Goal: Information Seeking & Learning: Learn about a topic

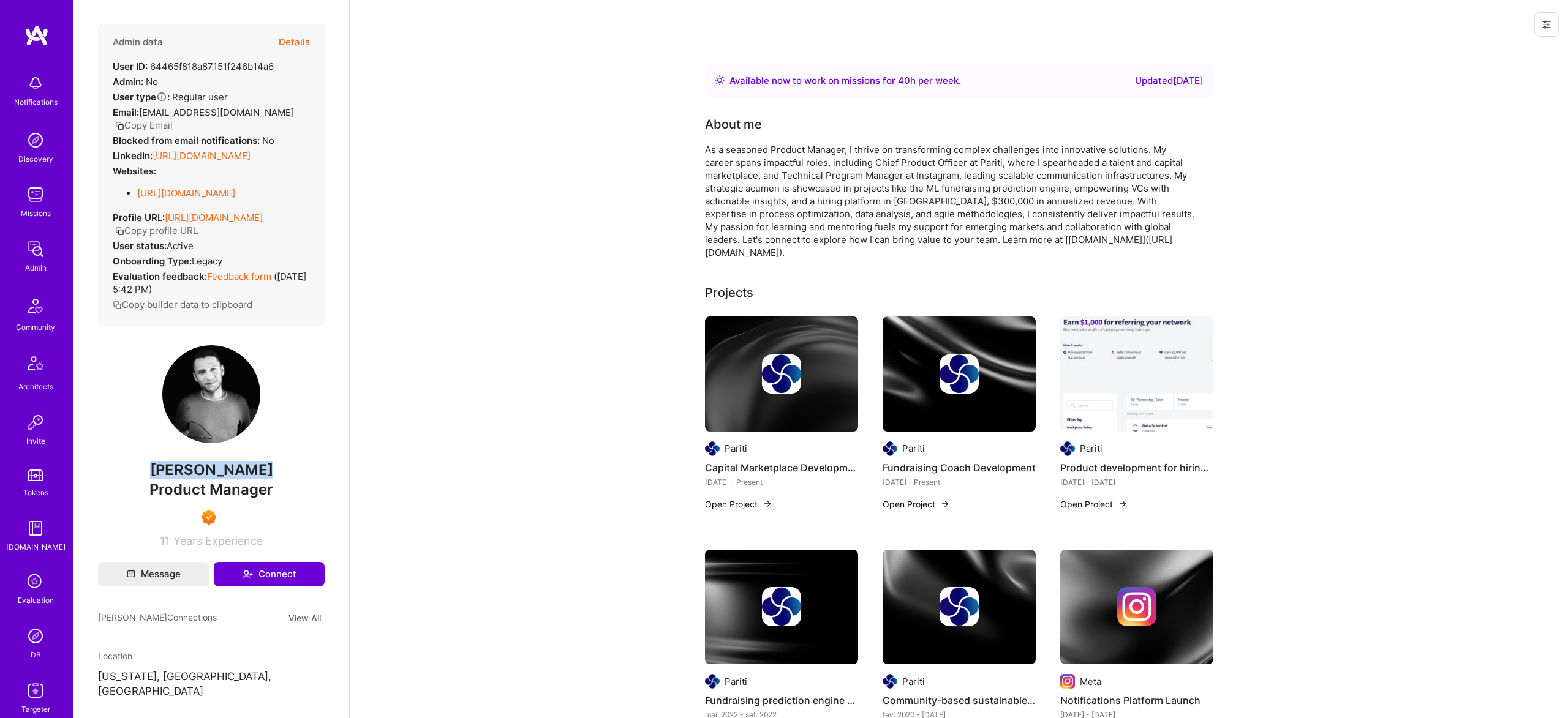
scroll to position [1, 0]
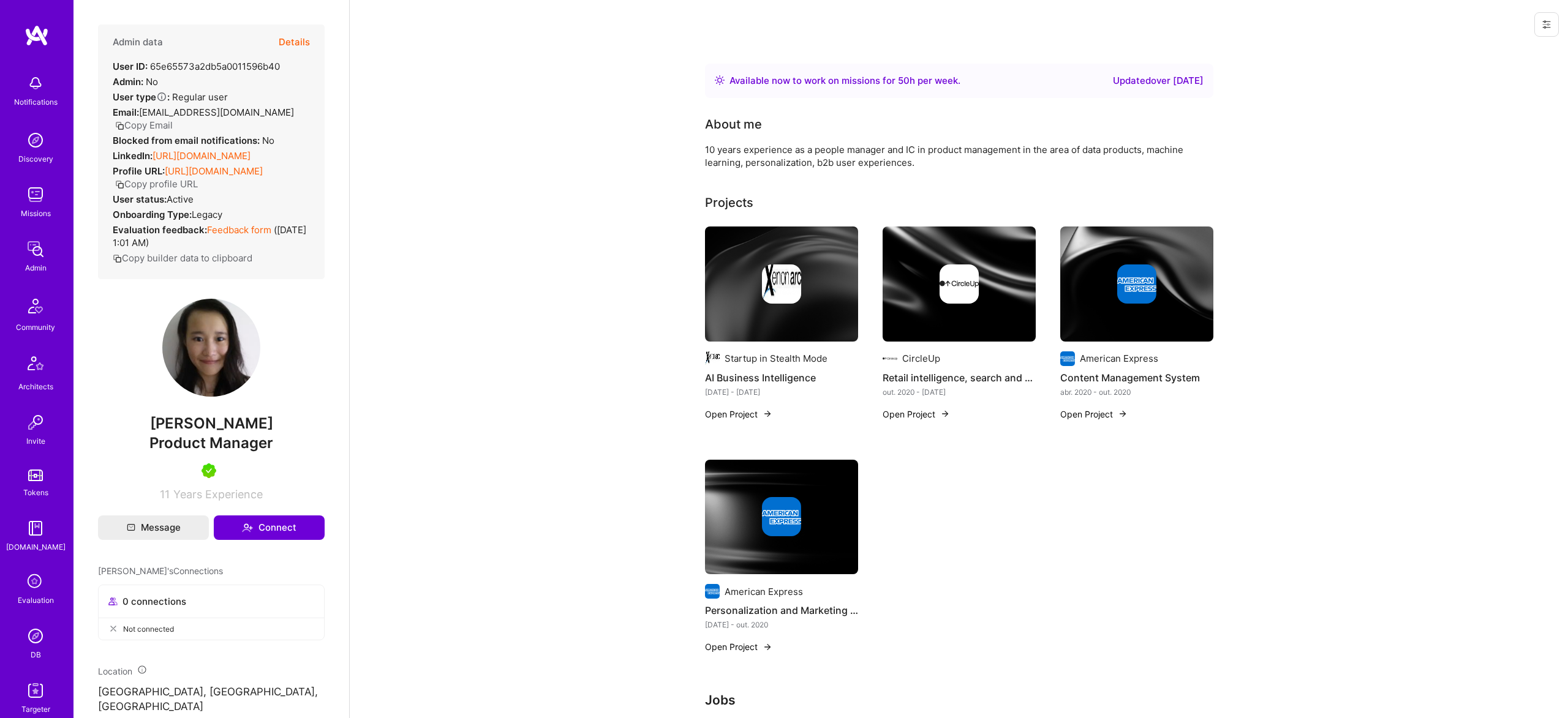
click at [938, 284] on div at bounding box center [959, 284] width 153 height 39
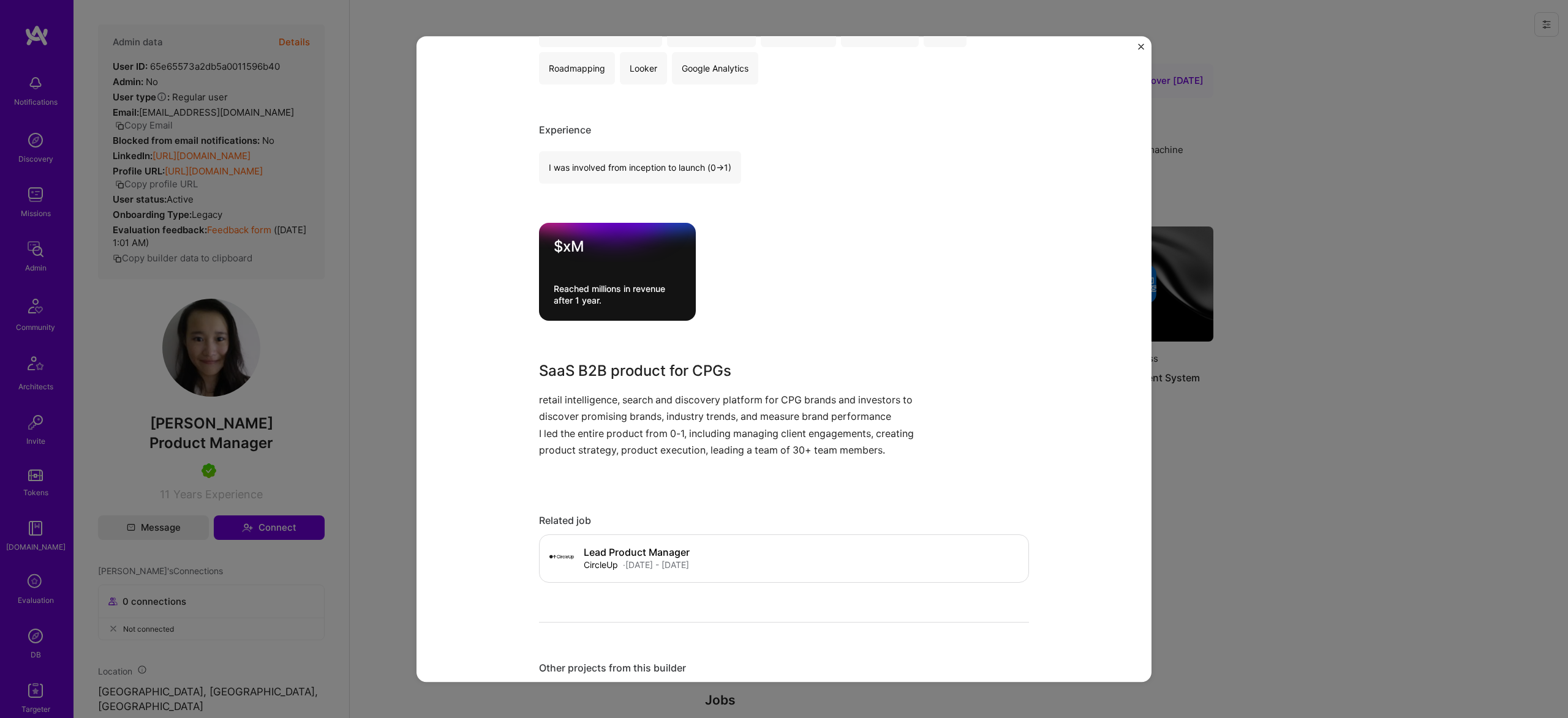
scroll to position [343, 0]
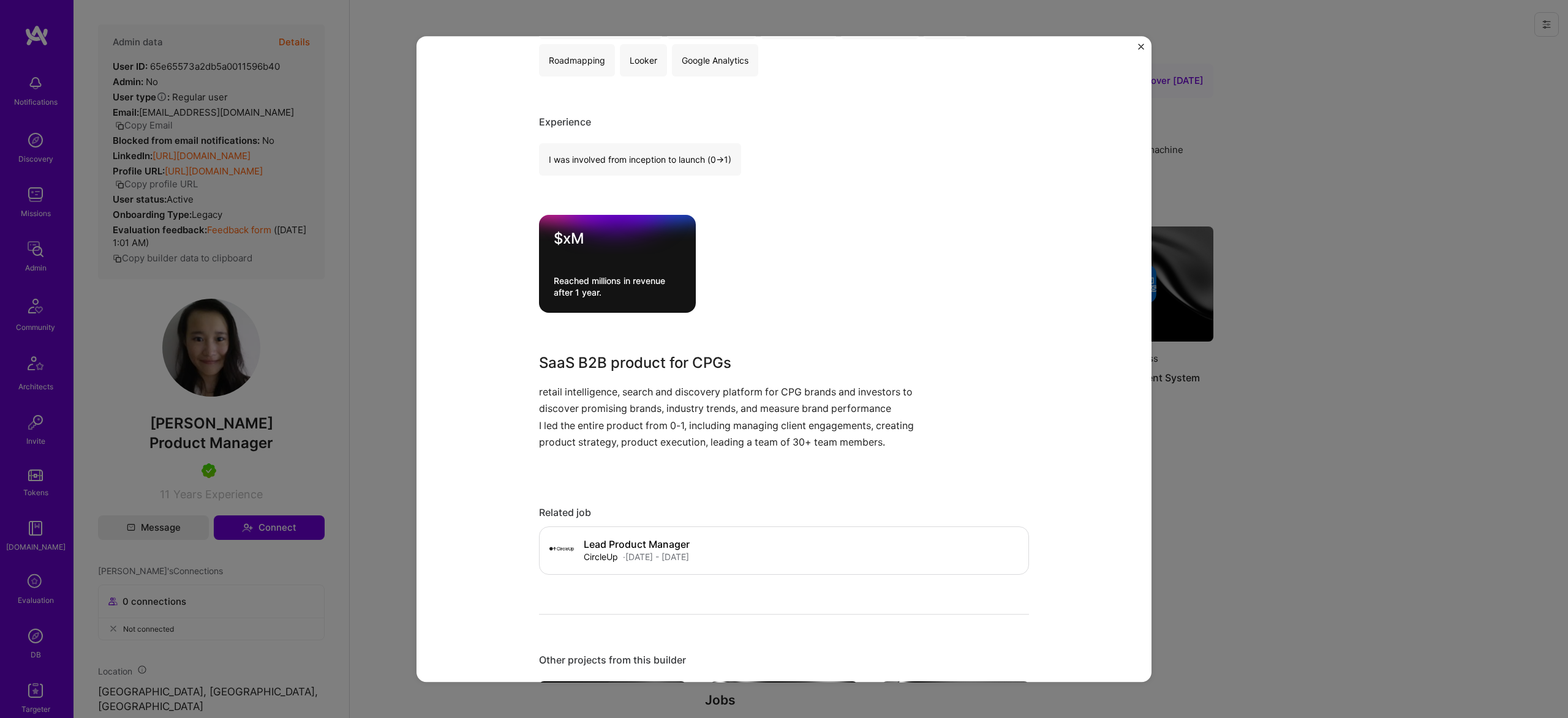
click at [1263, 249] on div "Retail intelligence, search and discovery platform for CPG brands CircleUp CPG …" at bounding box center [784, 359] width 1568 height 718
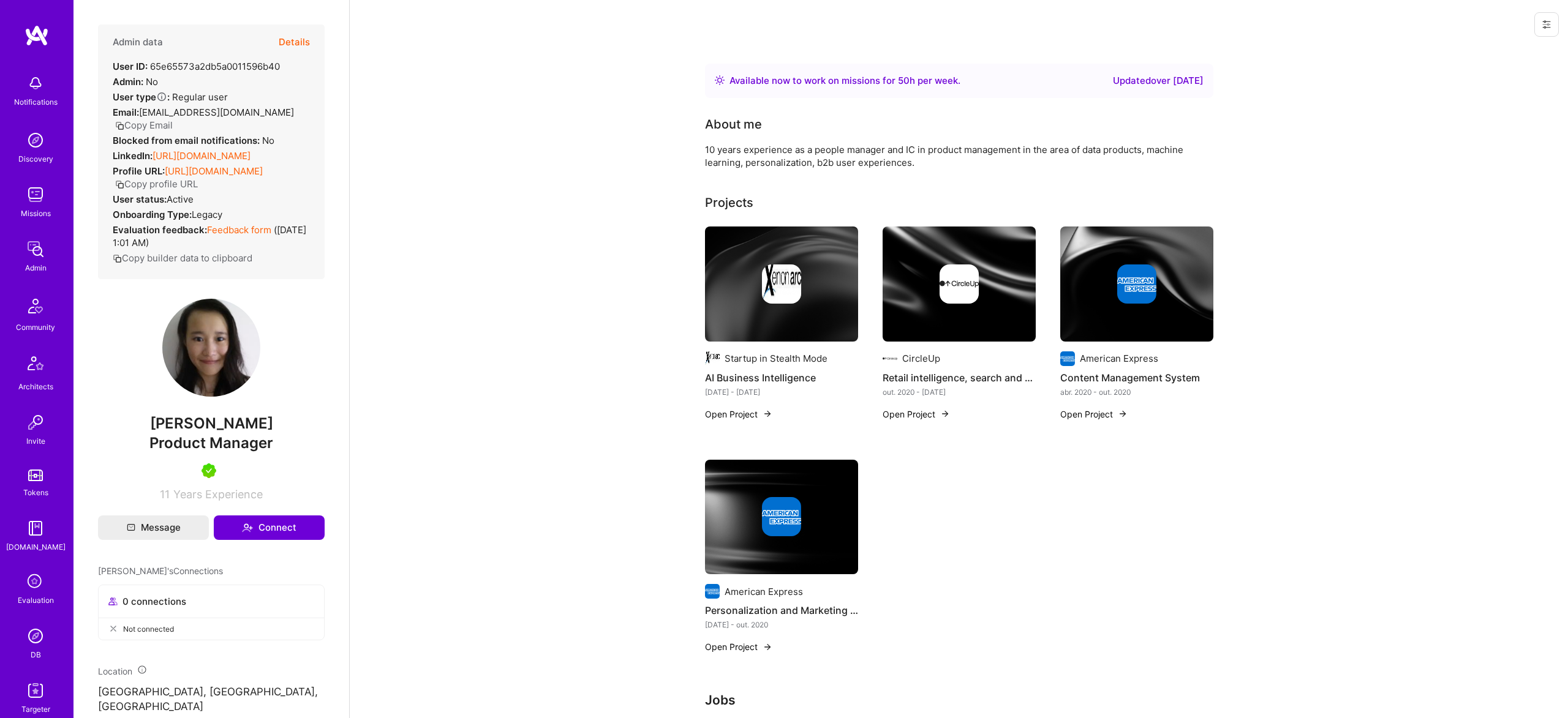
click at [954, 289] on img at bounding box center [959, 284] width 39 height 39
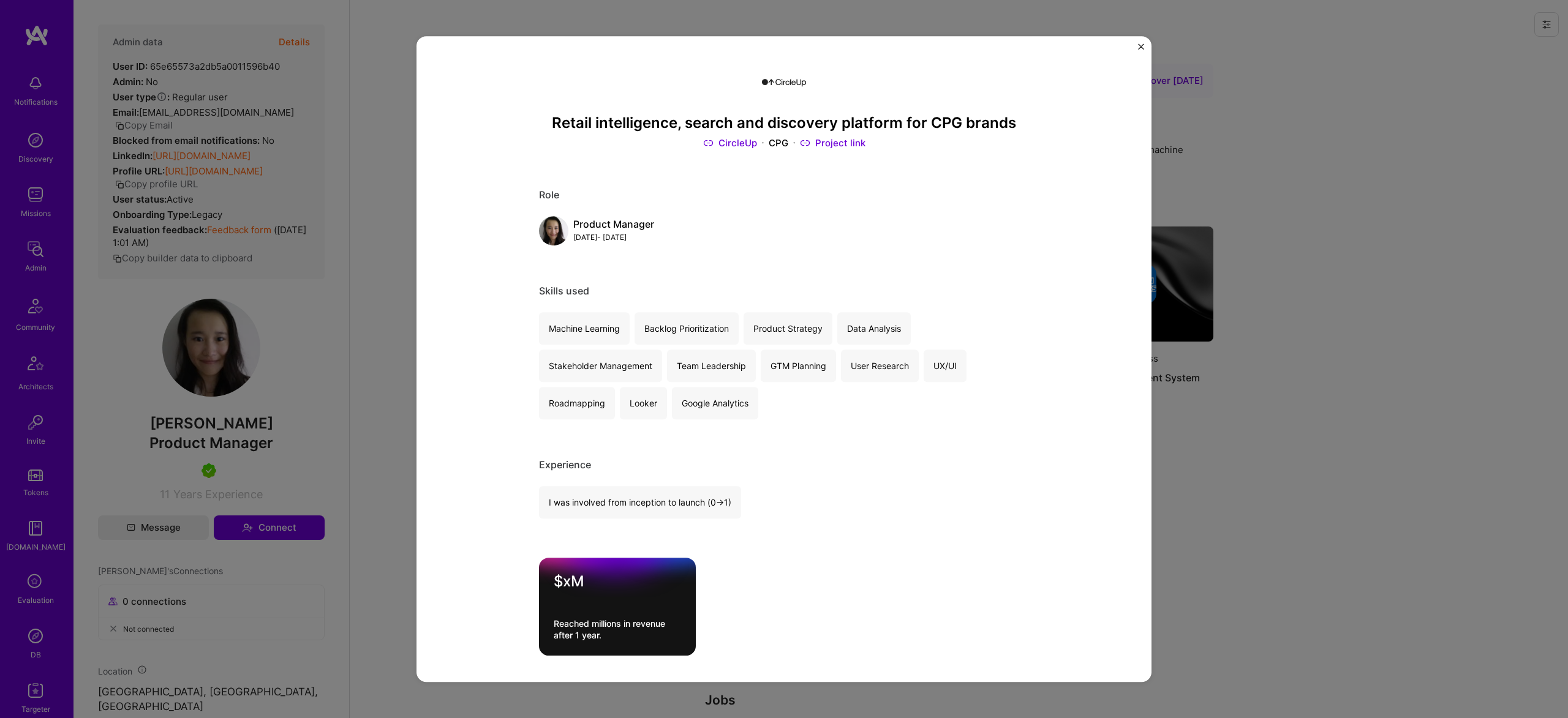
click at [843, 140] on link "Project link" at bounding box center [833, 143] width 65 height 13
click at [752, 143] on link "CircleUp" at bounding box center [729, 143] width 54 height 13
click at [905, 214] on div "Role Product Manager Oct, 2020 - Jan, 2023" at bounding box center [784, 217] width 490 height 57
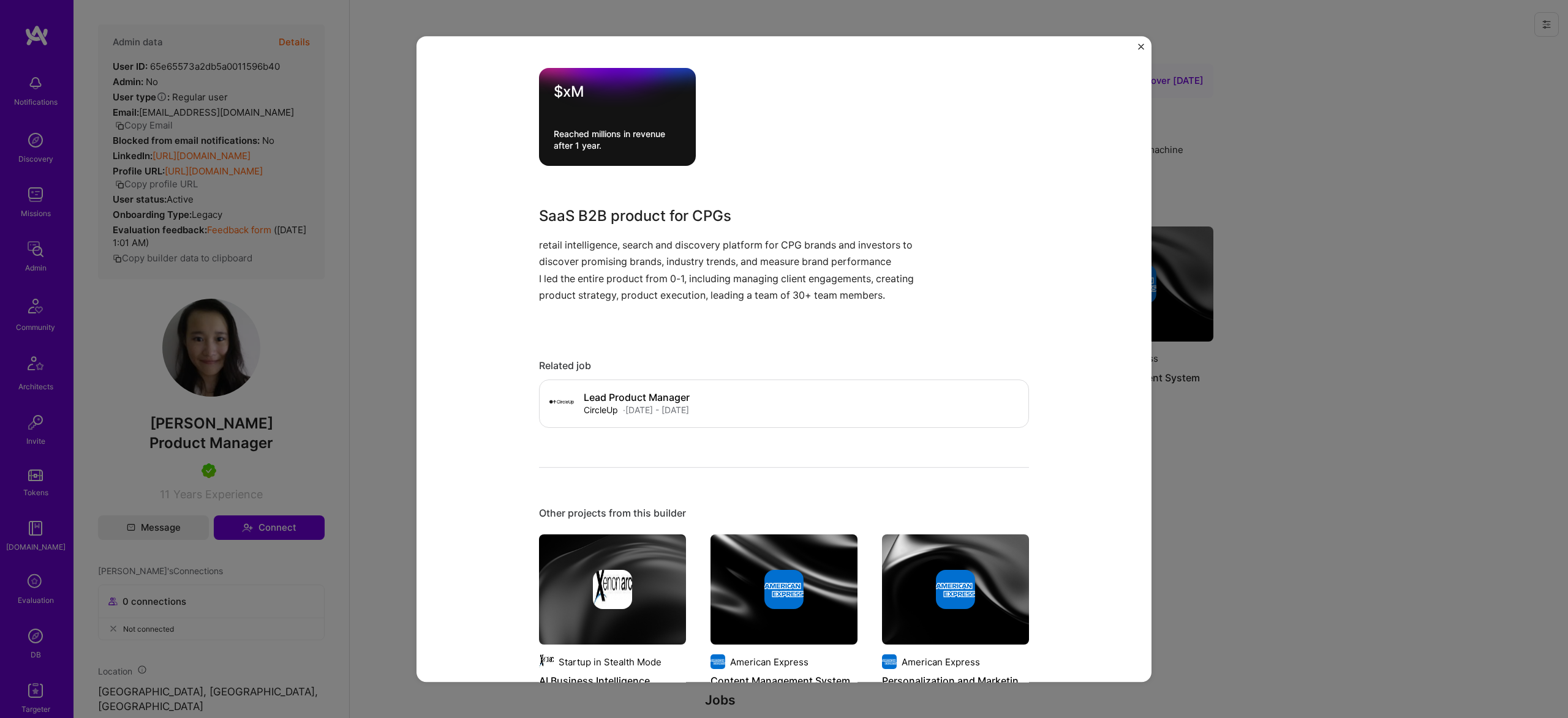
scroll to position [495, 0]
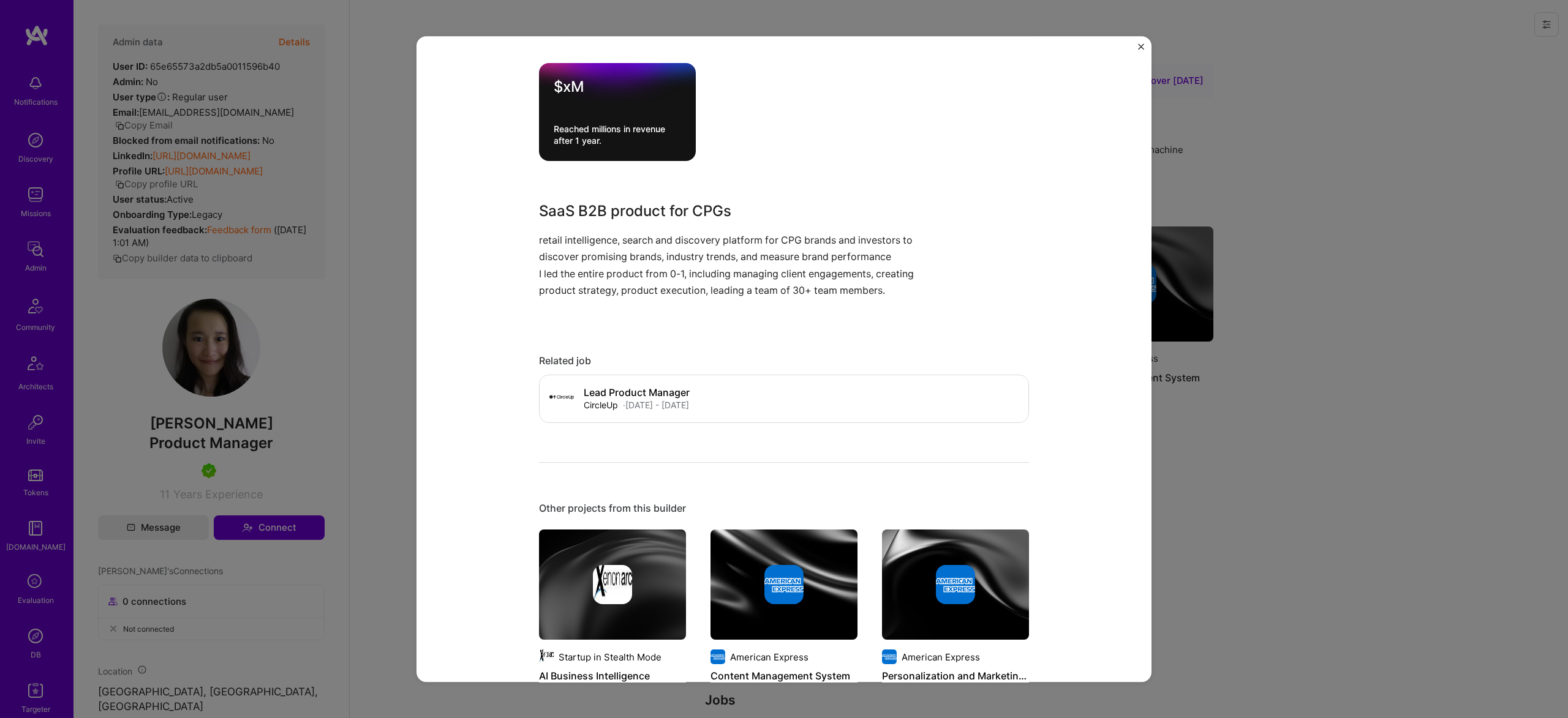
click at [320, 303] on div "Retail intelligence, search and discovery platform for CPG brands CircleUp CPG …" at bounding box center [784, 359] width 1568 height 718
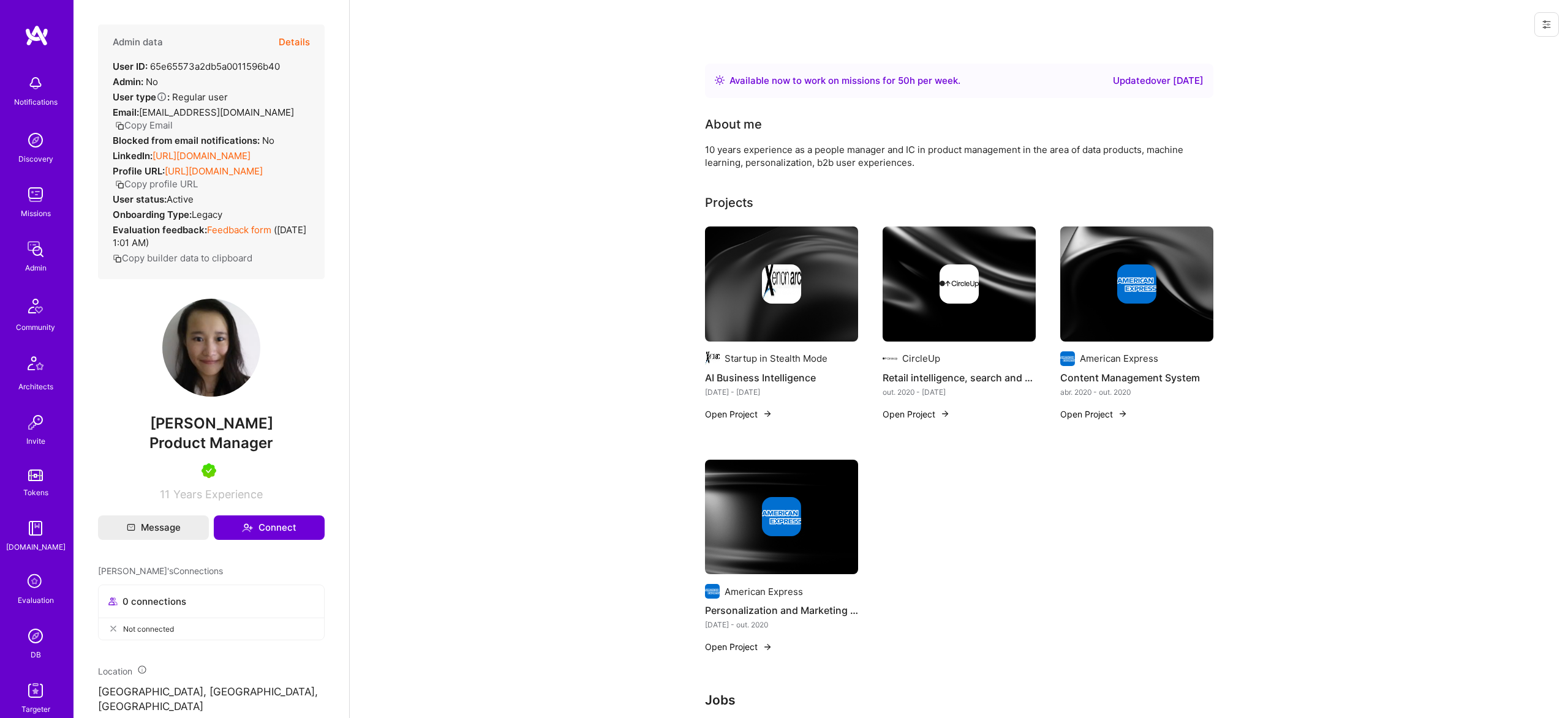
click at [211, 157] on link "https://linkedin.com/in/zhangjaney" at bounding box center [201, 155] width 98 height 12
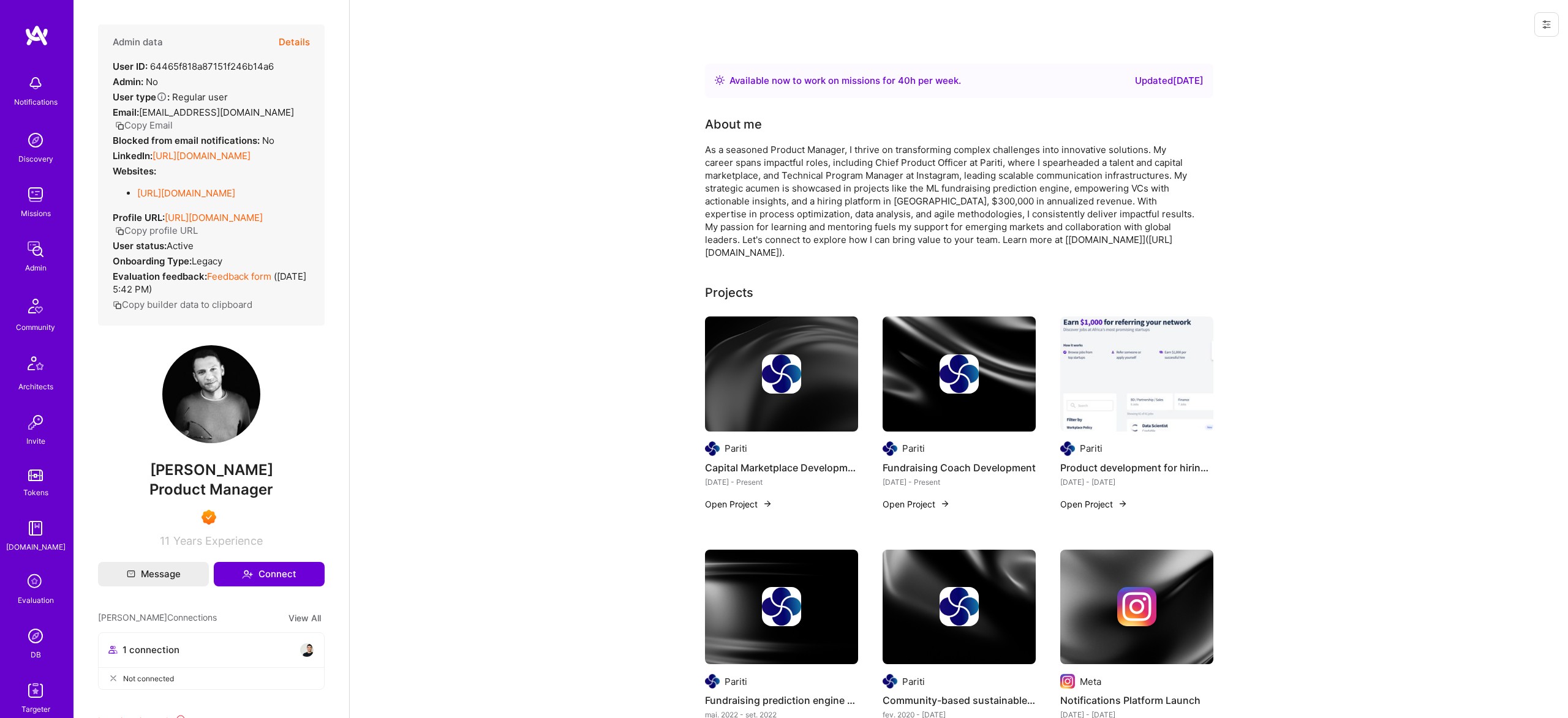
click at [205, 498] on span "Product Manager" at bounding box center [211, 489] width 124 height 18
click at [212, 479] on span "[PERSON_NAME]" at bounding box center [211, 470] width 226 height 19
click at [212, 479] on span "Selman Kaldiroglu" at bounding box center [211, 470] width 226 height 19
copy span "Selman Kaldiroglu"
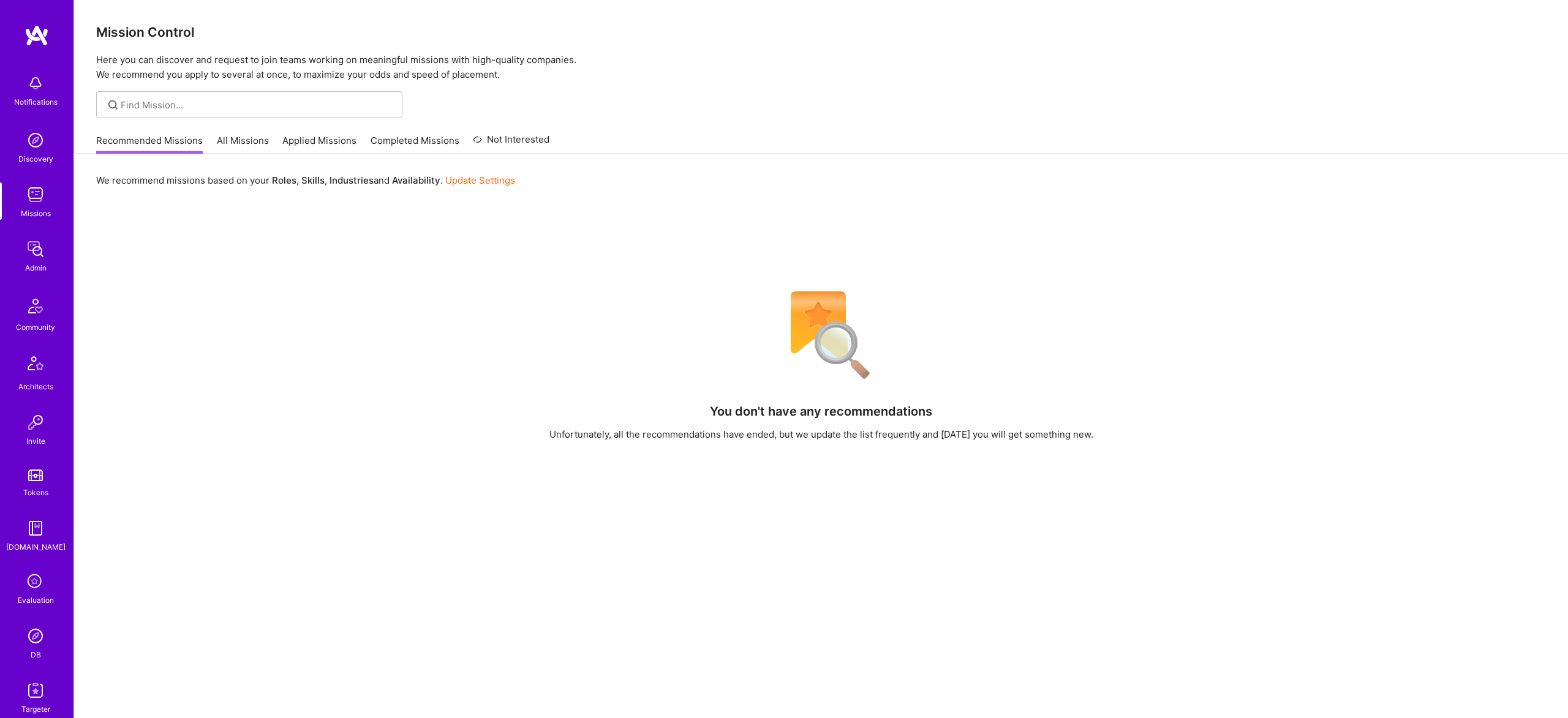
click at [42, 702] on div "Targeter" at bounding box center [36, 709] width 29 height 13
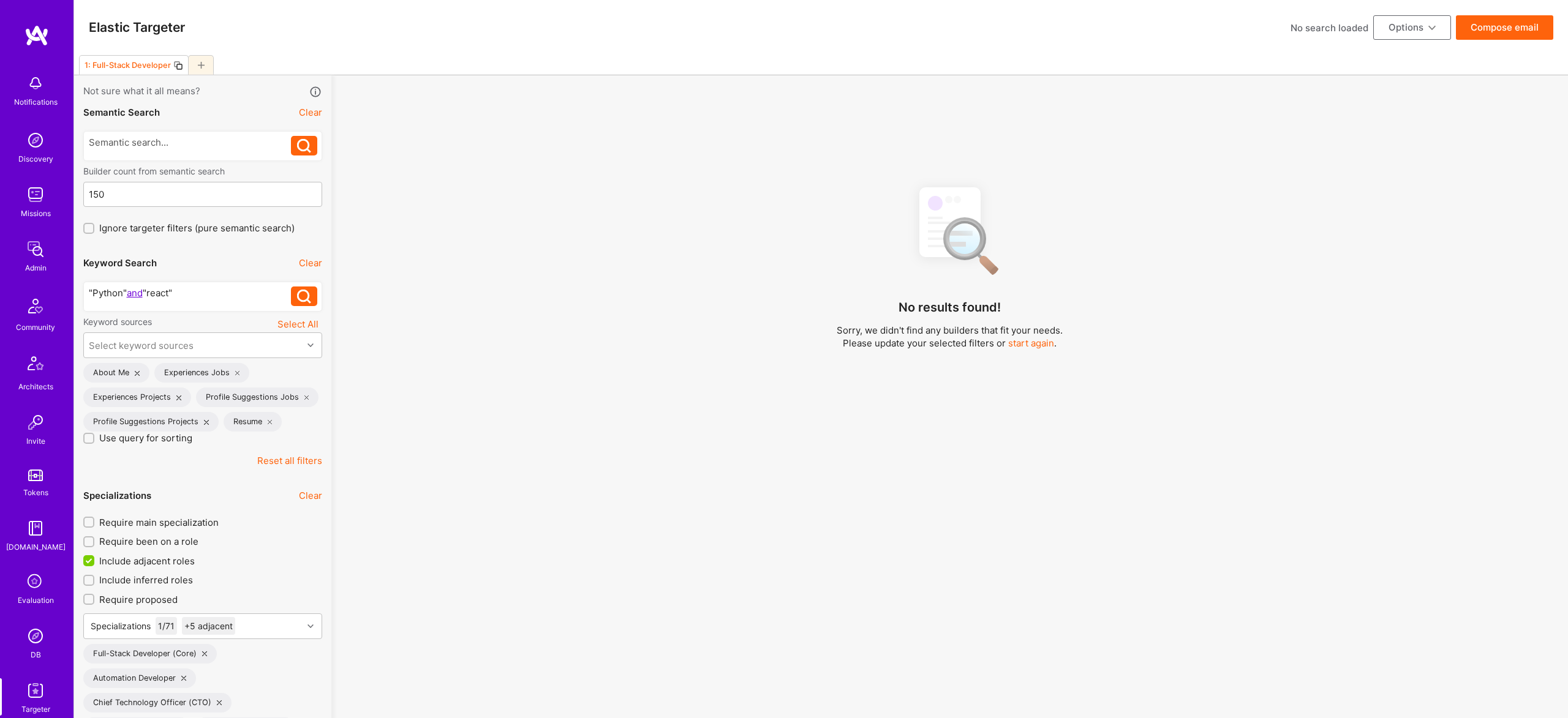
click at [197, 65] on div at bounding box center [201, 64] width 26 height 19
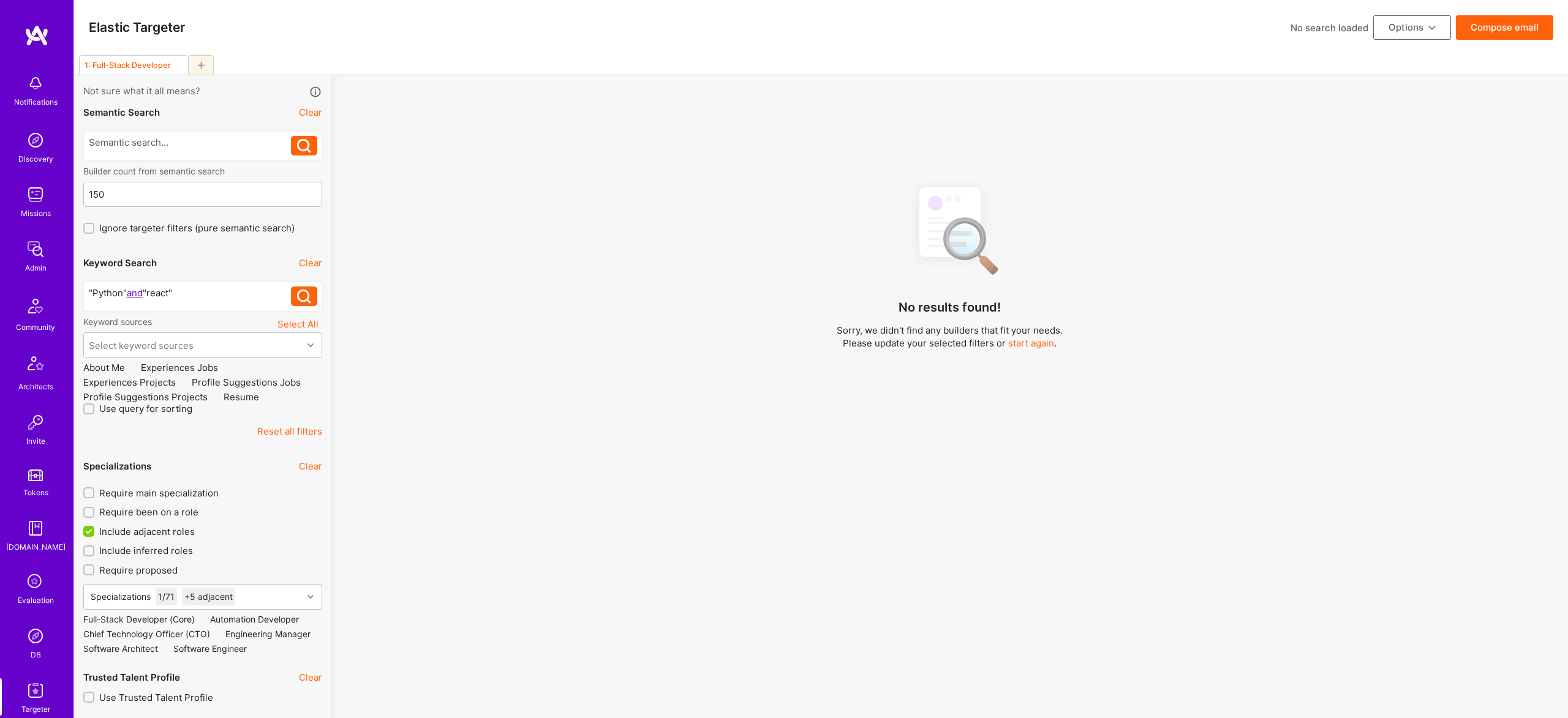
checkbox input "false"
type input "Oct 28"
type input "0"
checkbox input "false"
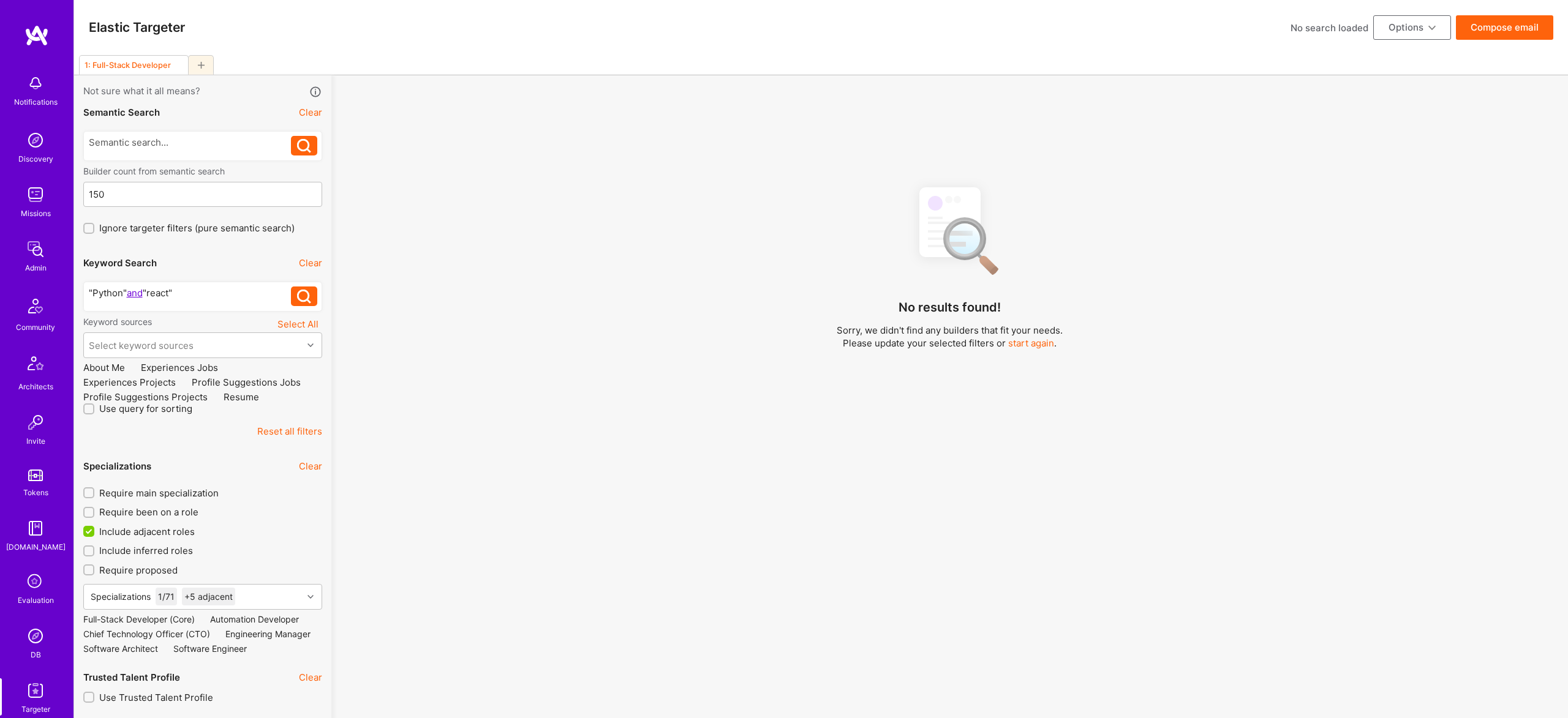
checkbox input "false"
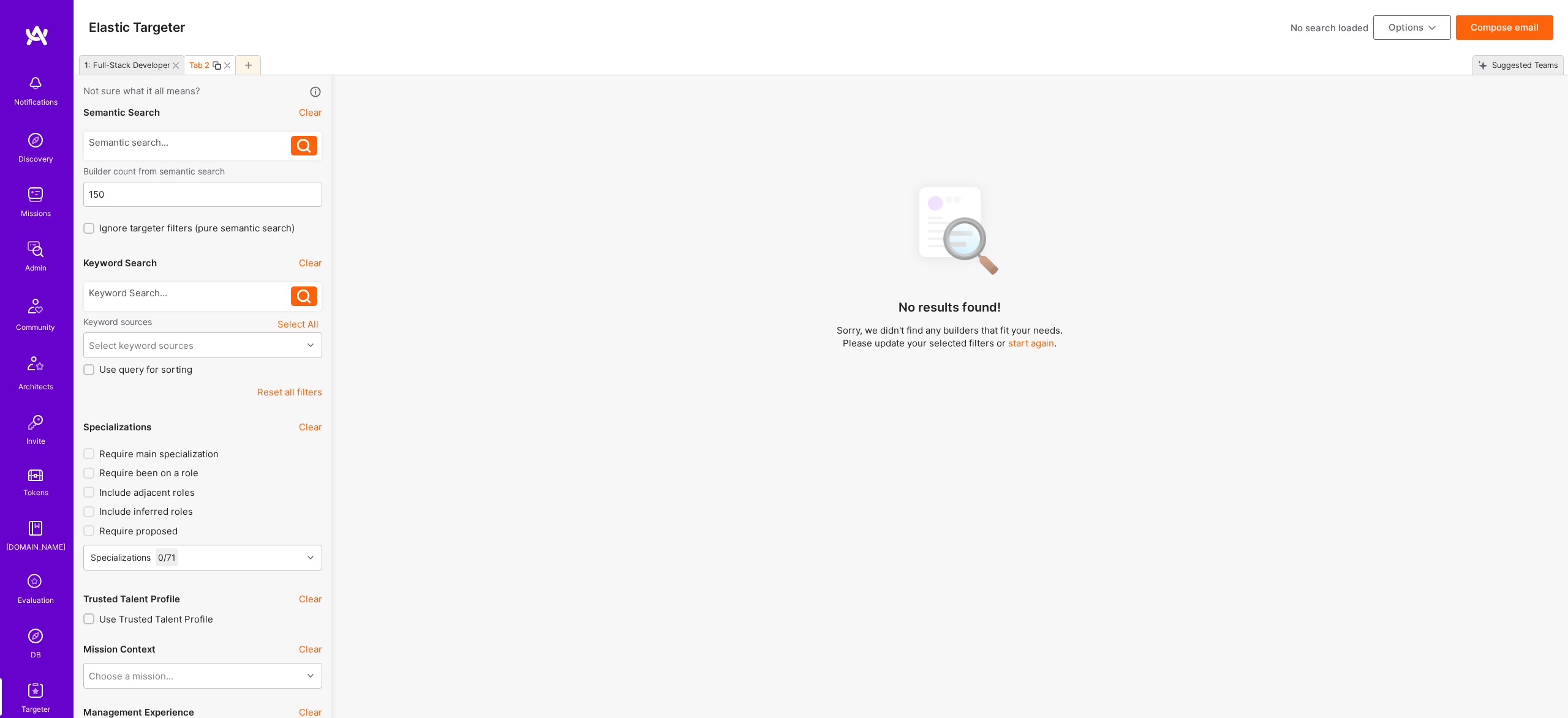
click at [171, 64] on div "1: Full-Stack Developer" at bounding box center [132, 64] width 106 height 19
click at [176, 64] on icon at bounding box center [176, 65] width 6 height 6
click at [127, 293] on div at bounding box center [190, 293] width 203 height 13
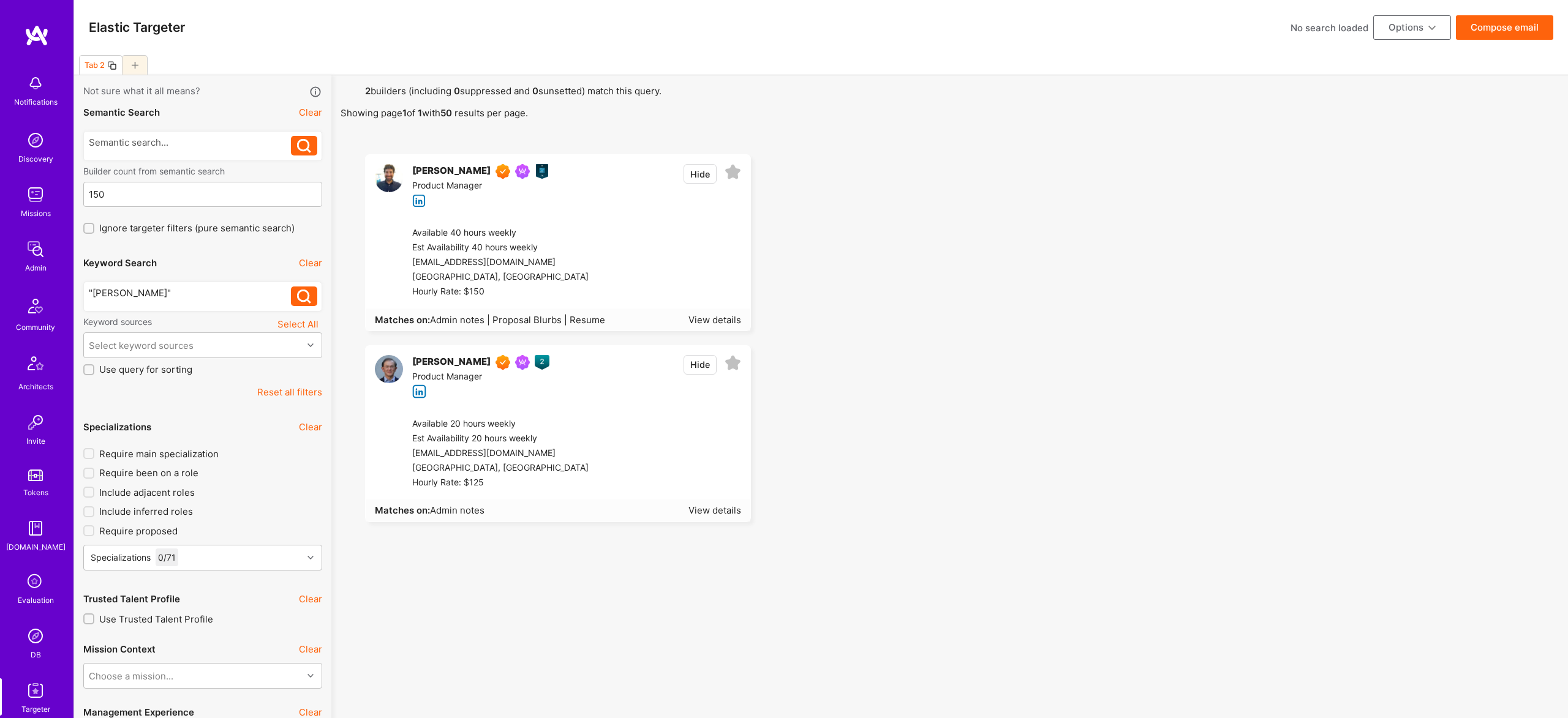
click at [194, 292] on div ""Harrison Bralower"" at bounding box center [190, 293] width 203 height 13
click at [166, 343] on div "Select keyword sources" at bounding box center [141, 345] width 105 height 13
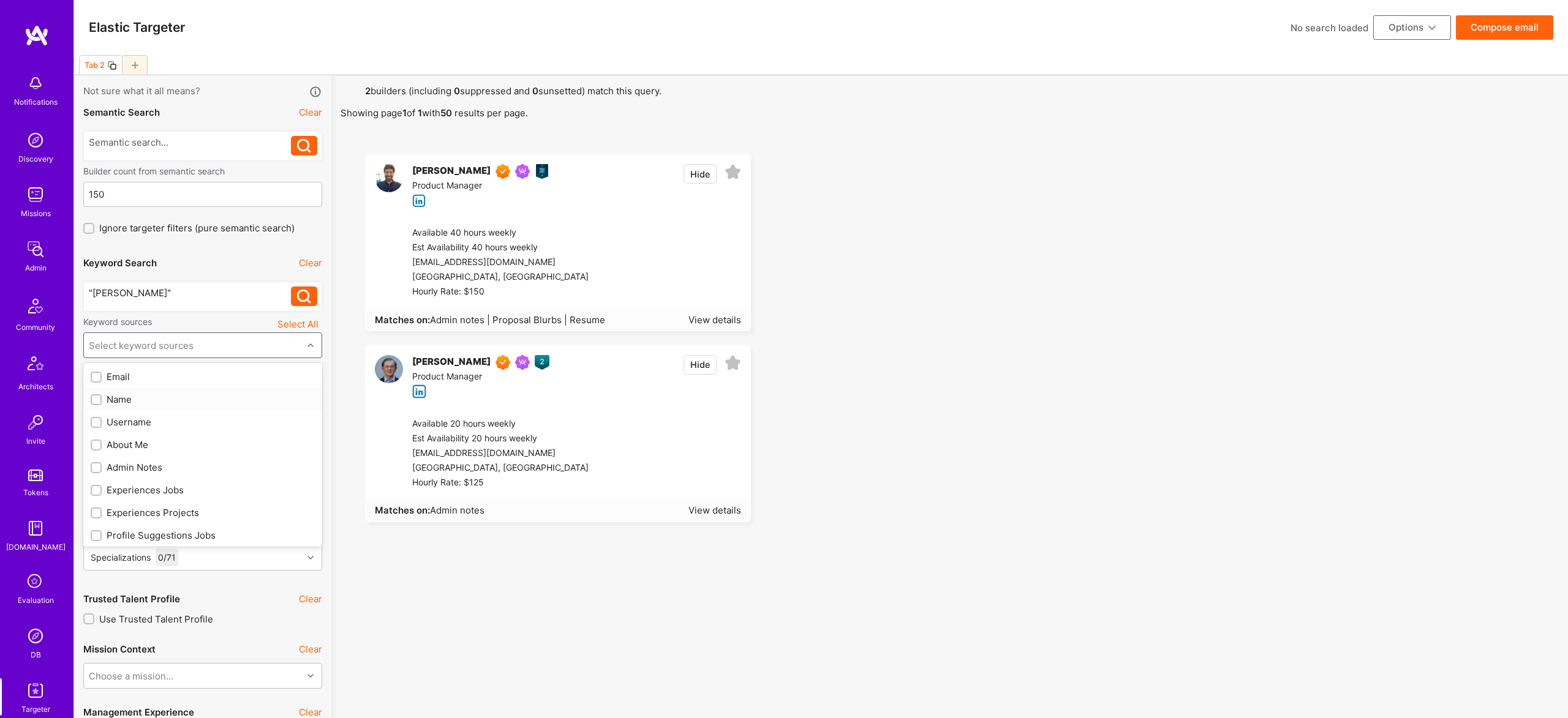
click at [124, 392] on div "Name" at bounding box center [202, 399] width 239 height 23
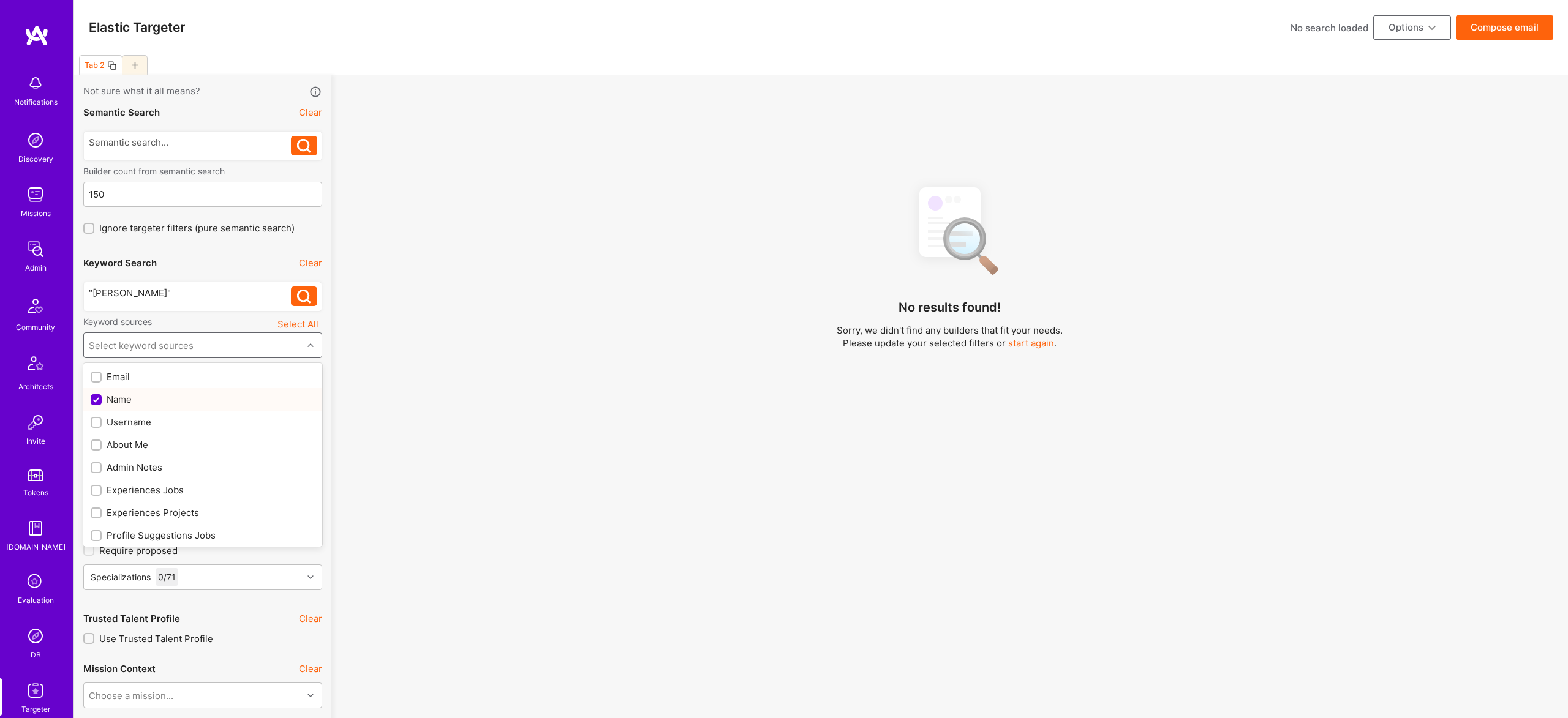
click at [127, 396] on div "Name" at bounding box center [203, 399] width 224 height 13
click at [134, 397] on div "Name" at bounding box center [203, 399] width 224 height 13
checkbox input "true"
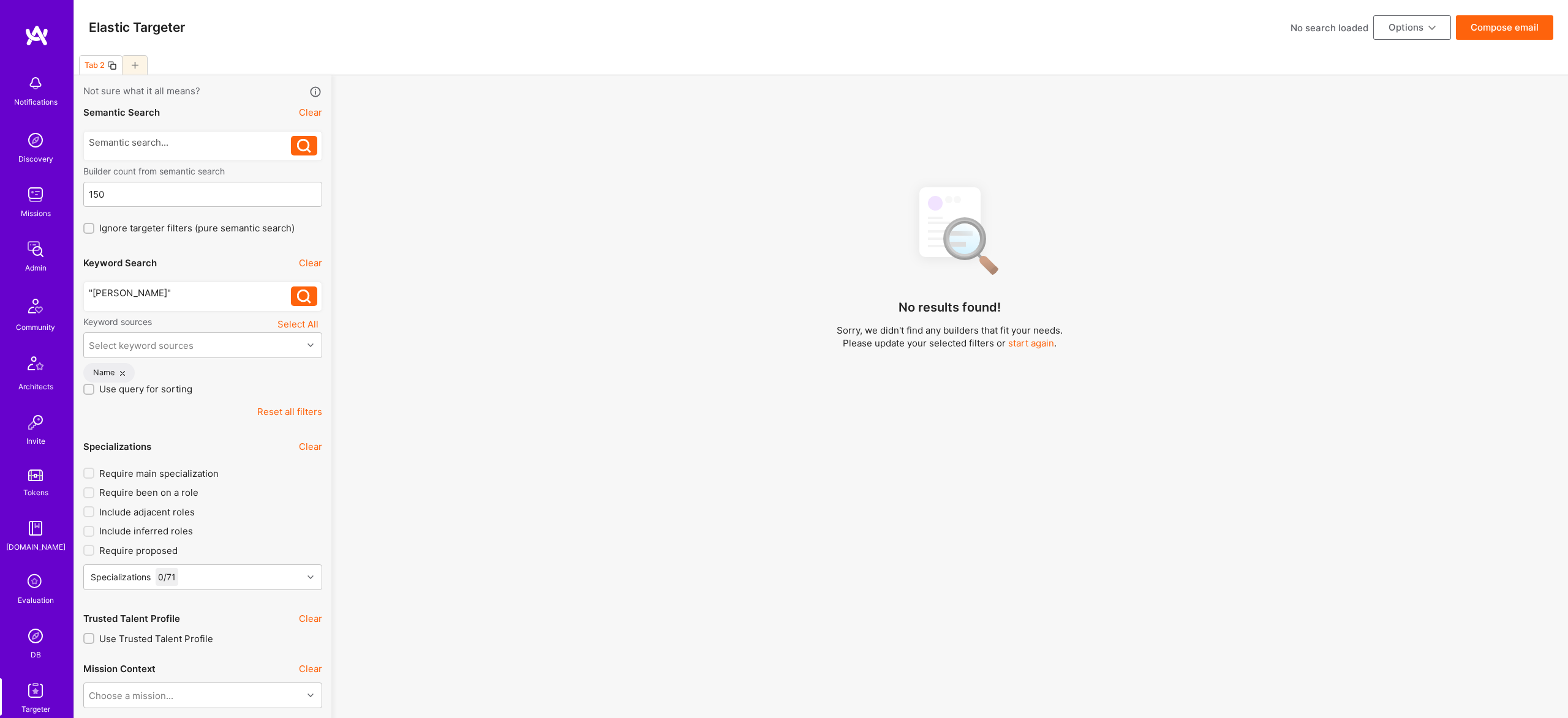
click at [245, 274] on div "Keyword Search Clear" at bounding box center [202, 263] width 239 height 27
click at [231, 297] on div ""Harrison Bralower"" at bounding box center [190, 293] width 203 height 13
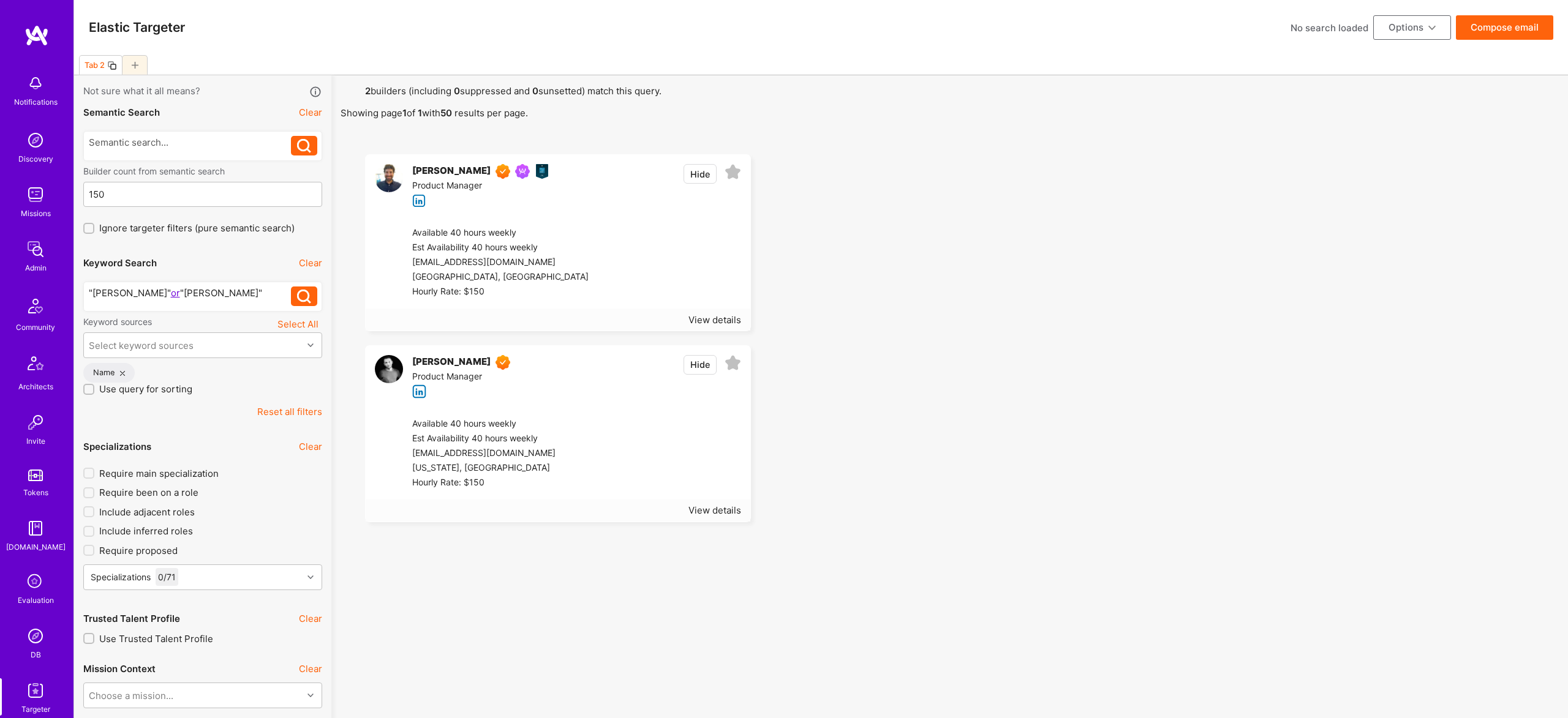
click at [1401, 27] on button "Options" at bounding box center [1412, 28] width 78 height 25
click at [1417, 215] on button "Export to .csv" at bounding box center [1395, 211] width 112 height 31
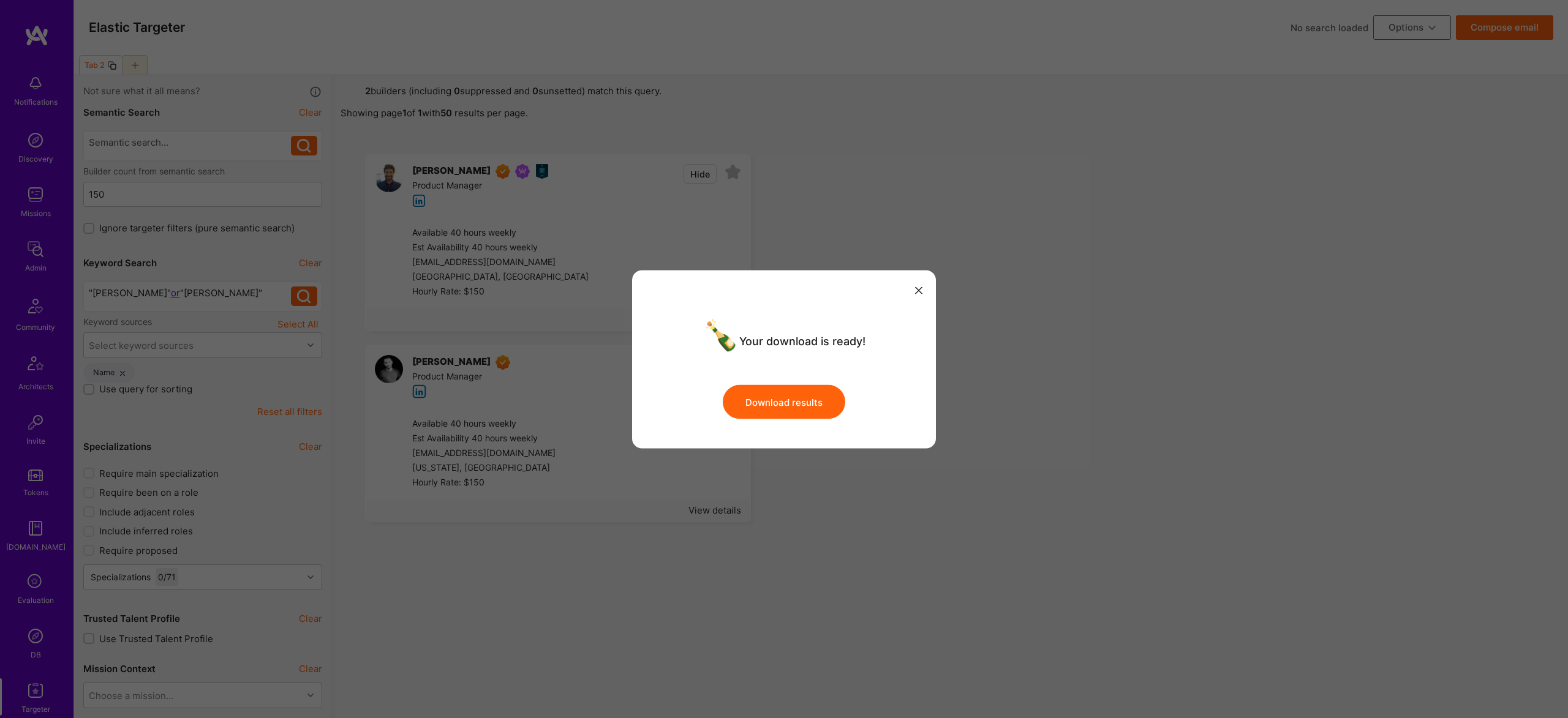
click at [795, 395] on button "Download results" at bounding box center [784, 403] width 123 height 34
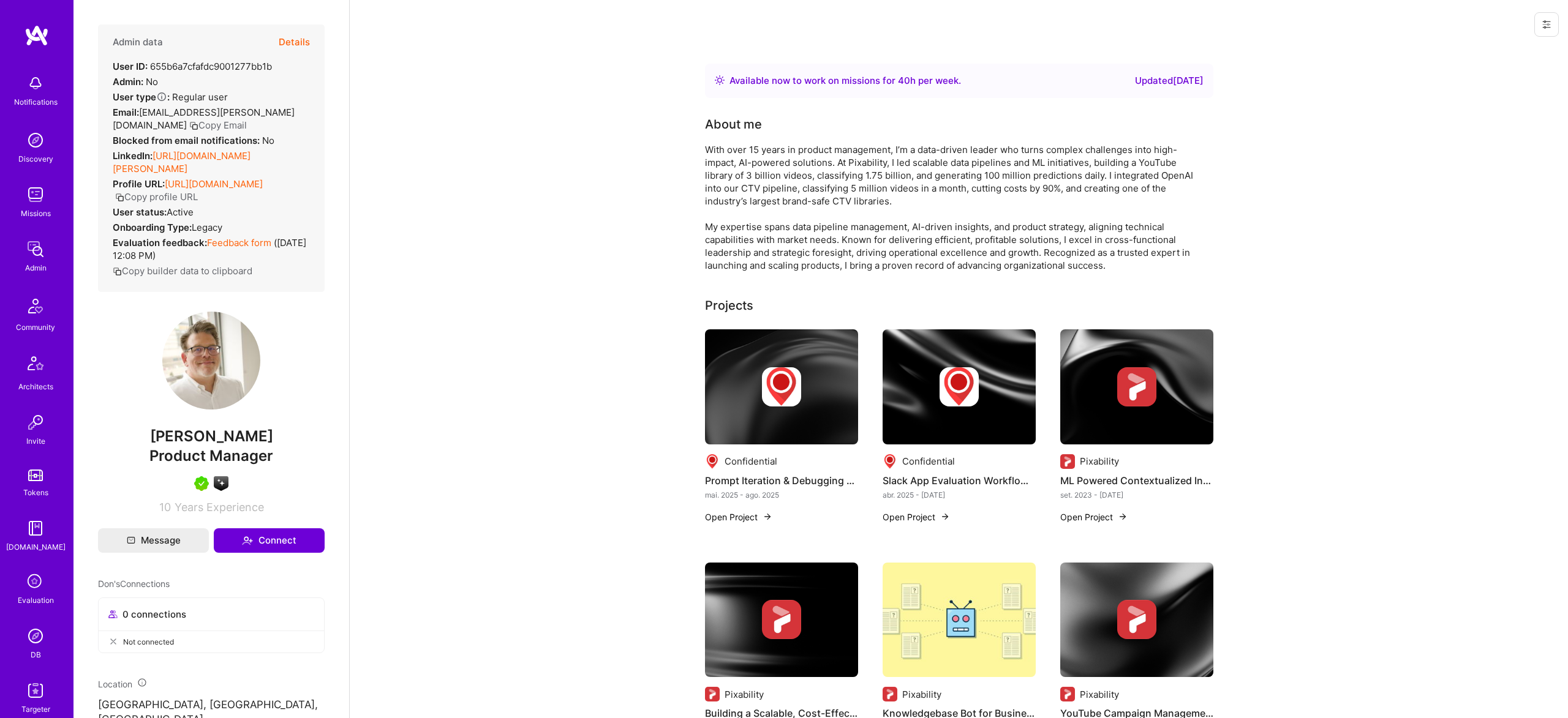
click at [805, 363] on img at bounding box center [781, 387] width 153 height 115
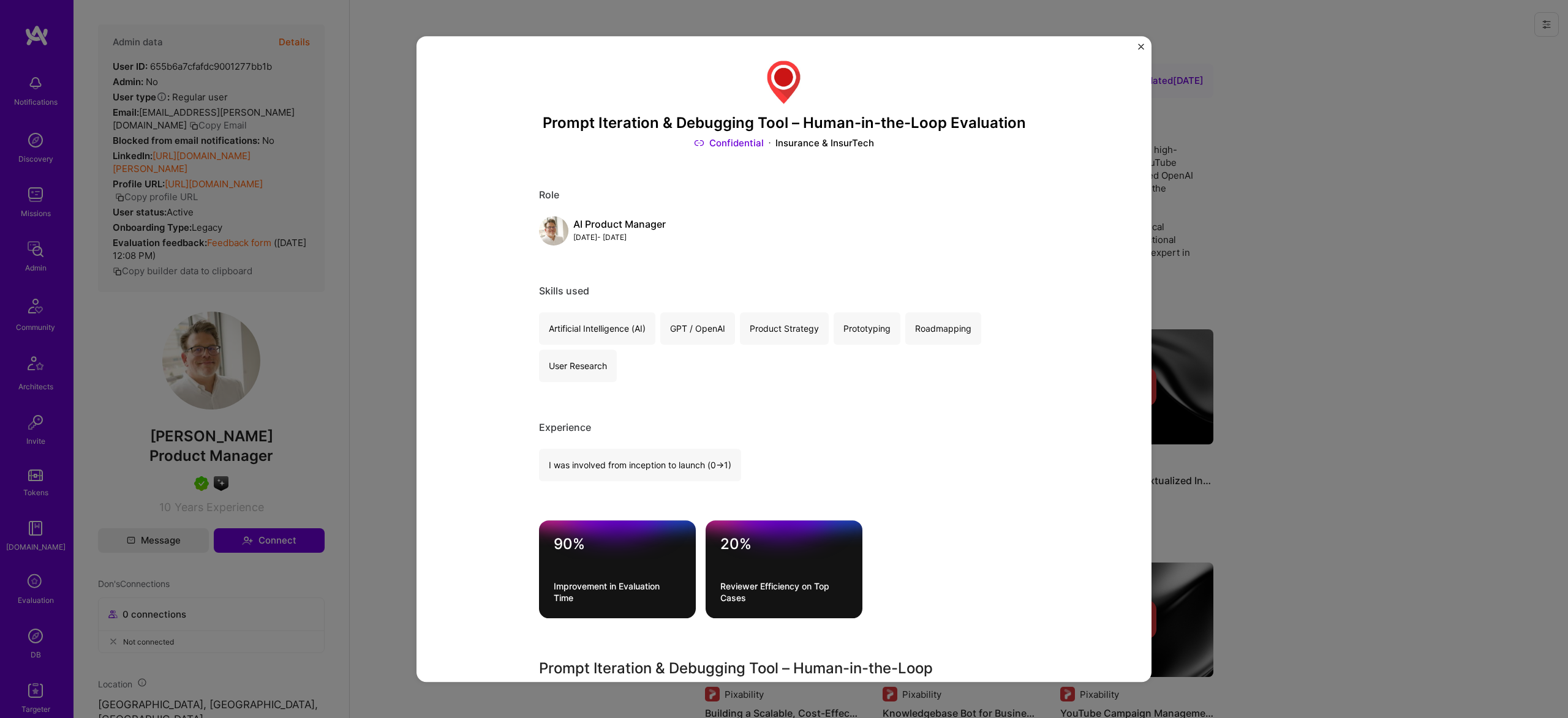
drag, startPoint x: 1375, startPoint y: 233, endPoint x: 1176, endPoint y: 242, distance: 199.2
click at [1374, 233] on div "Prompt Iteration & Debugging Tool – Human-in-the-Loop Evaluation Confidential I…" at bounding box center [784, 359] width 1568 height 718
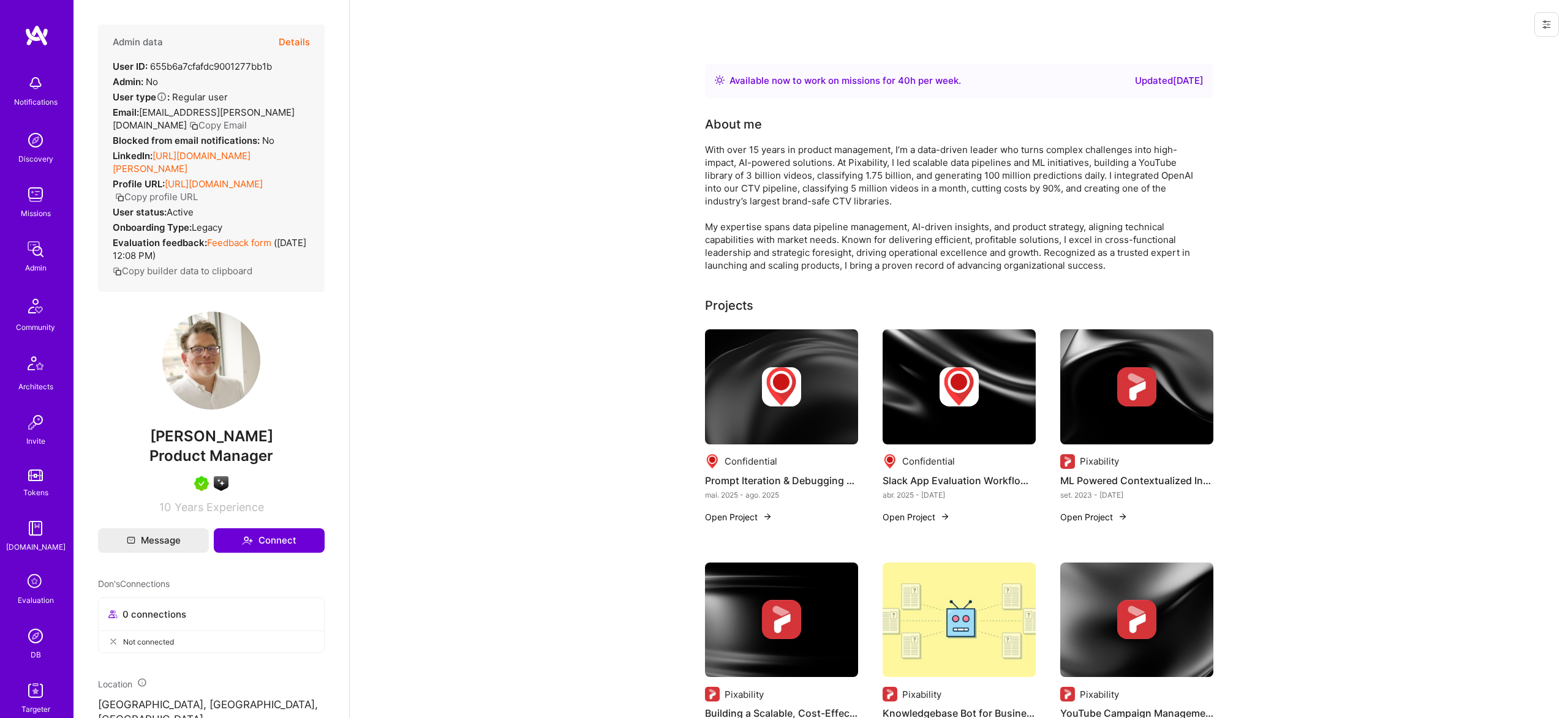
click at [878, 379] on div "Confidential Prompt Iteration & Debugging Tool – Human-in-the-Loop Evaluation m…" at bounding box center [959, 667] width 508 height 674
click at [939, 376] on img at bounding box center [959, 387] width 39 height 39
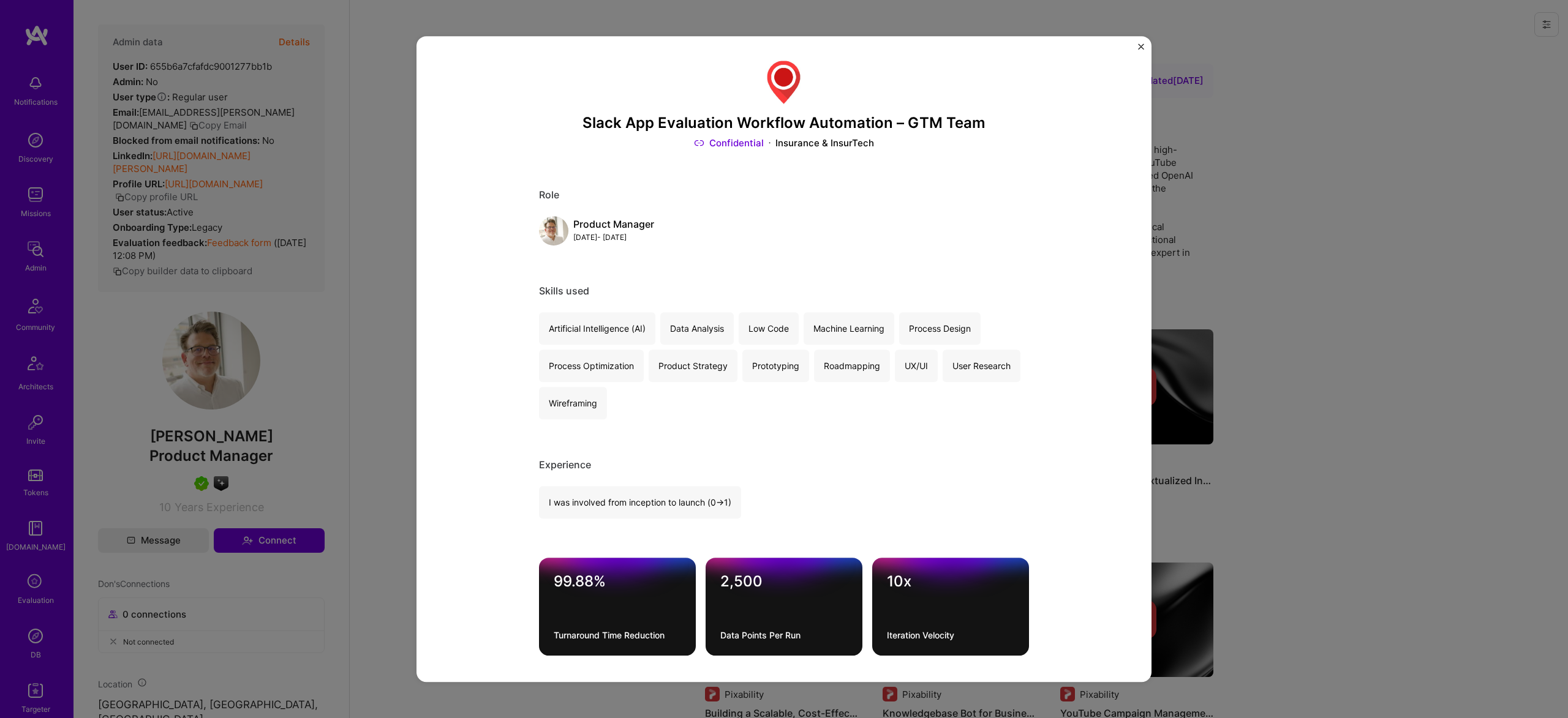
click at [1224, 411] on div "Slack App Evaluation Workflow Automation – GTM Team Confidential Insurance & In…" at bounding box center [784, 359] width 1568 height 718
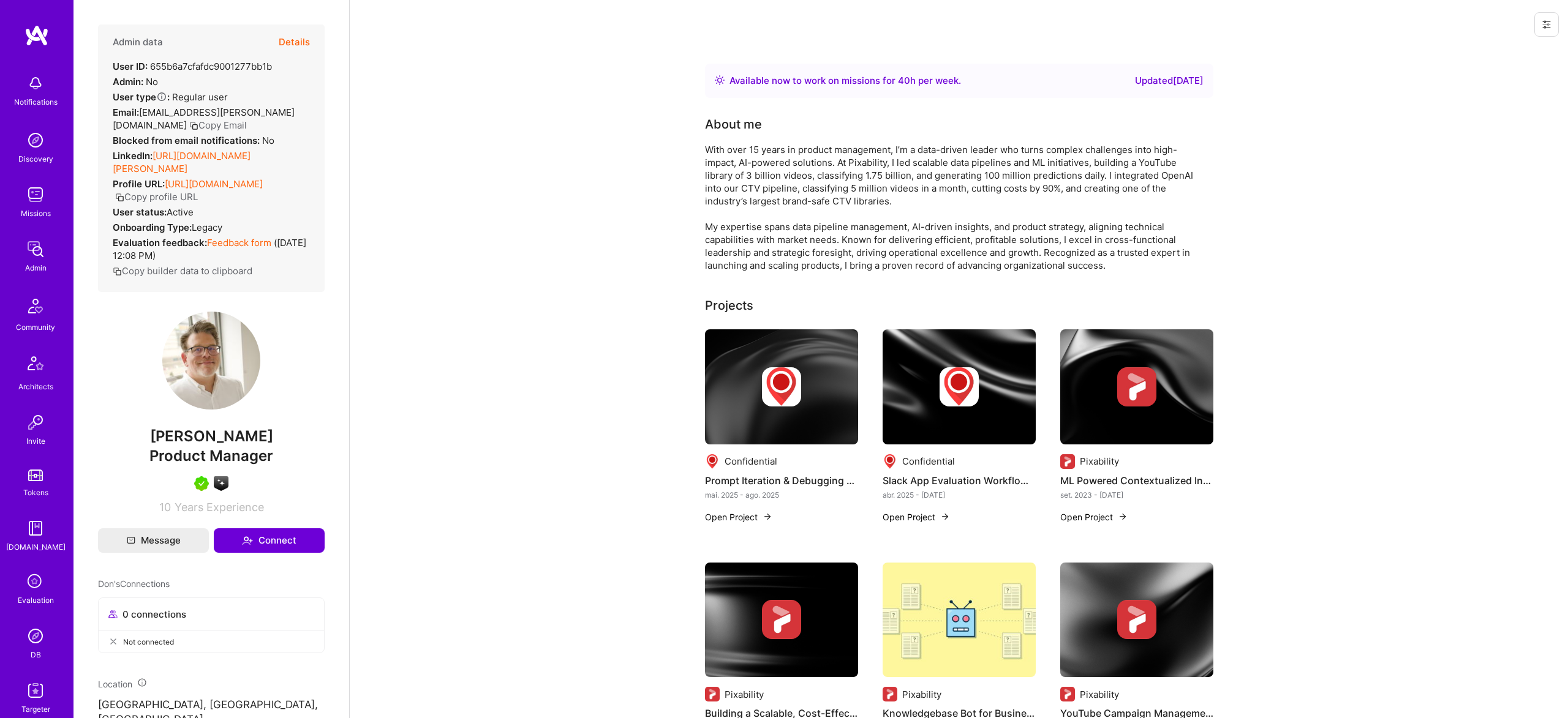
click at [1150, 408] on img at bounding box center [1137, 387] width 153 height 115
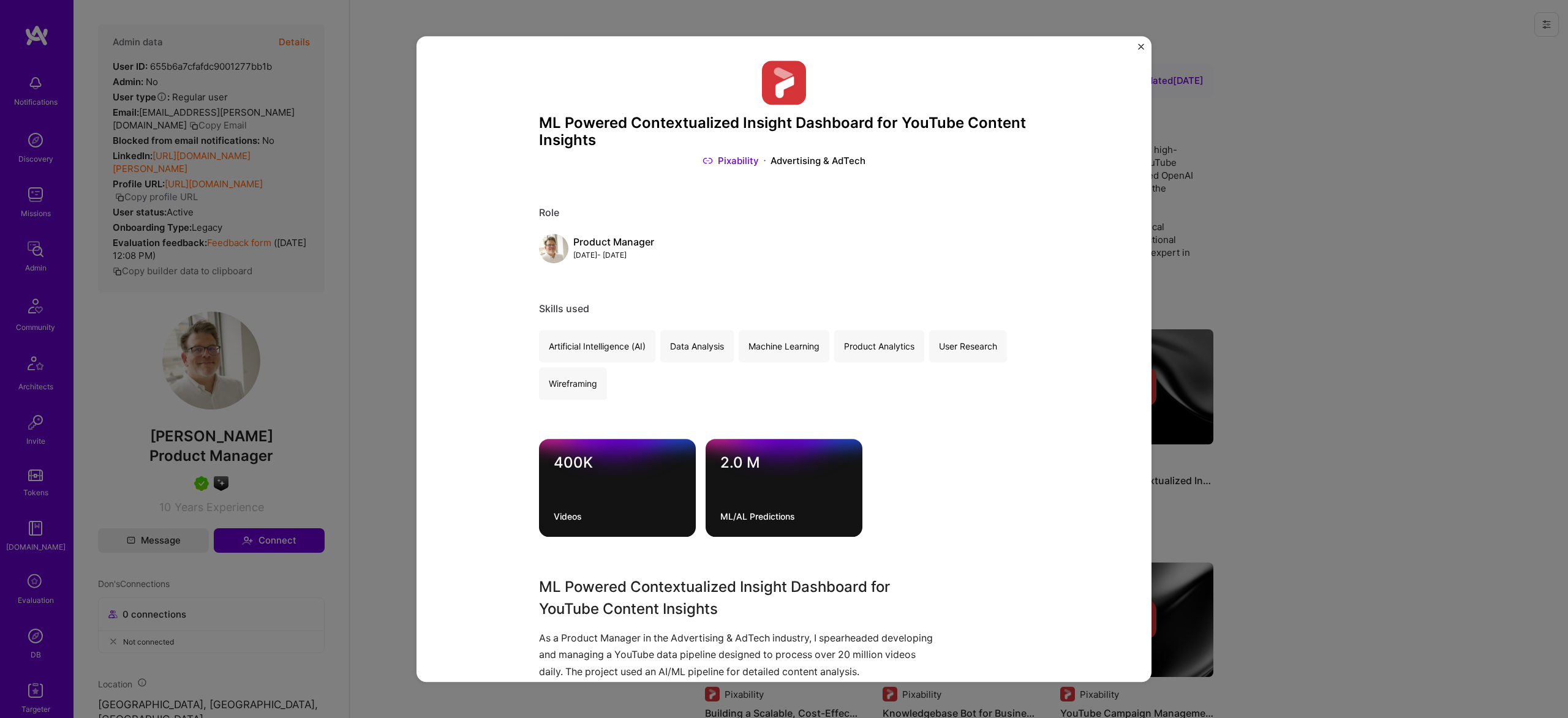
drag, startPoint x: 1396, startPoint y: 298, endPoint x: 1113, endPoint y: 339, distance: 286.0
click at [1376, 301] on div "ML Powered Contextualized Insight Dashboard for YouTube Content Insights Pixabi…" at bounding box center [784, 359] width 1568 height 718
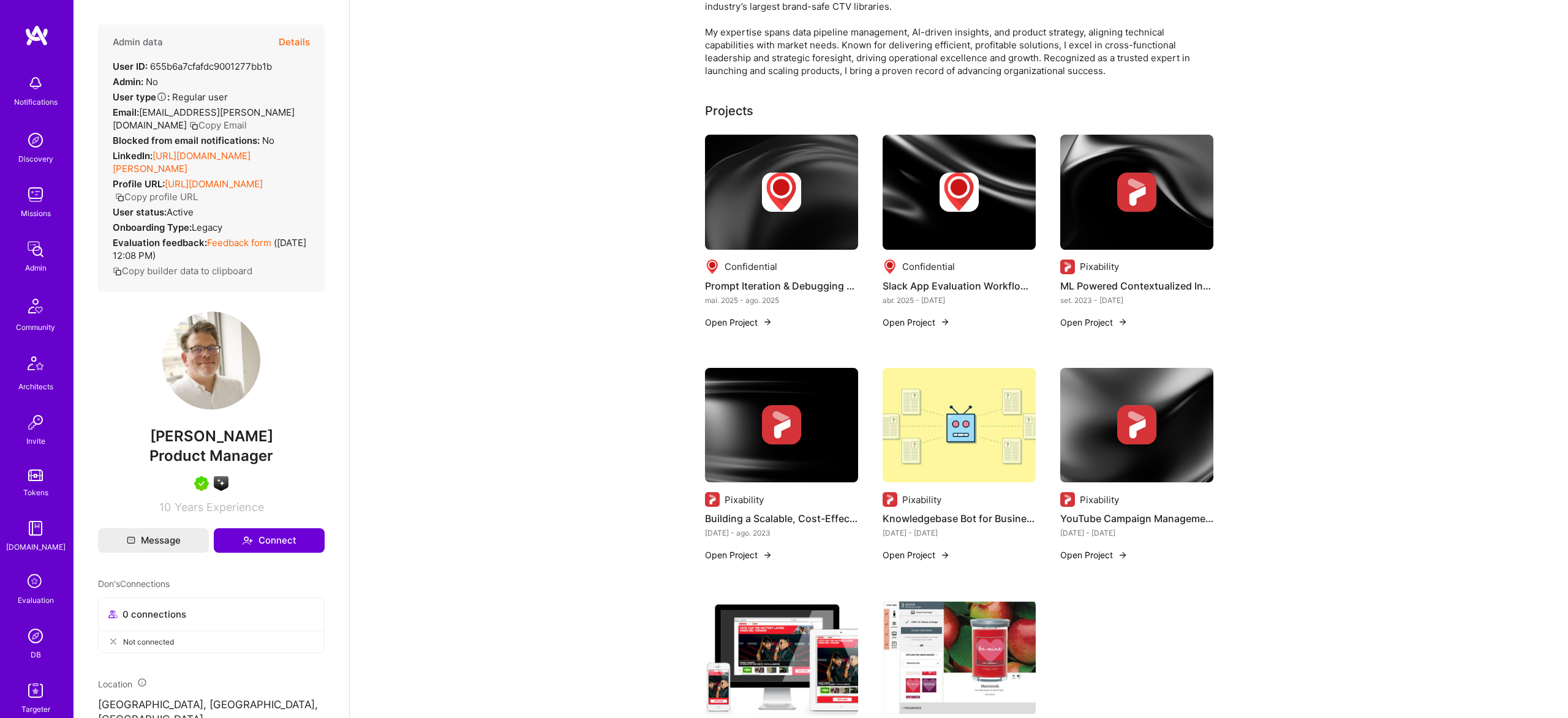
scroll to position [246, 0]
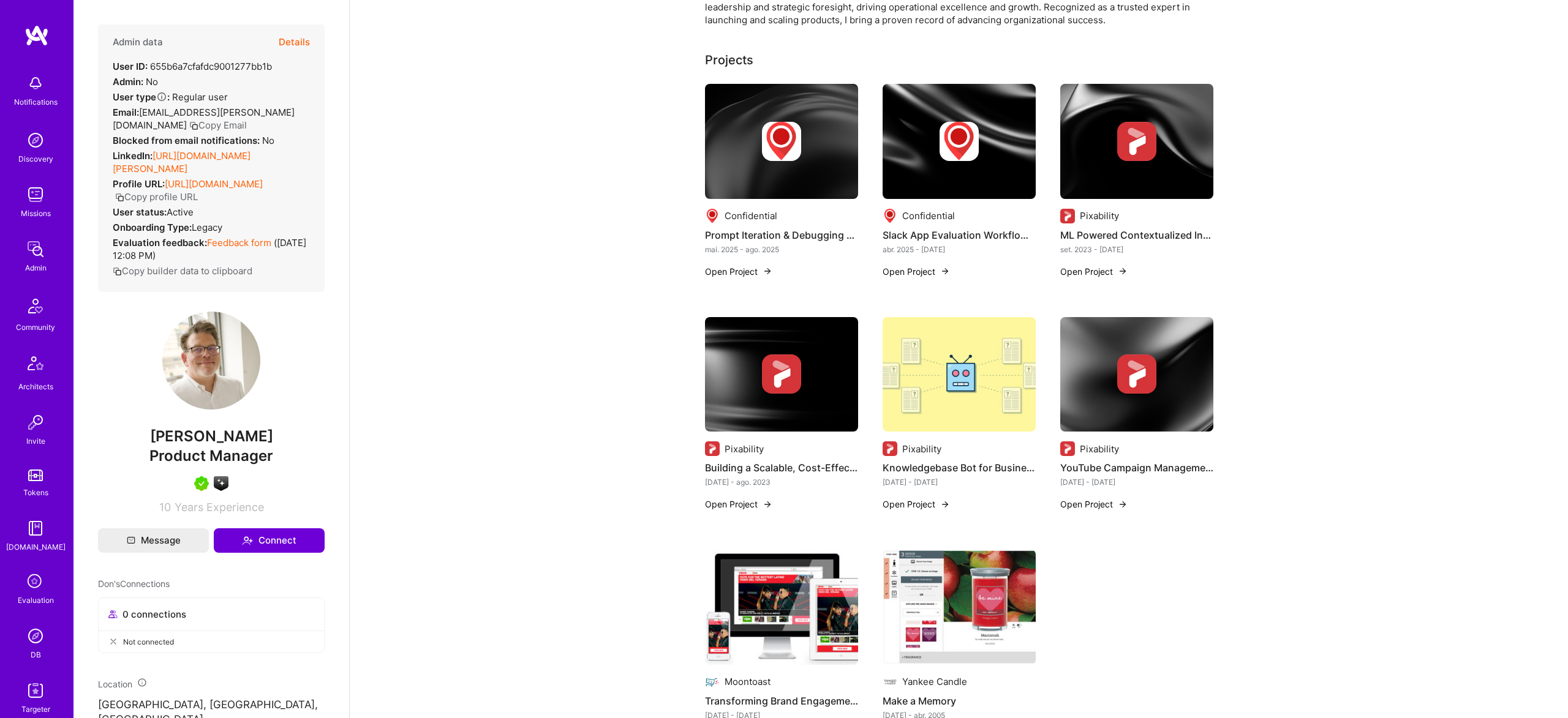
click at [1123, 369] on img at bounding box center [1137, 374] width 39 height 39
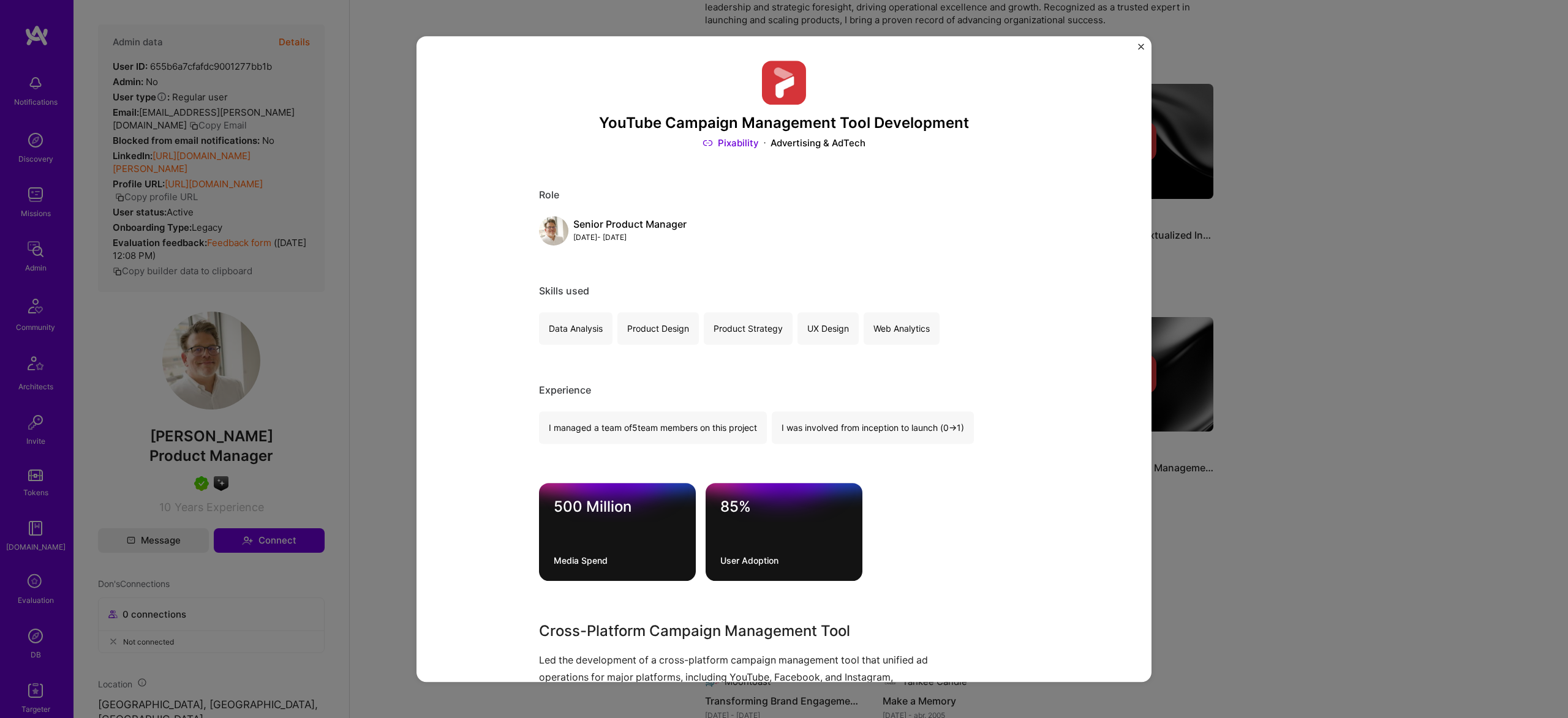
click at [1299, 525] on div "YouTube Campaign Management Tool Development Pixability Advertising & AdTech Ro…" at bounding box center [784, 359] width 1568 height 718
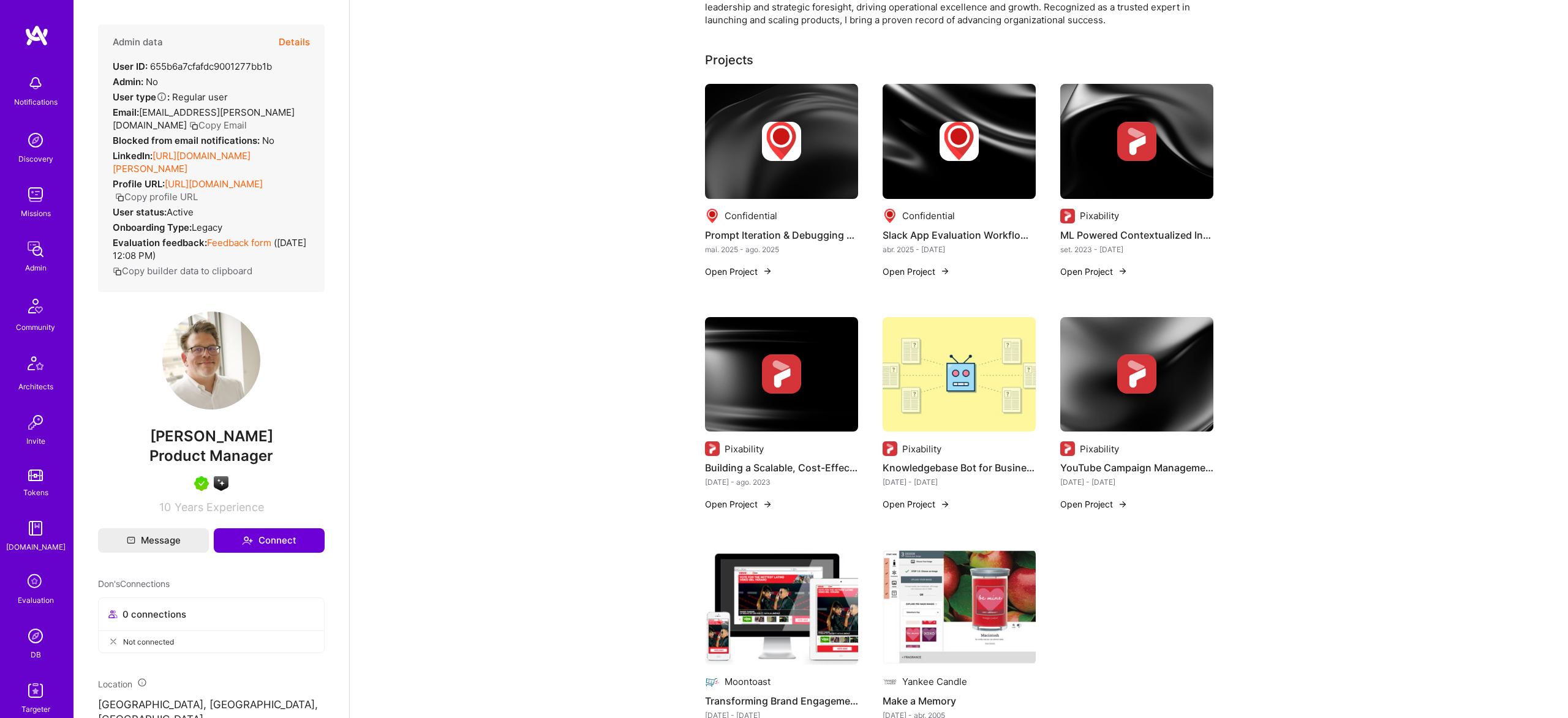
click at [892, 589] on img at bounding box center [959, 607] width 153 height 115
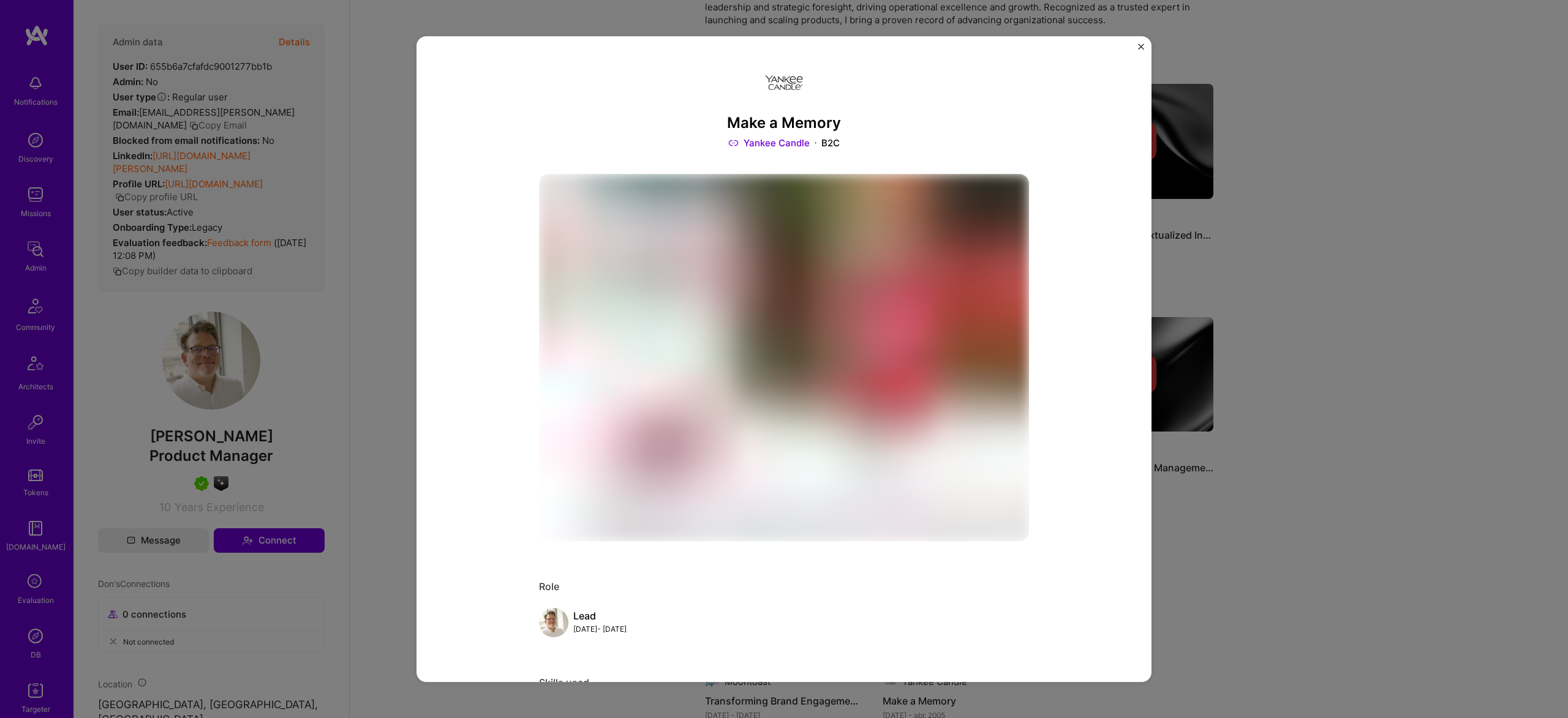
click at [795, 590] on div "Role" at bounding box center [784, 587] width 490 height 13
drag, startPoint x: 1341, startPoint y: 547, endPoint x: 1035, endPoint y: 541, distance: 306.1
click at [1341, 547] on div "Make a Memory Yankee Candle B2C Role Lead Jan, 2005 - Apr, 2005 Skills used Pro…" at bounding box center [784, 359] width 1568 height 718
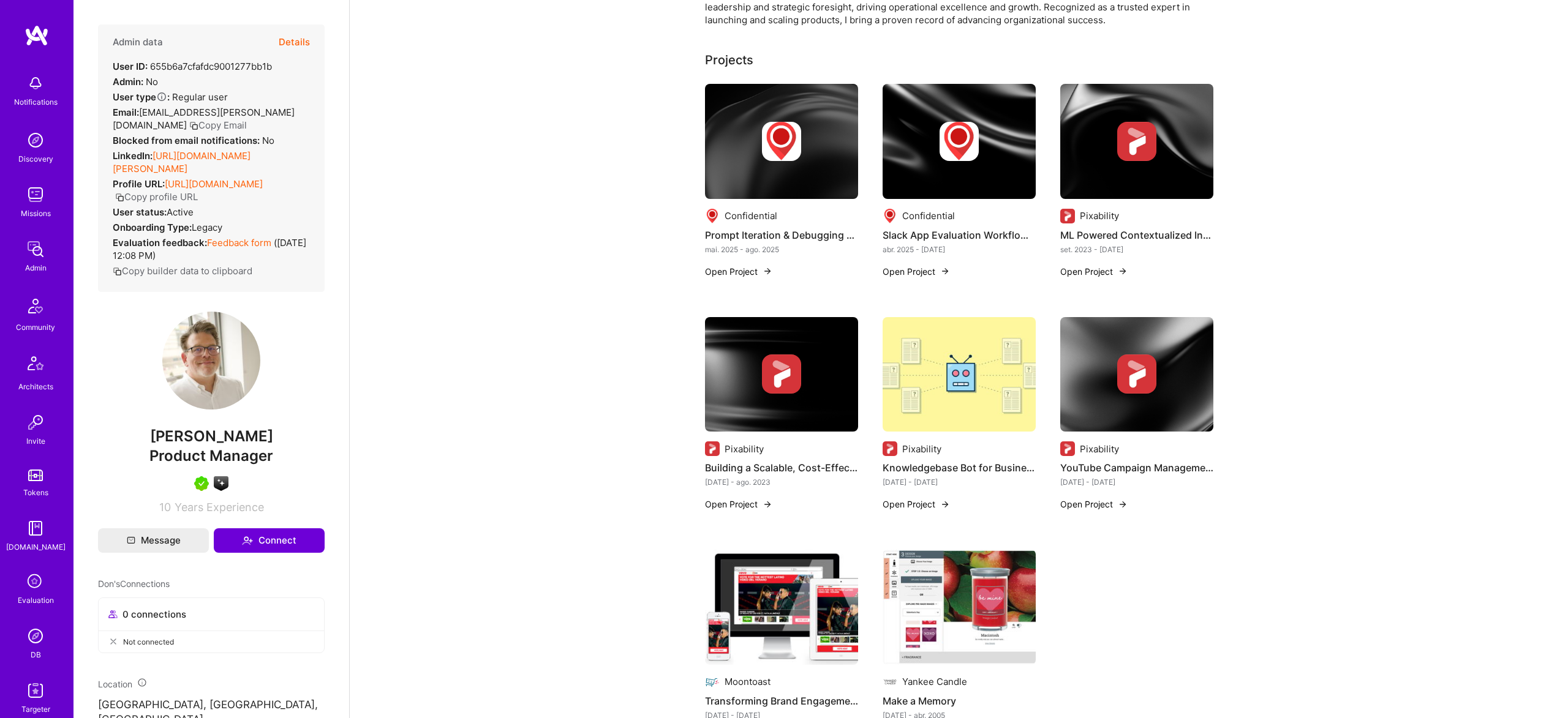
click at [753, 584] on img at bounding box center [781, 607] width 153 height 115
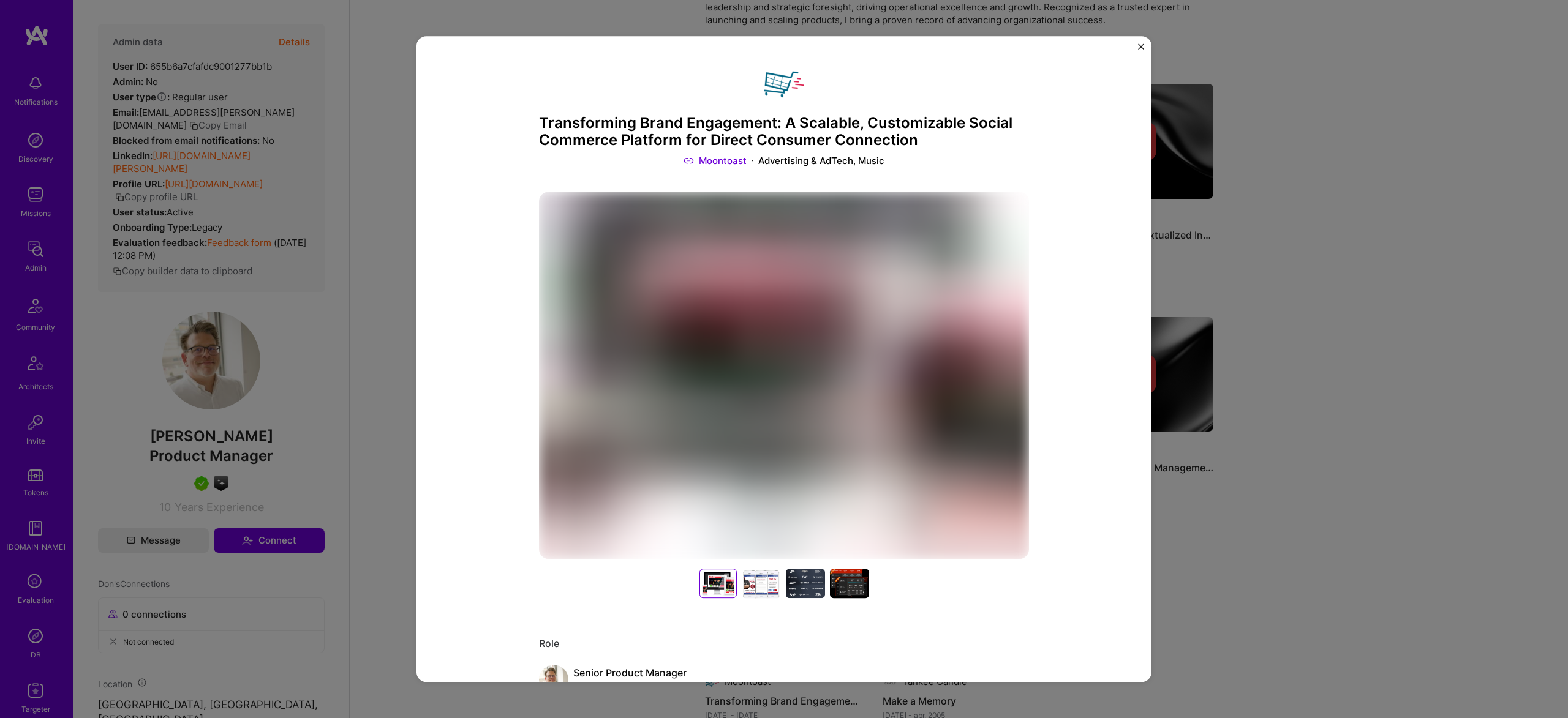
click at [1291, 399] on div "Transforming Brand Engagement: A Scalable, Customizable Social Commerce Platfor…" at bounding box center [784, 359] width 1568 height 718
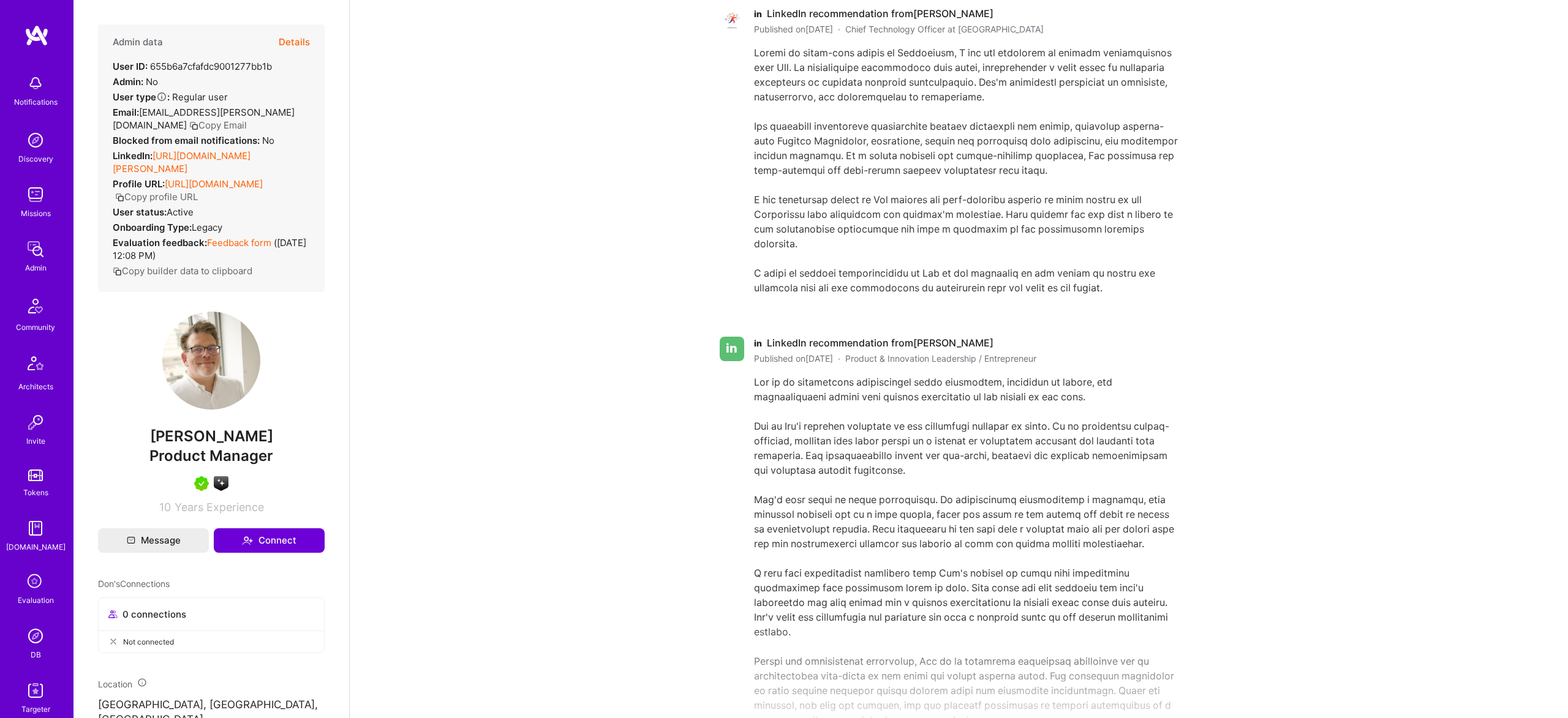
scroll to position [3027, 0]
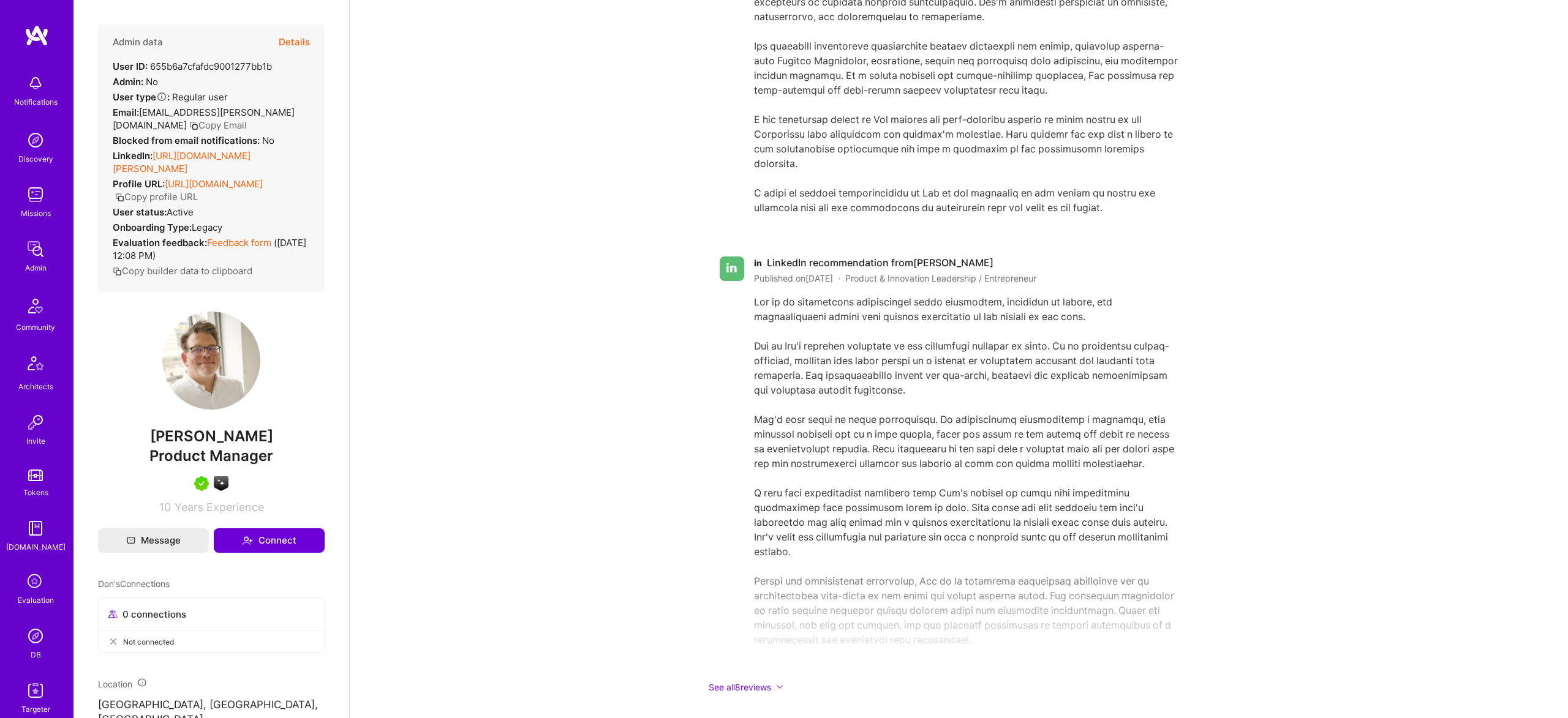
click at [728, 256] on div "in" at bounding box center [732, 269] width 25 height 25
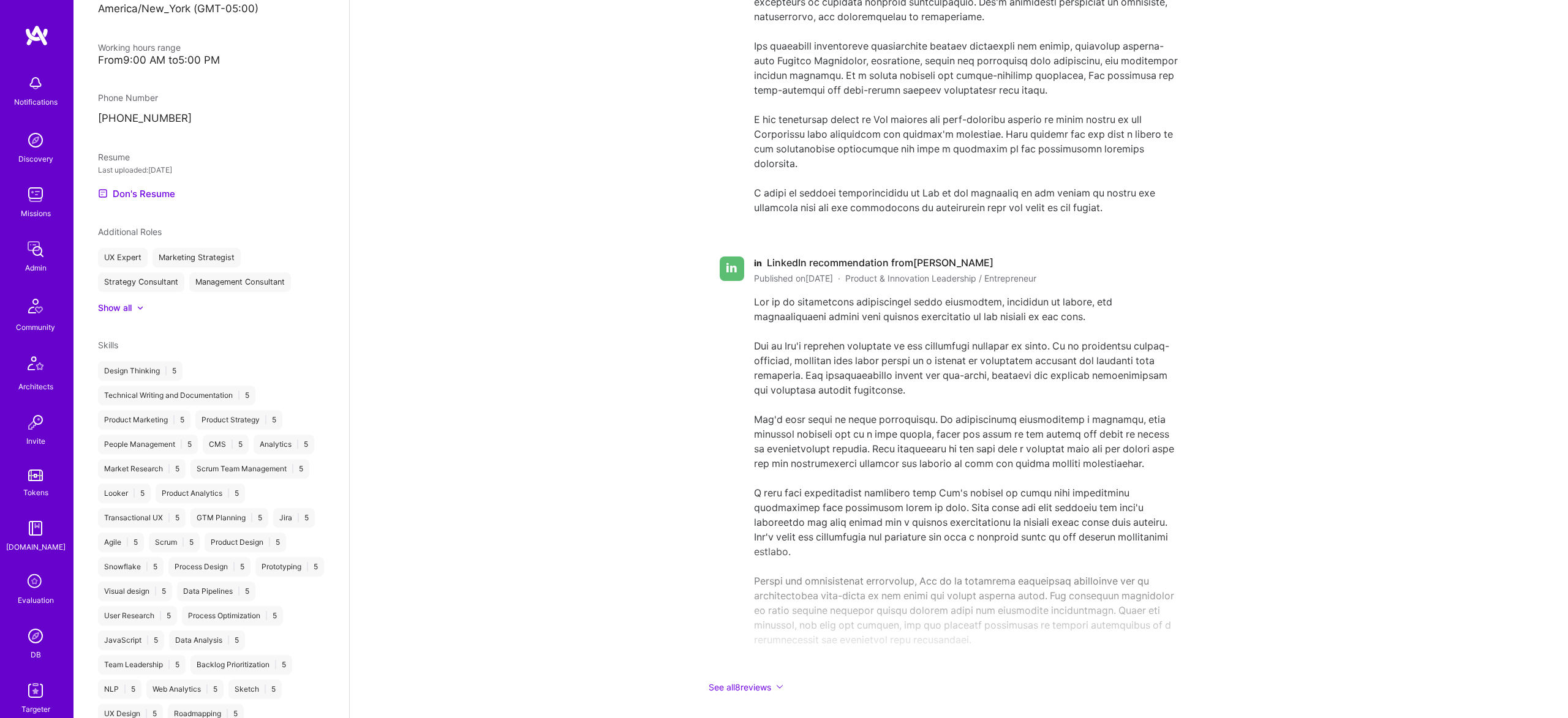
scroll to position [772, 0]
click at [142, 183] on link "Don's Resume" at bounding box center [136, 190] width 77 height 15
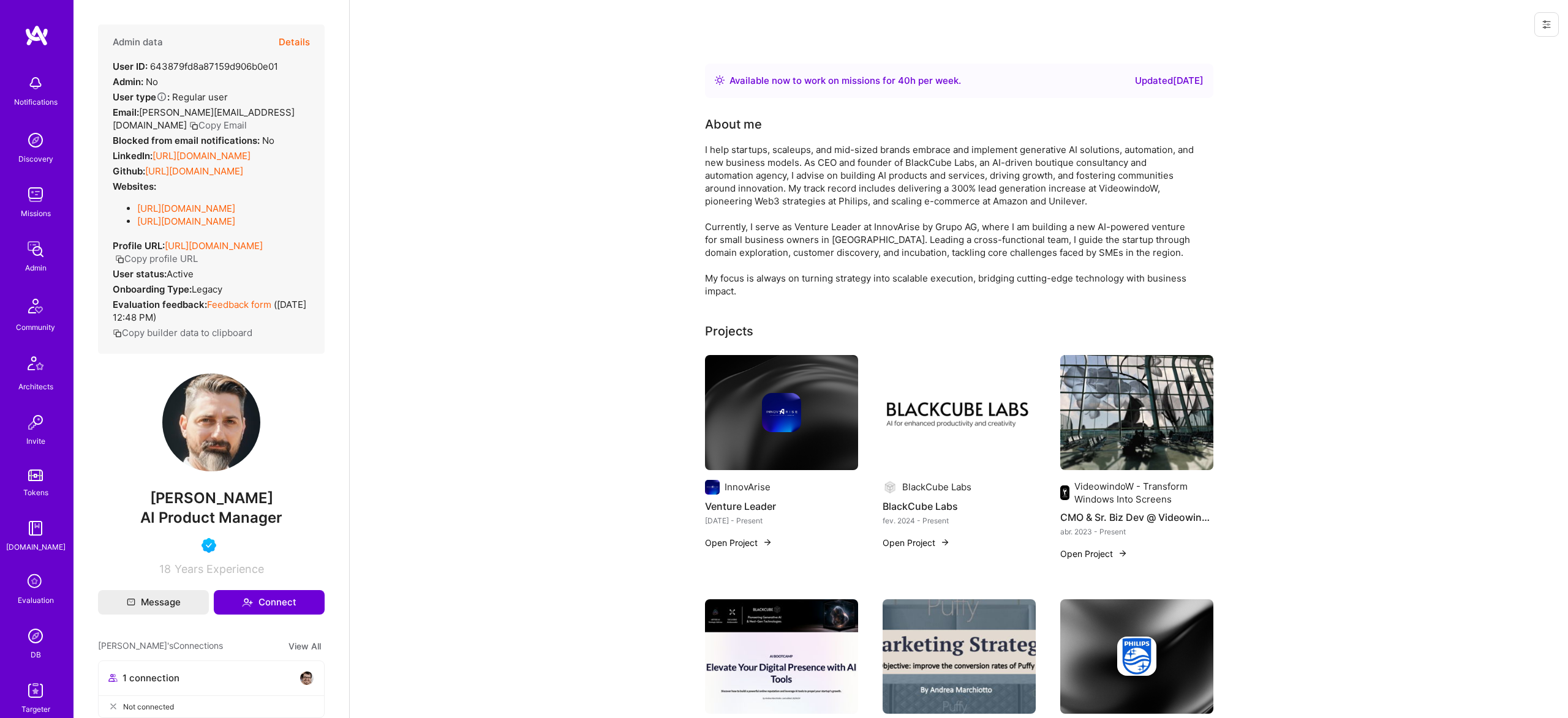
scroll to position [2032, 0]
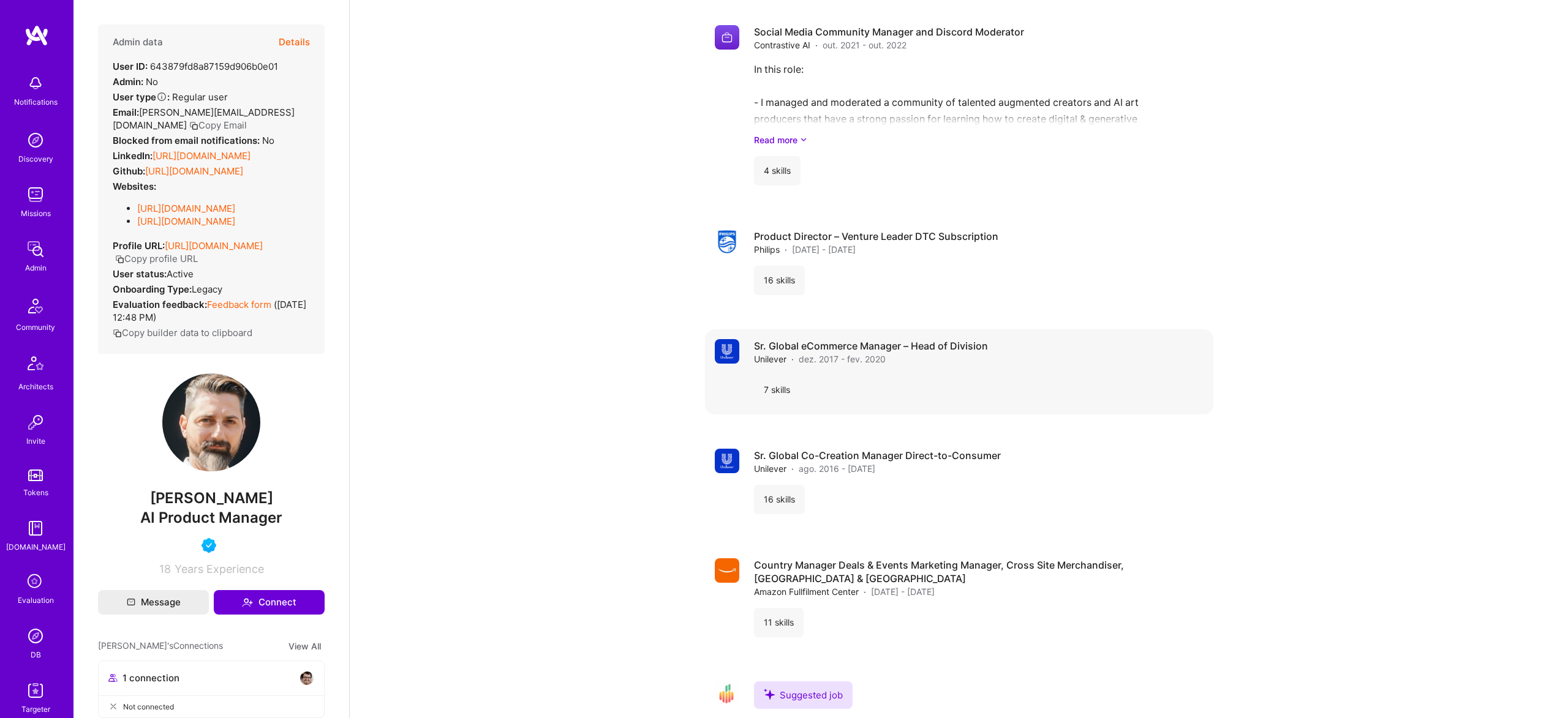
click at [969, 337] on div "Sr. Global eCommerce Manager – Head of Division Unilever · dez. 2017 - fev. 202…" at bounding box center [959, 372] width 508 height 85
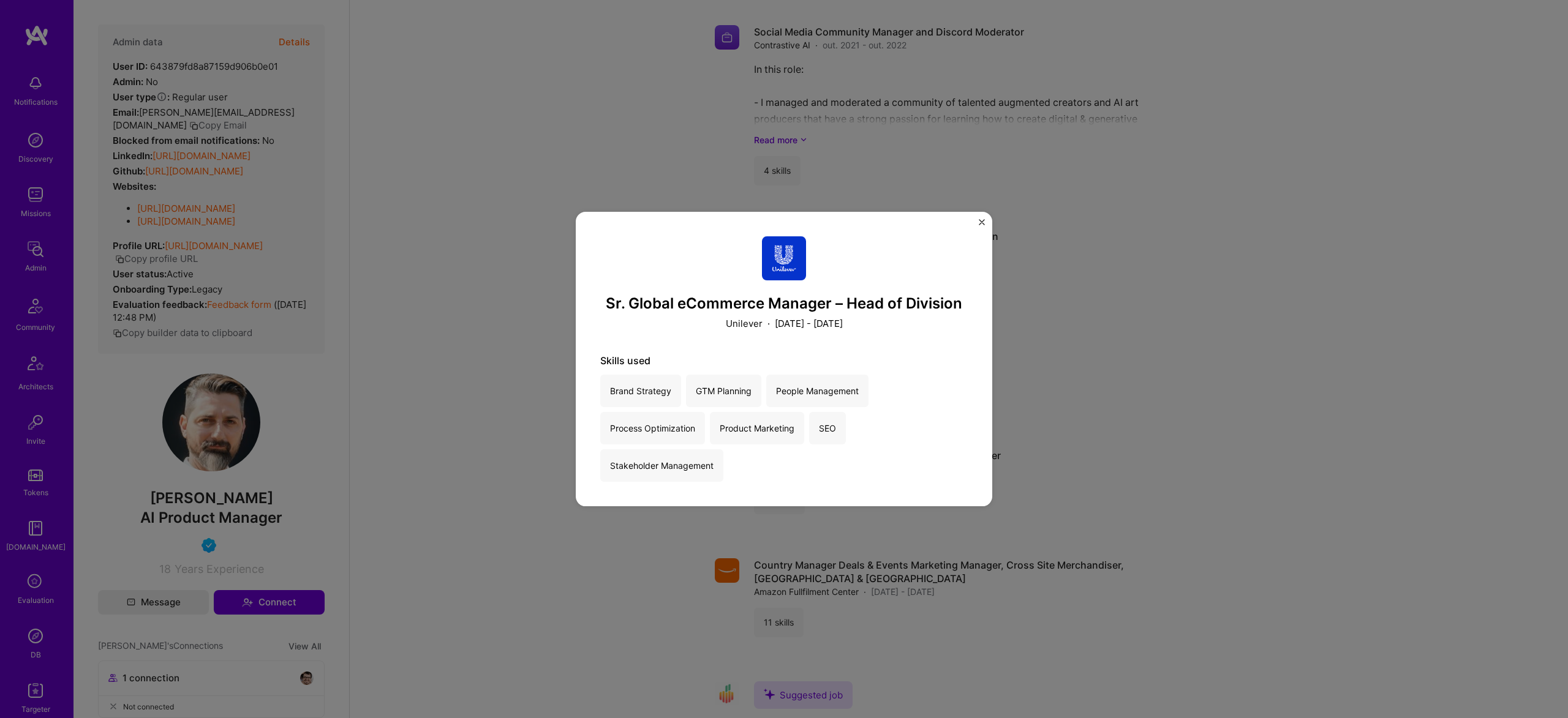
click at [1089, 357] on div "Sr. Global eCommerce Manager – Head of Division Unilever · December 2017 - Febr…" at bounding box center [784, 359] width 1568 height 718
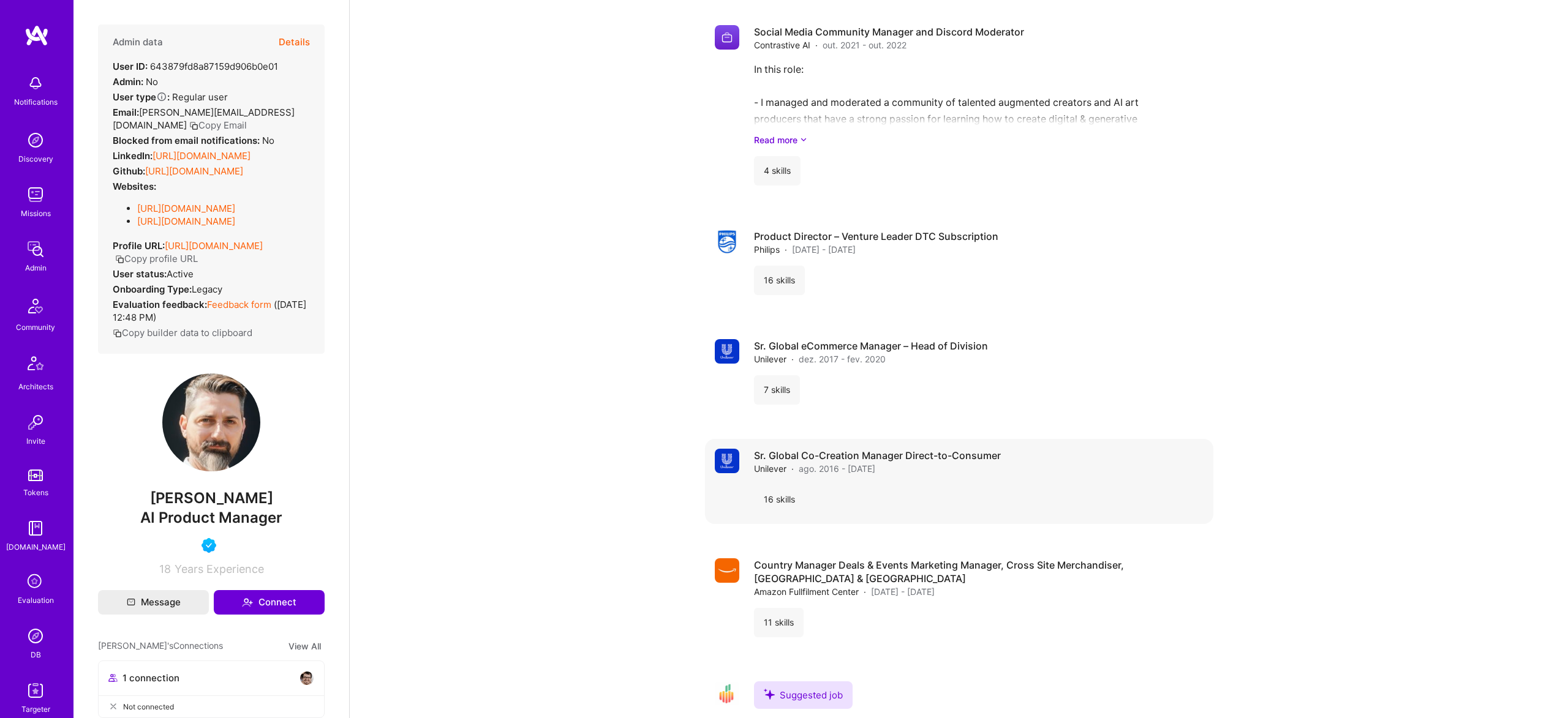
click at [931, 458] on h4 "Sr. Global Co-Creation Manager Direct-to-Consumer" at bounding box center [877, 455] width 246 height 13
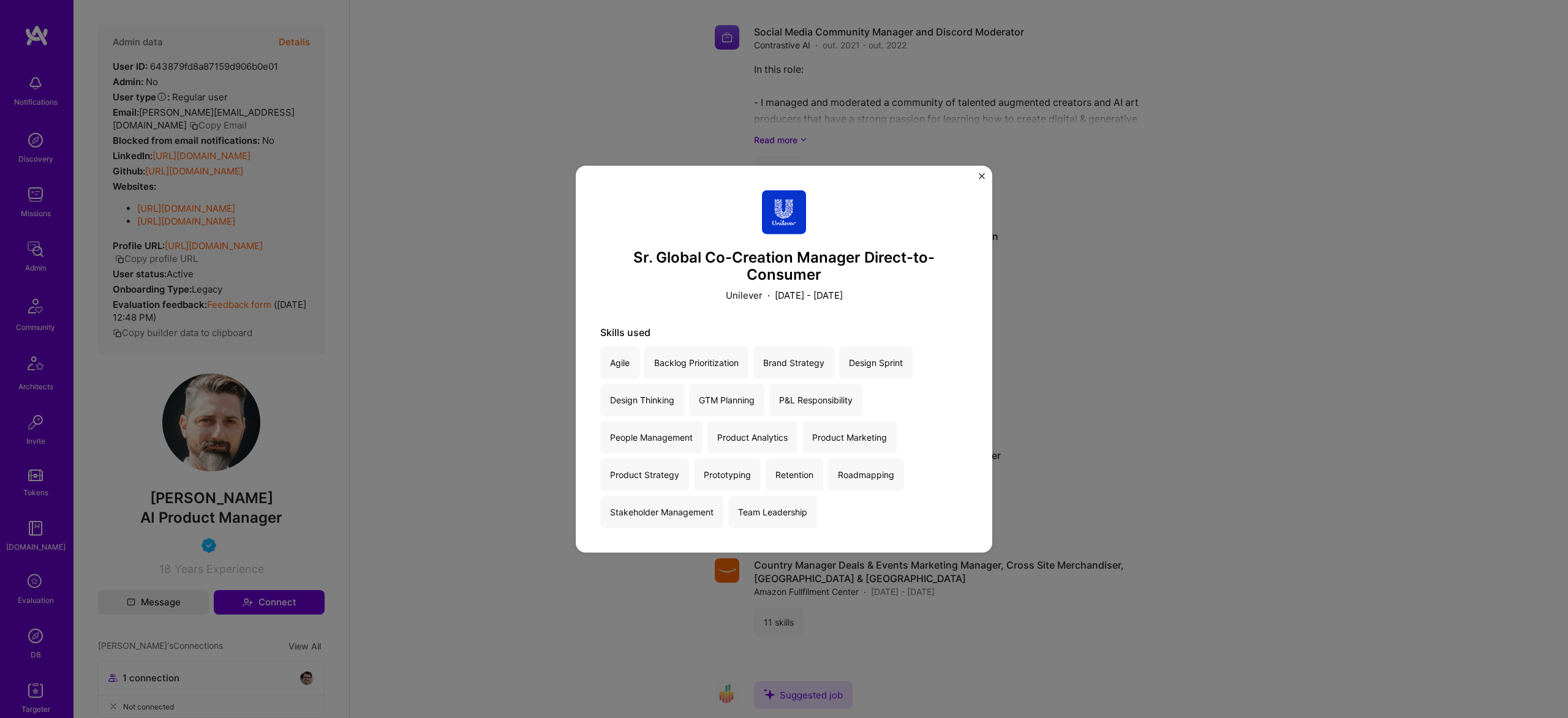
click at [980, 177] on img "Close" at bounding box center [982, 176] width 6 height 6
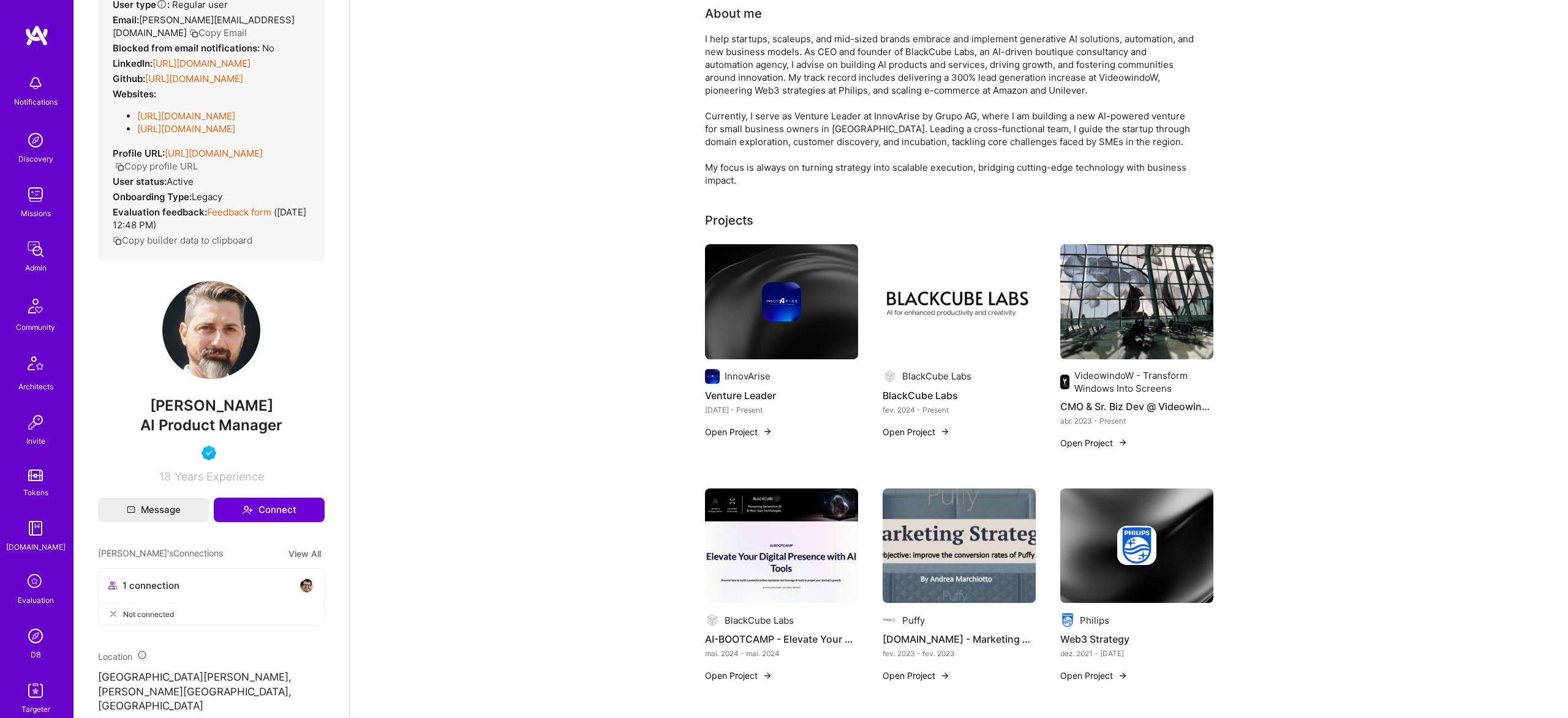
scroll to position [82, 0]
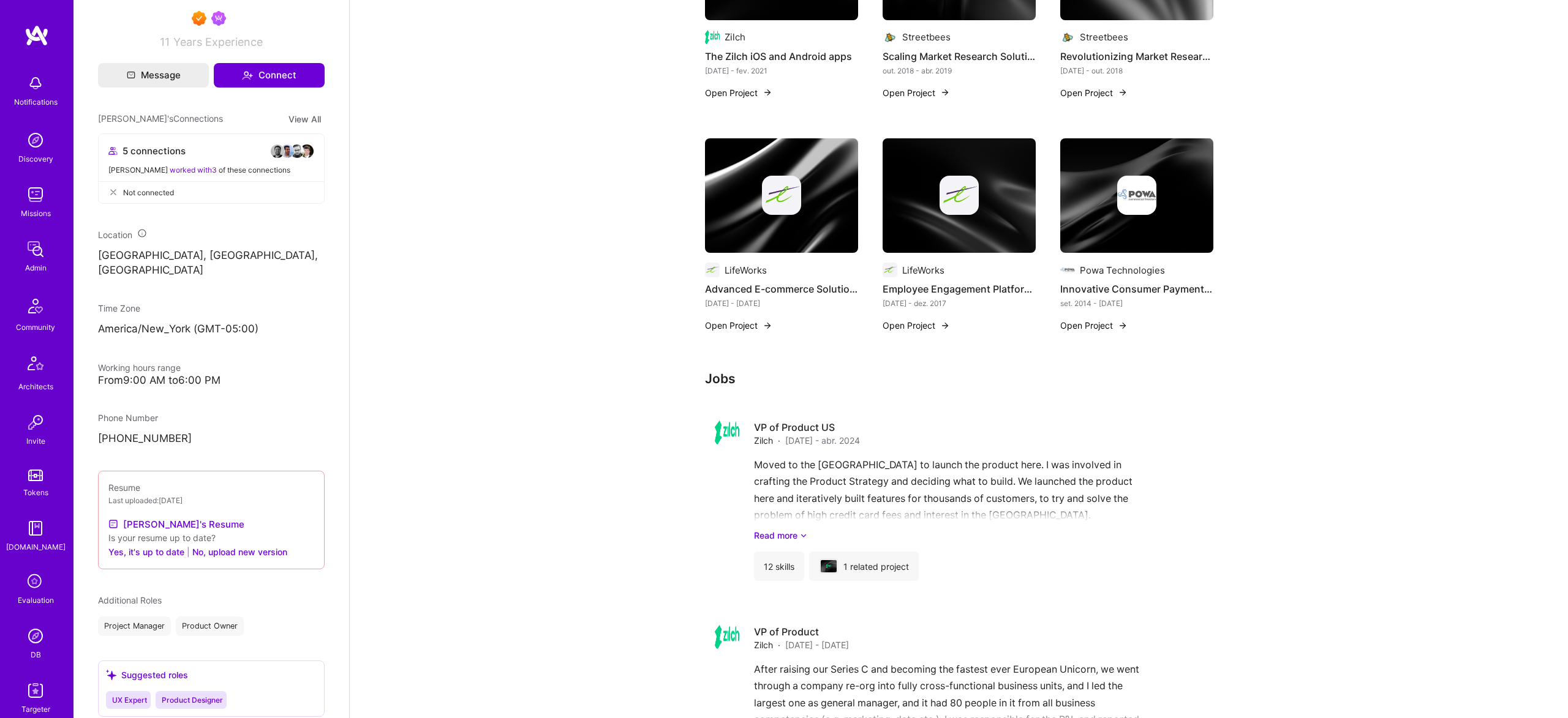
scroll to position [901, 0]
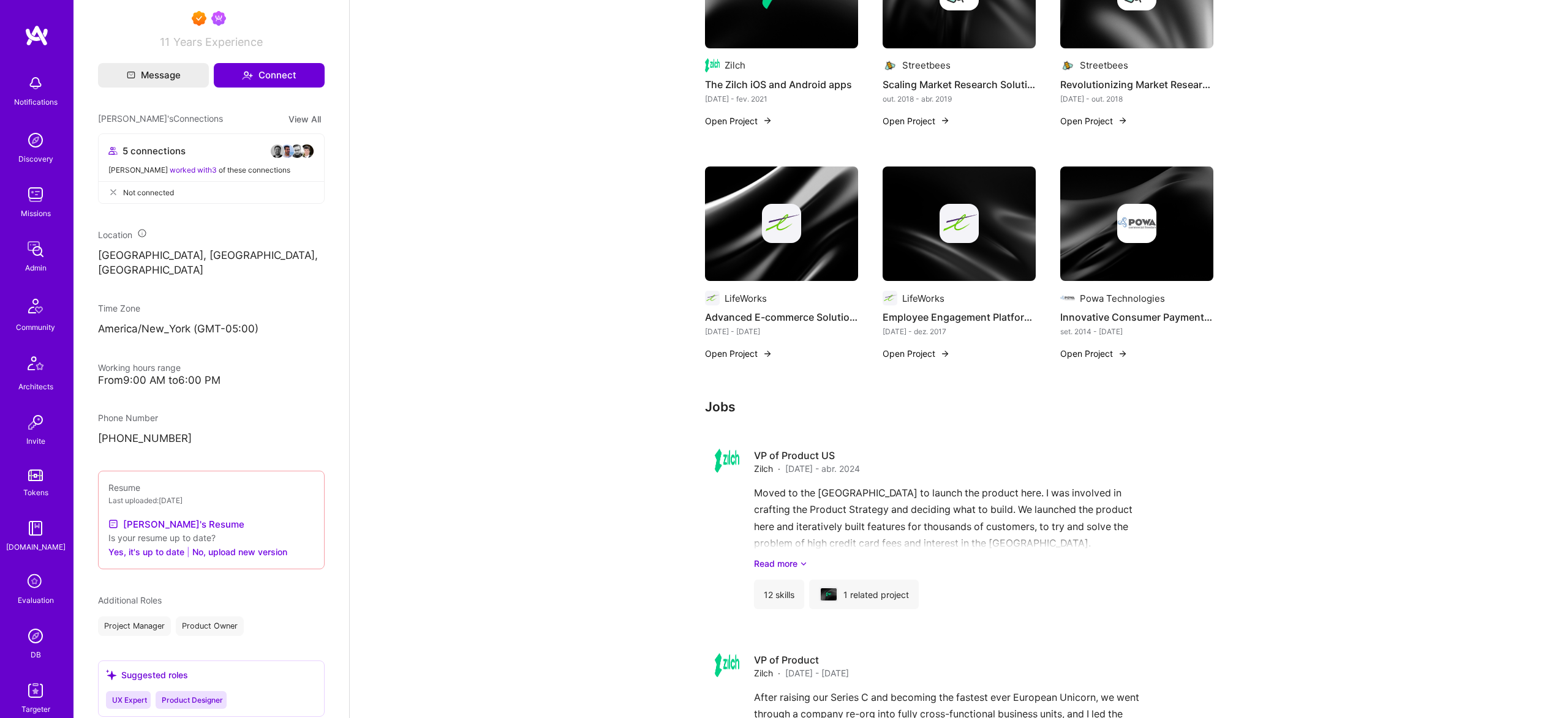
click at [808, 251] on img at bounding box center [781, 224] width 153 height 115
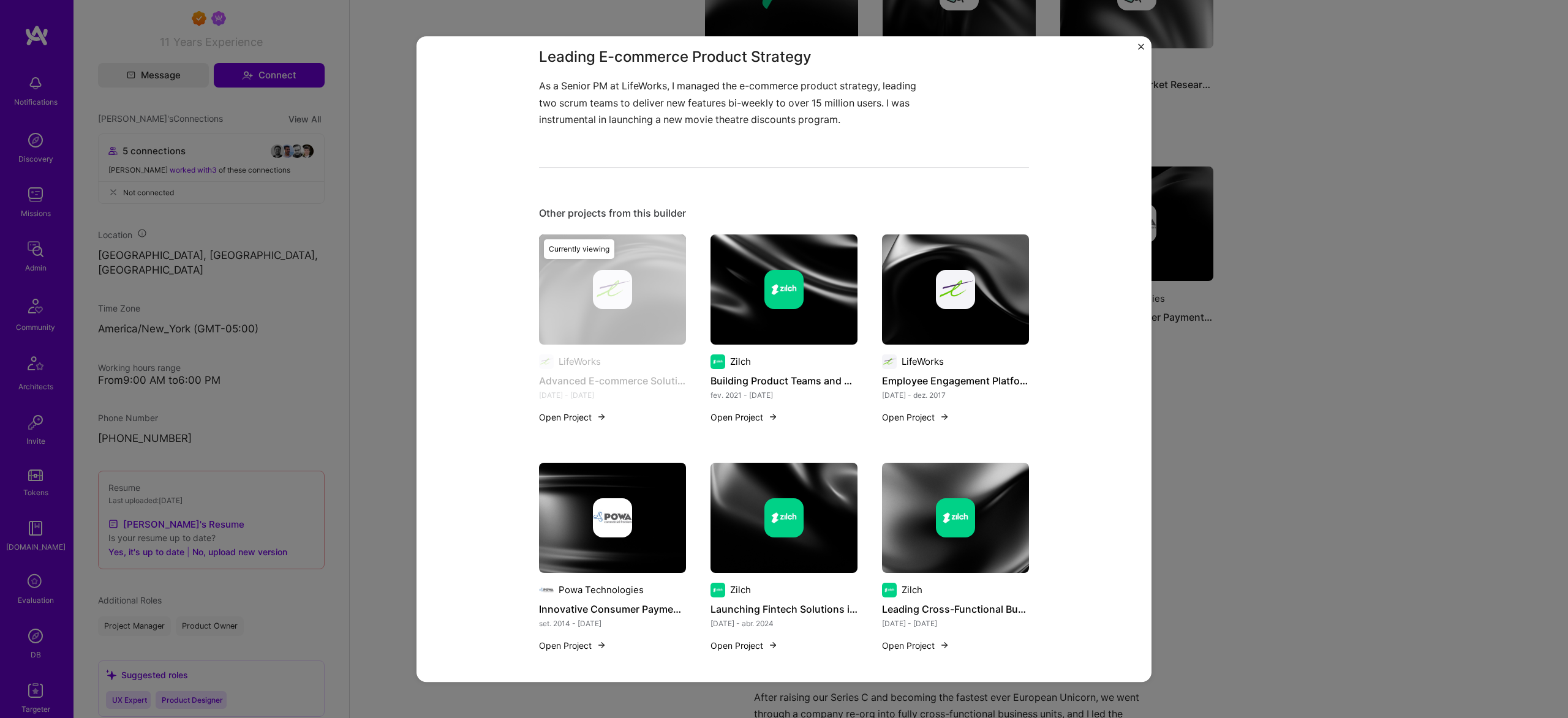
scroll to position [441, 0]
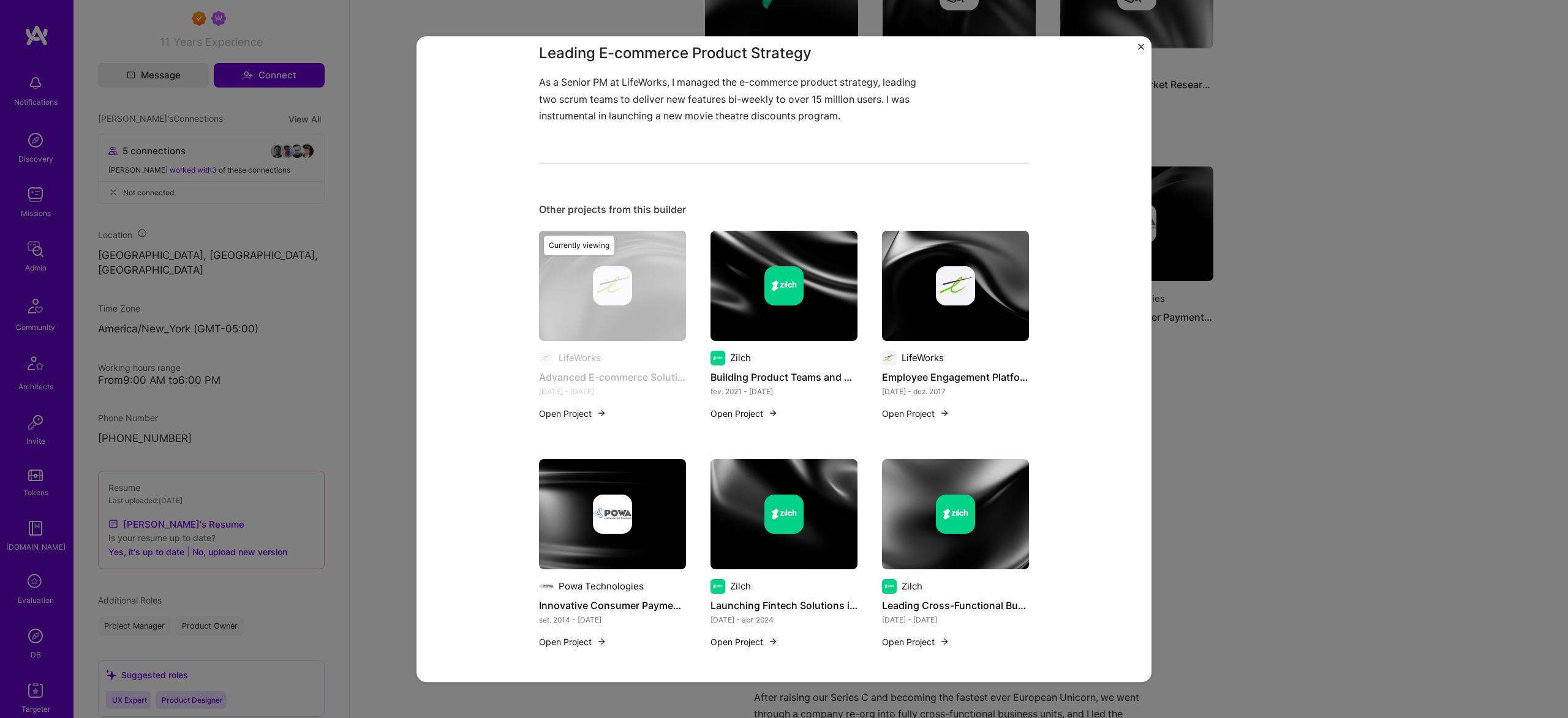
click at [1318, 280] on div "Advanced E-commerce Solutions LifeWorks E-Commerce, B2B2C Role Senior PM Mar, 2…" at bounding box center [784, 359] width 1568 height 718
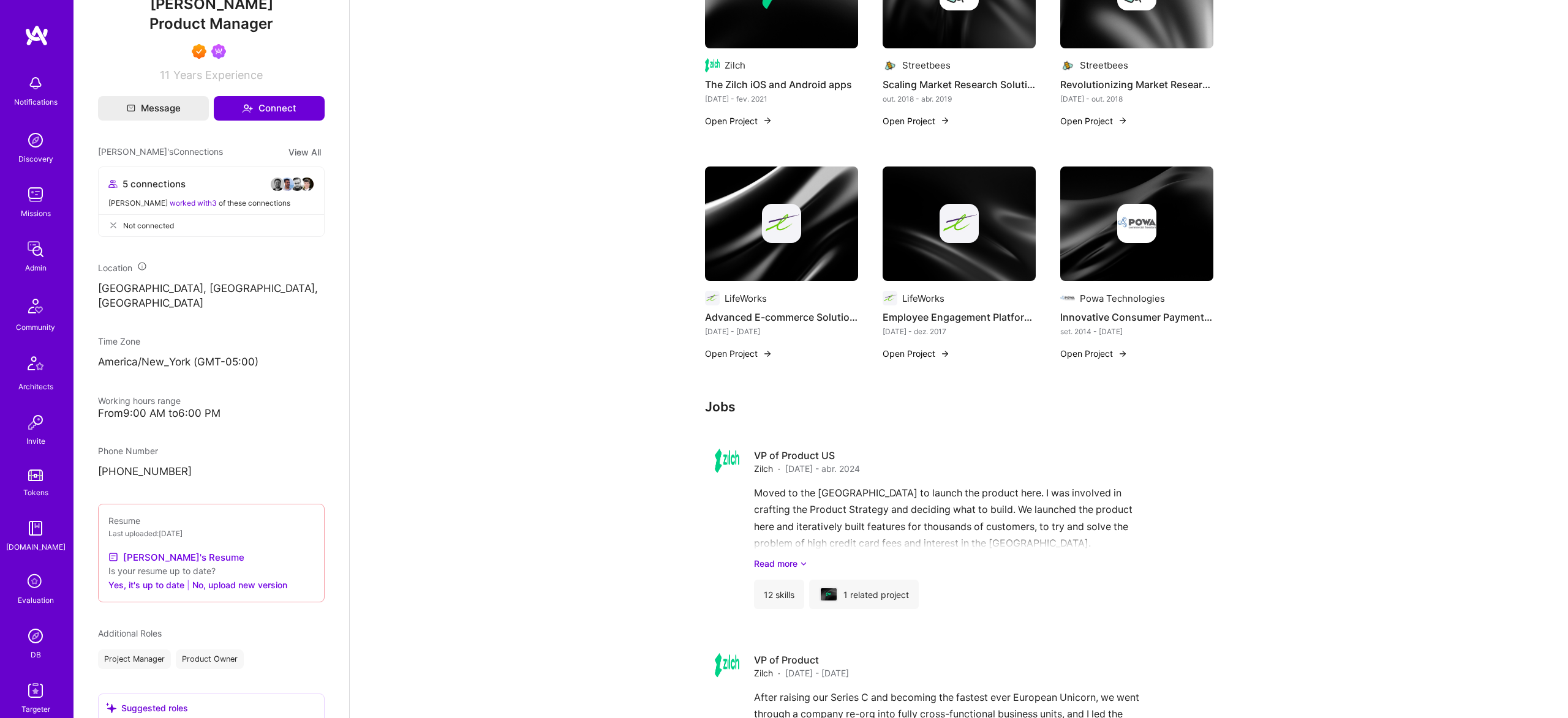
scroll to position [437, 0]
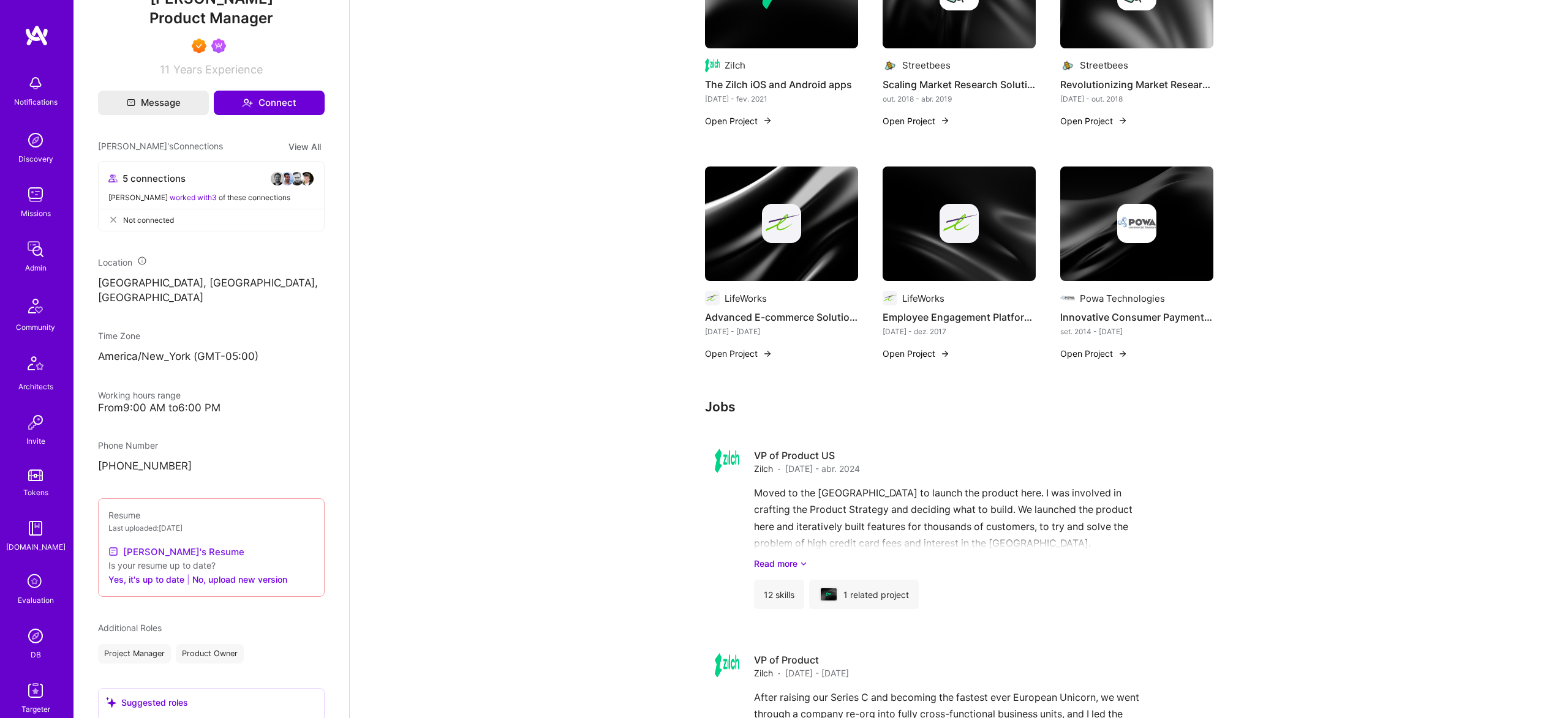
click at [173, 544] on link "Doug's Resume" at bounding box center [176, 551] width 136 height 15
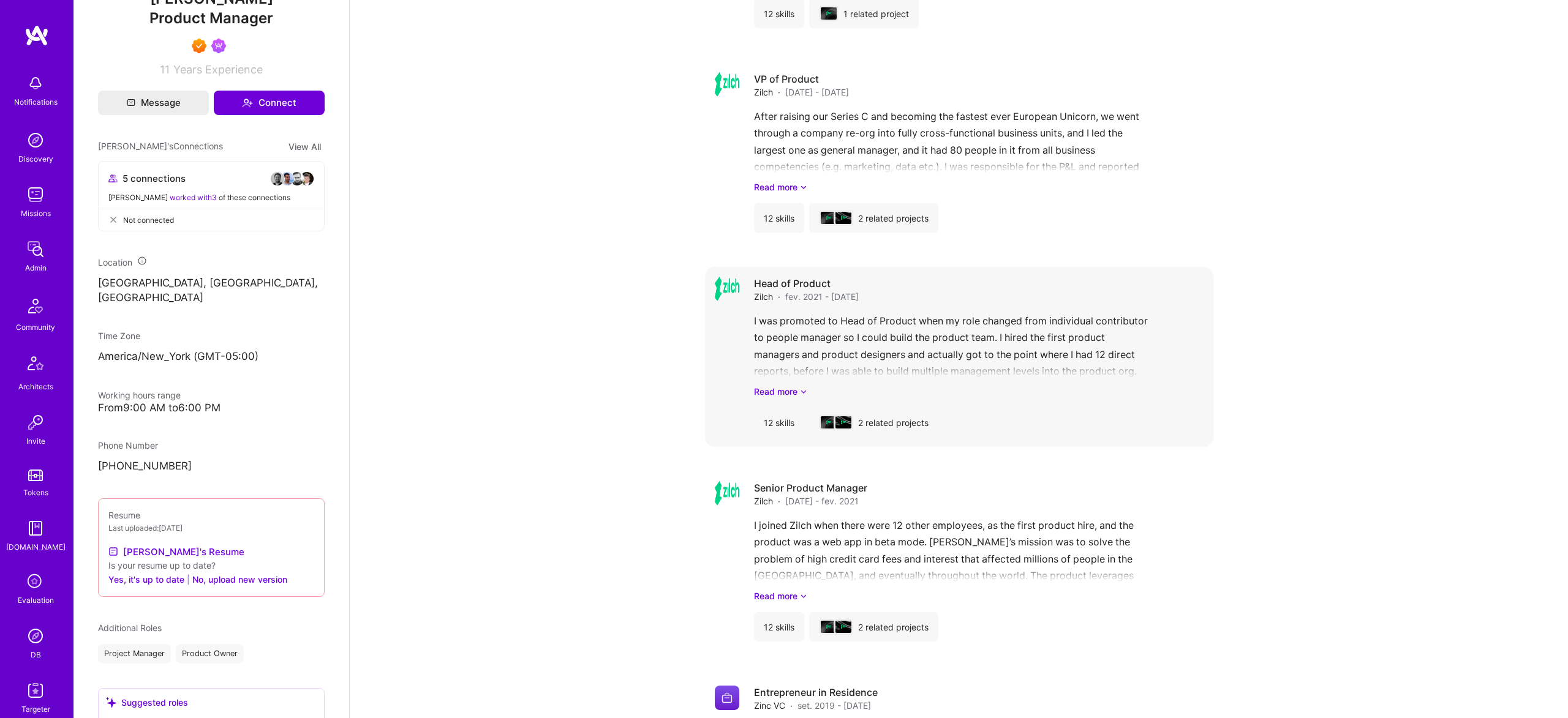
scroll to position [1479, 0]
click at [857, 378] on div "I was promoted to Head of Product when my role changed from individual contribu…" at bounding box center [979, 359] width 449 height 85
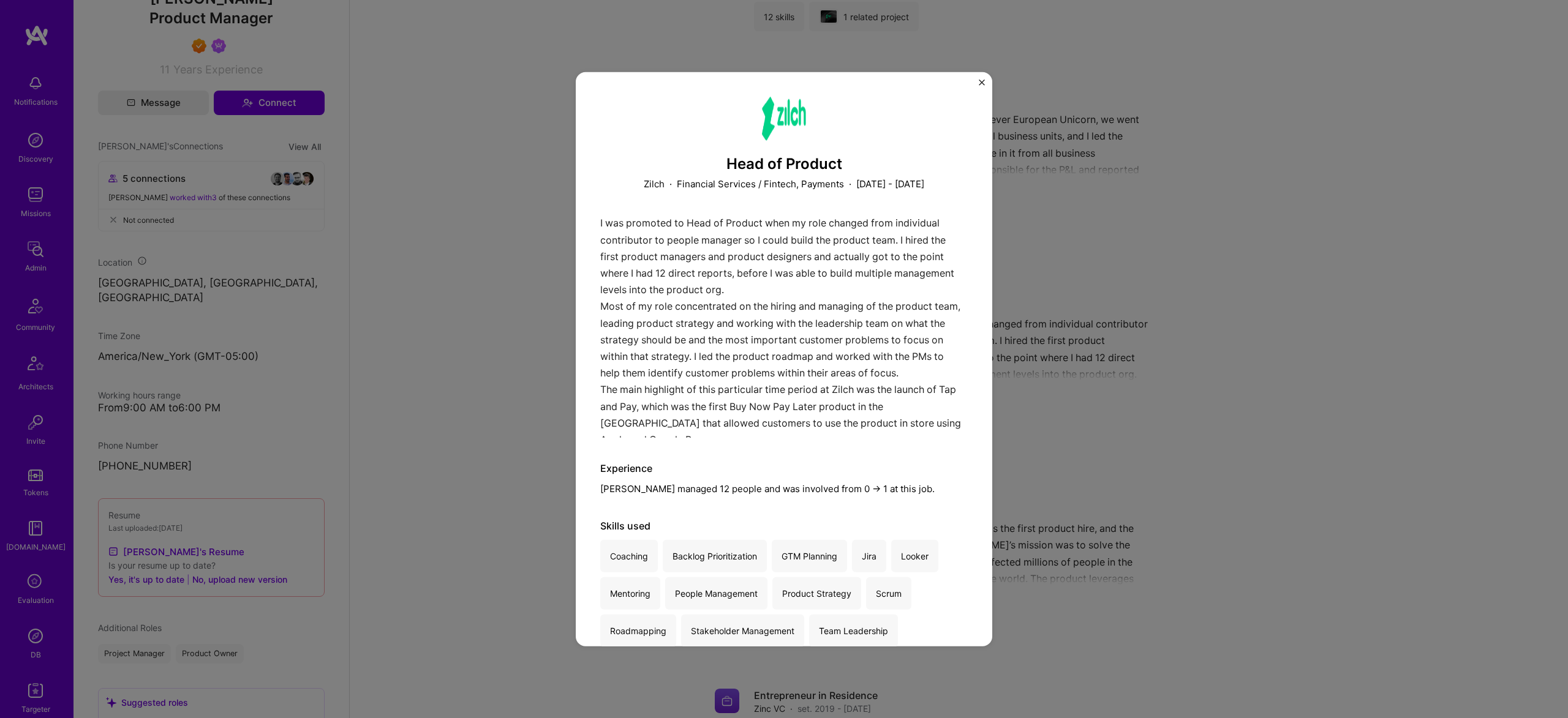
scroll to position [2399, 0]
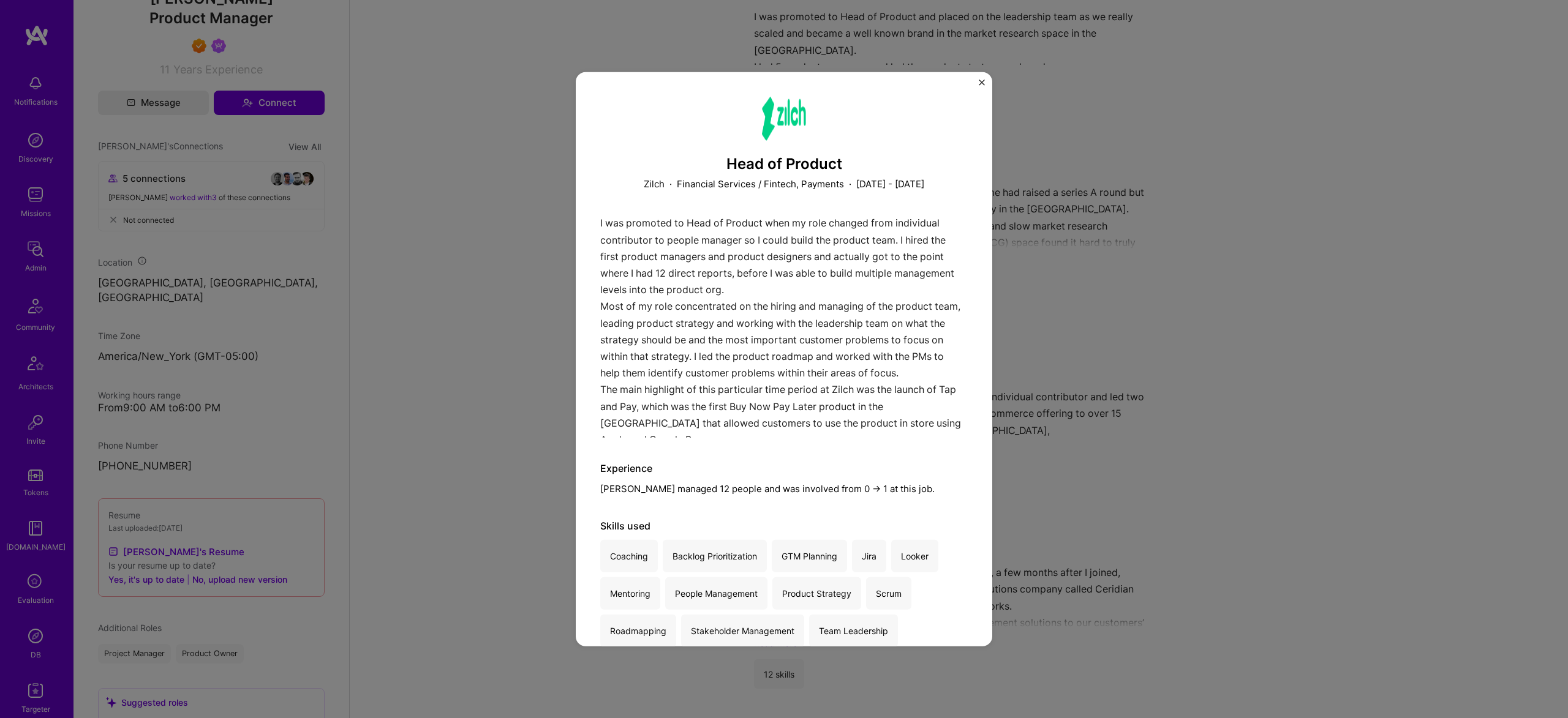
click at [1224, 374] on div "Head of Product Zilch · Financial Services / Fintech, Payments · February 2021 …" at bounding box center [784, 359] width 1568 height 718
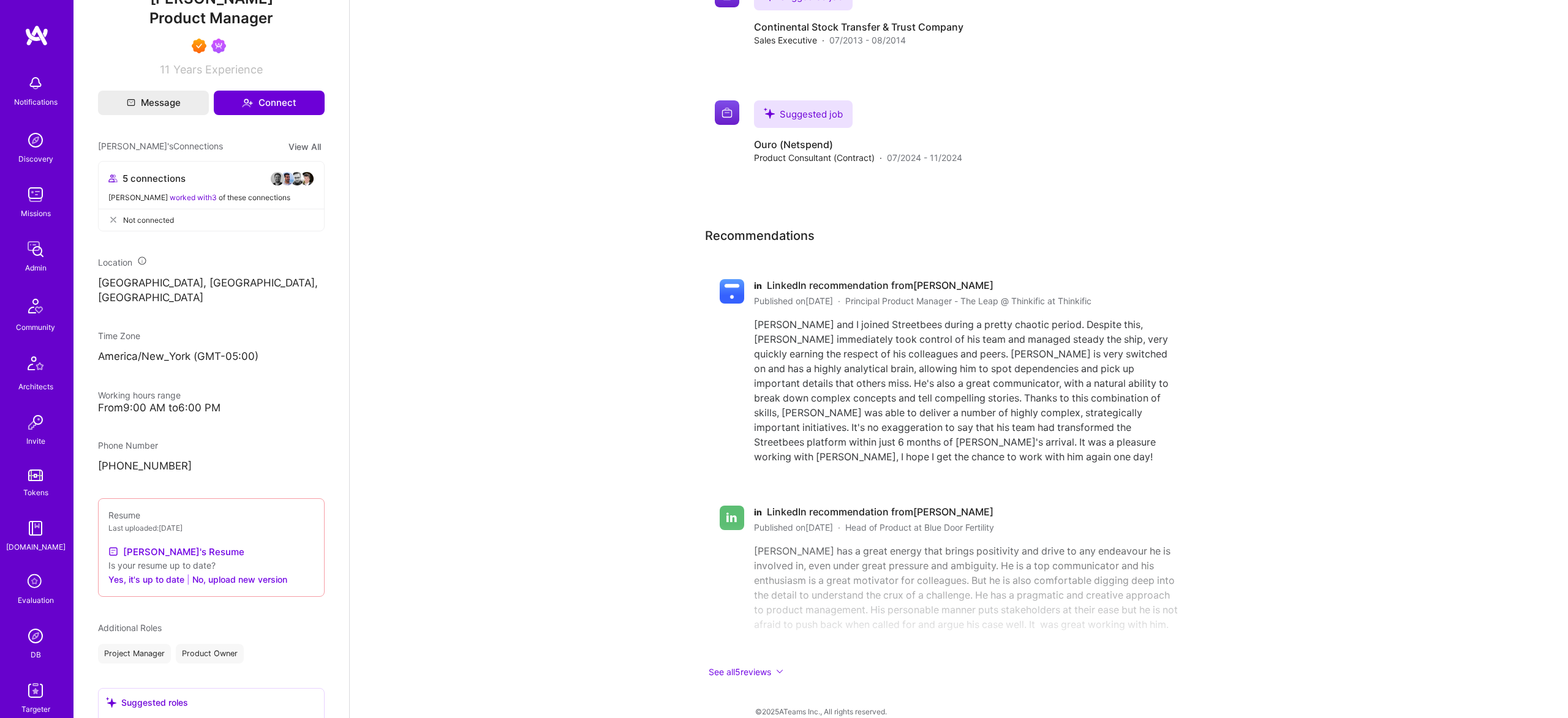
scroll to position [3471, 0]
click at [801, 431] on div "Doug and I joined Streetbees during a pretty chaotic period. Despite this, Doug…" at bounding box center [967, 390] width 426 height 147
click at [752, 665] on button "See all 5 reviews" at bounding box center [950, 672] width 490 height 14
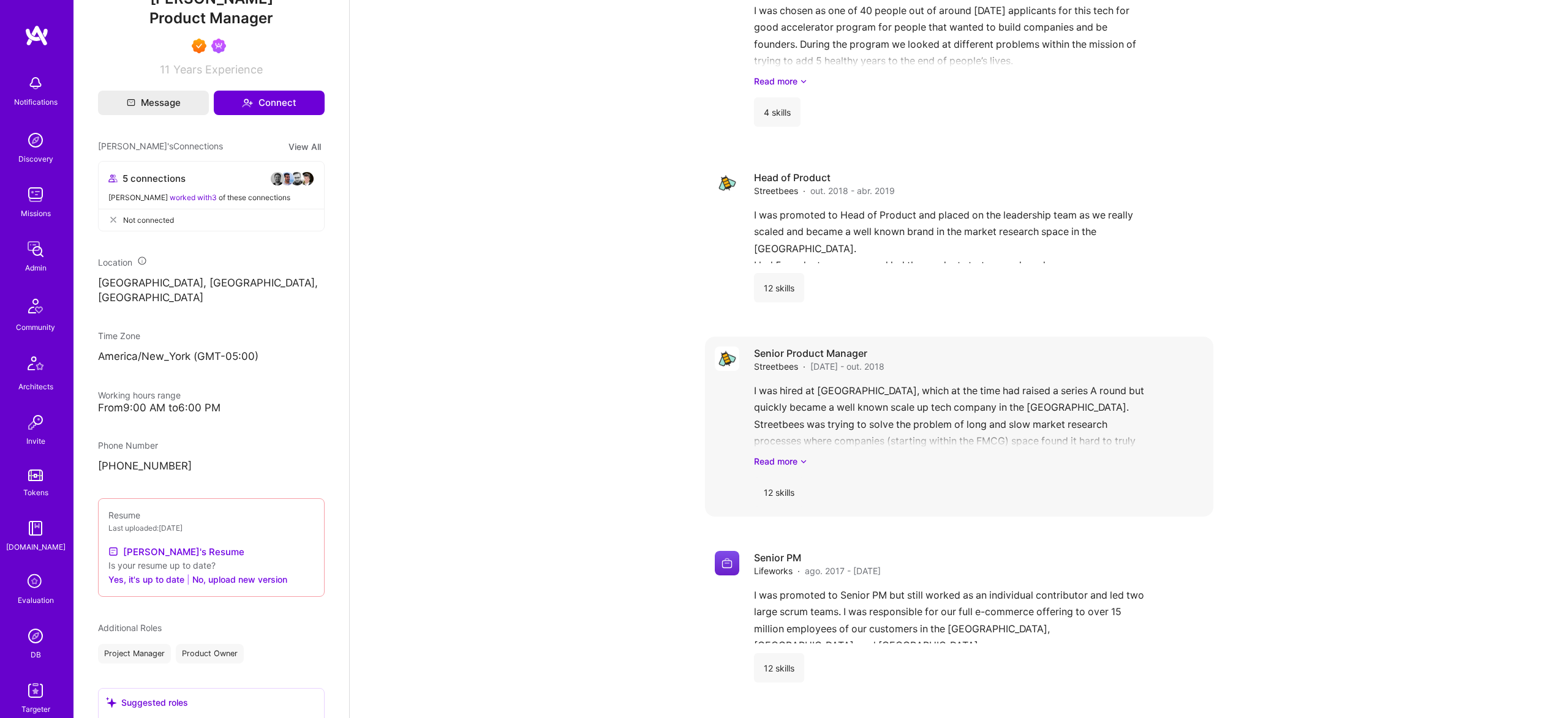
scroll to position [2196, 0]
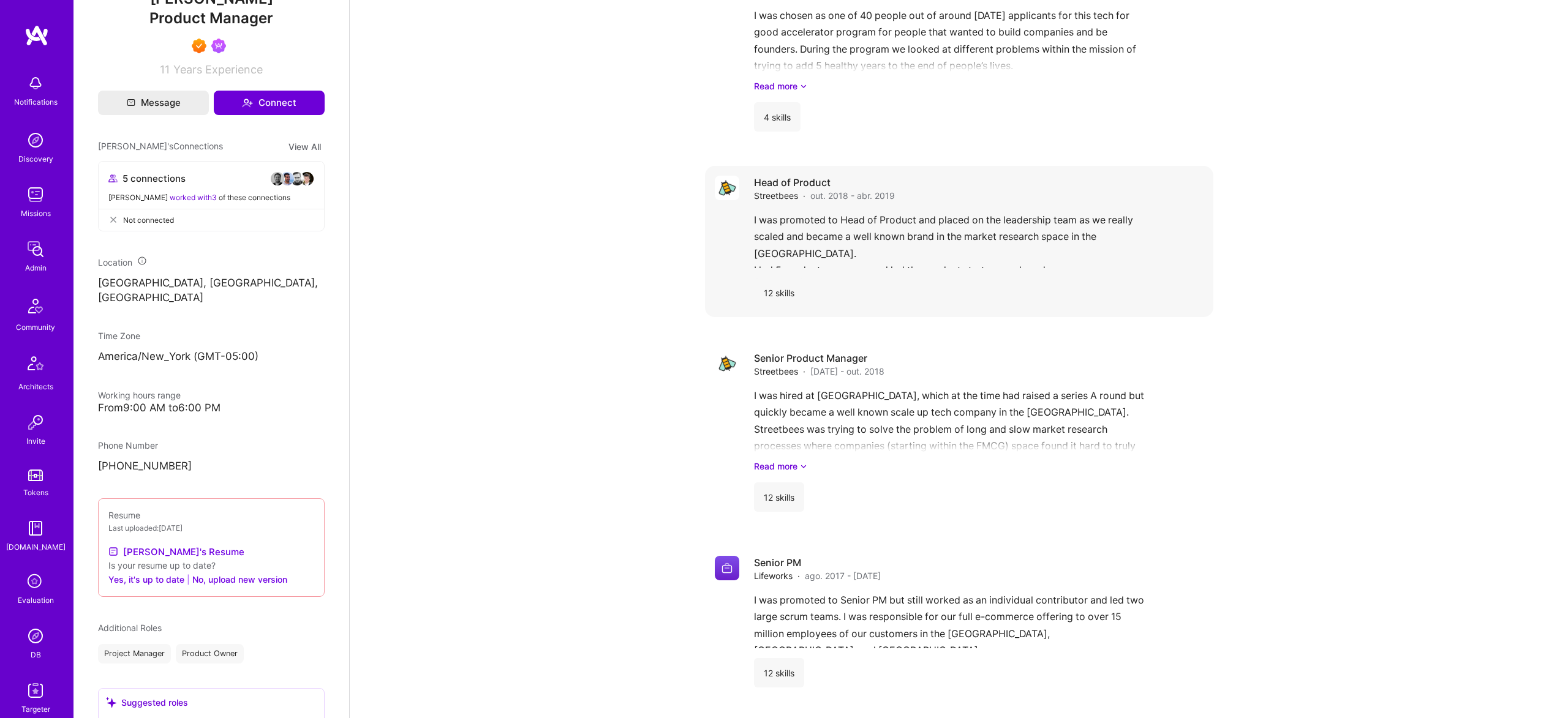
click at [781, 293] on div "12 skills" at bounding box center [779, 293] width 51 height 30
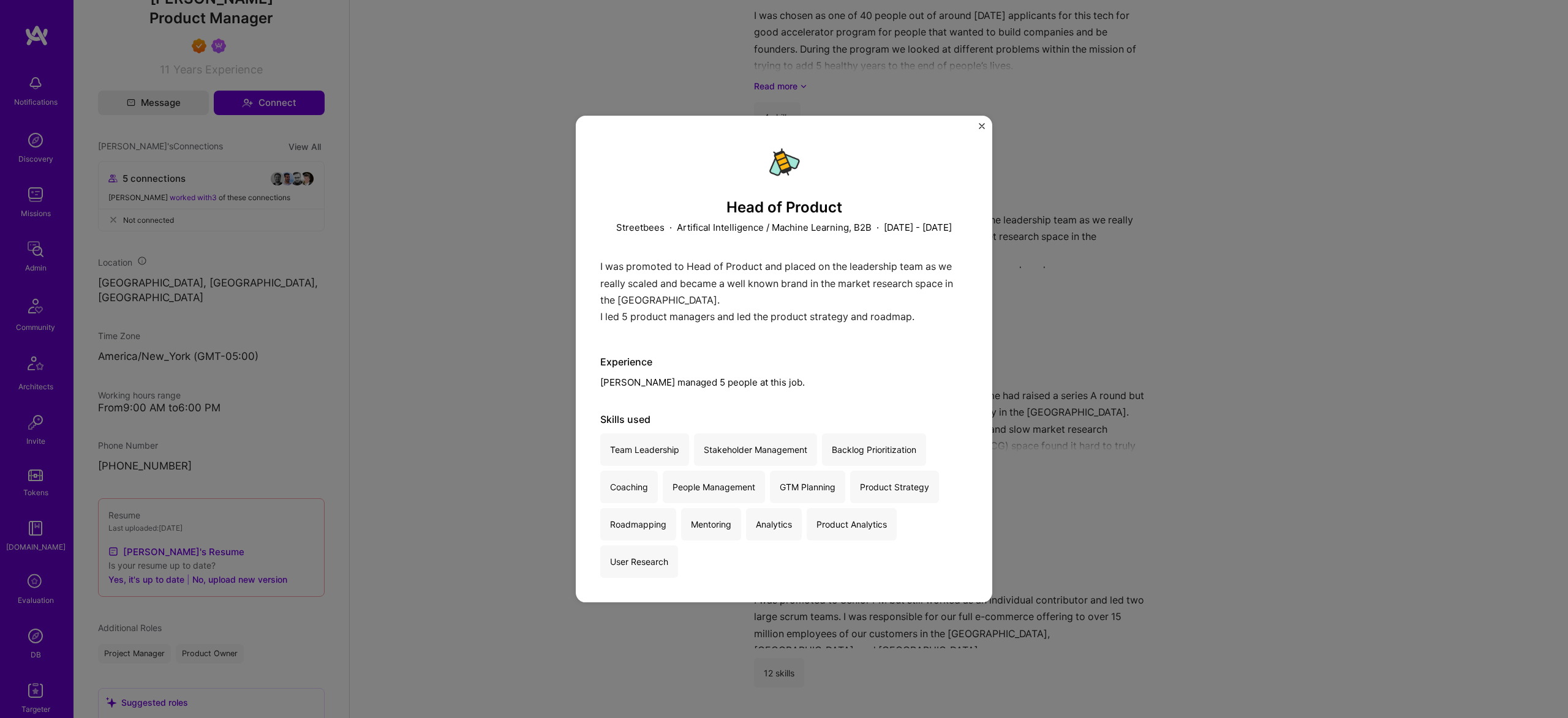
click at [1058, 343] on div "Head of Product Streetbees · Artifical Intelligence / Machine Learning, B2B · O…" at bounding box center [784, 359] width 1568 height 718
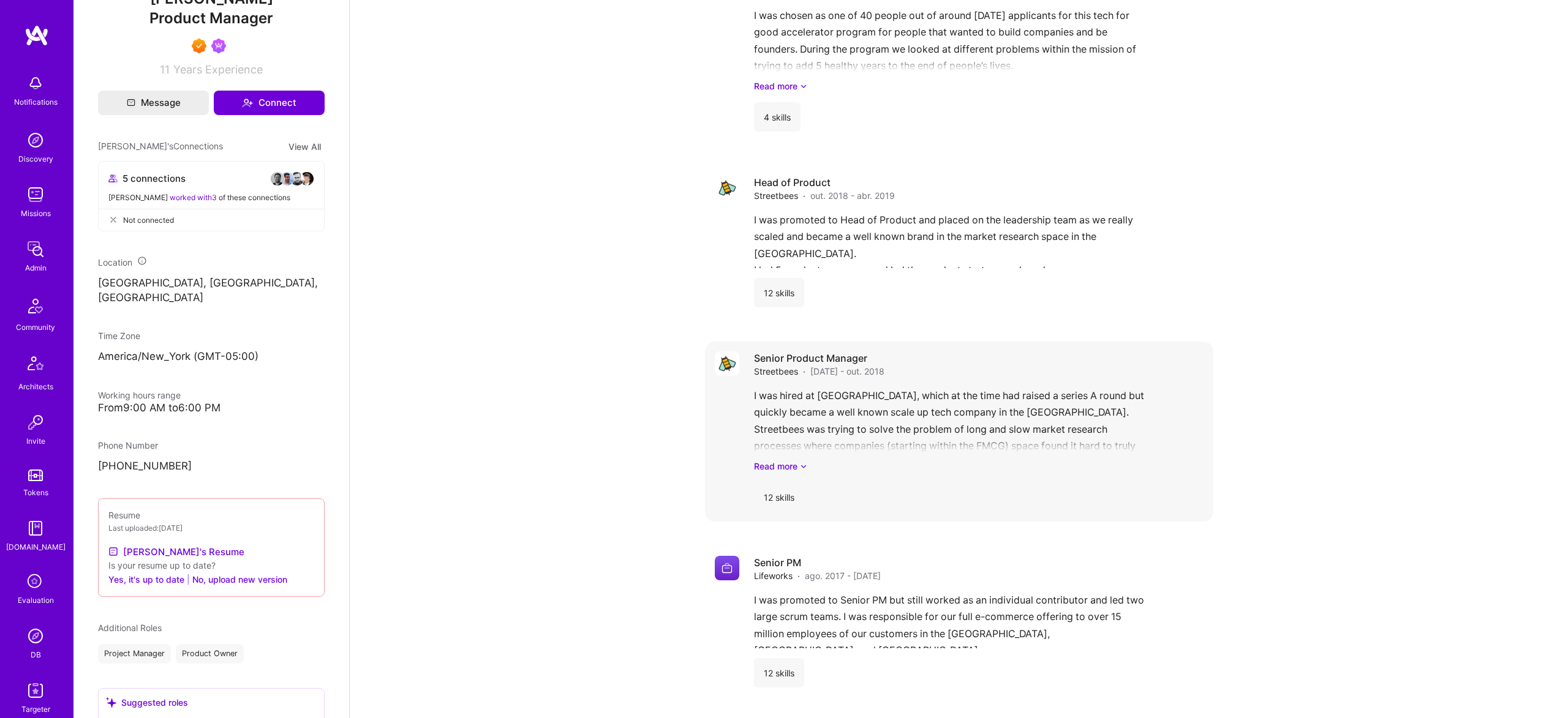
click at [1011, 403] on div "I was hired at Streetbees, which at the time had raised a series A round but qu…" at bounding box center [979, 430] width 449 height 85
click at [781, 463] on link "Read more" at bounding box center [979, 466] width 449 height 13
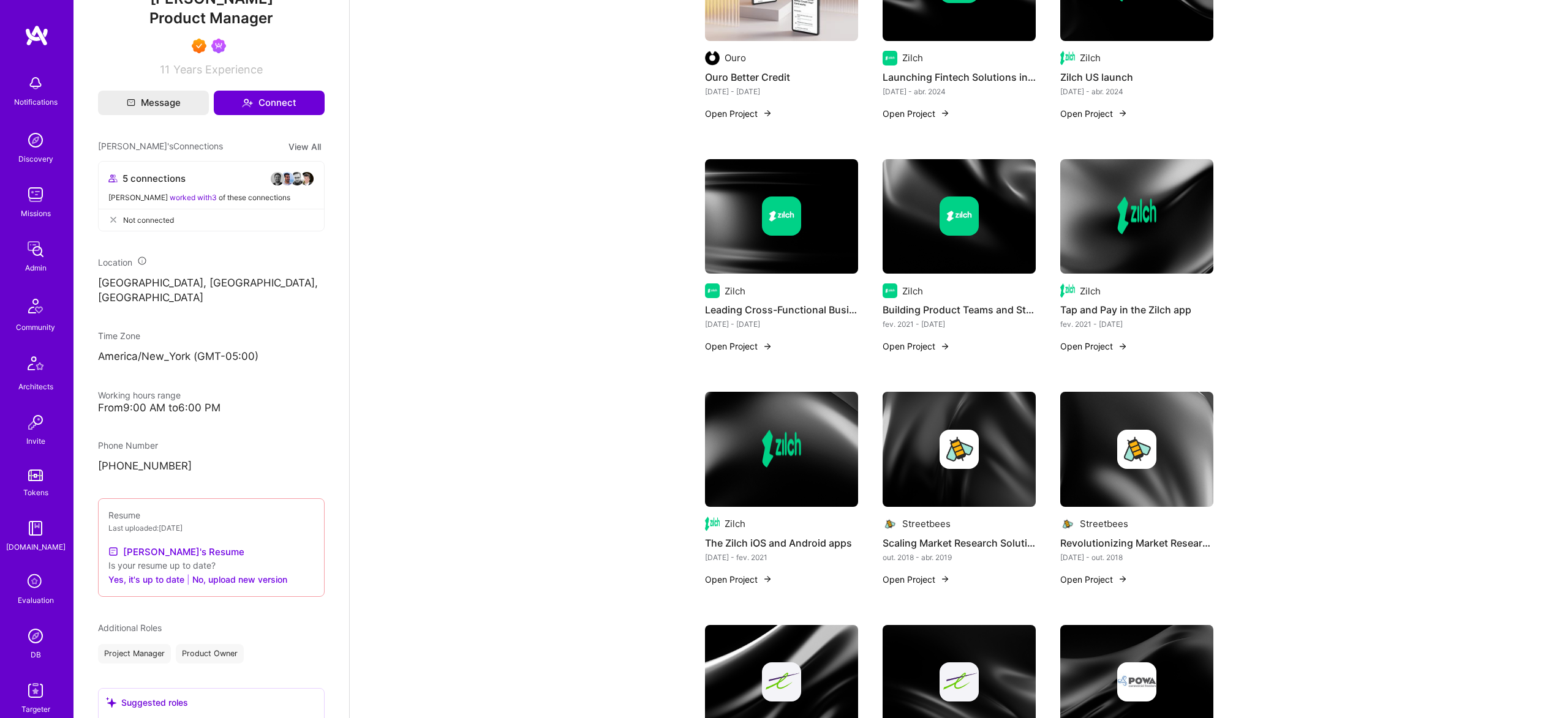
scroll to position [463, 0]
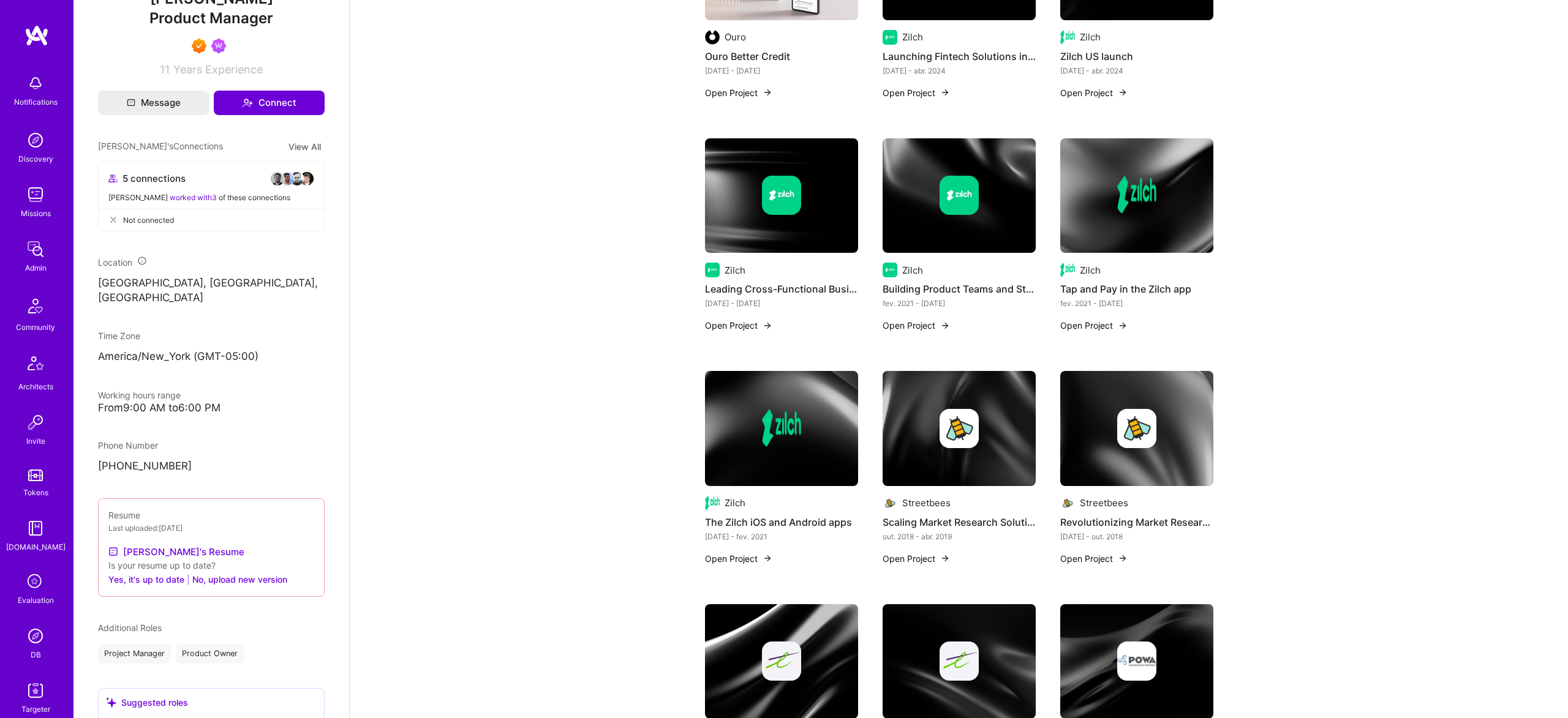
click at [993, 388] on img at bounding box center [959, 428] width 153 height 115
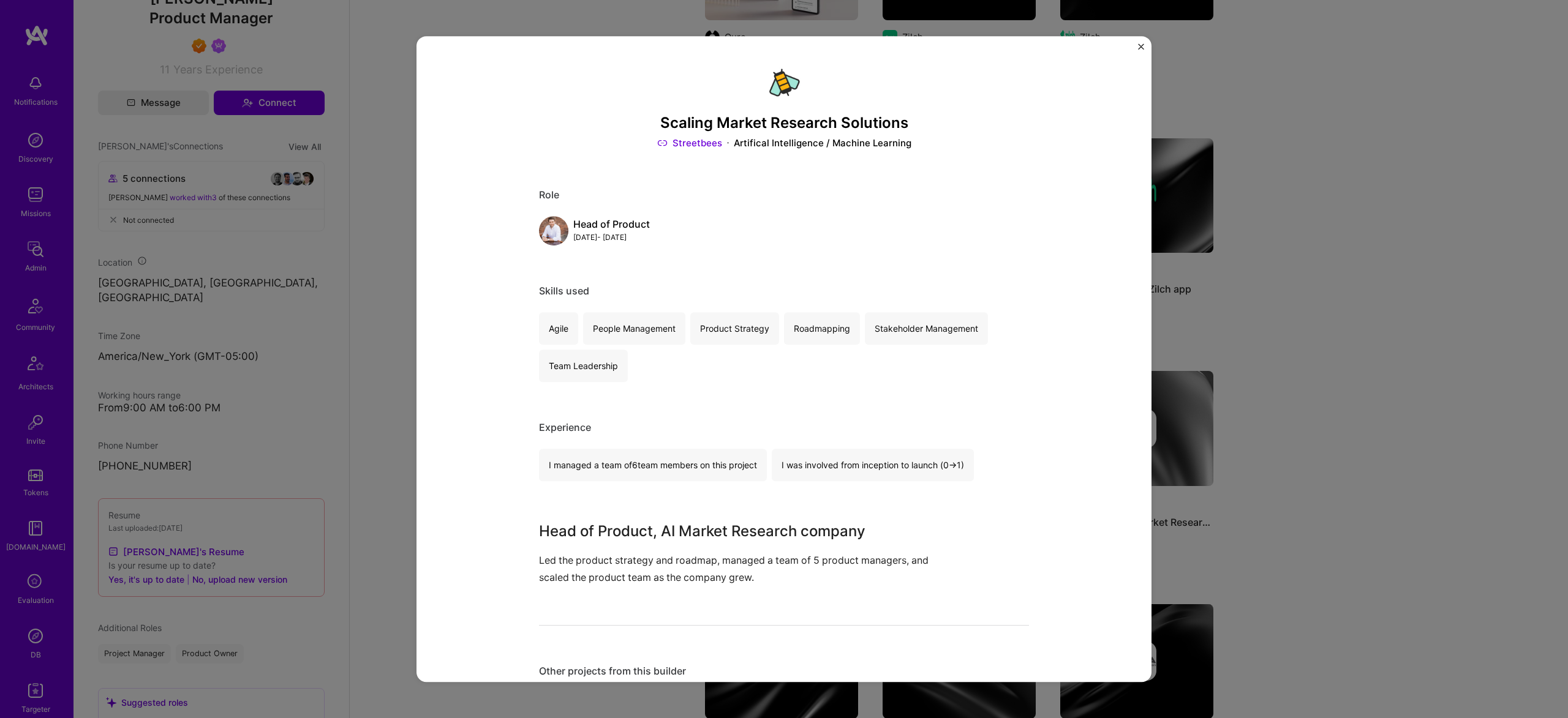
click at [1362, 424] on div "Scaling Market Research Solutions Streetbees Artifical Intelligence / Machine L…" at bounding box center [784, 359] width 1568 height 718
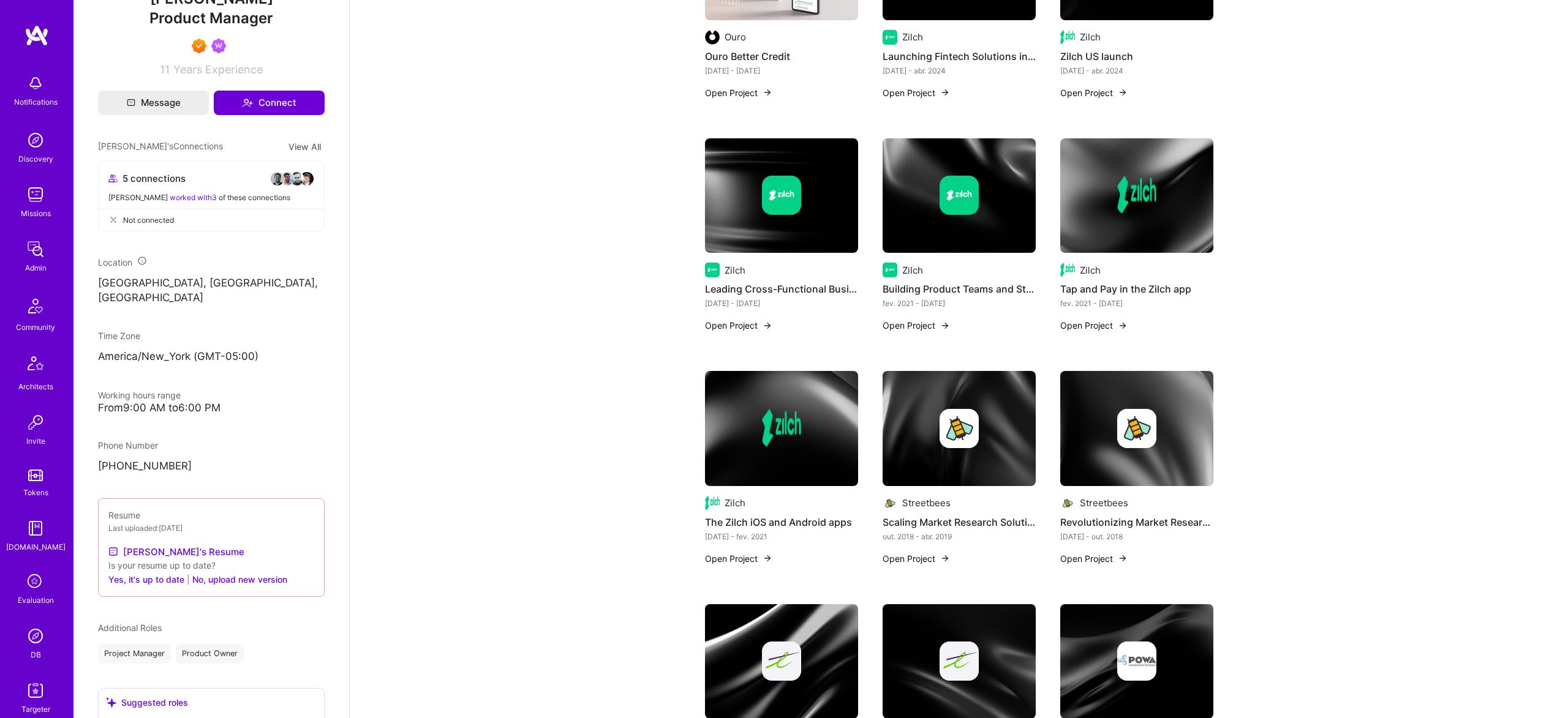
click at [1179, 427] on div at bounding box center [1137, 428] width 153 height 39
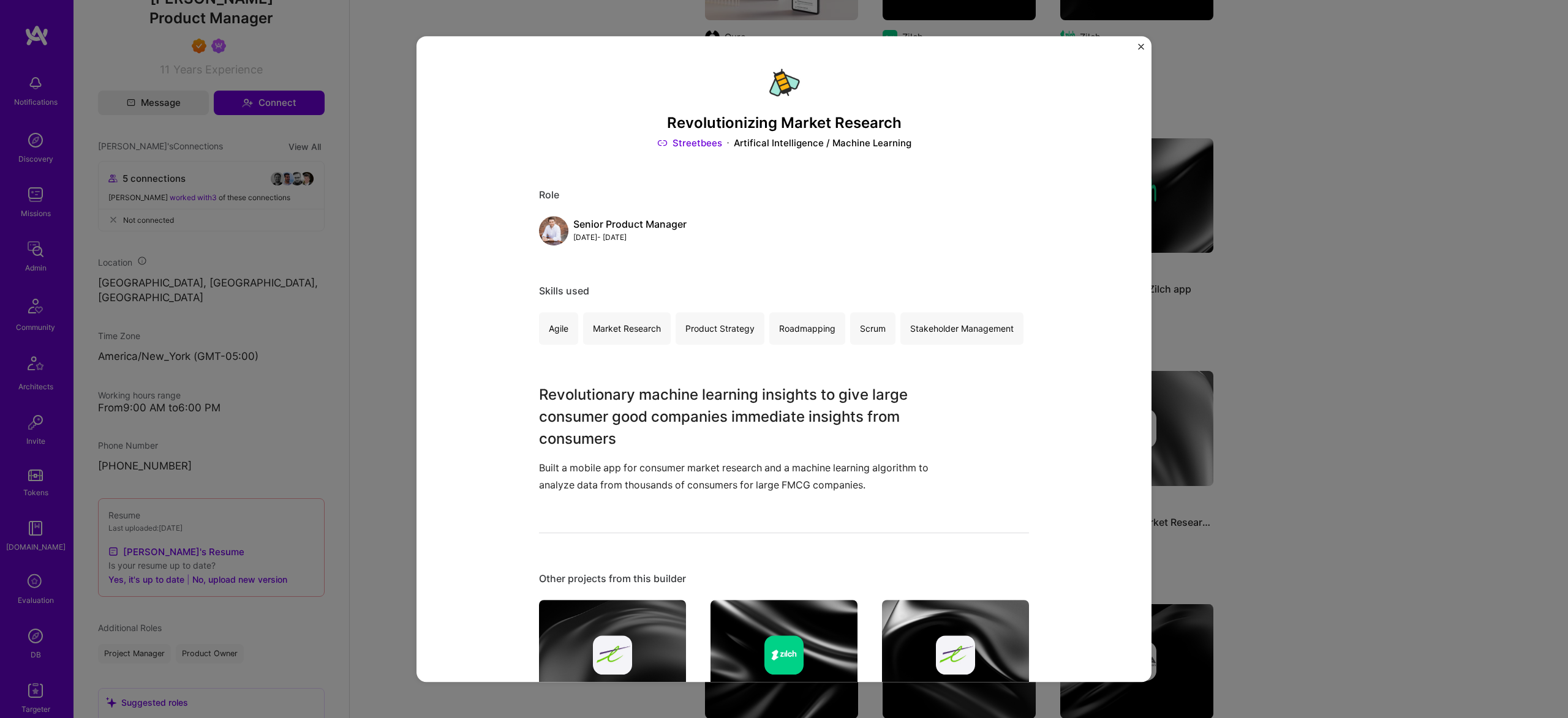
click at [359, 319] on div "Revolutionizing Market Research Streetbees Artifical Intelligence / Machine Lea…" at bounding box center [784, 359] width 1568 height 718
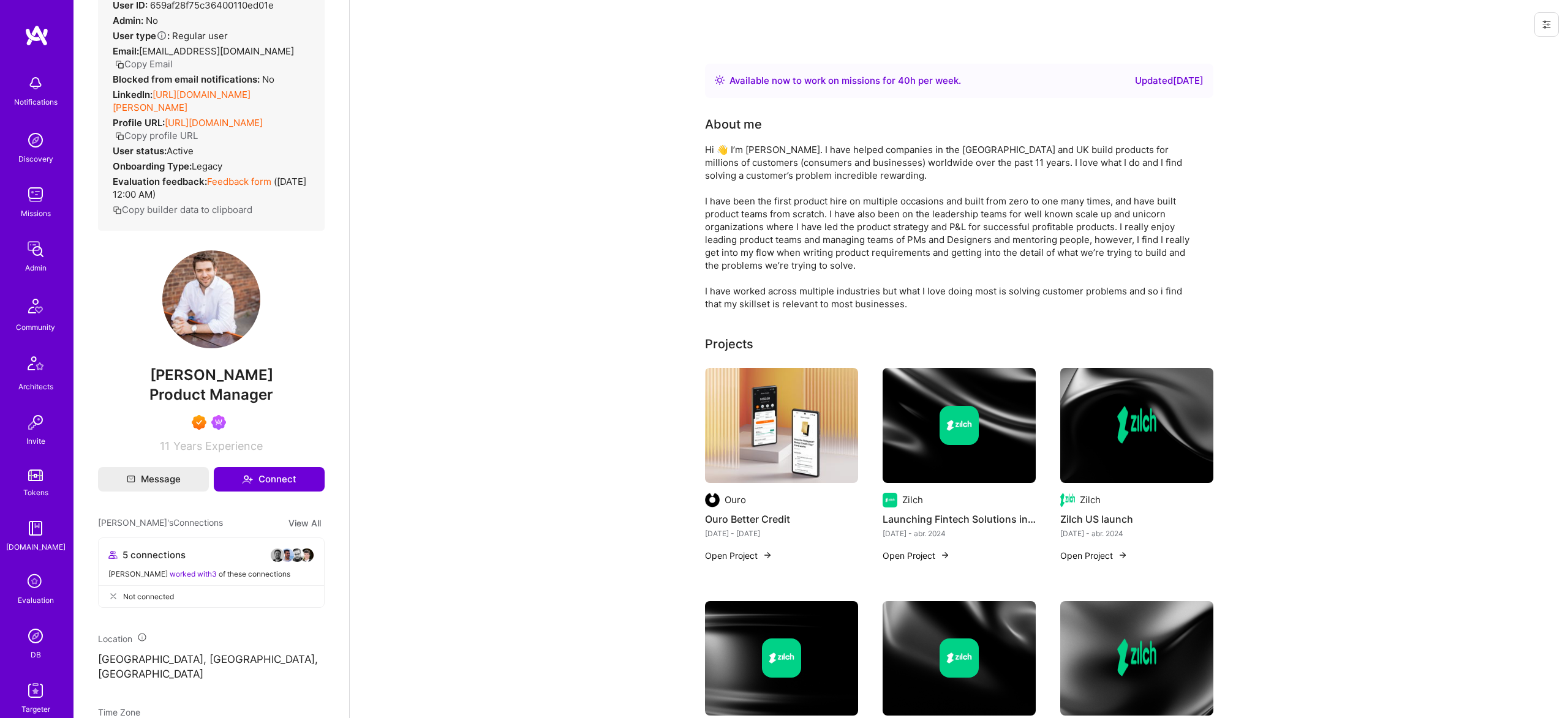
click at [224, 354] on div "Admin data Details User ID: 659af28f75c36400110ed01e Admin: No User type Regula…" at bounding box center [211, 207] width 226 height 489
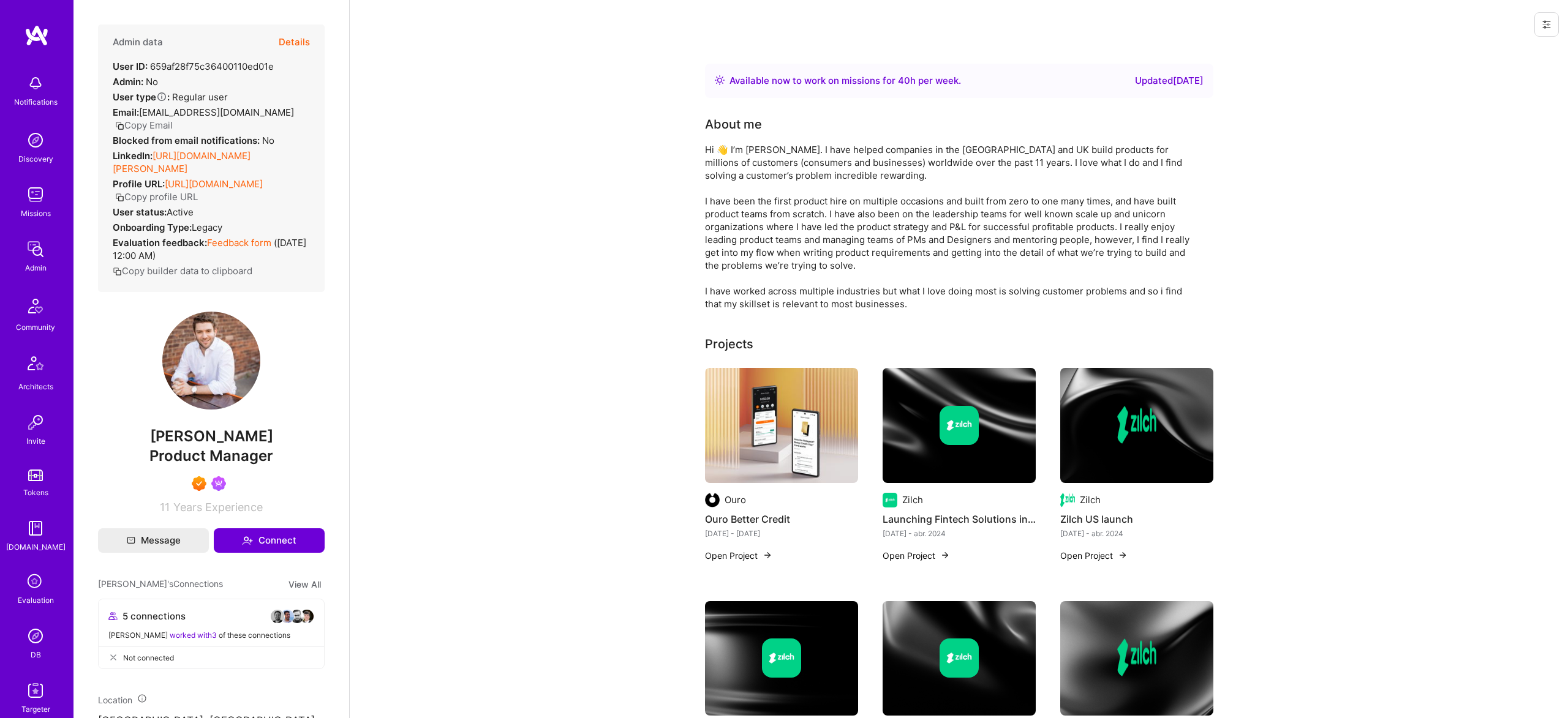
click at [292, 36] on button "Details" at bounding box center [294, 43] width 31 height 36
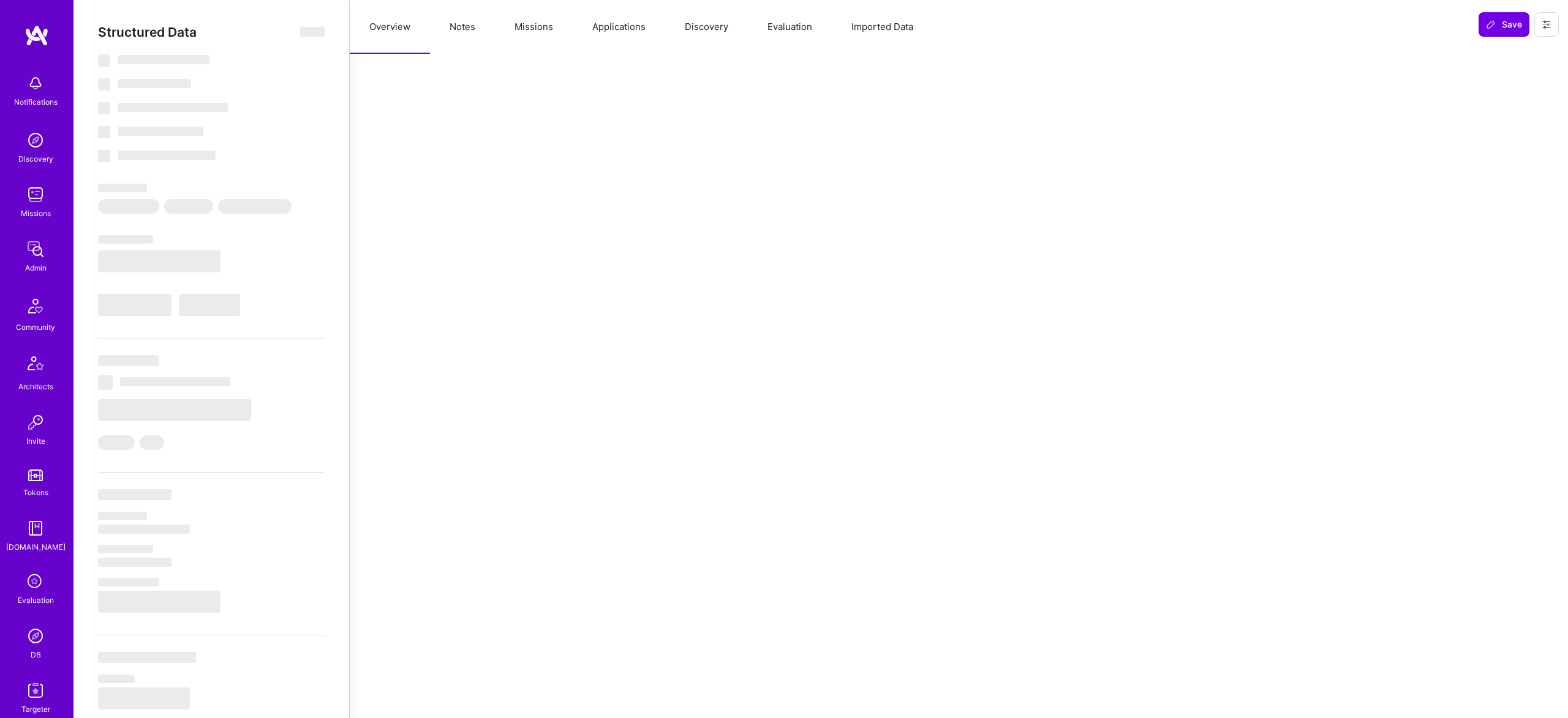
click at [469, 20] on button "Notes" at bounding box center [463, 26] width 65 height 54
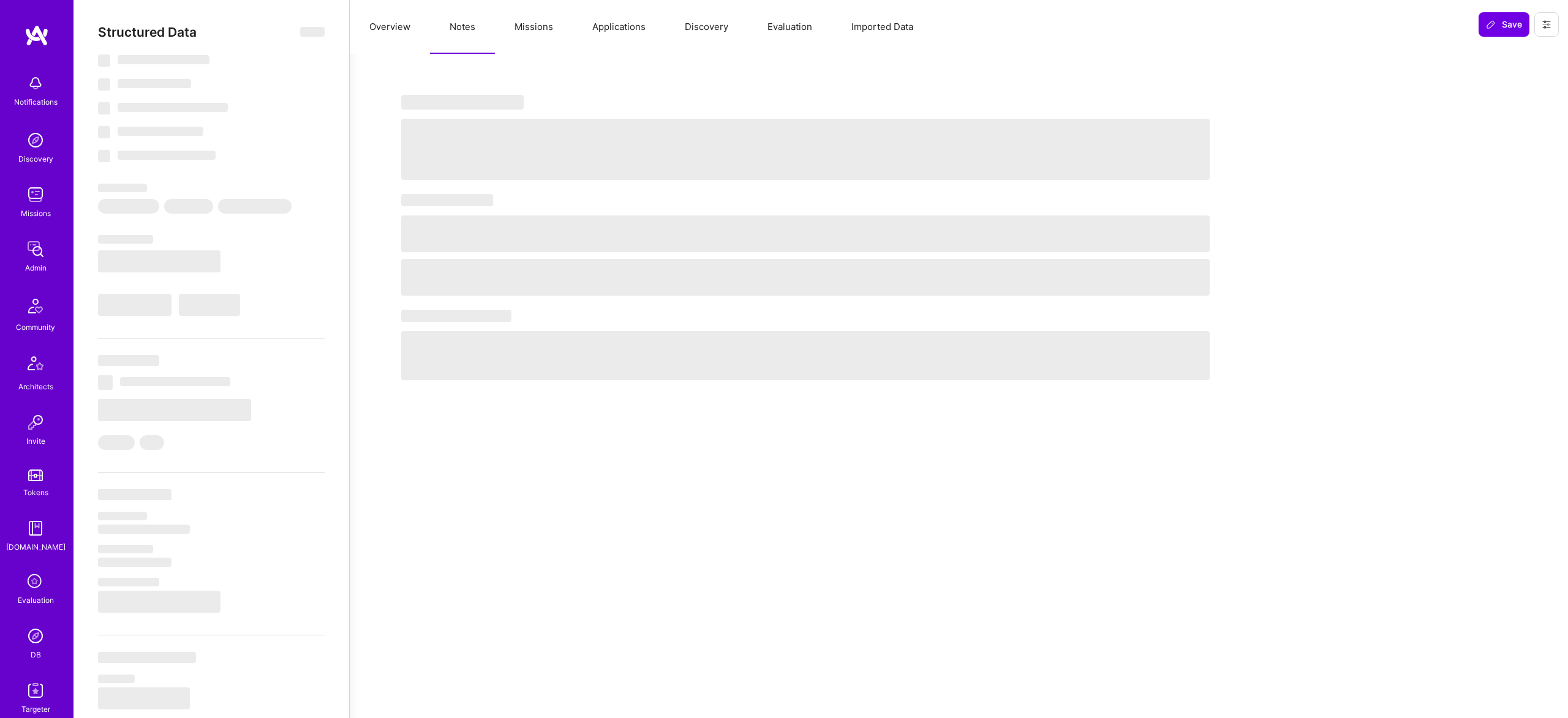
select select "Right Now"
select select "7"
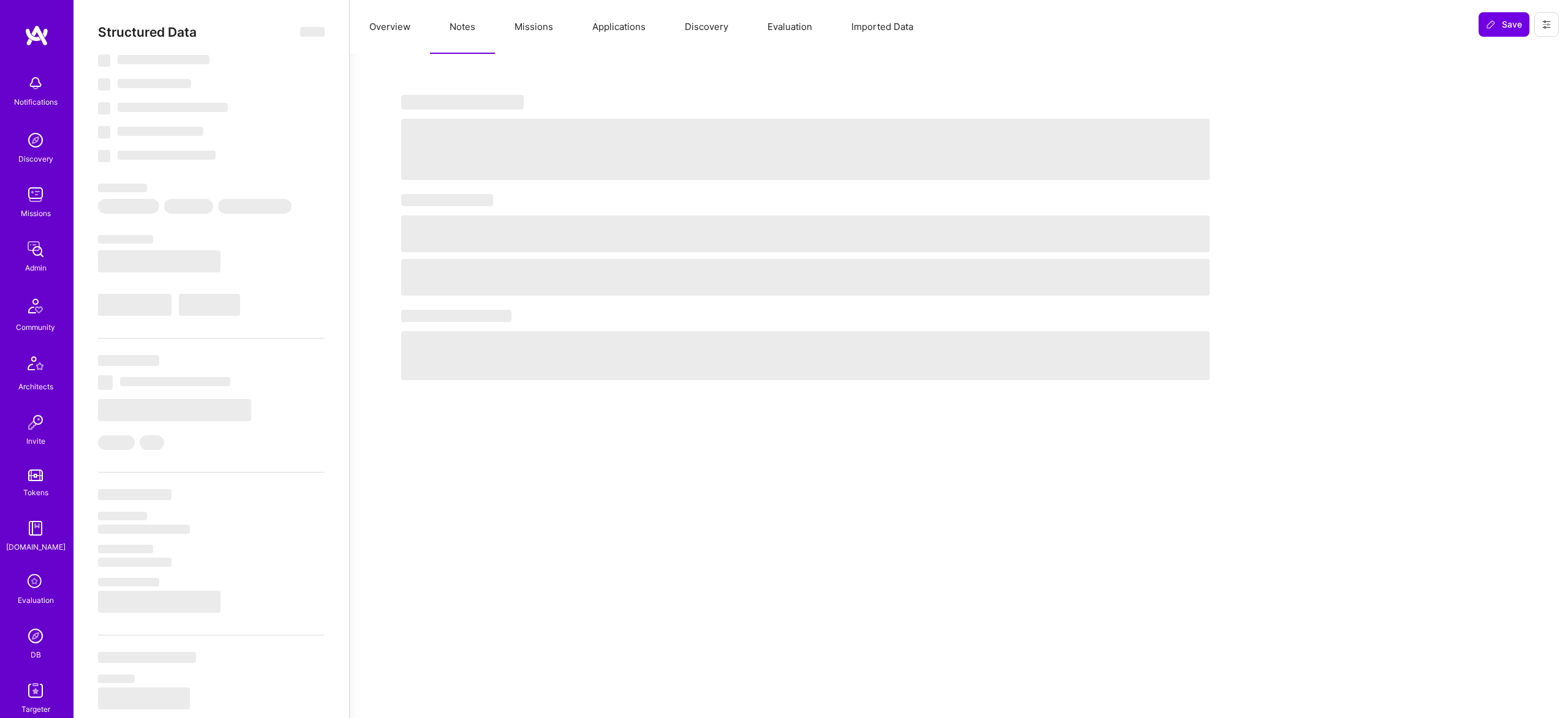
select select "US"
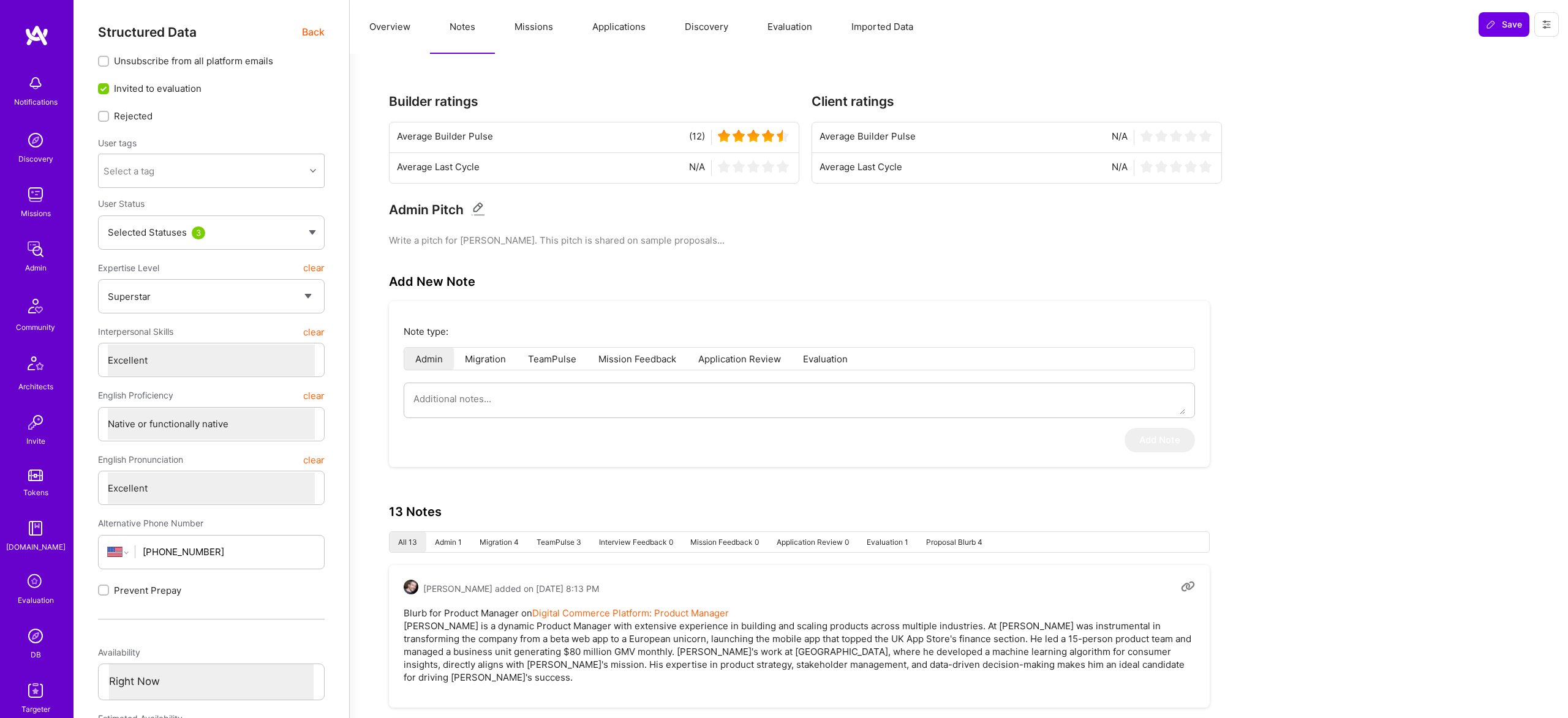
click at [396, 23] on button "Overview" at bounding box center [389, 26] width 80 height 54
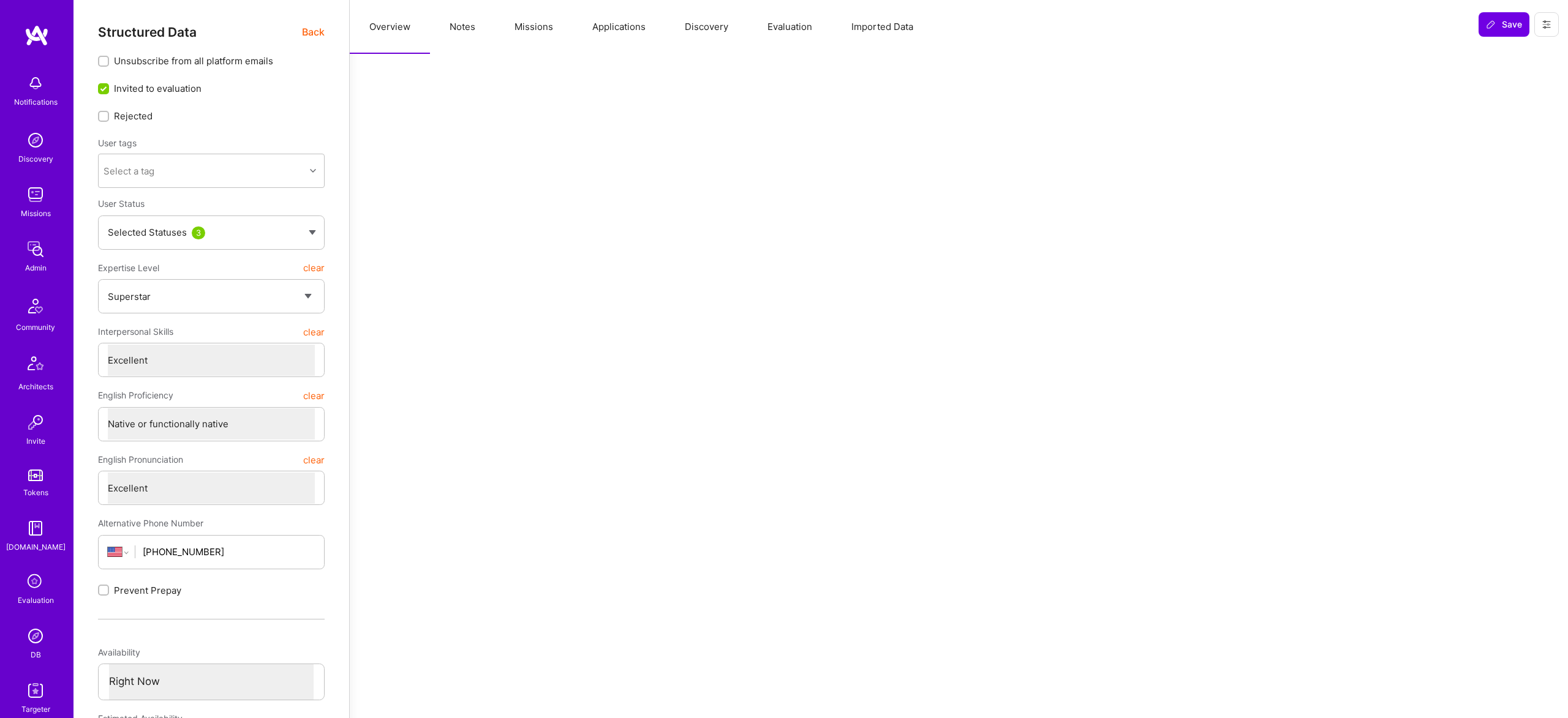
click at [318, 27] on span "Back" at bounding box center [313, 33] width 23 height 16
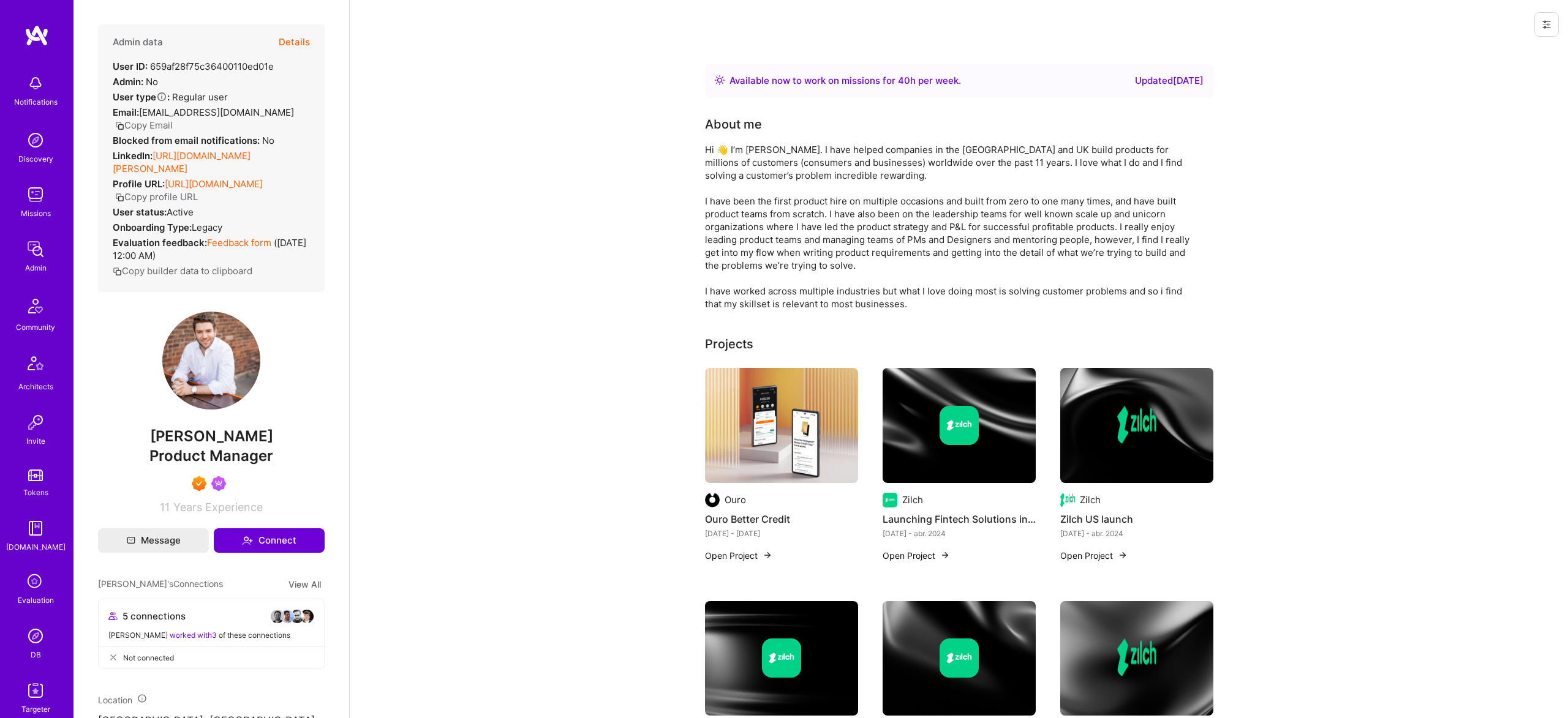
drag, startPoint x: 204, startPoint y: 437, endPoint x: 207, endPoint y: 430, distance: 7.6
click at [206, 446] on div "Product Manager" at bounding box center [211, 456] width 226 height 21
click at [207, 428] on span "Doug Rose" at bounding box center [211, 437] width 226 height 19
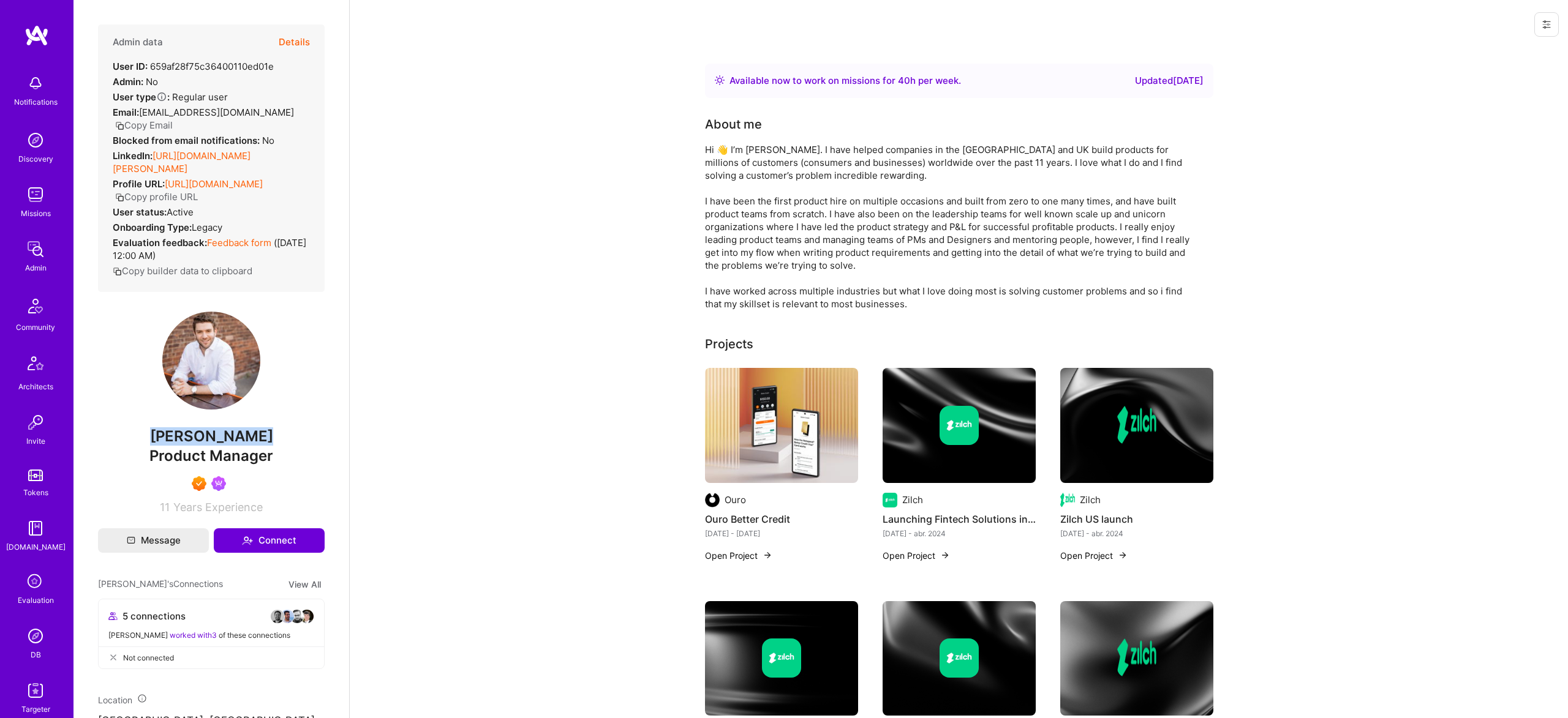
copy span "Doug Rose"
click at [299, 38] on button "Details" at bounding box center [294, 43] width 31 height 36
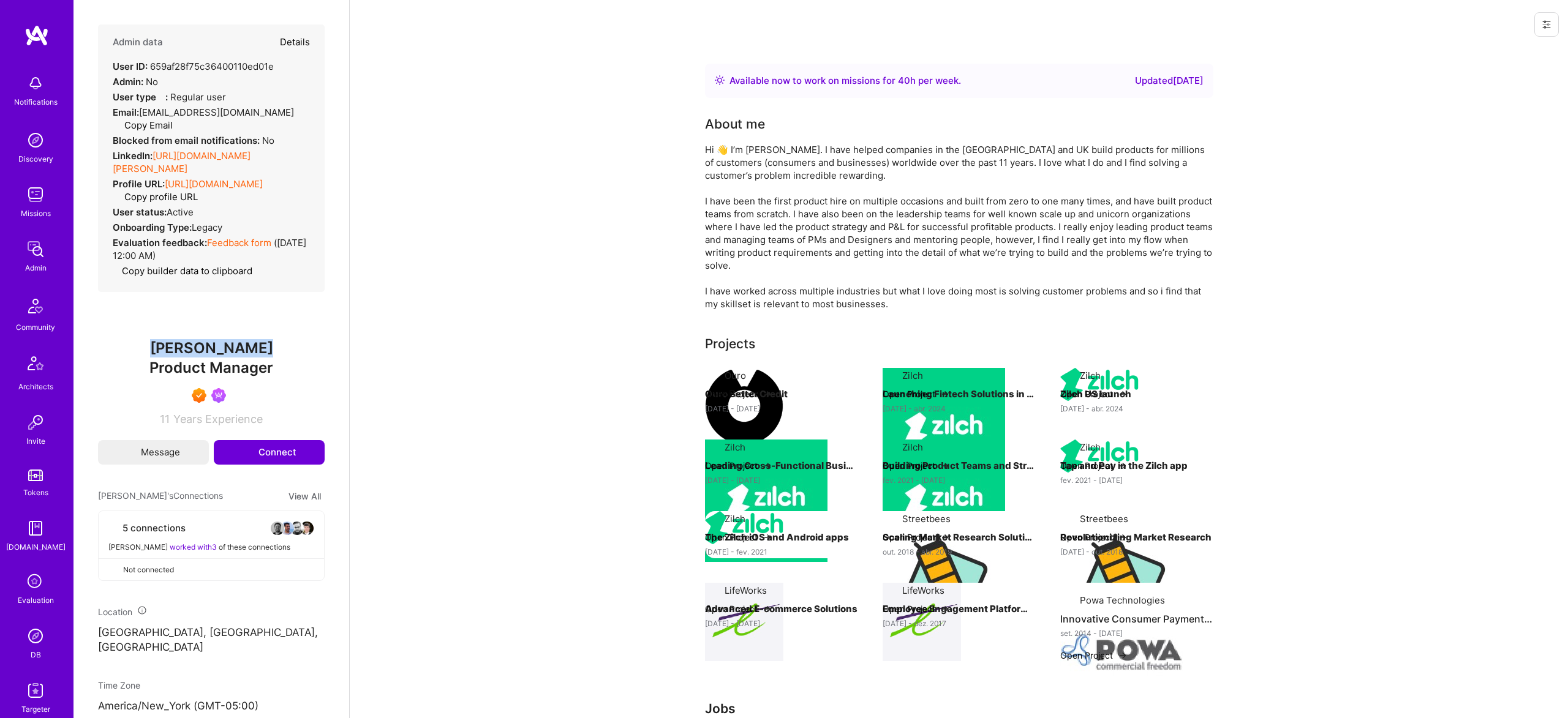
type textarea "x"
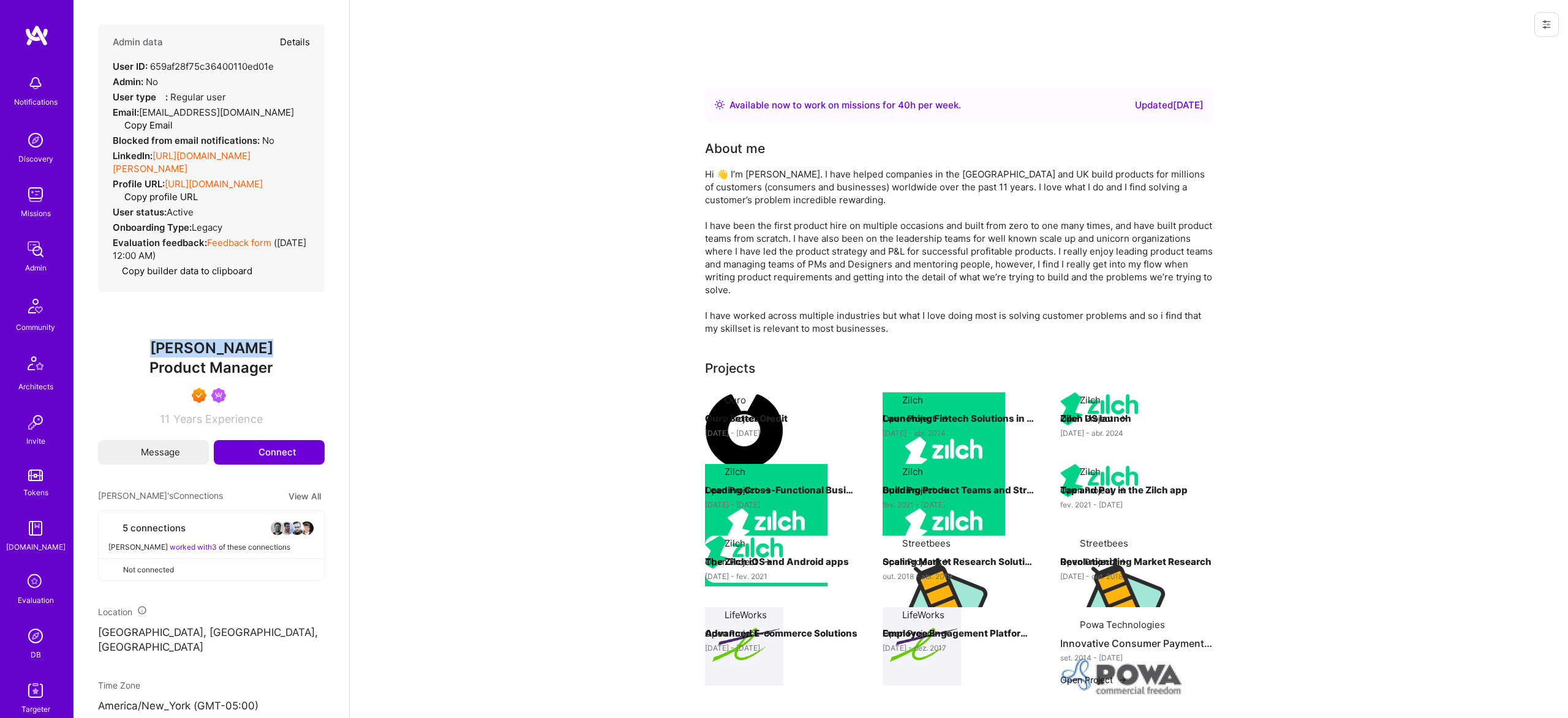
select select "7"
select select "US"
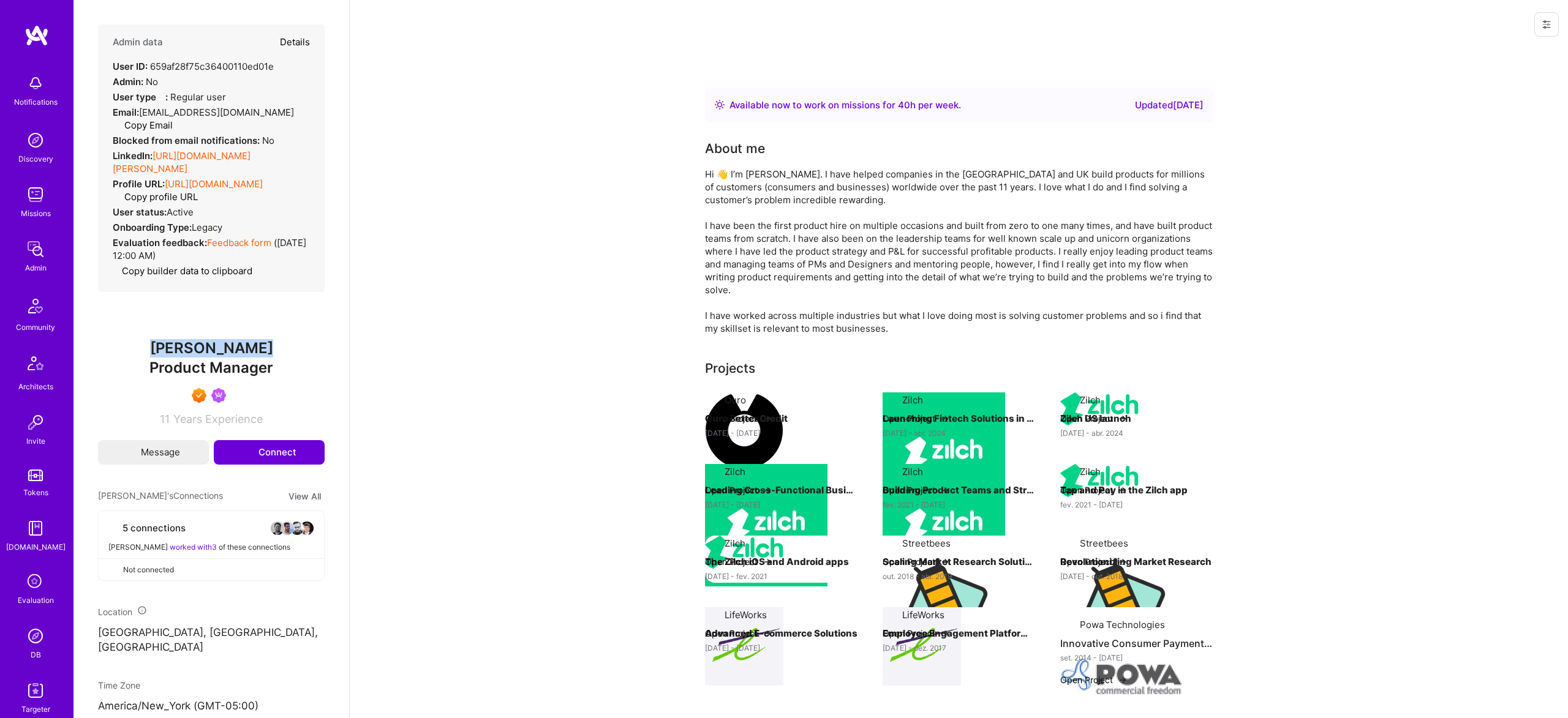
select select "Right Now"
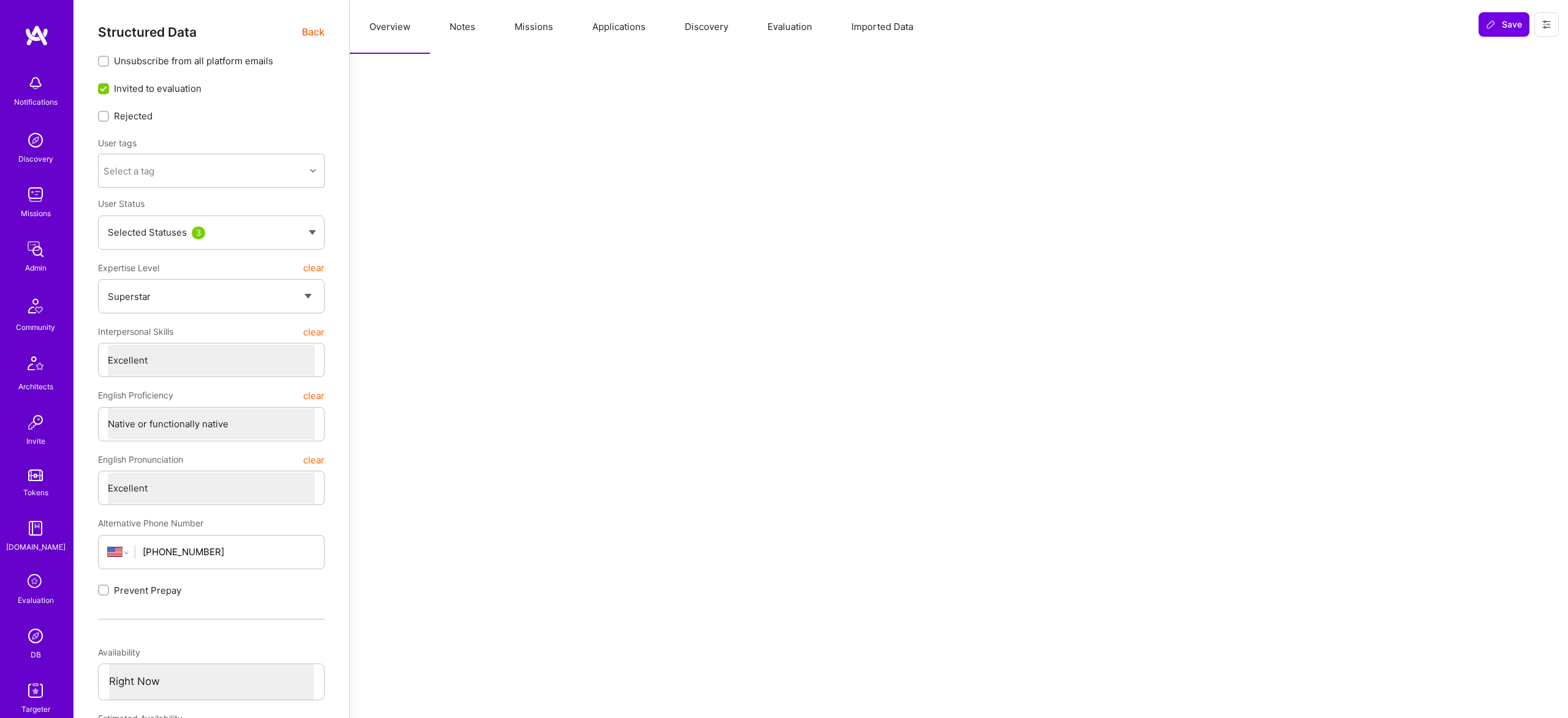
drag, startPoint x: 560, startPoint y: 20, endPoint x: 549, endPoint y: 25, distance: 12.1
click at [560, 20] on button "Missions" at bounding box center [534, 26] width 78 height 54
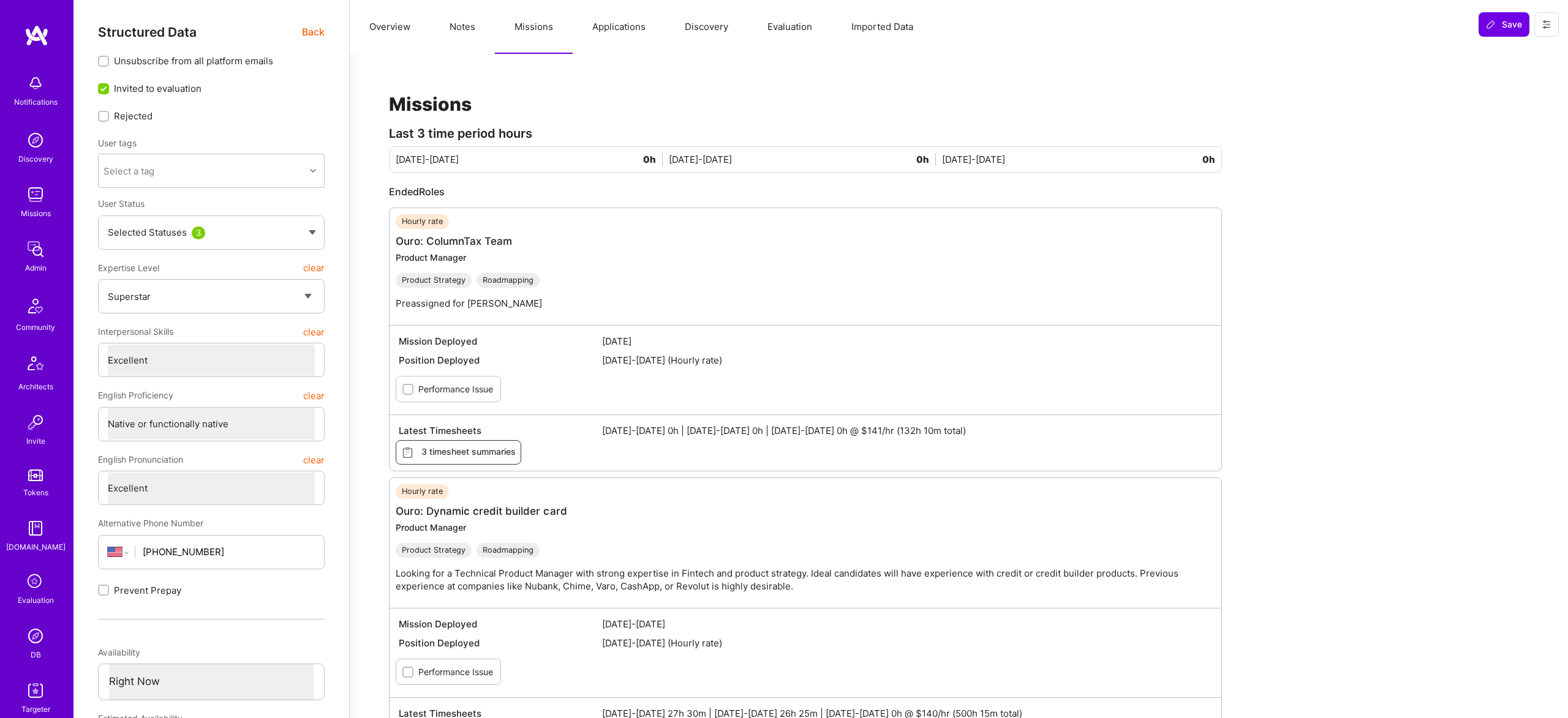
click at [313, 29] on span "Back" at bounding box center [313, 33] width 23 height 16
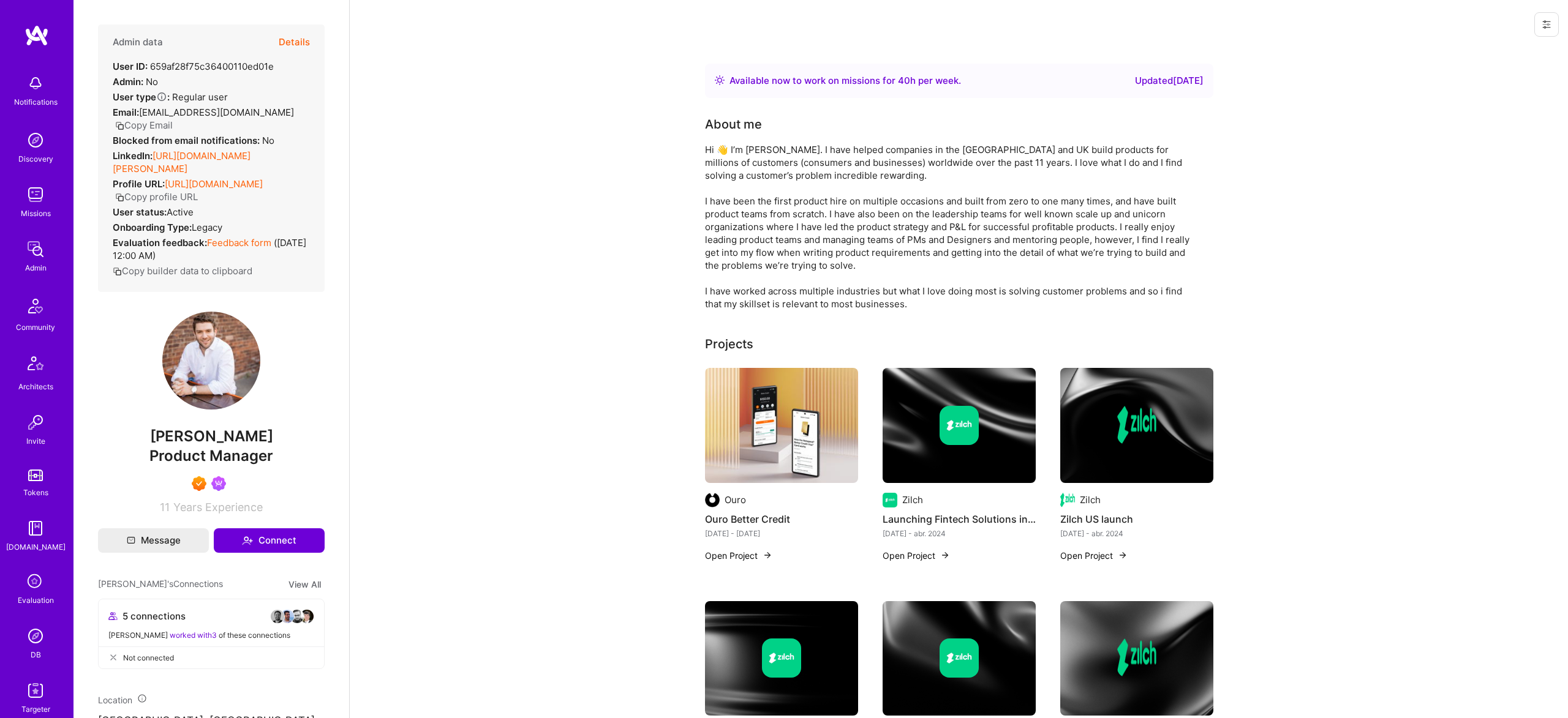
click at [231, 427] on span "Doug Rose" at bounding box center [211, 437] width 226 height 19
copy span "Doug Rose"
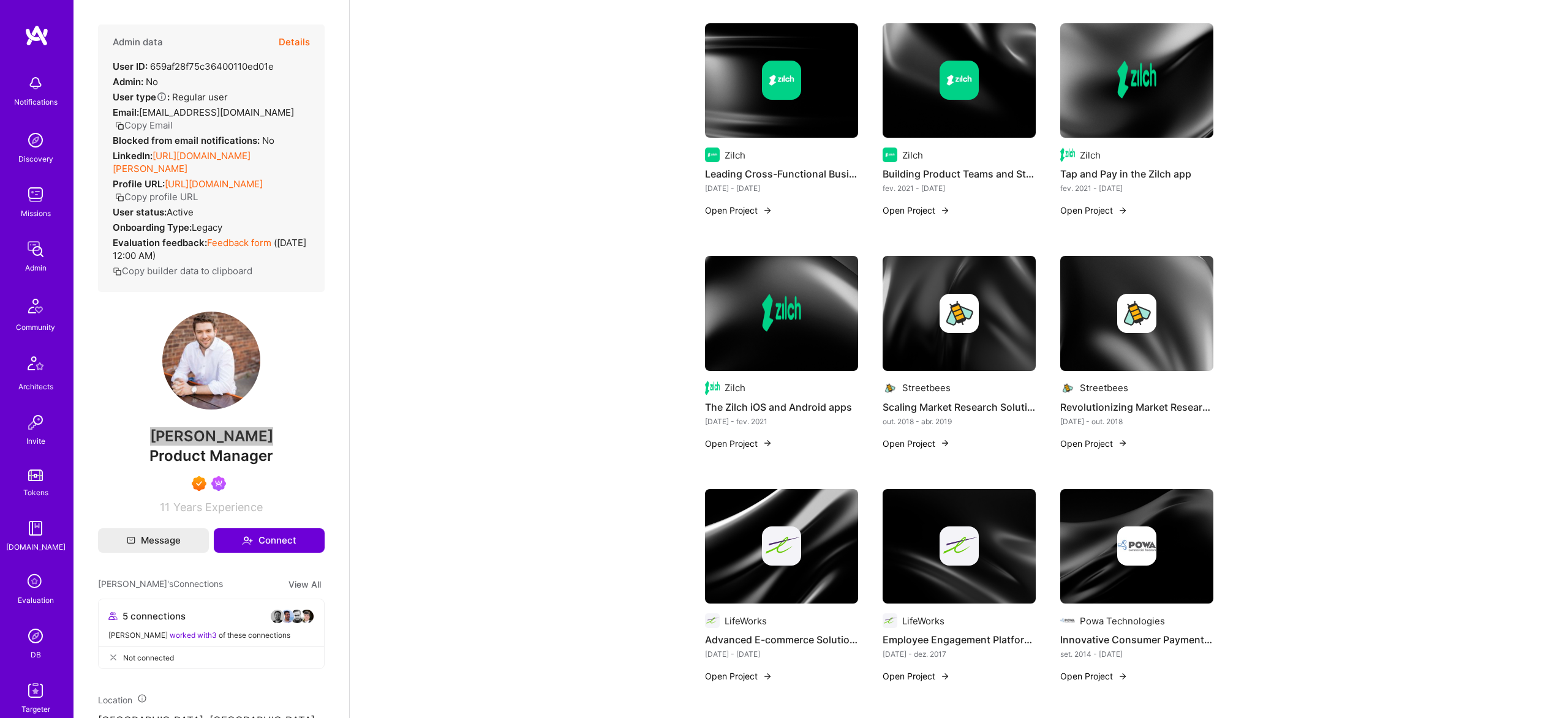
scroll to position [577, 0]
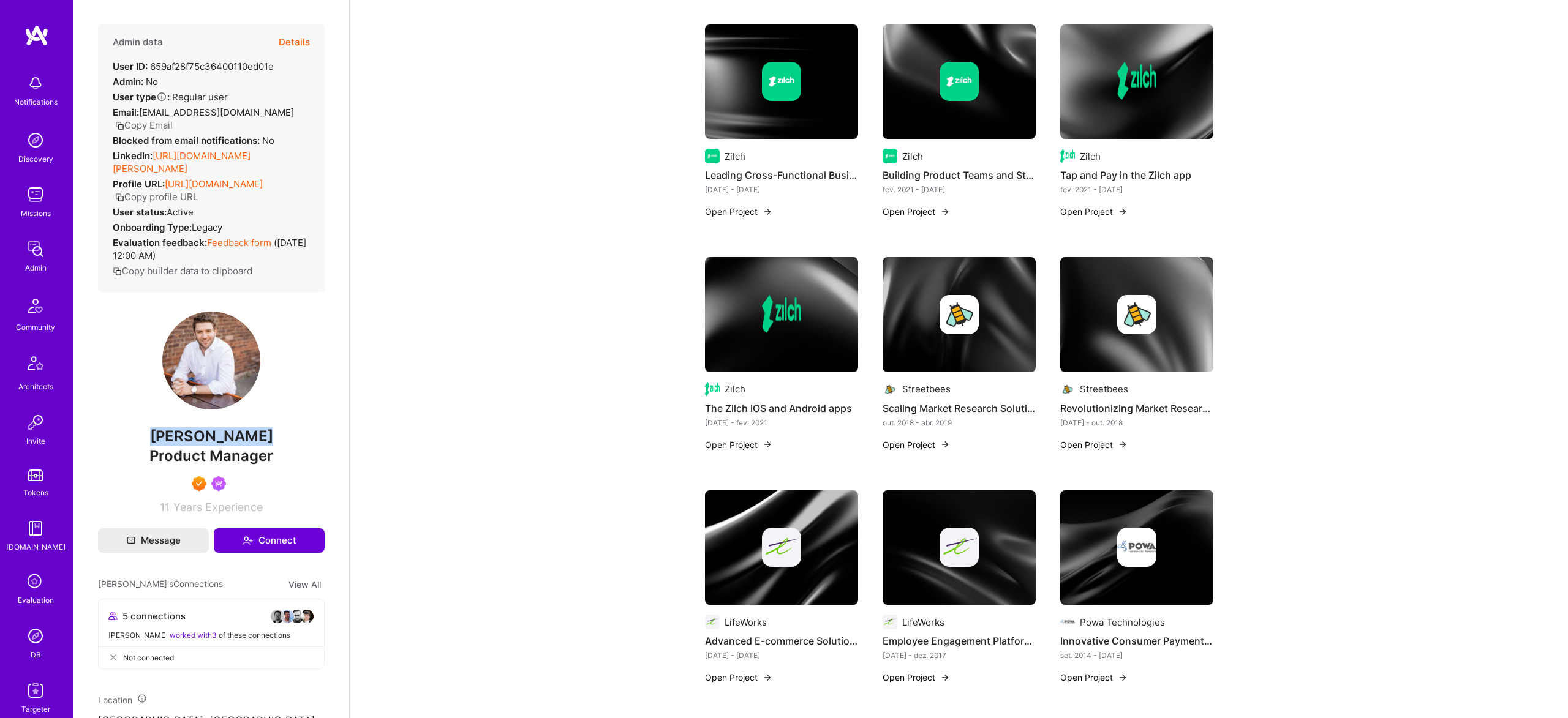
click at [195, 427] on span "Doug Rose" at bounding box center [211, 437] width 226 height 19
copy span "Doug"
click at [242, 150] on link "https://linkedin.com/in/doug-rose" at bounding box center [181, 162] width 138 height 25
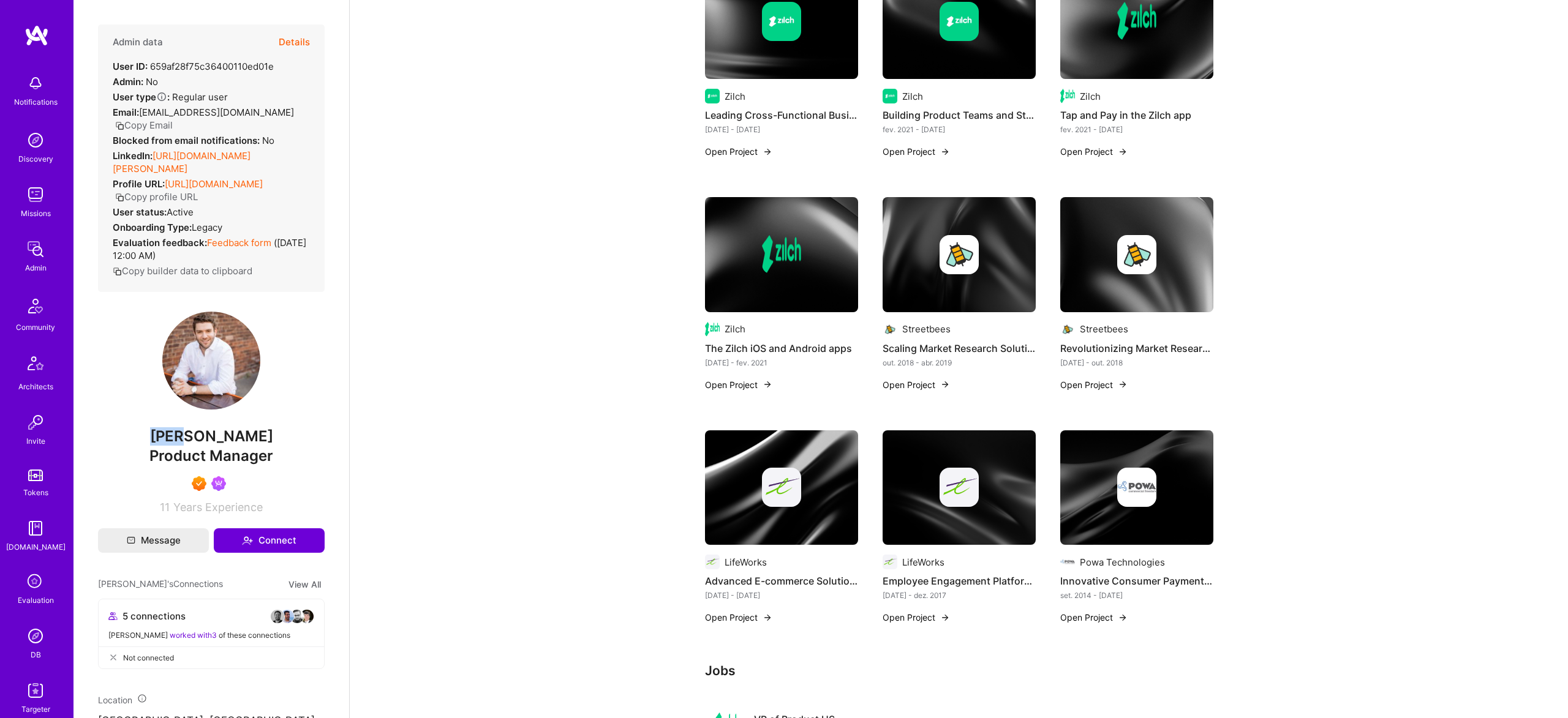
scroll to position [620, 0]
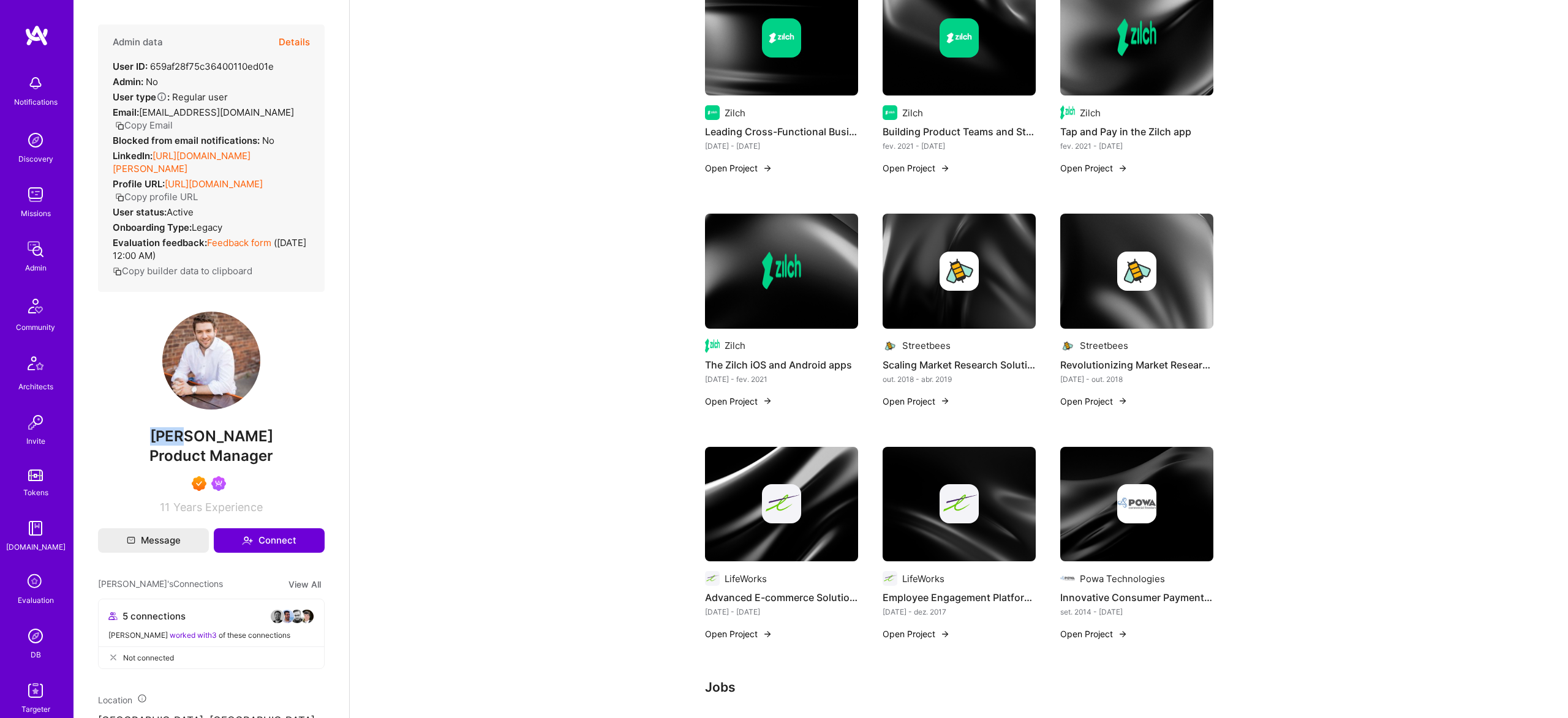
click at [1128, 268] on img at bounding box center [1137, 271] width 39 height 39
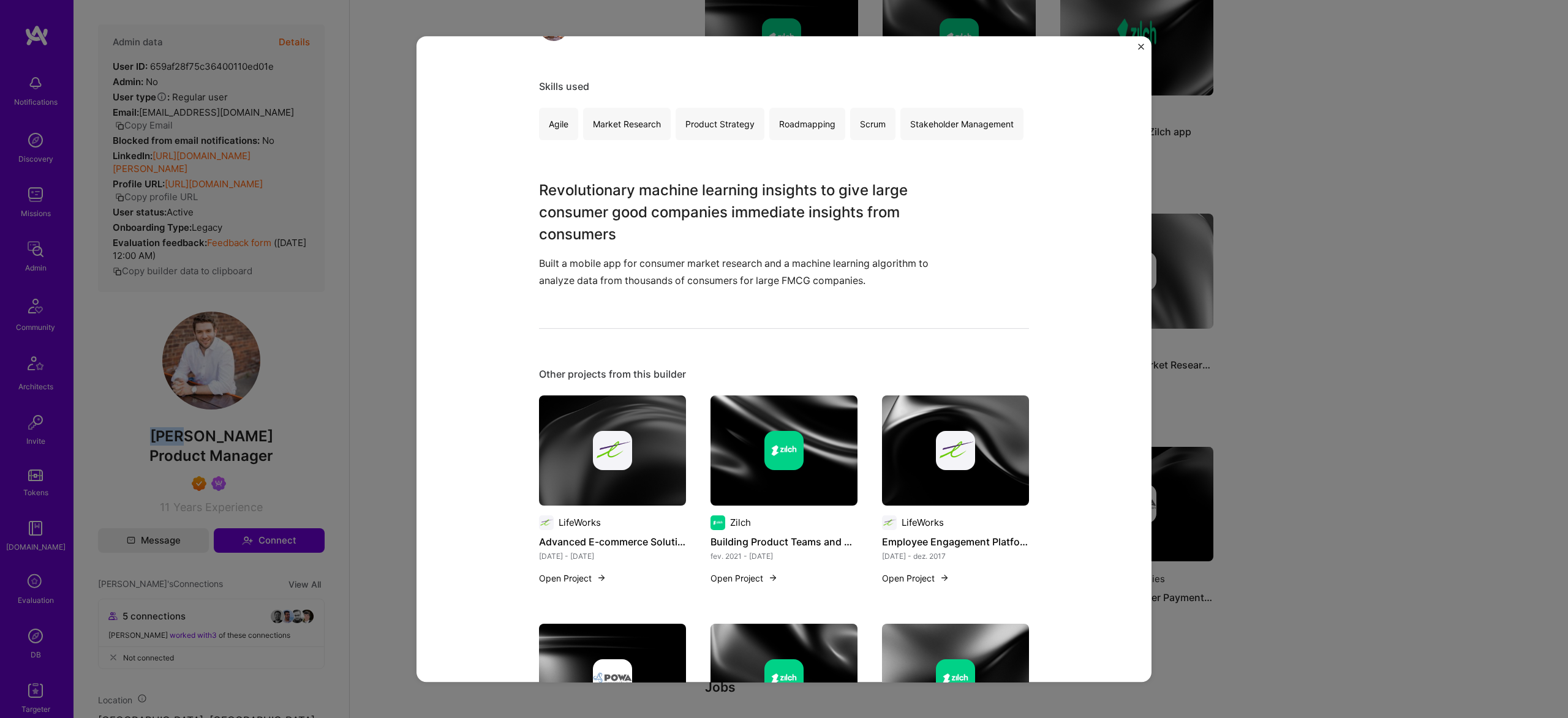
scroll to position [206, 0]
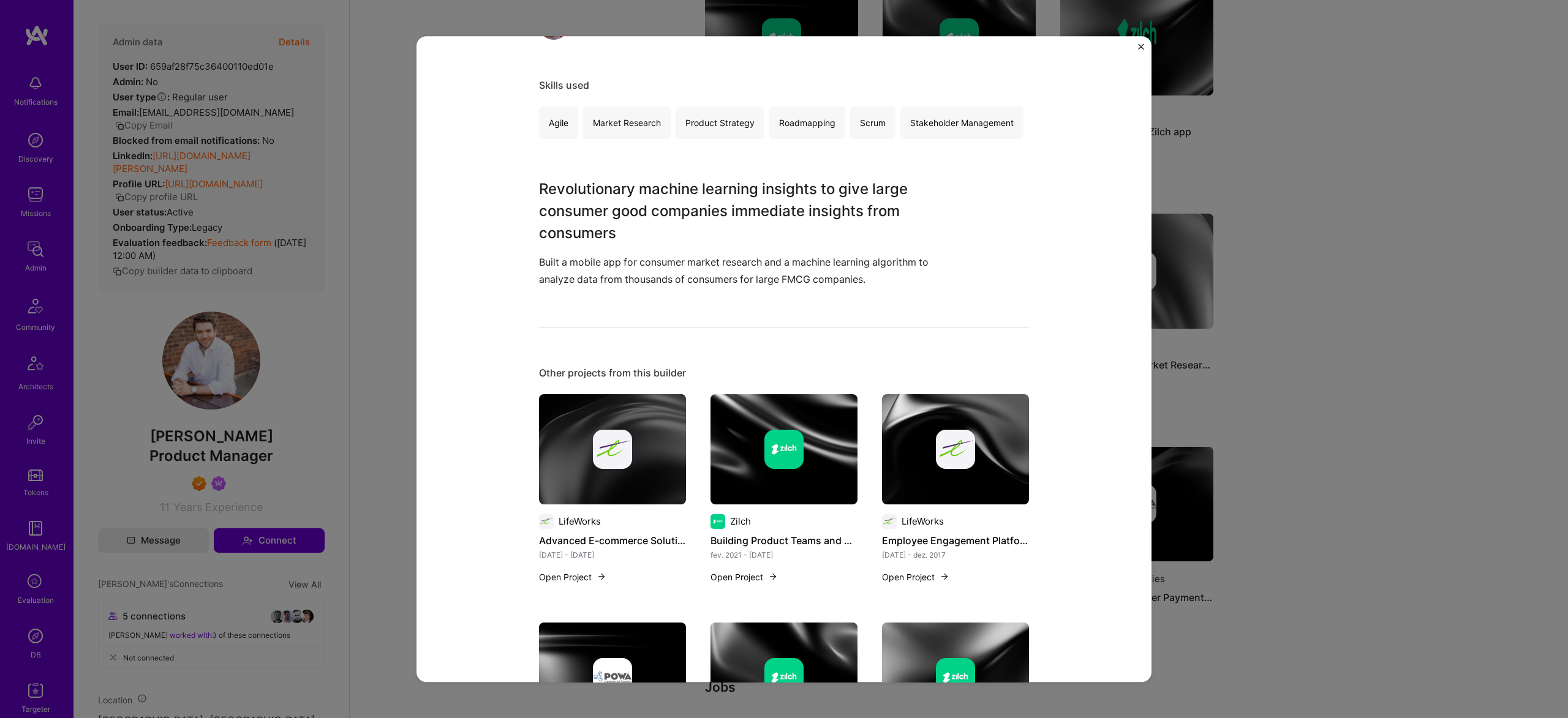
click at [1237, 434] on div "Revolutionizing Market Research Streetbees Artifical Intelligence / Machine Lea…" at bounding box center [784, 359] width 1568 height 718
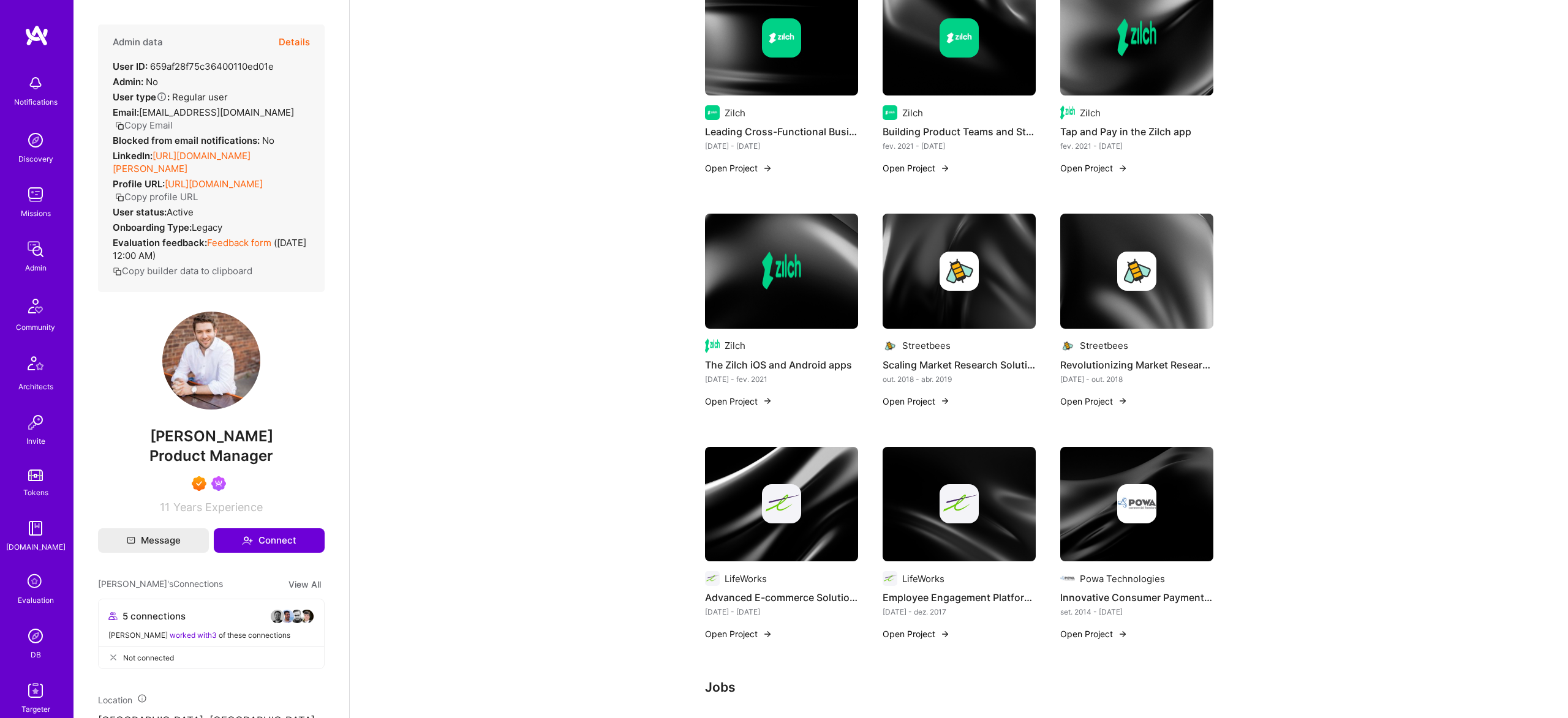
click at [306, 42] on button "Details" at bounding box center [294, 43] width 31 height 36
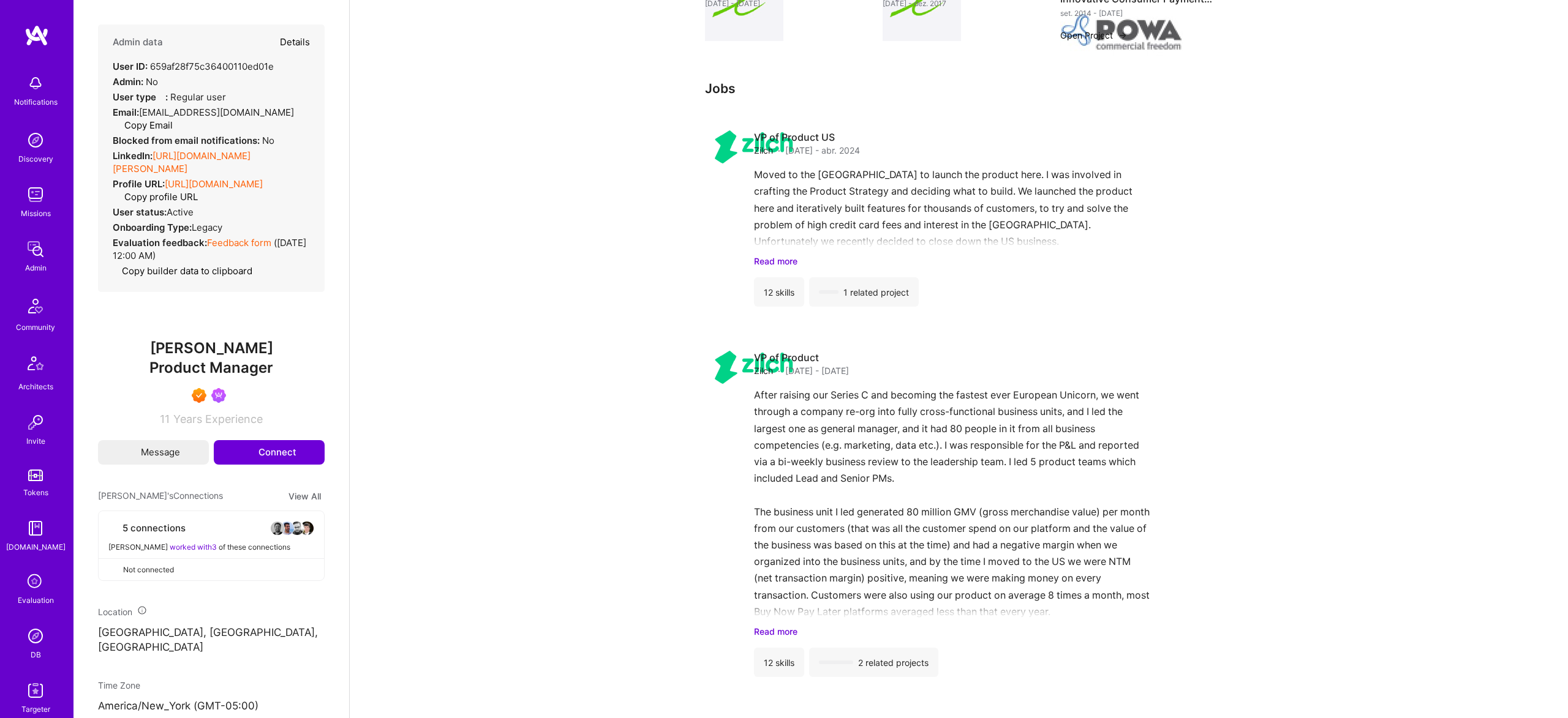
type textarea "x"
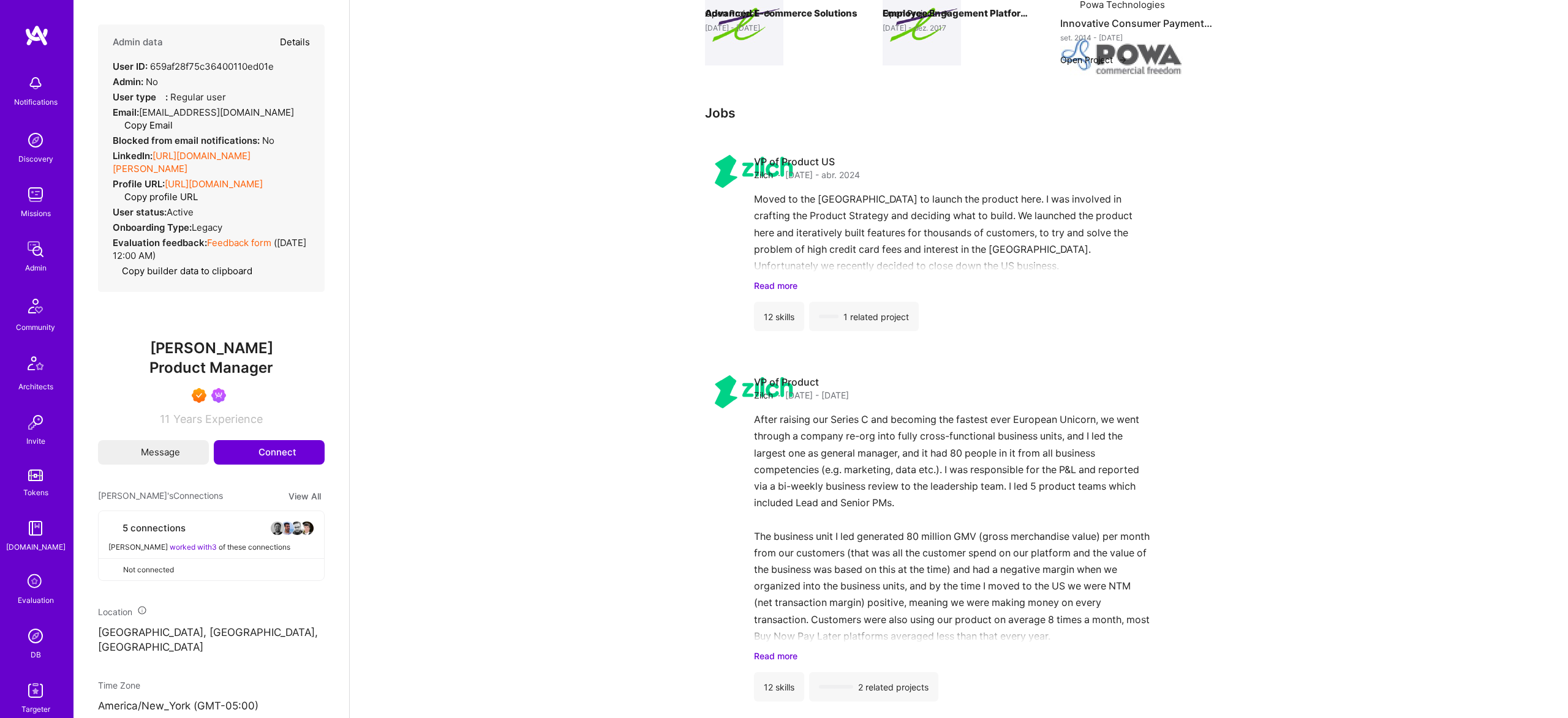
select select "7"
select select "US"
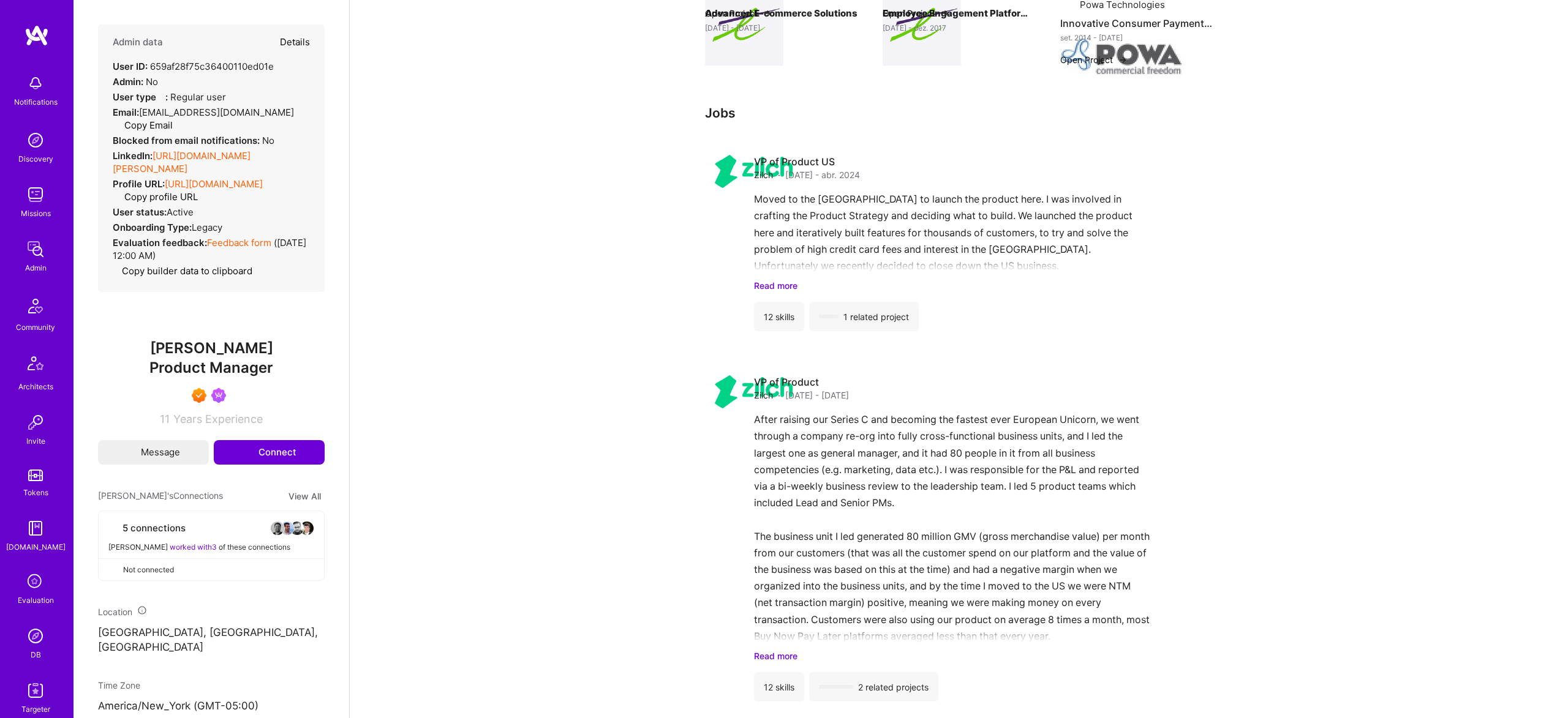
select select "Right Now"
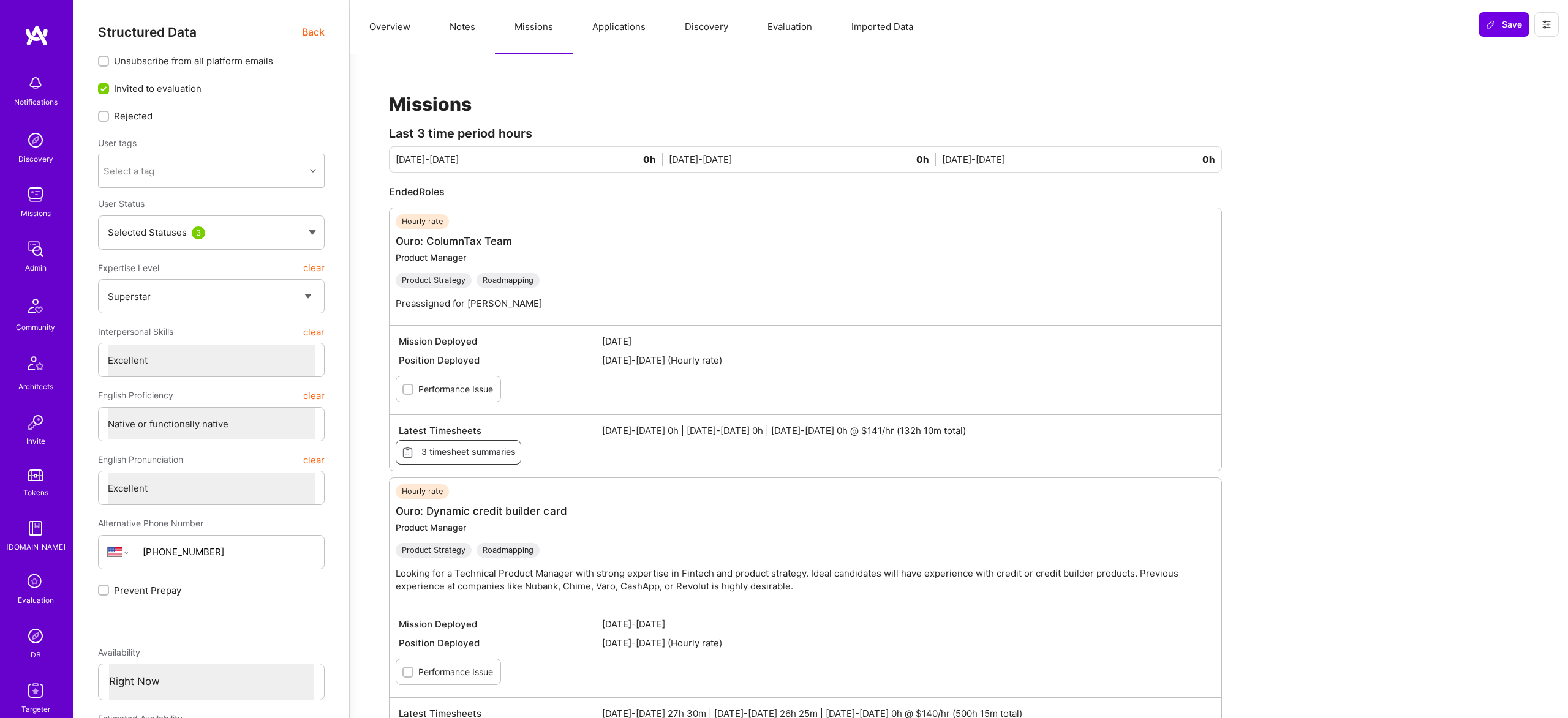
click at [611, 27] on button "Applications" at bounding box center [619, 26] width 93 height 54
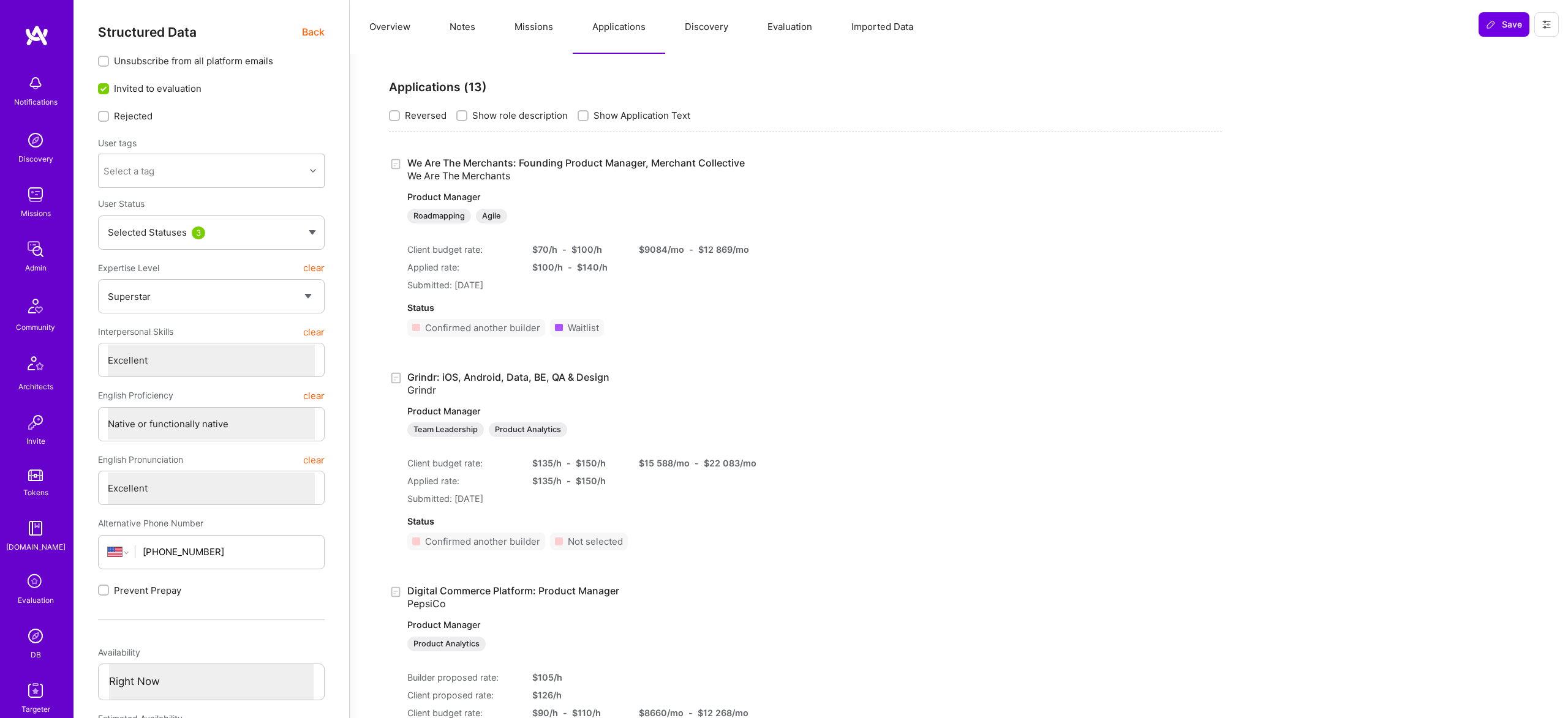
click at [528, 33] on button "Missions" at bounding box center [534, 26] width 78 height 54
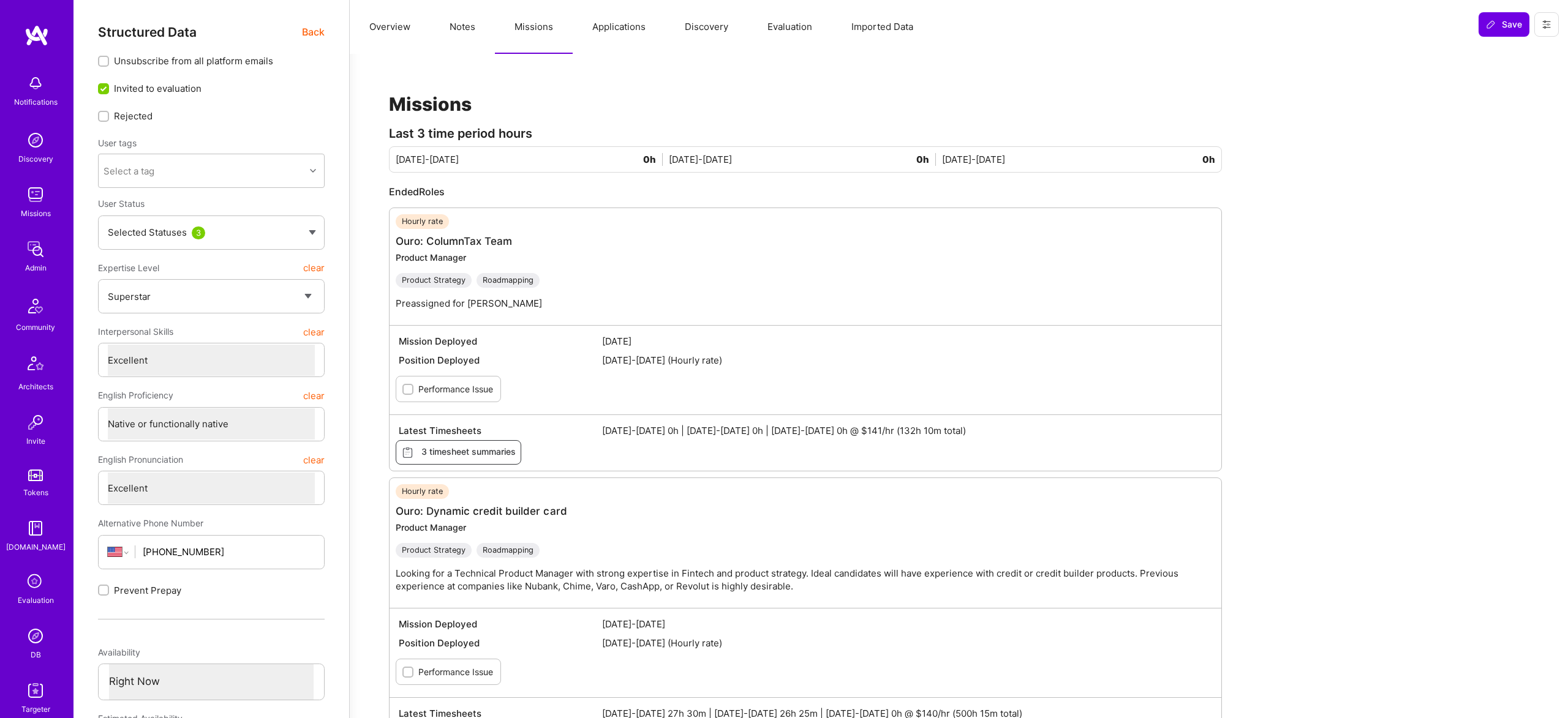
click at [609, 34] on button "Applications" at bounding box center [619, 26] width 93 height 54
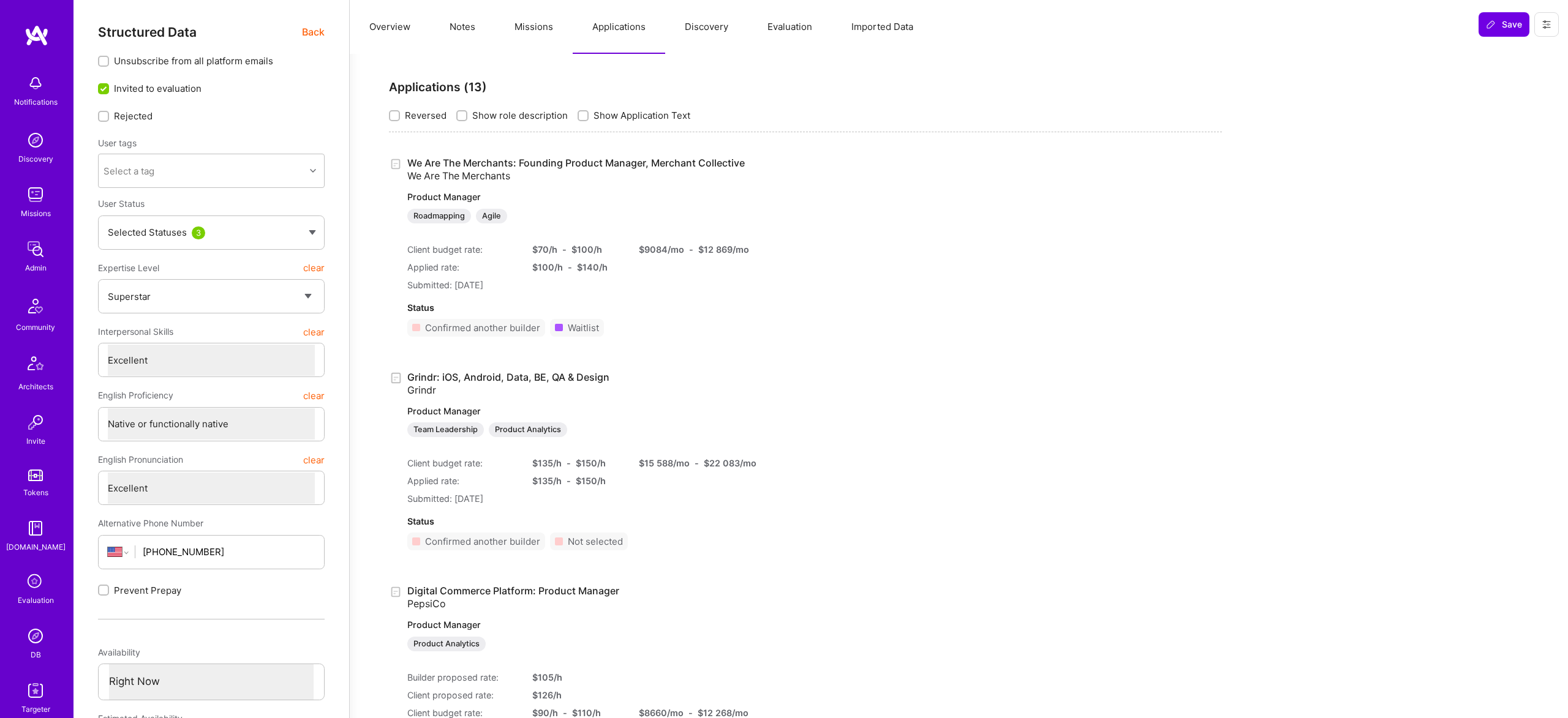
click at [509, 27] on button "Missions" at bounding box center [534, 26] width 78 height 54
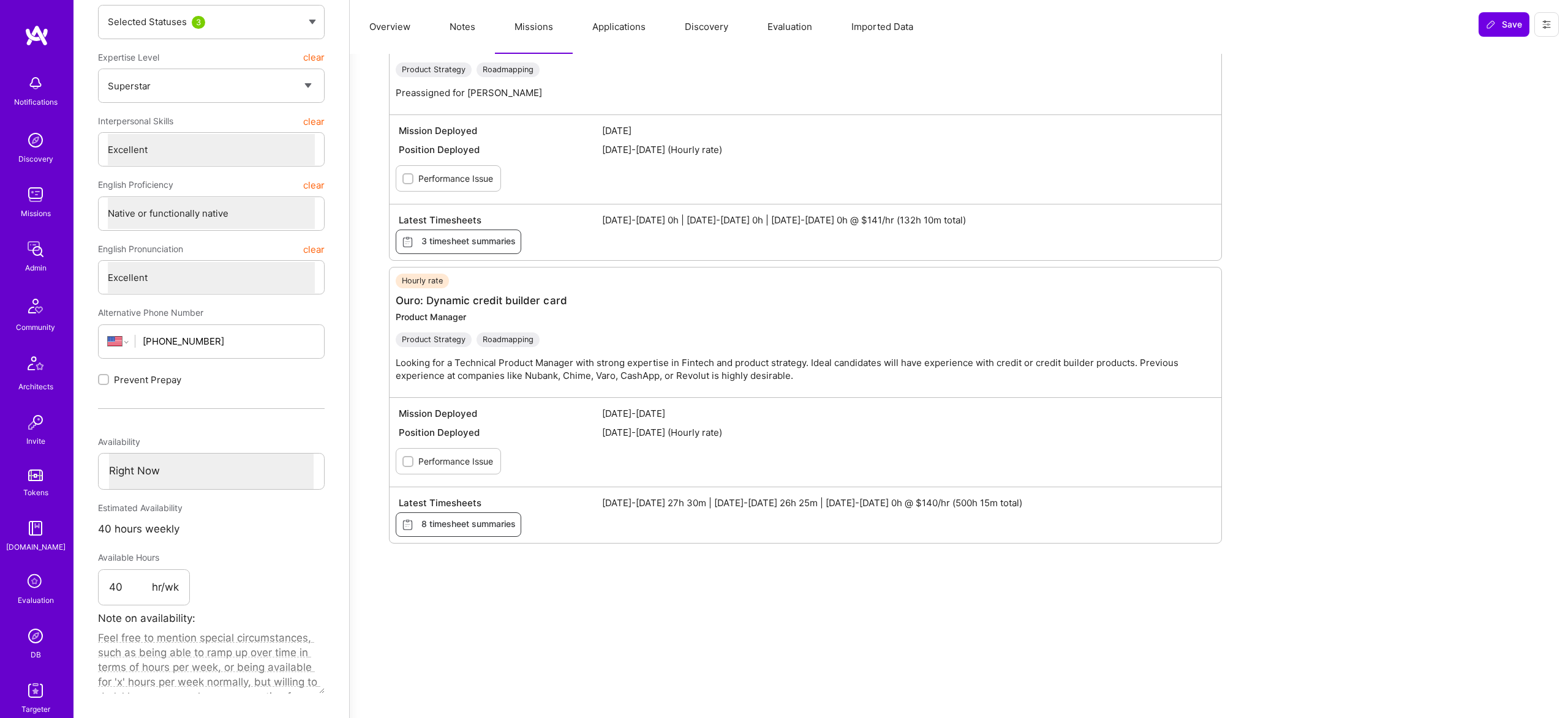
scroll to position [235, 0]
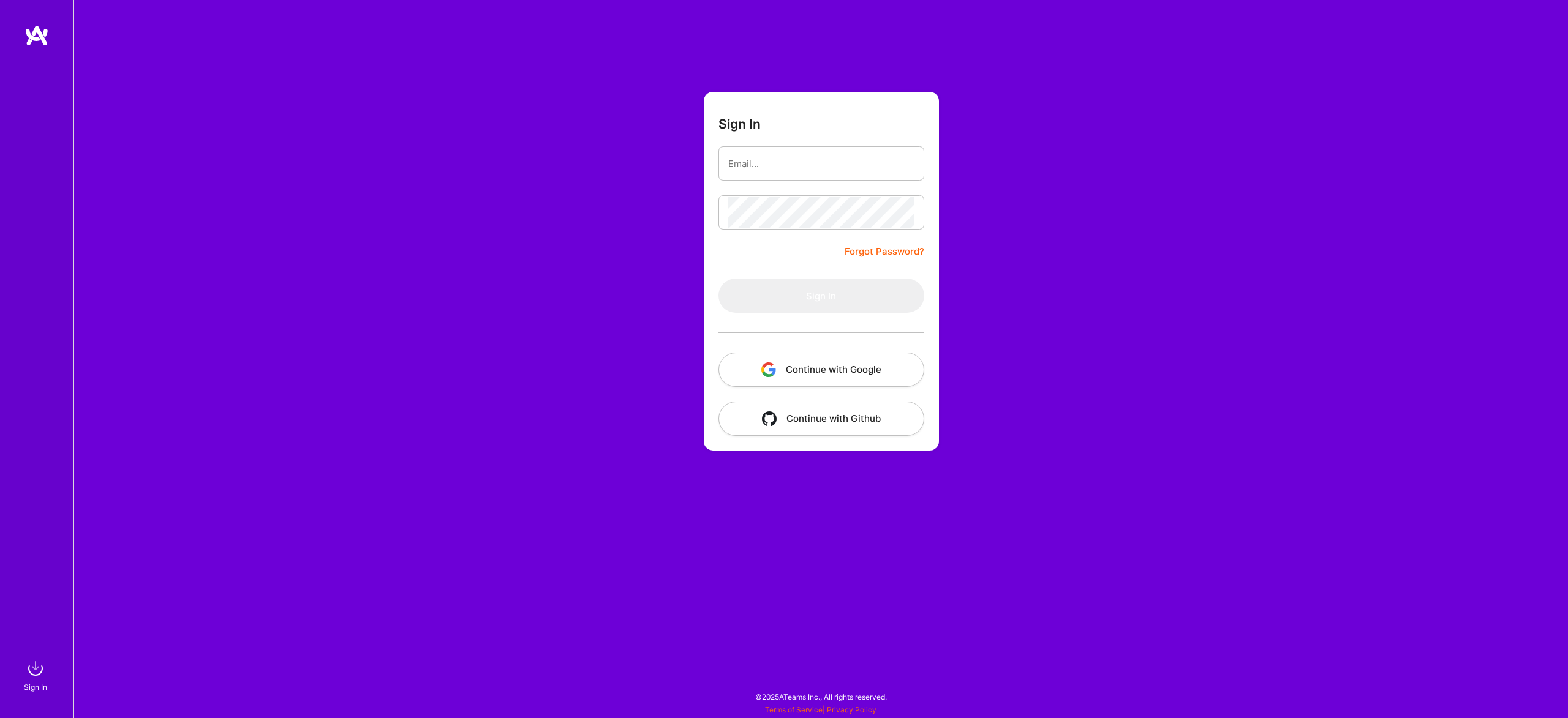
click at [862, 355] on button "Continue with Google" at bounding box center [821, 370] width 206 height 34
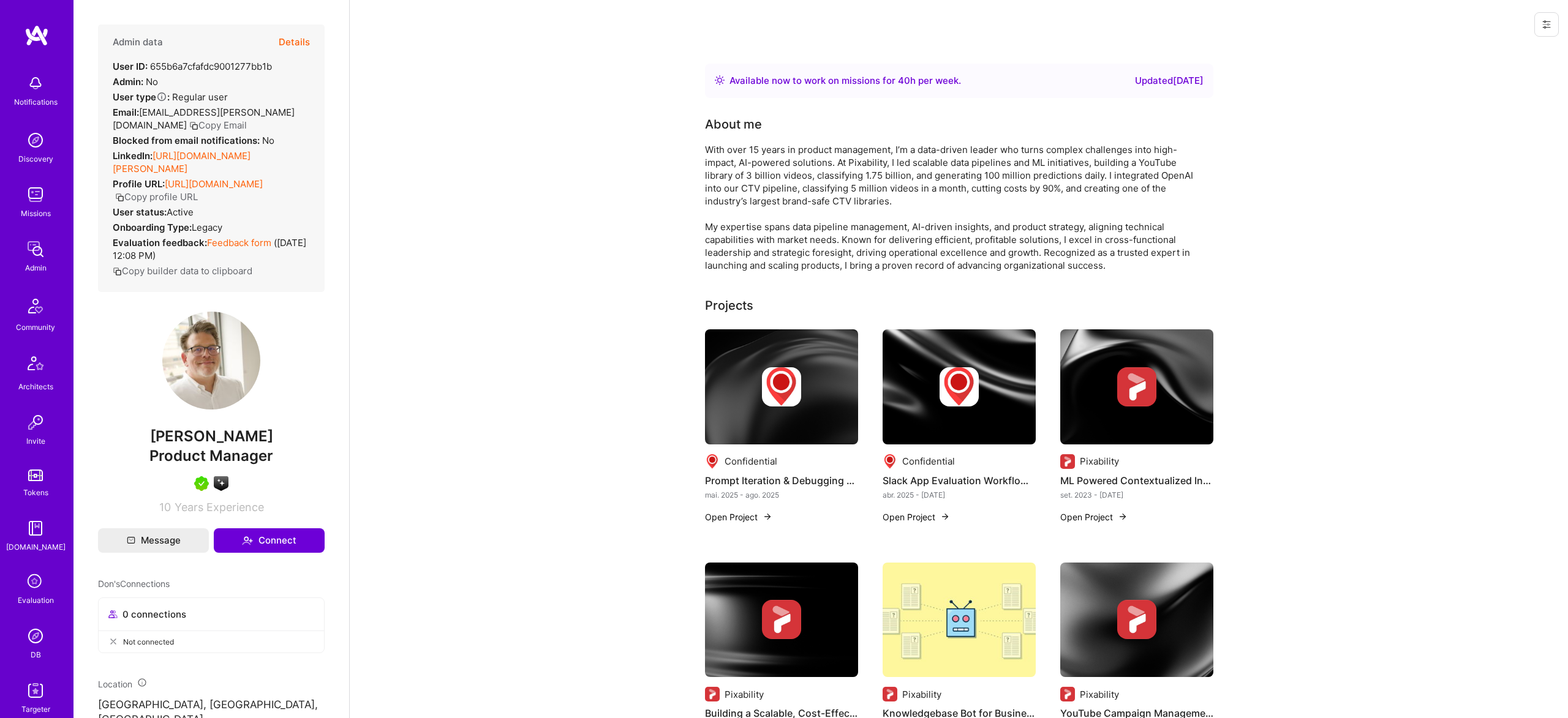
click at [226, 159] on link "[URL][DOMAIN_NAME][PERSON_NAME]" at bounding box center [181, 162] width 138 height 25
click at [227, 436] on span "Don Cosseboom" at bounding box center [211, 437] width 226 height 19
click at [226, 437] on span "Don Cosseboom" at bounding box center [211, 437] width 226 height 19
copy span "Don Cosseboom"
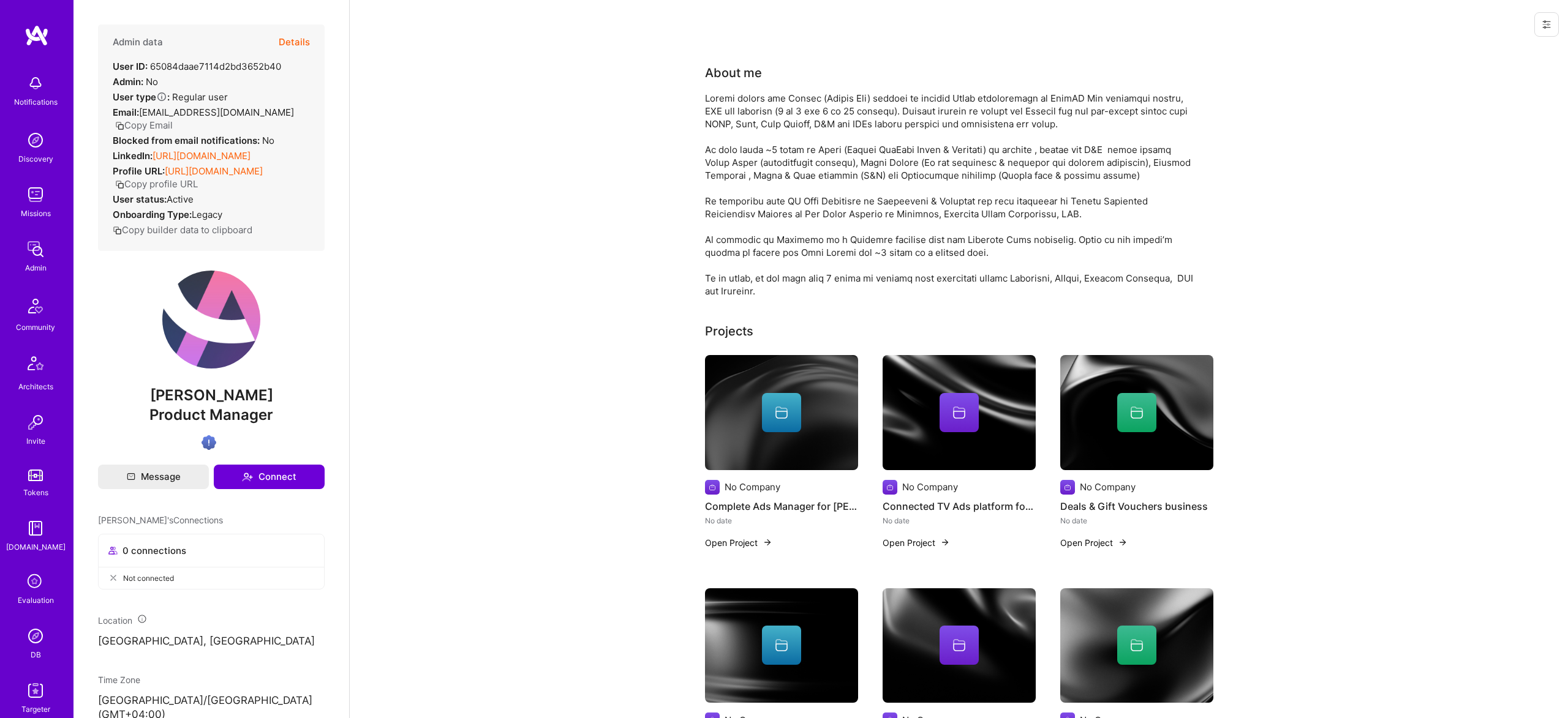
click at [207, 152] on link "https://linkedin.com/in/madhursethi" at bounding box center [201, 155] width 98 height 12
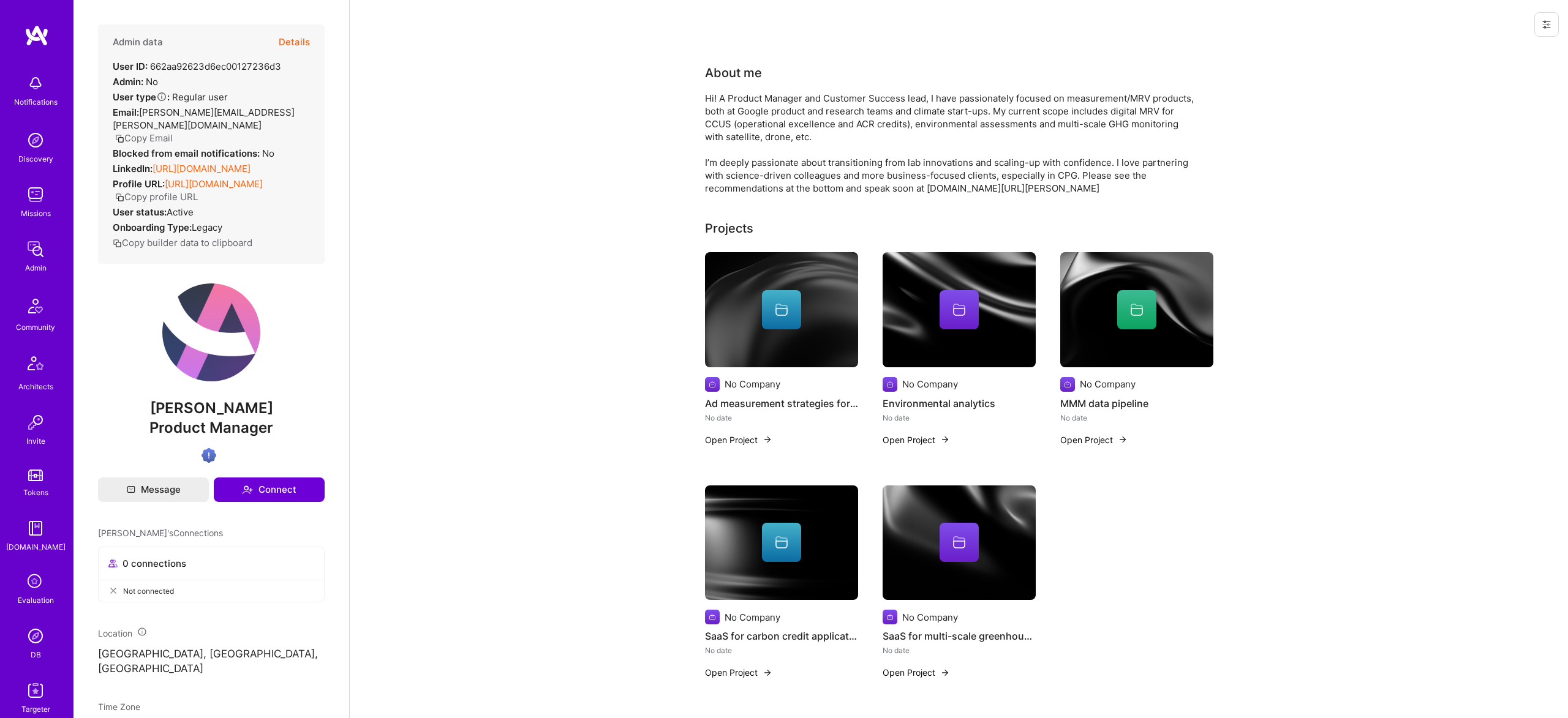
click at [792, 316] on div at bounding box center [781, 309] width 39 height 39
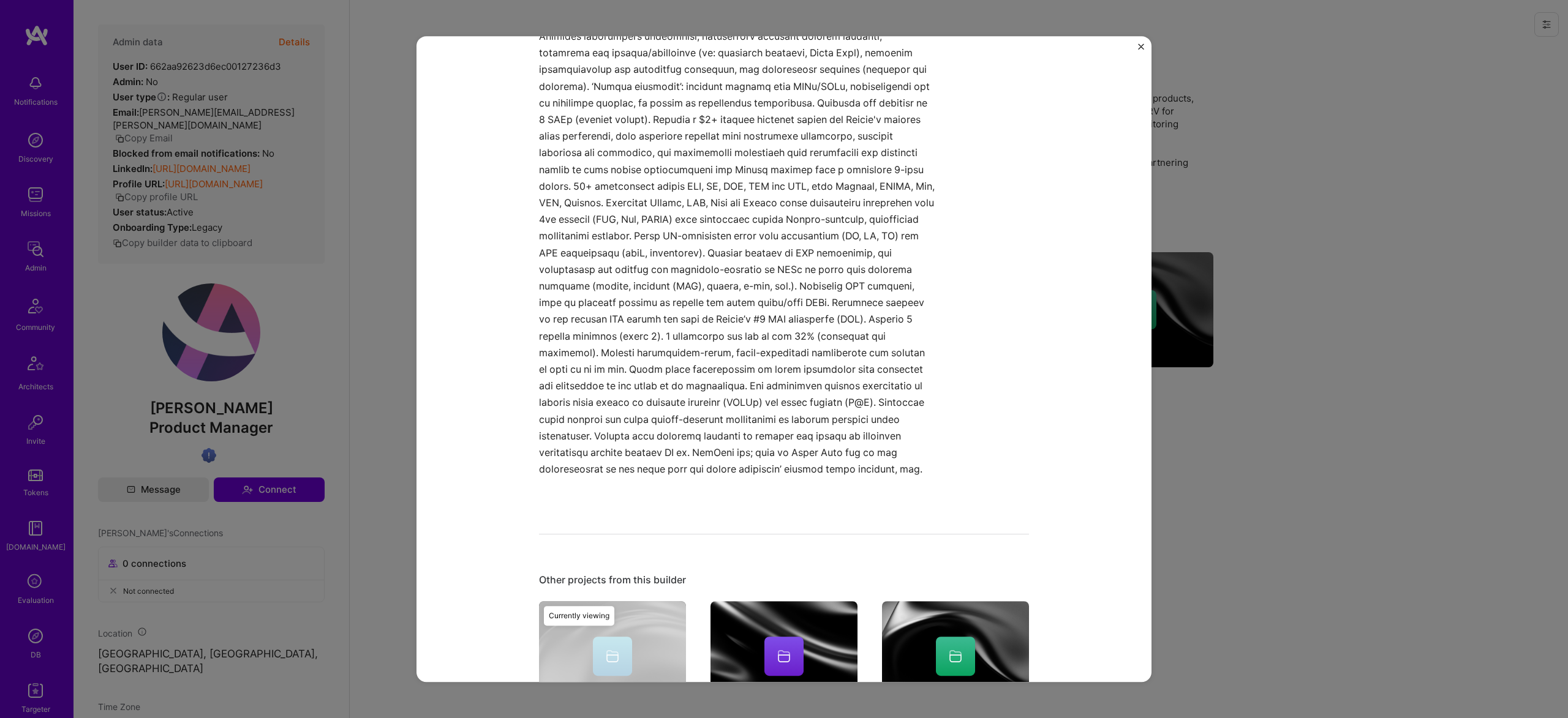
scroll to position [232, 0]
drag, startPoint x: 1262, startPoint y: 397, endPoint x: 982, endPoint y: 338, distance: 286.1
click at [1259, 396] on div "Ad measurement strategies for Fortune 50 companies Google Other projects from t…" at bounding box center [784, 359] width 1568 height 718
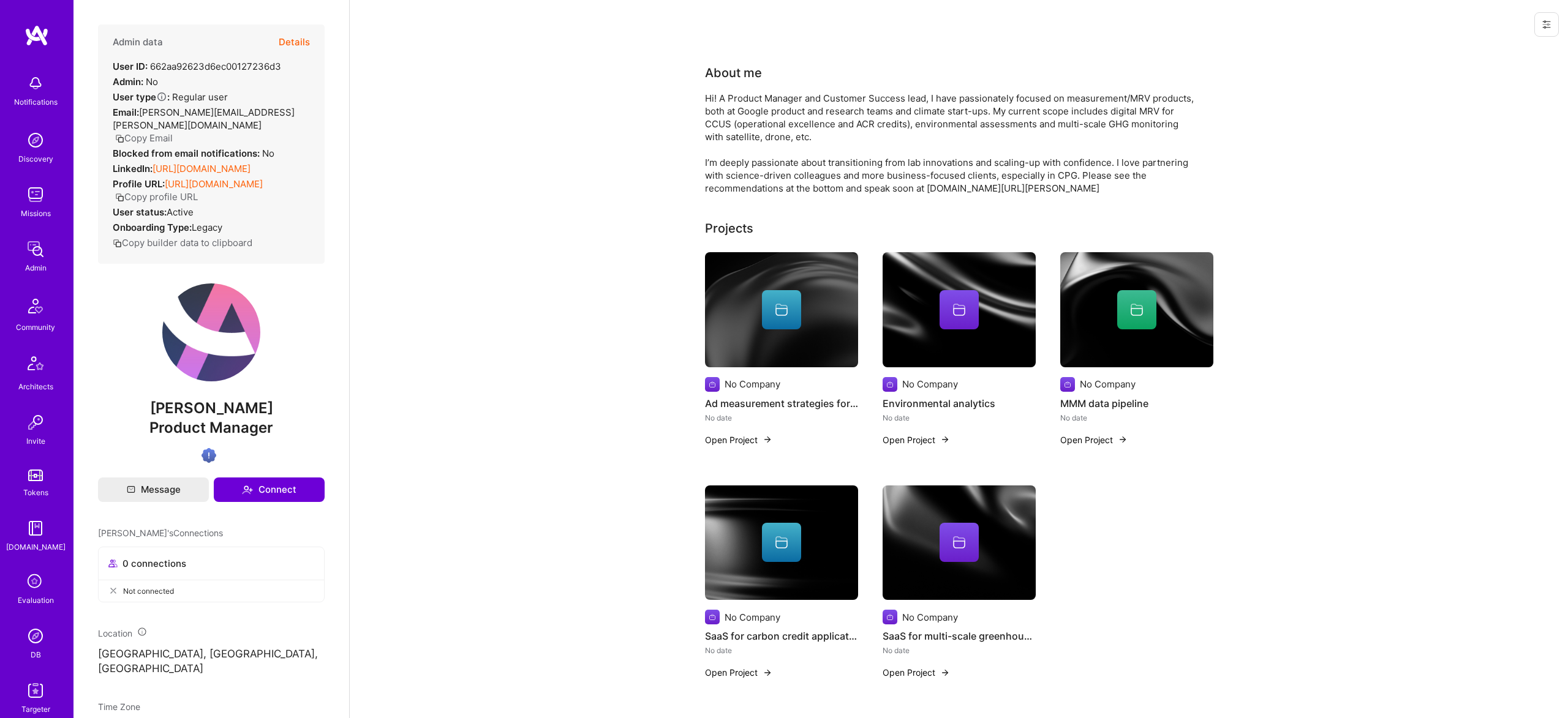
click at [209, 172] on link "[URL][DOMAIN_NAME]" at bounding box center [201, 169] width 98 height 12
click at [218, 417] on span "Arthur Anglade" at bounding box center [211, 409] width 226 height 19
copy span "Arthur Anglade"
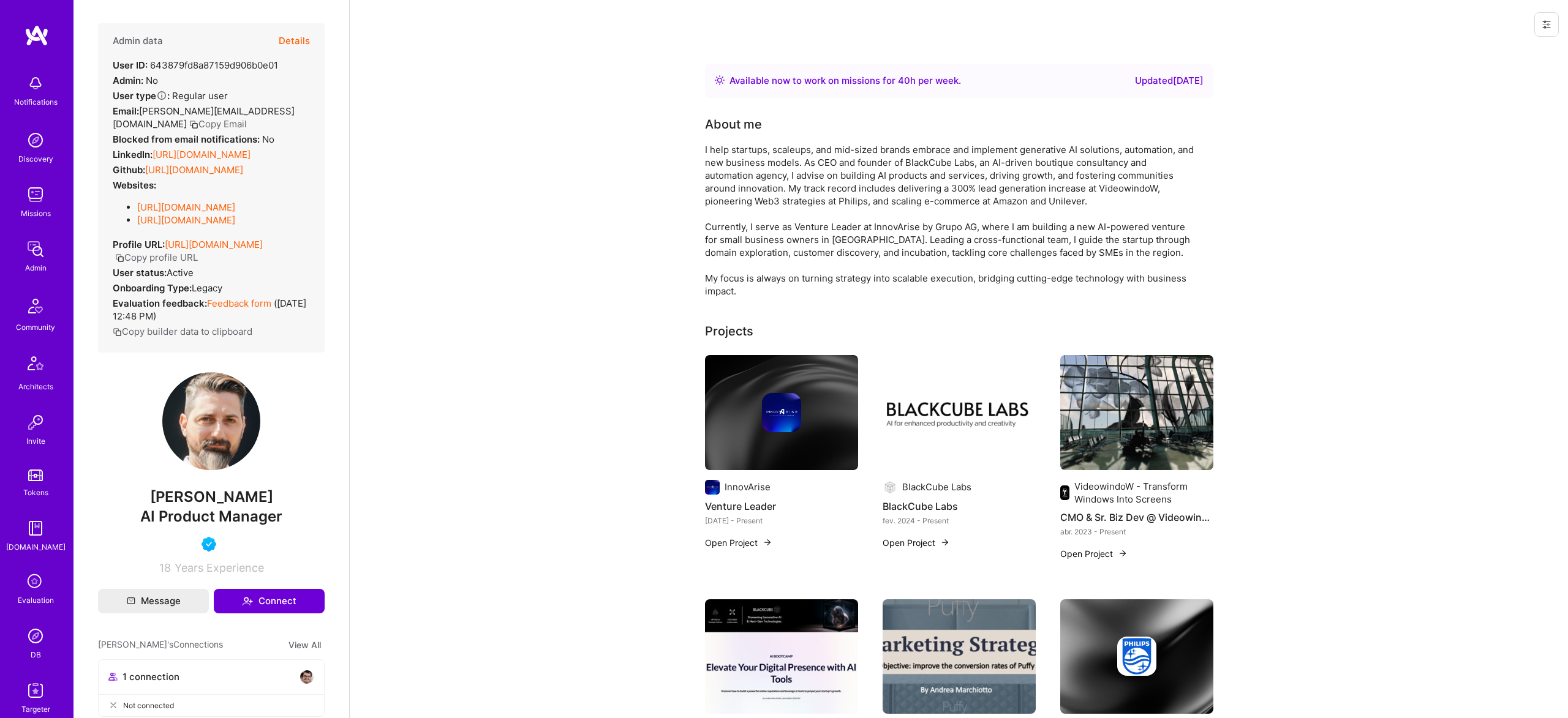
click at [241, 161] on div "LinkedIn: [URL][DOMAIN_NAME]" at bounding box center [181, 155] width 138 height 13
click at [246, 162] on link "https://linkedin.com/in/andreamarchiotto" at bounding box center [201, 155] width 98 height 12
click at [229, 507] on span "Andrea Marchiotto" at bounding box center [211, 498] width 226 height 19
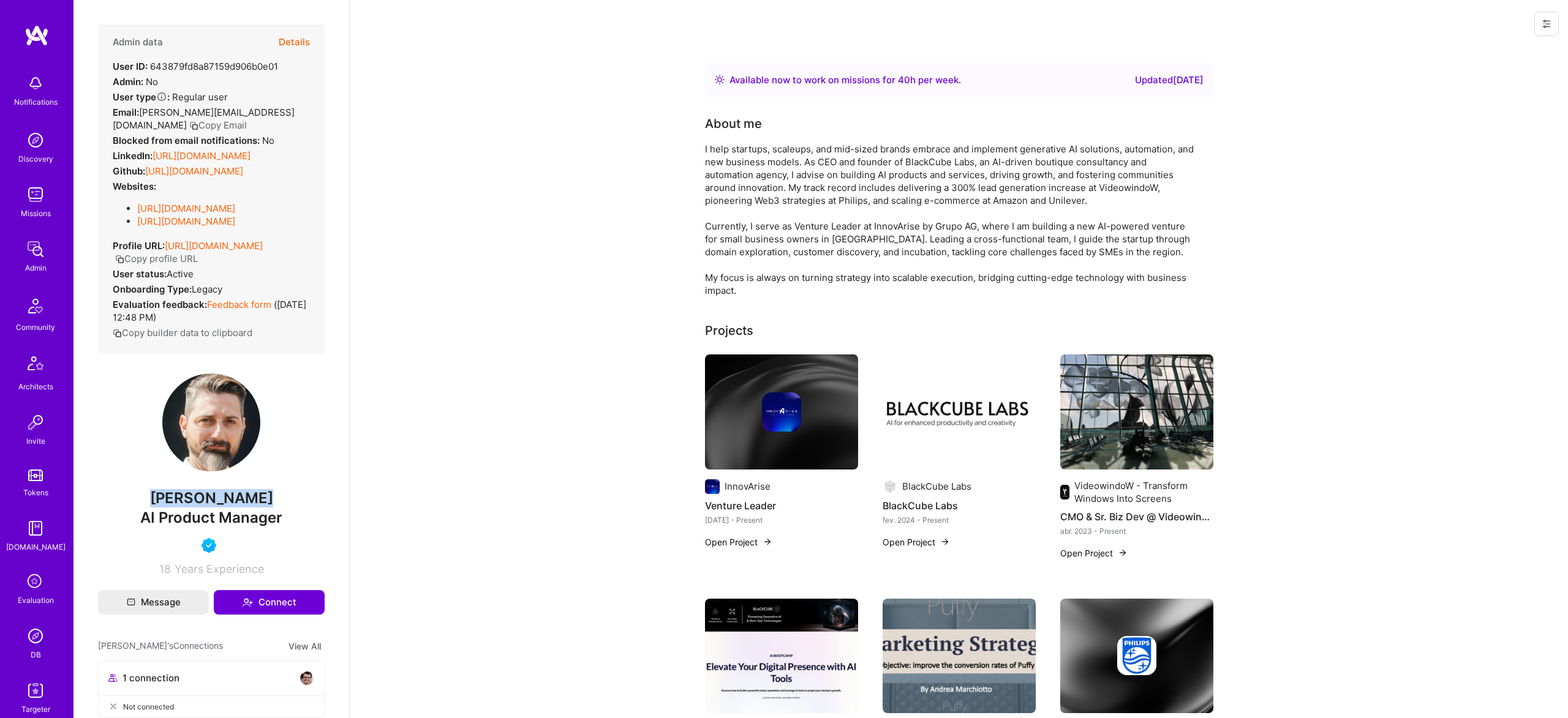
click at [229, 507] on span "Andrea Marchiotto" at bounding box center [211, 498] width 226 height 19
copy span "Andrea Marchiotto"
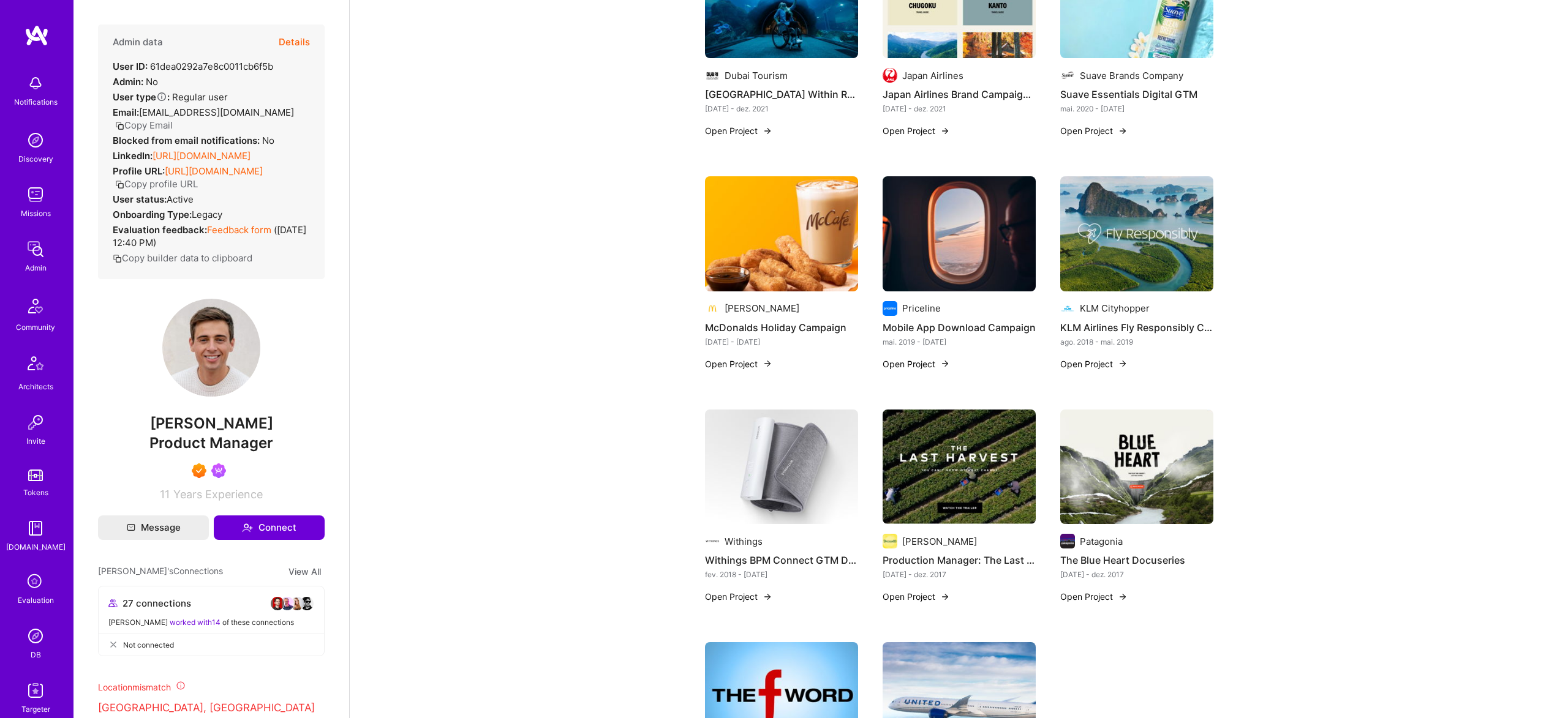
scroll to position [593, 0]
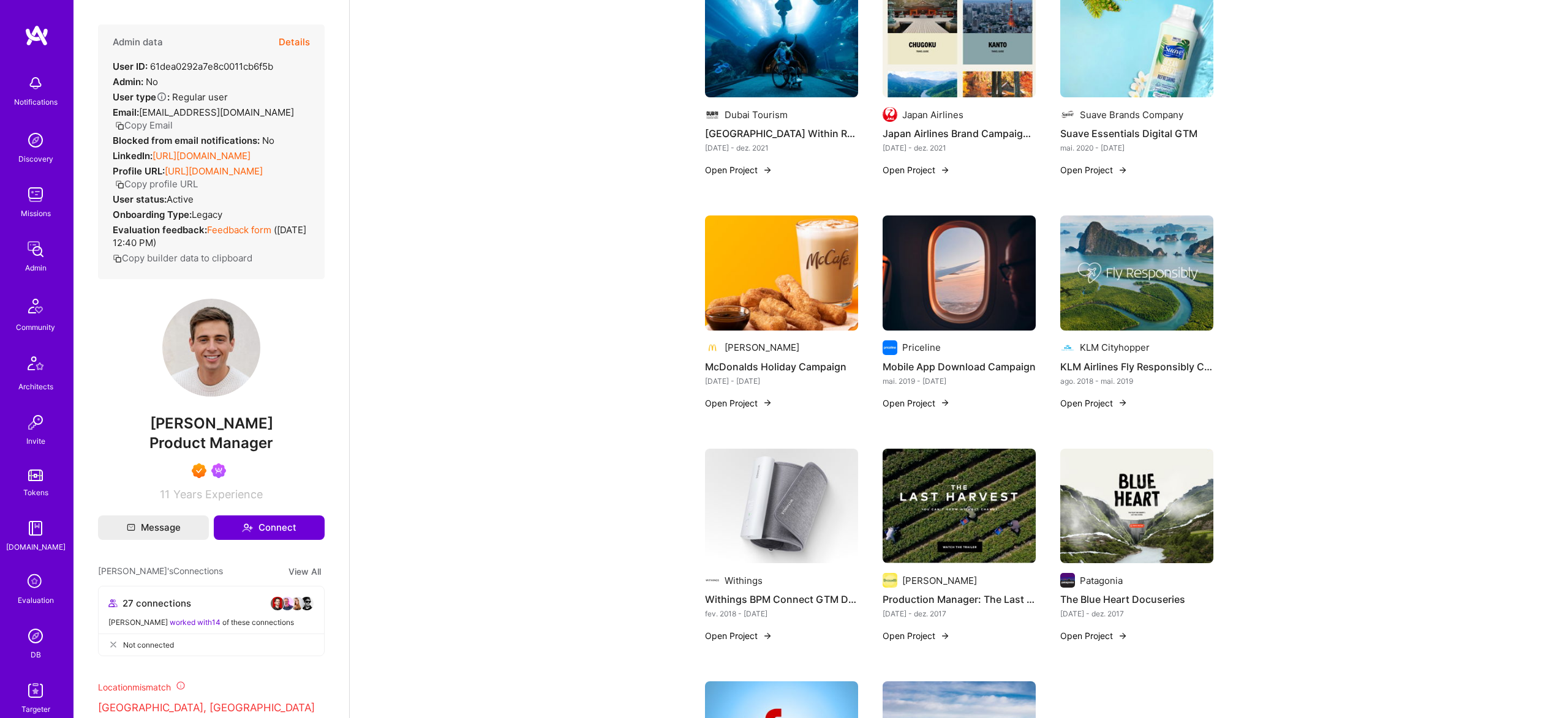
click at [211, 162] on link "[URL][DOMAIN_NAME]" at bounding box center [201, 155] width 98 height 12
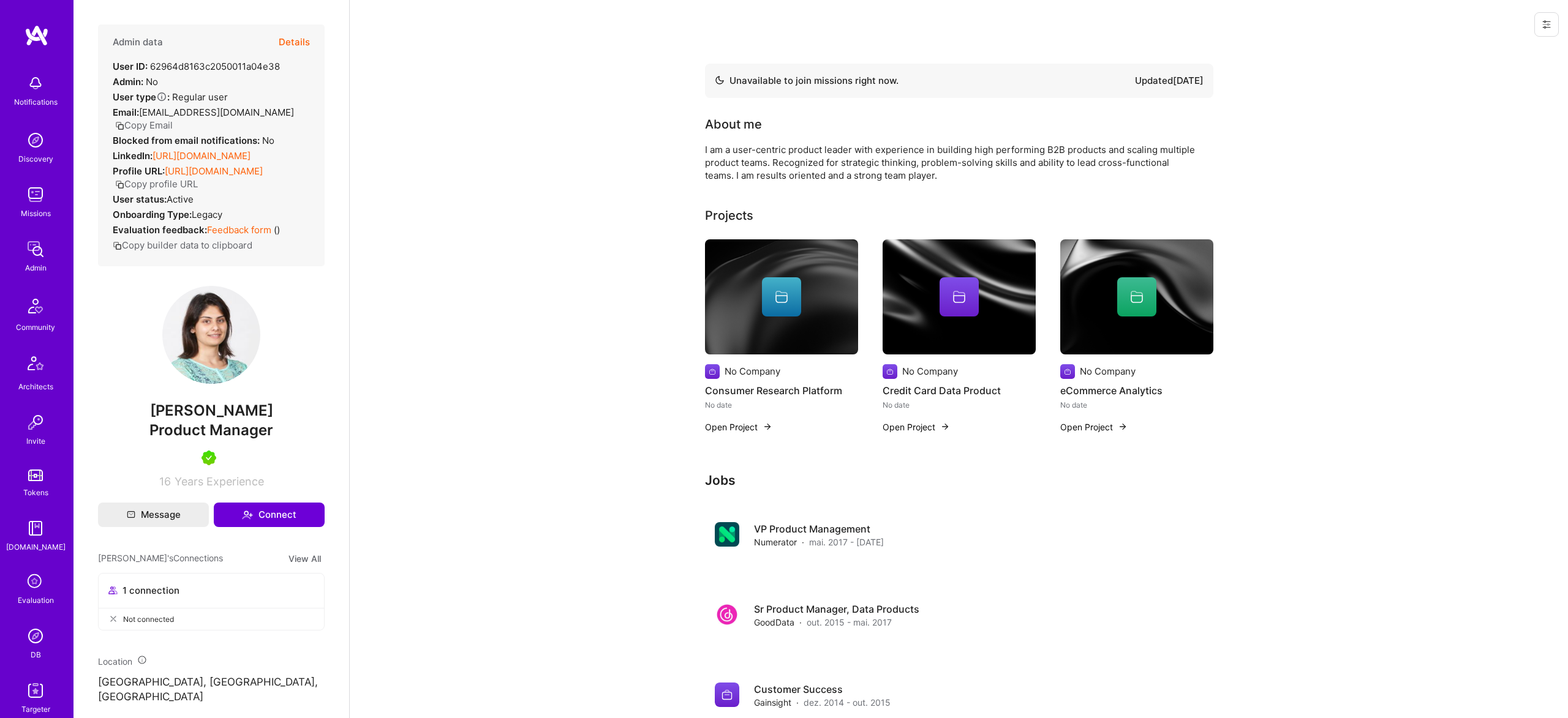
click at [236, 145] on strong "Blocked from email notifications:" at bounding box center [187, 140] width 149 height 12
click at [246, 152] on link "https://linkedin.com/in/nikkamathur" at bounding box center [201, 155] width 98 height 12
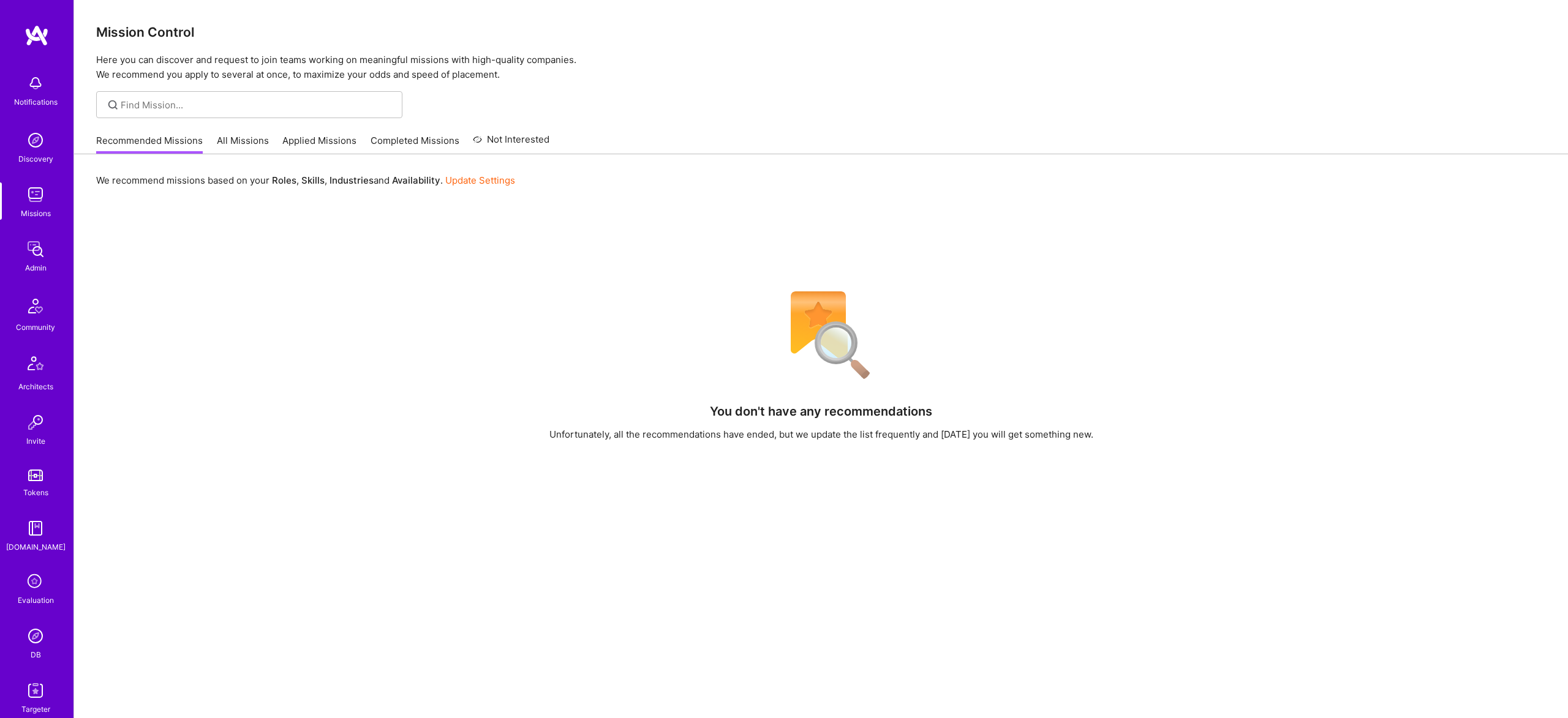
click at [33, 641] on img at bounding box center [36, 636] width 25 height 25
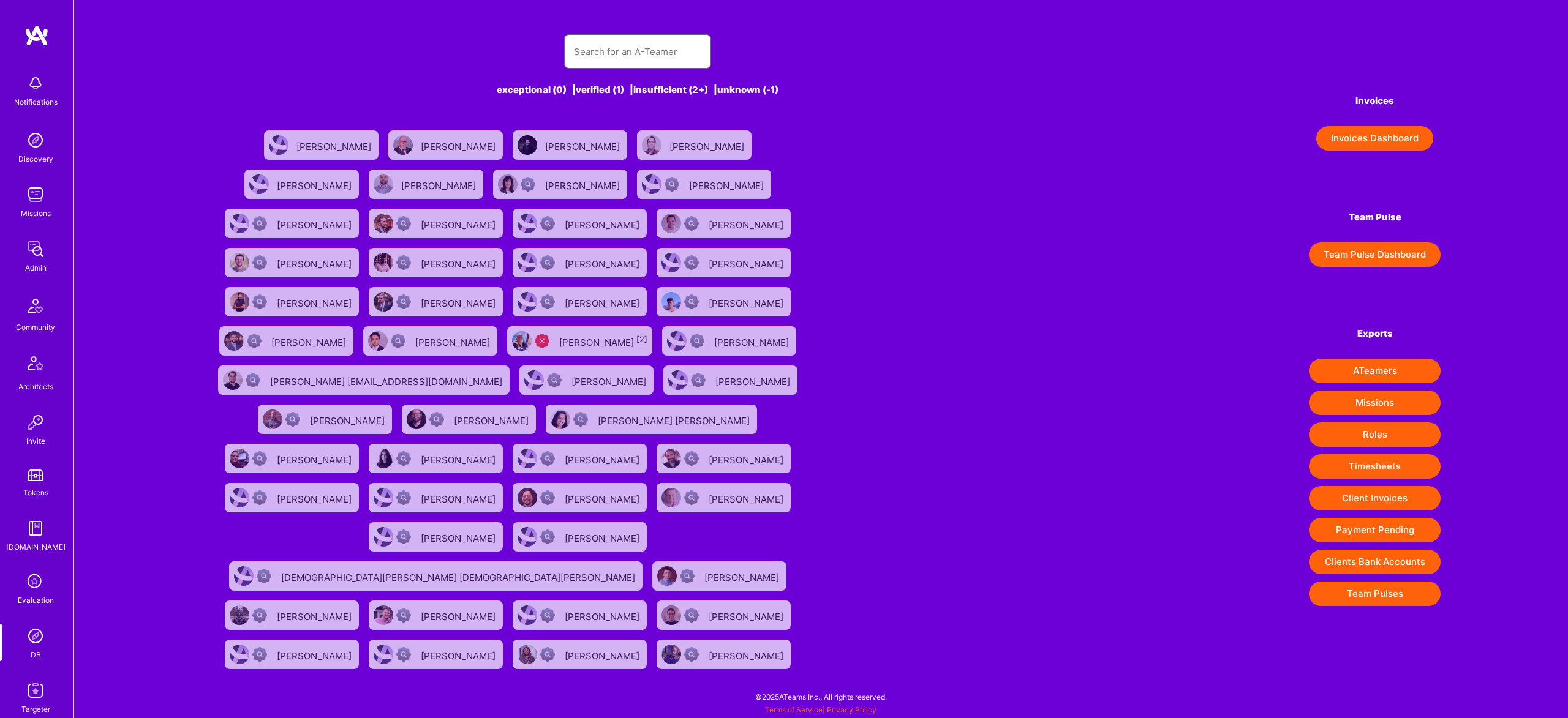
click at [644, 58] on input "text" at bounding box center [637, 51] width 127 height 31
paste input "Katie Monk"
type input "Katie Monk"
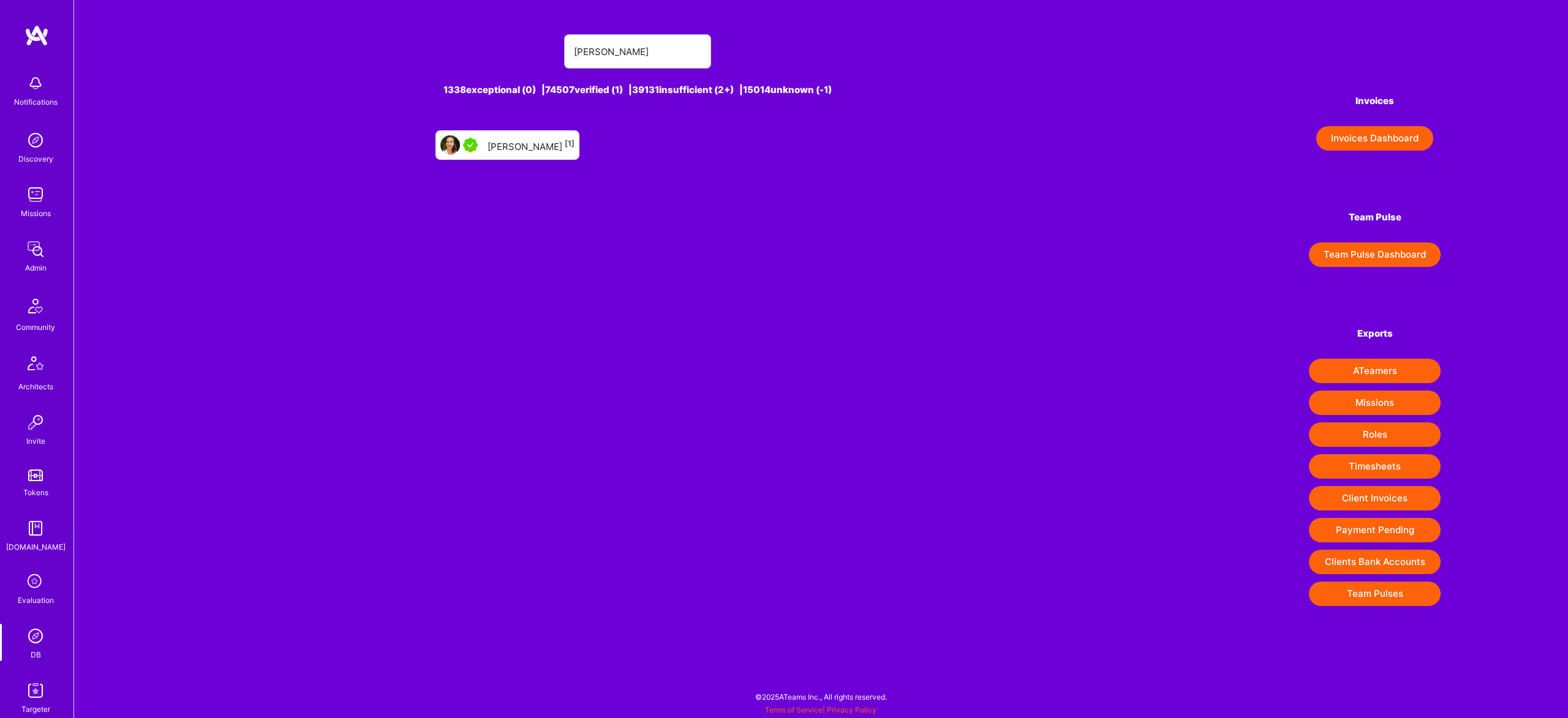
click at [527, 144] on div "Katie Monk [1]" at bounding box center [531, 145] width 87 height 16
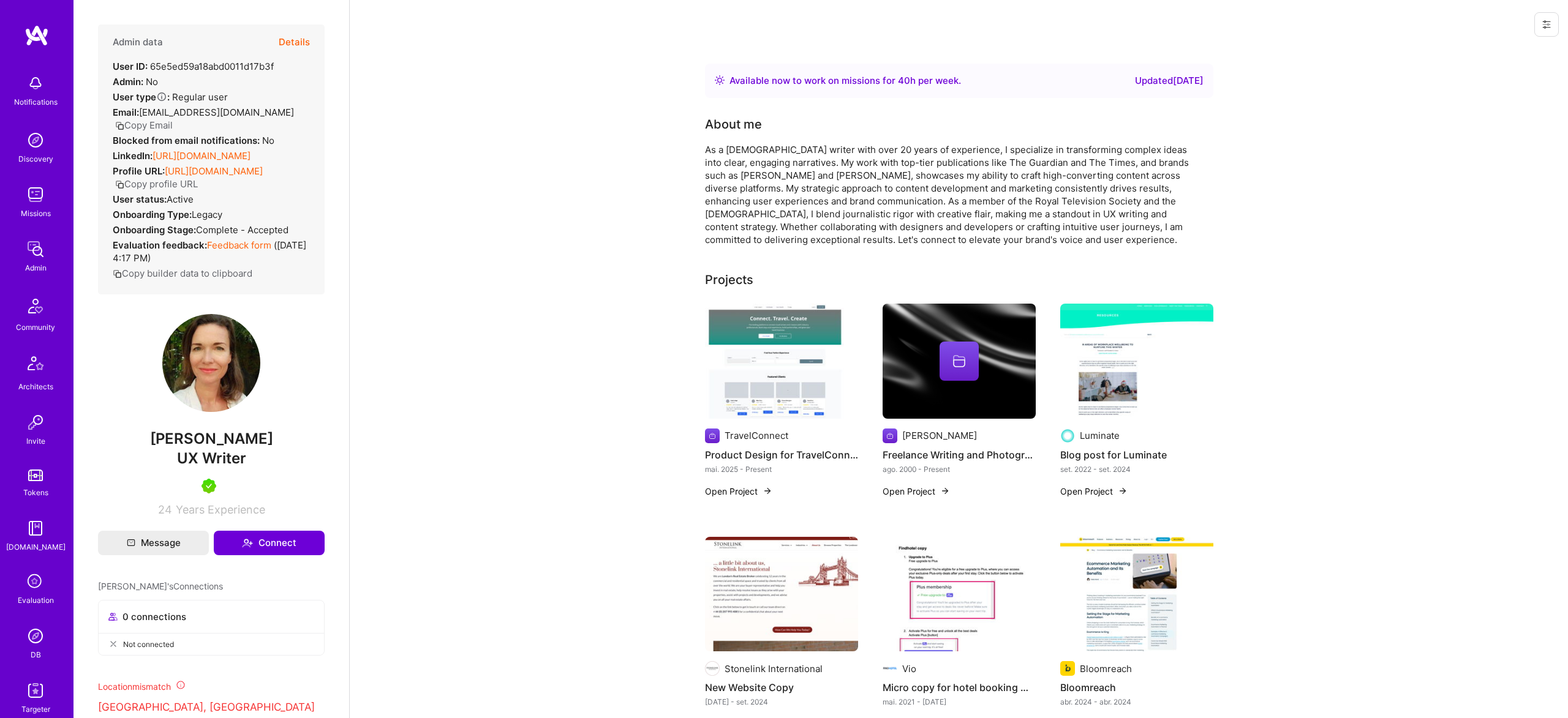
scroll to position [7, 0]
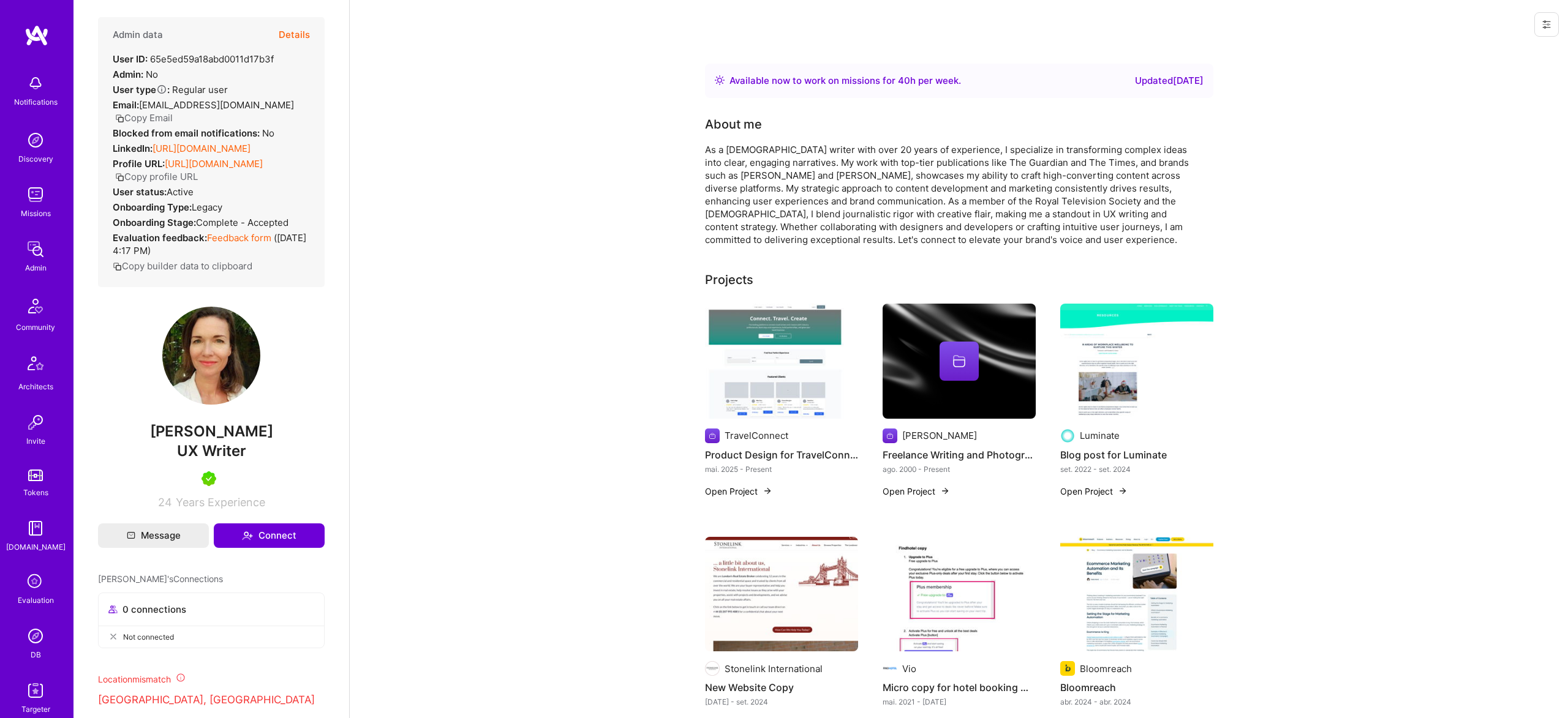
click at [250, 142] on div "LinkedIn: https://linkedin.com/in/katiemonk" at bounding box center [181, 148] width 138 height 13
click at [224, 169] on link "https://client.a.team/builders/65e5ed59a18abd0011d17b3f" at bounding box center [214, 163] width 98 height 12
click at [250, 143] on link "https://linkedin.com/in/katiemonk" at bounding box center [201, 148] width 98 height 12
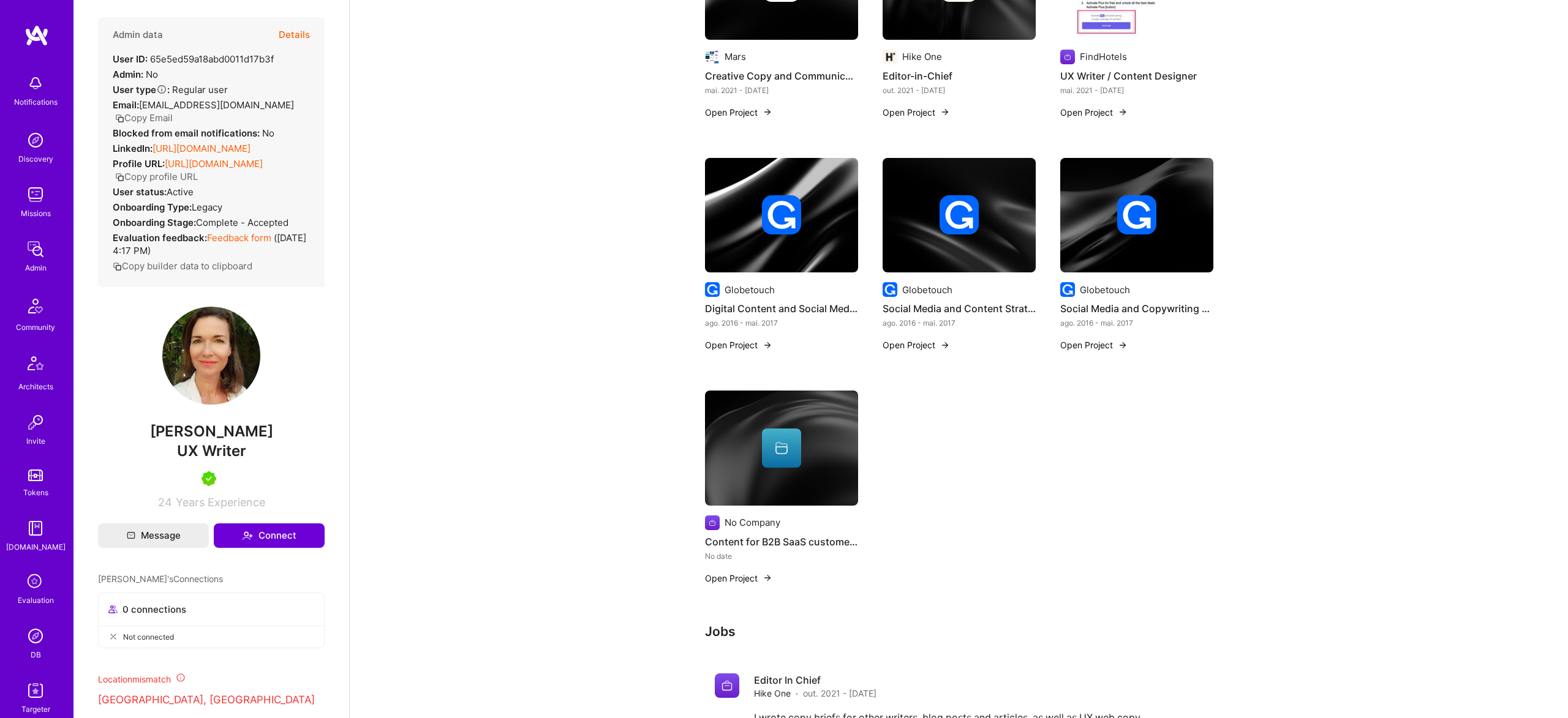
scroll to position [844, 0]
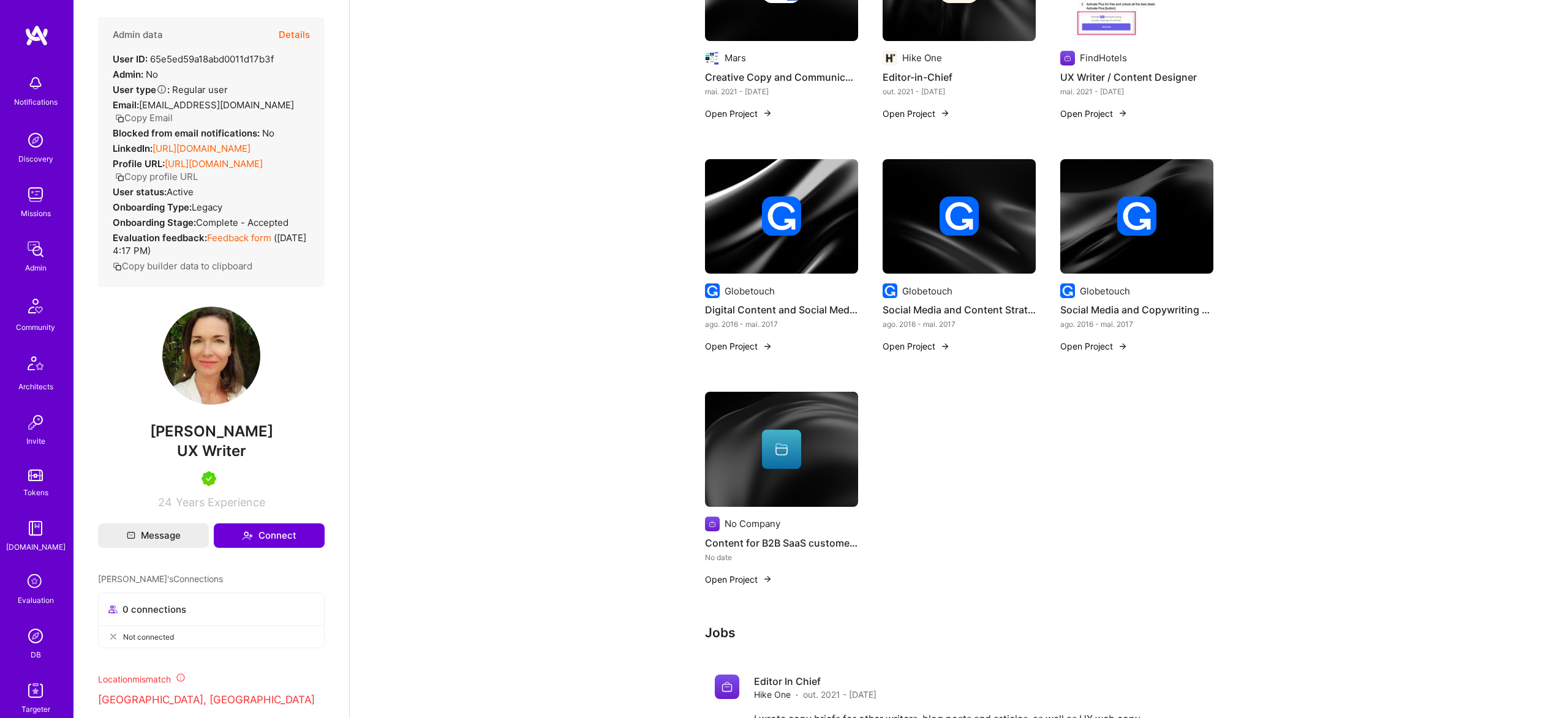
click at [818, 249] on img at bounding box center [781, 217] width 153 height 115
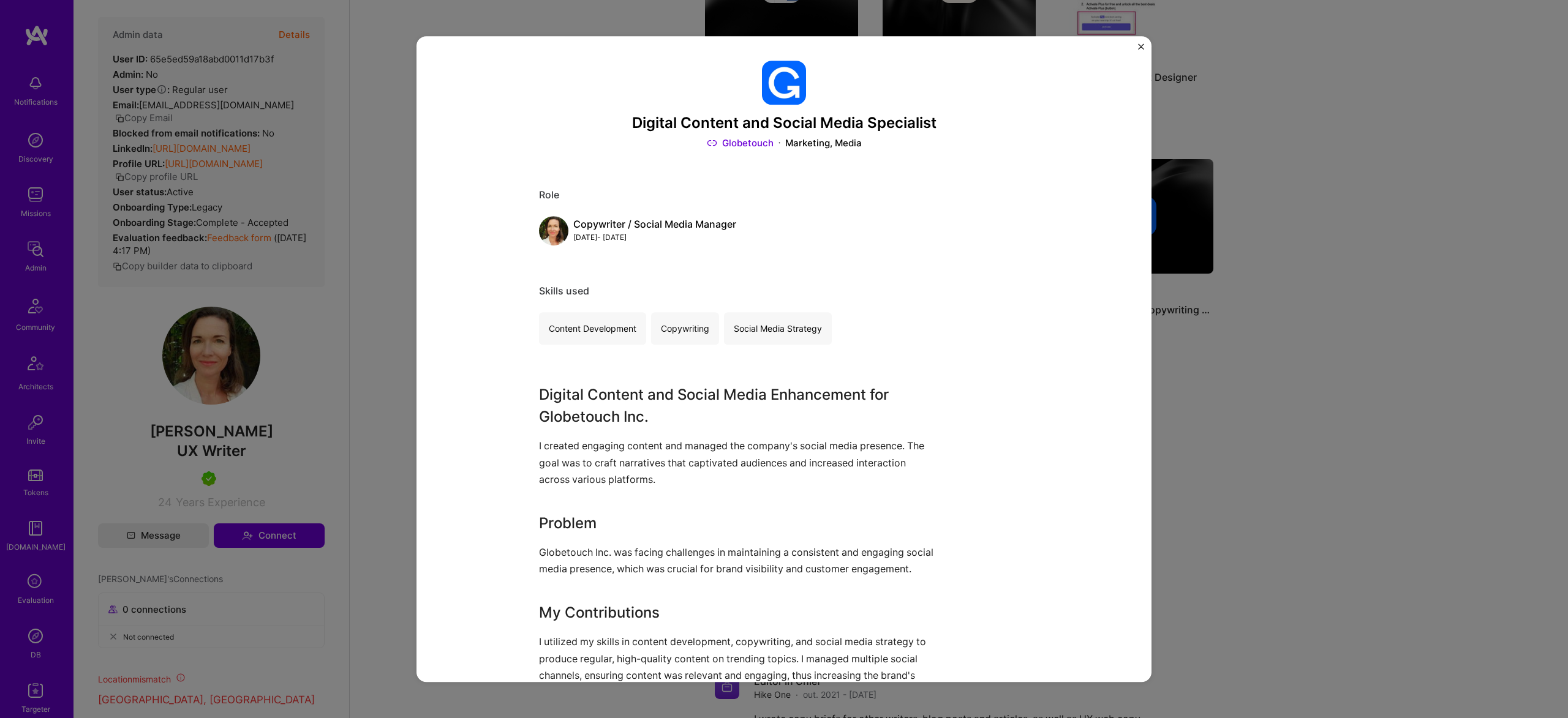
click at [1163, 595] on div "Digital Content and Social Media Specialist Globetouch Marketing, Media Role Co…" at bounding box center [784, 359] width 1568 height 718
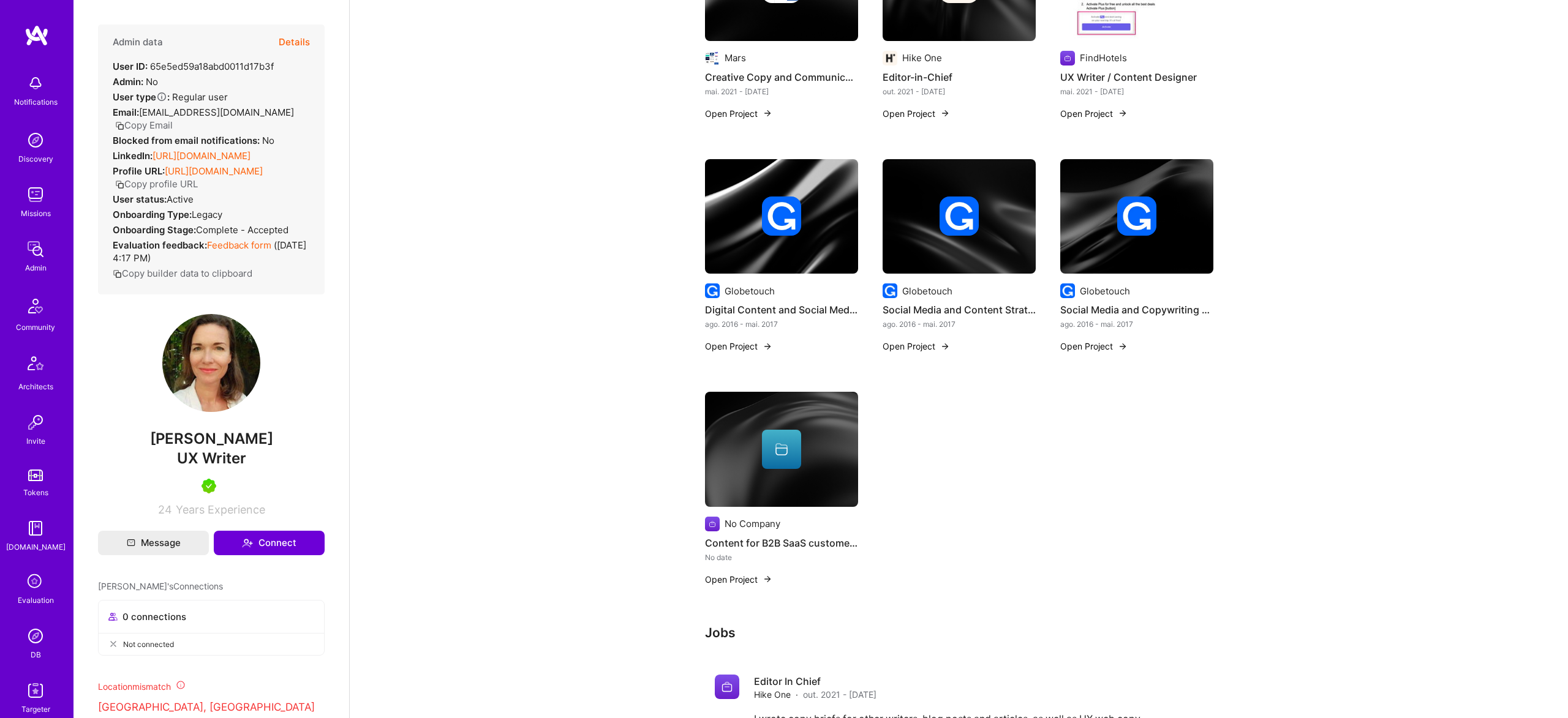
click at [231, 153] on link "https://linkedin.com/in/katiemonk" at bounding box center [201, 155] width 98 height 12
click at [330, 40] on div "Admin data Details User ID: 65e5ed59a18abd0011d17b3f Admin: No User type Regula…" at bounding box center [211, 359] width 276 height 718
click at [279, 47] on button "Details" at bounding box center [294, 43] width 31 height 36
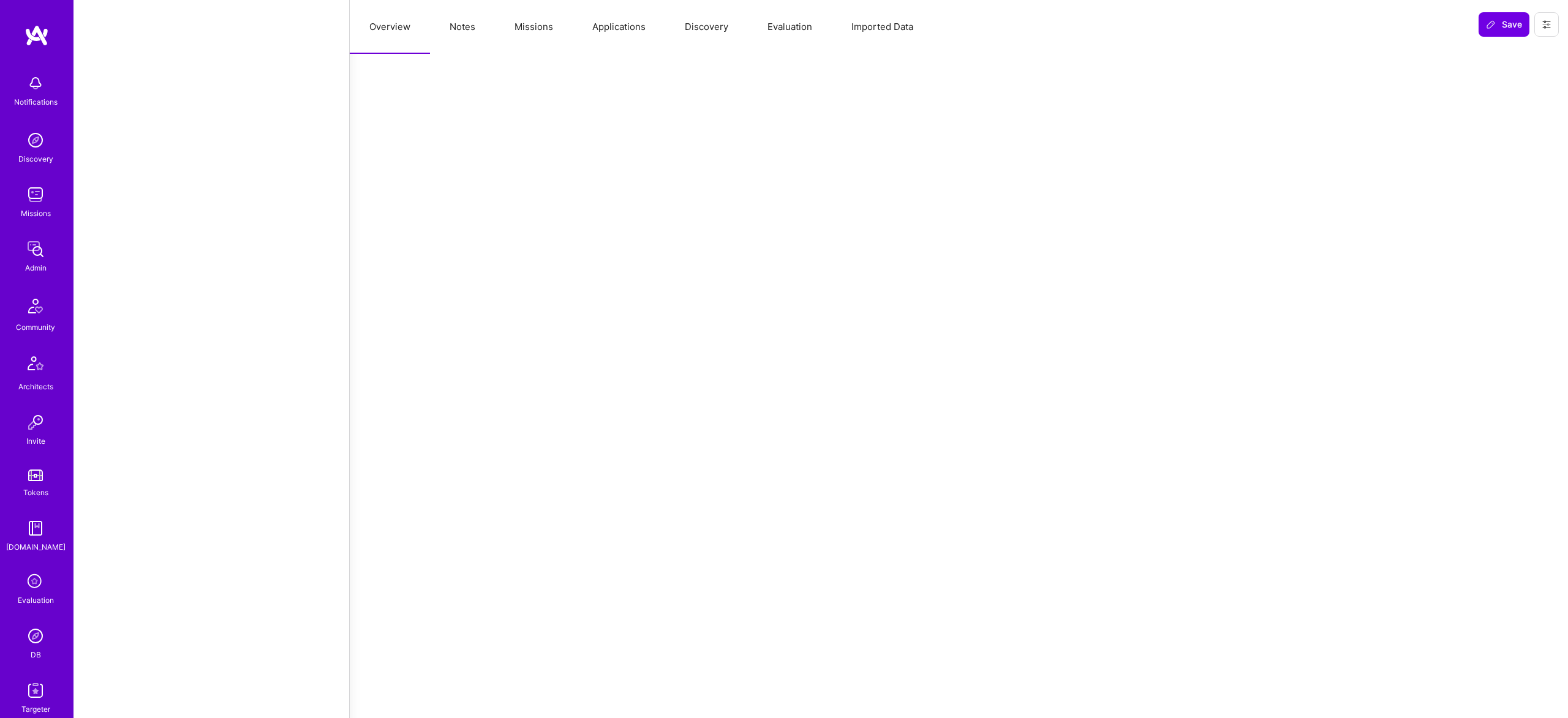
drag, startPoint x: 579, startPoint y: 31, endPoint x: 556, endPoint y: 30, distance: 23.0
click at [577, 31] on button "Applications" at bounding box center [619, 26] width 93 height 54
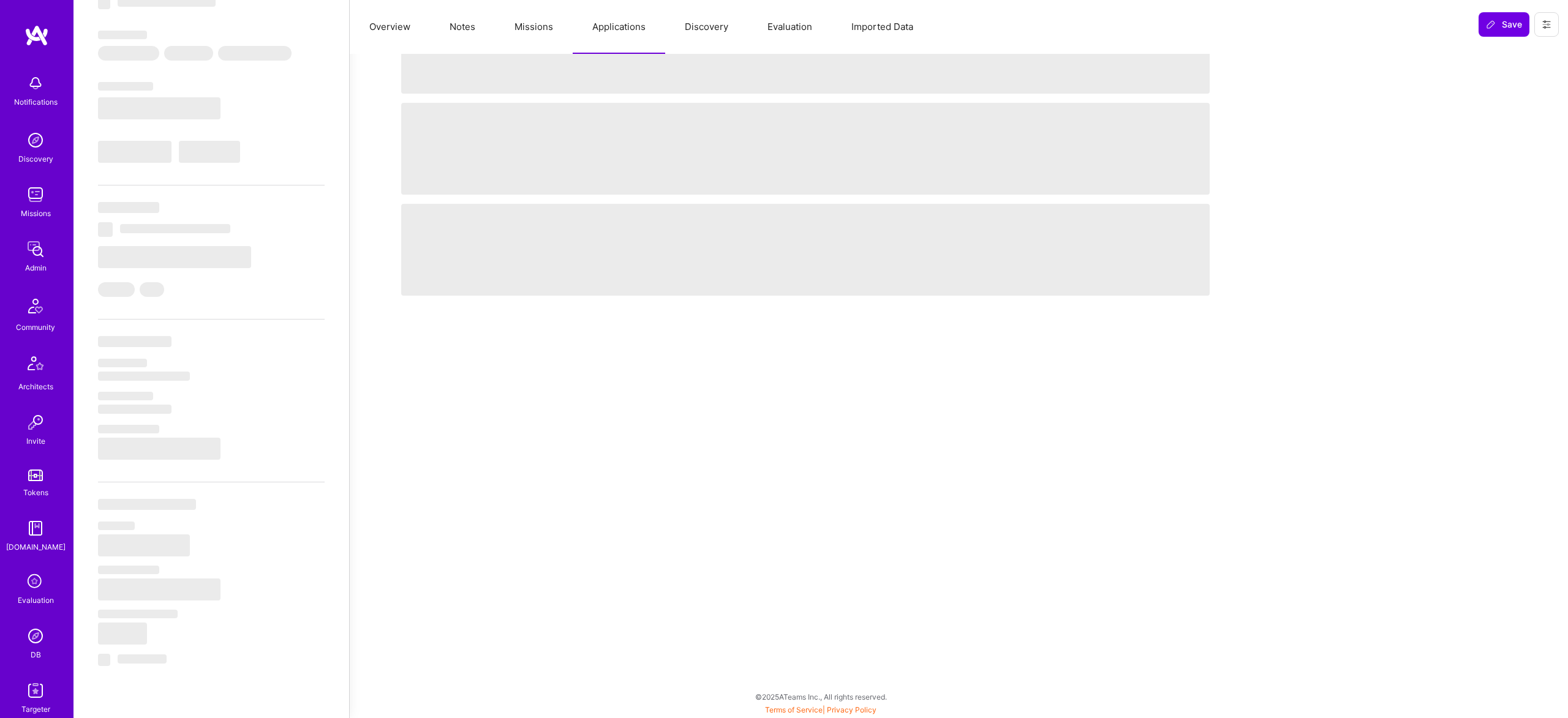
scroll to position [153, 0]
click at [553, 30] on button "Missions" at bounding box center [534, 26] width 78 height 54
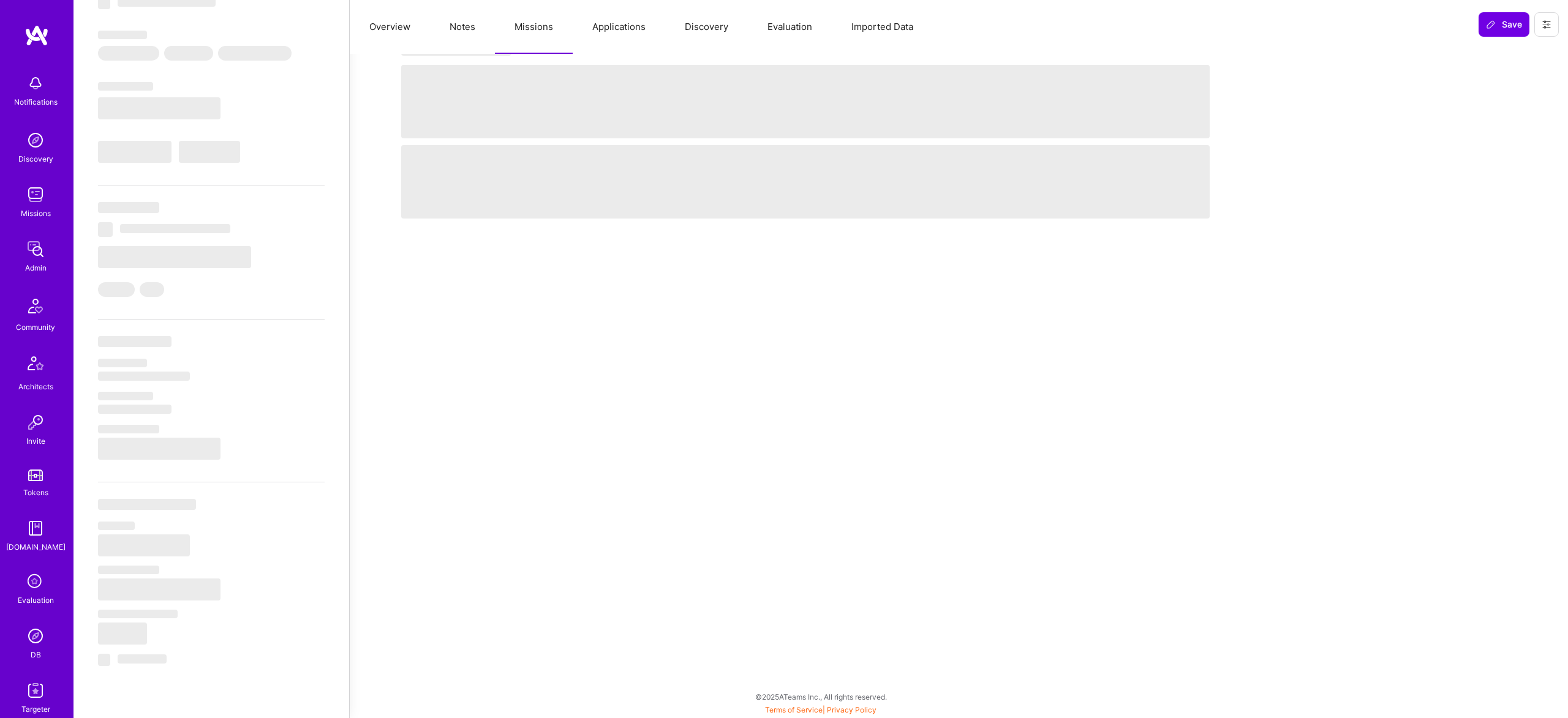
select select "Right Now"
select select "5"
select select "4"
select select "7"
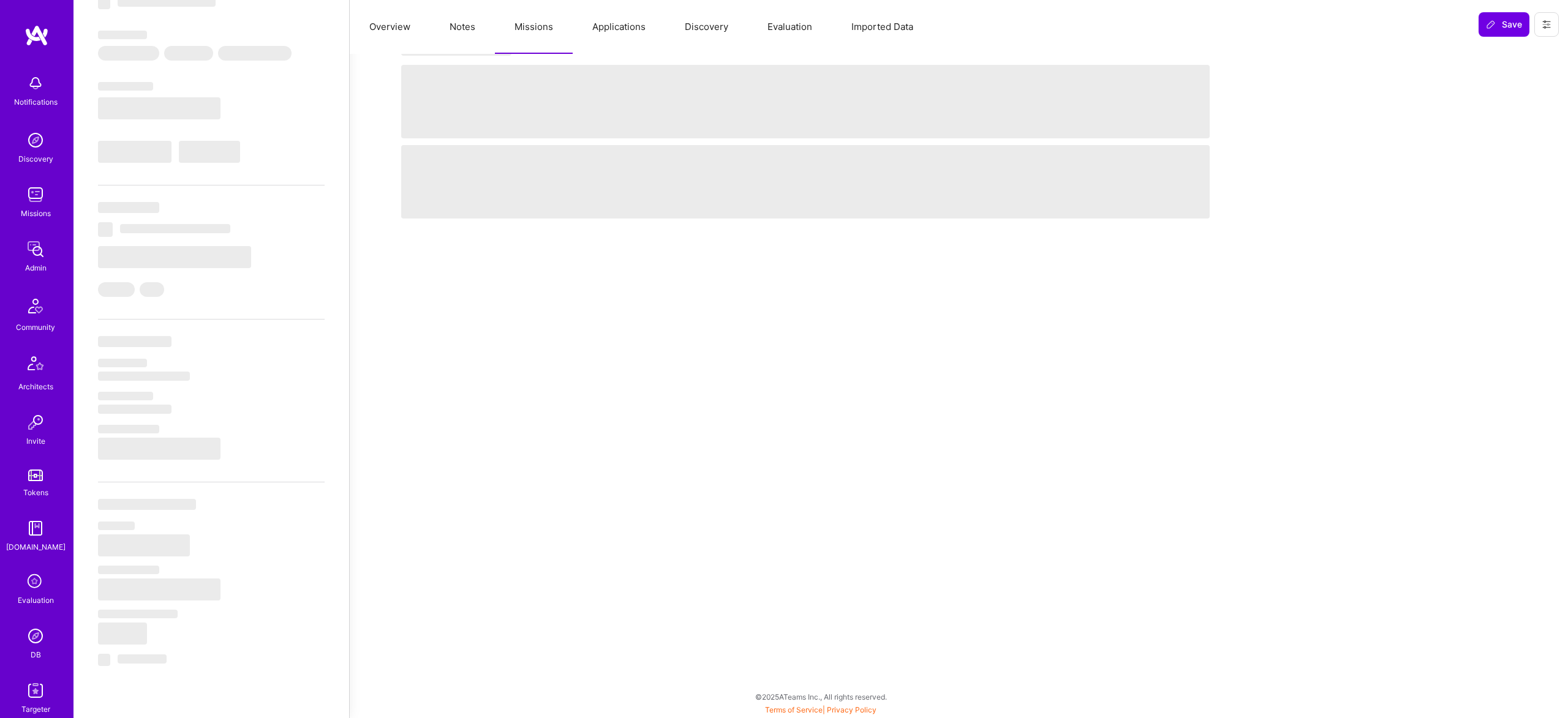
select select "GB"
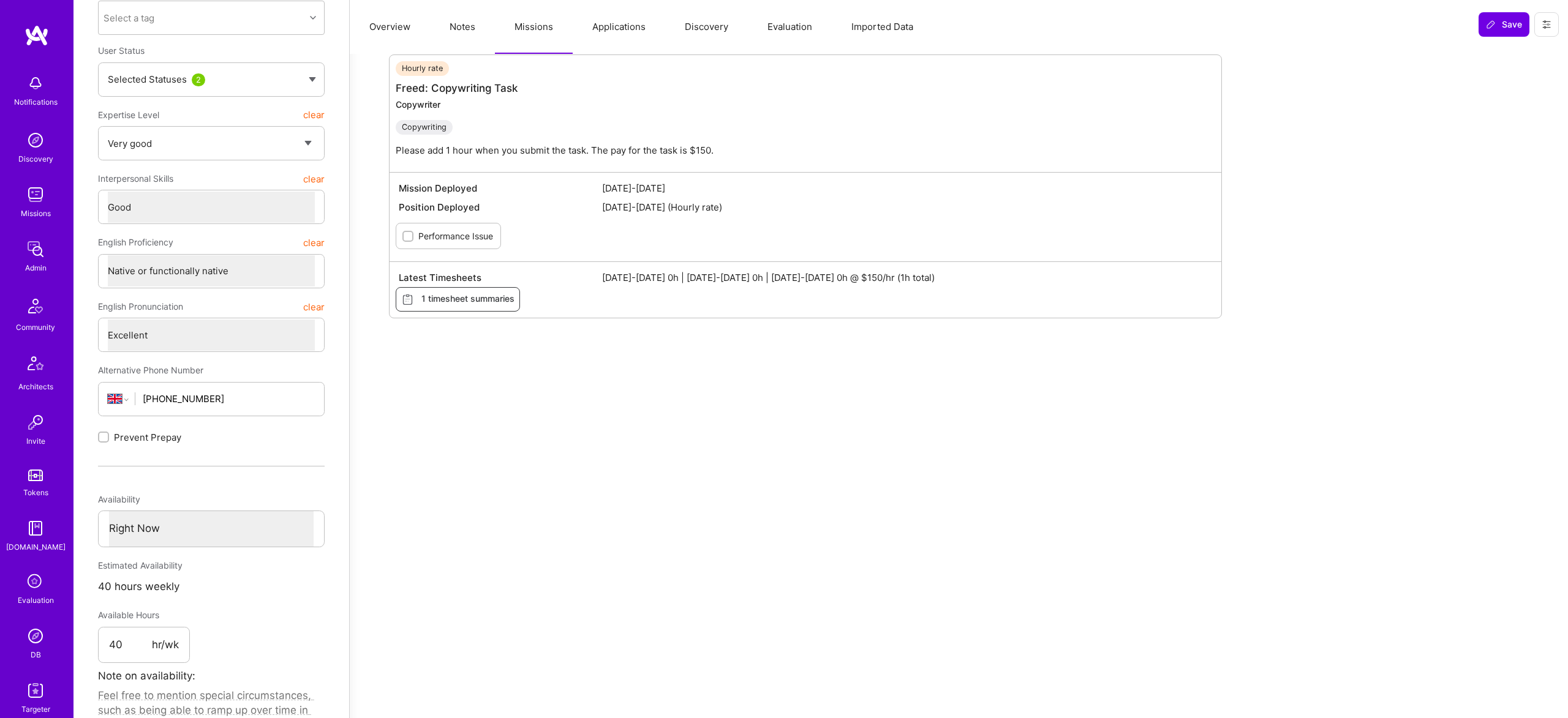
scroll to position [0, 0]
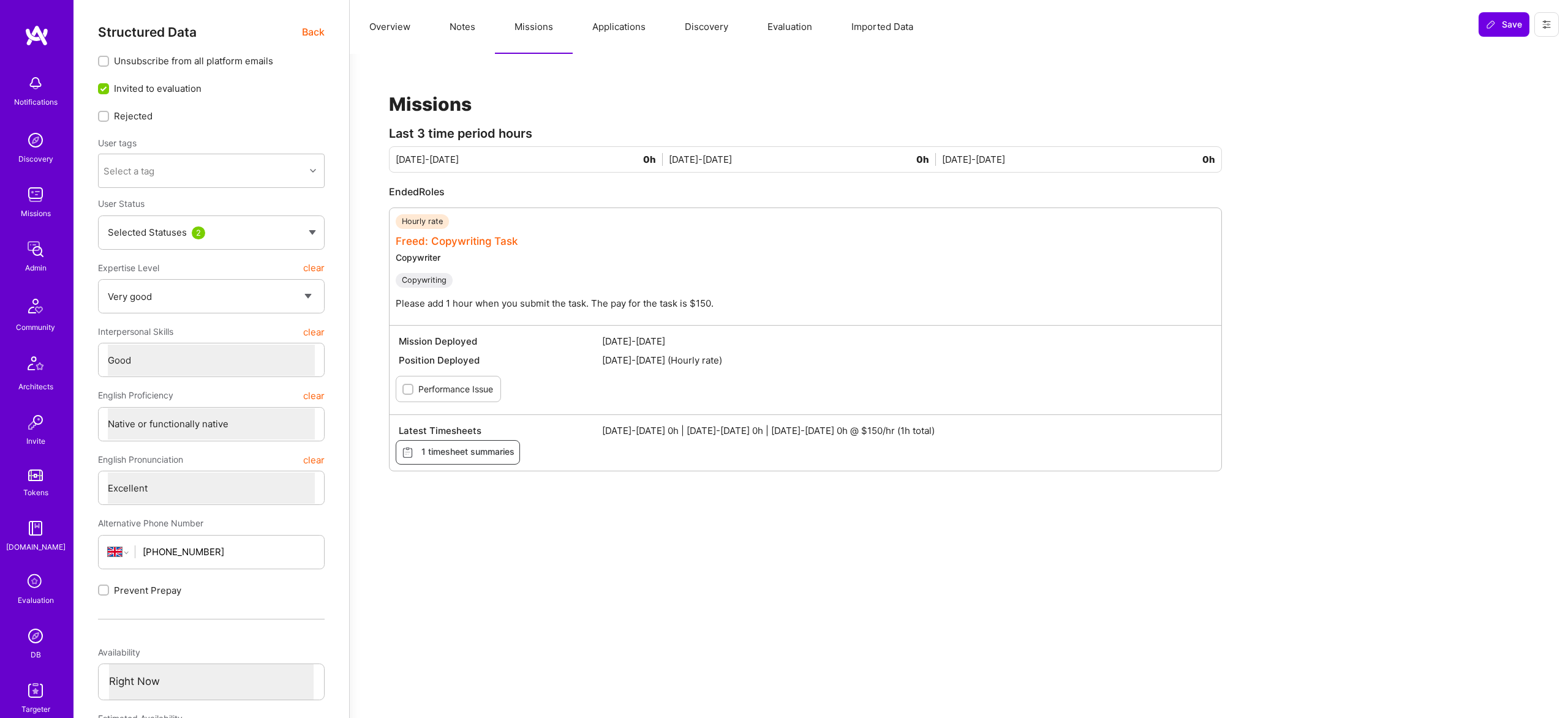
click at [492, 242] on link "Freed: Copywriting Task" at bounding box center [456, 242] width 122 height 12
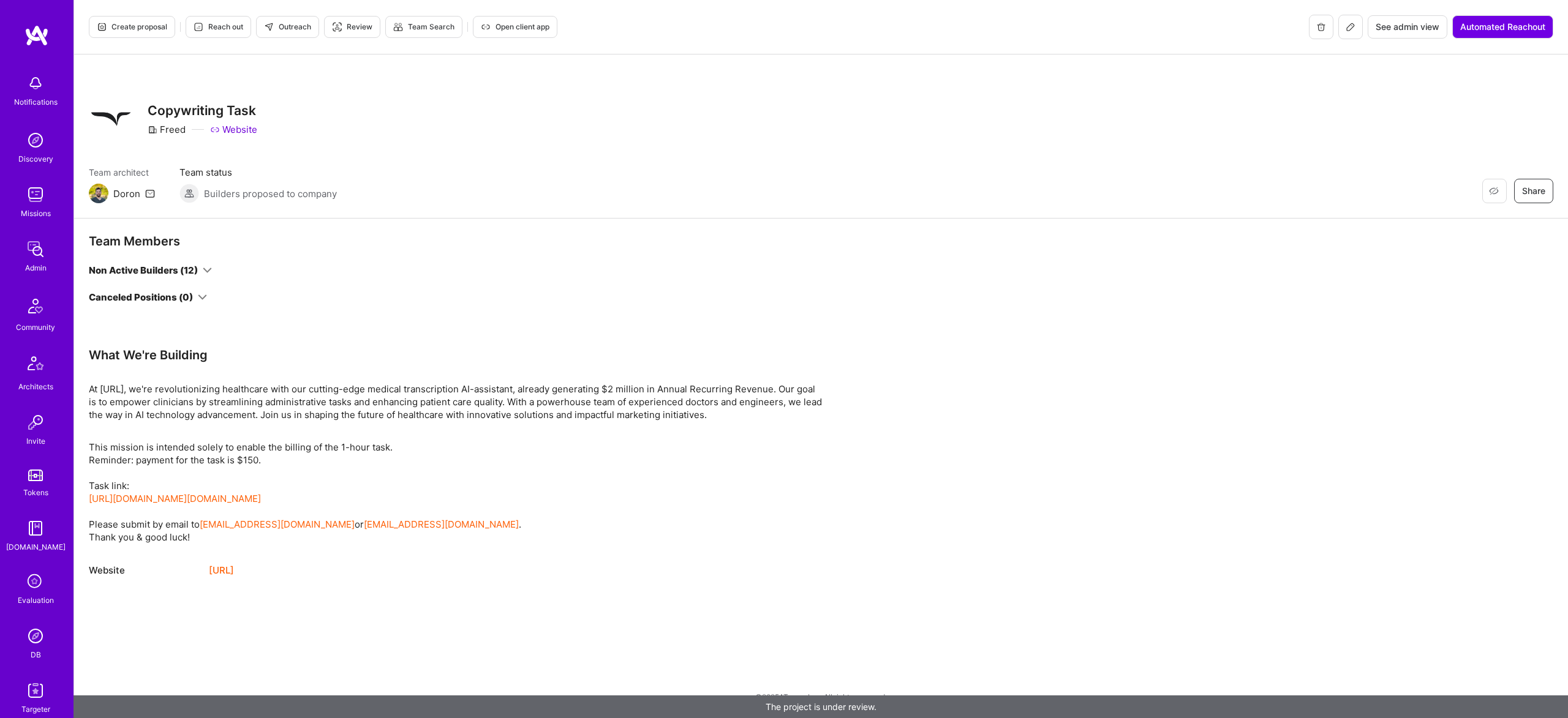
click at [203, 270] on icon at bounding box center [208, 270] width 9 height 9
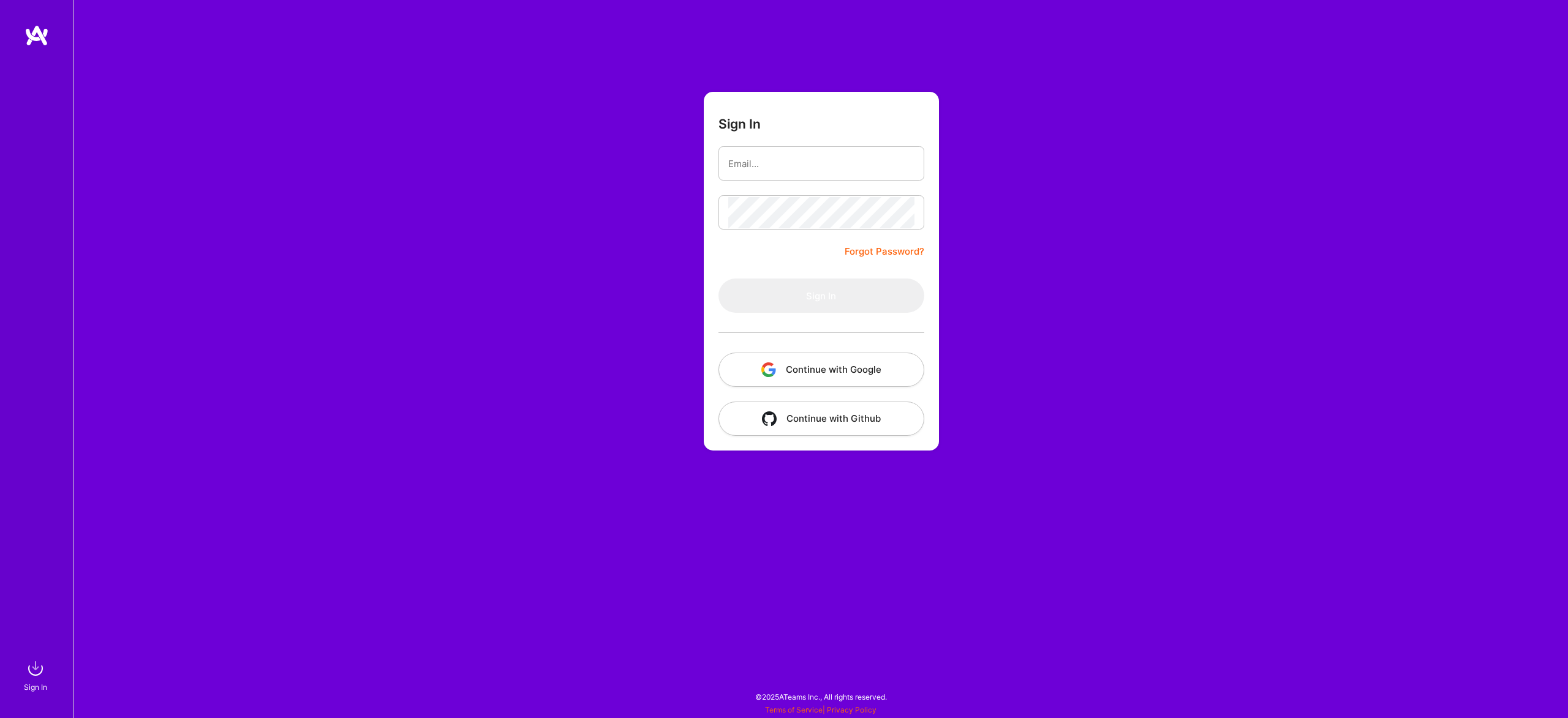
click at [846, 362] on button "Continue with Google" at bounding box center [821, 370] width 206 height 34
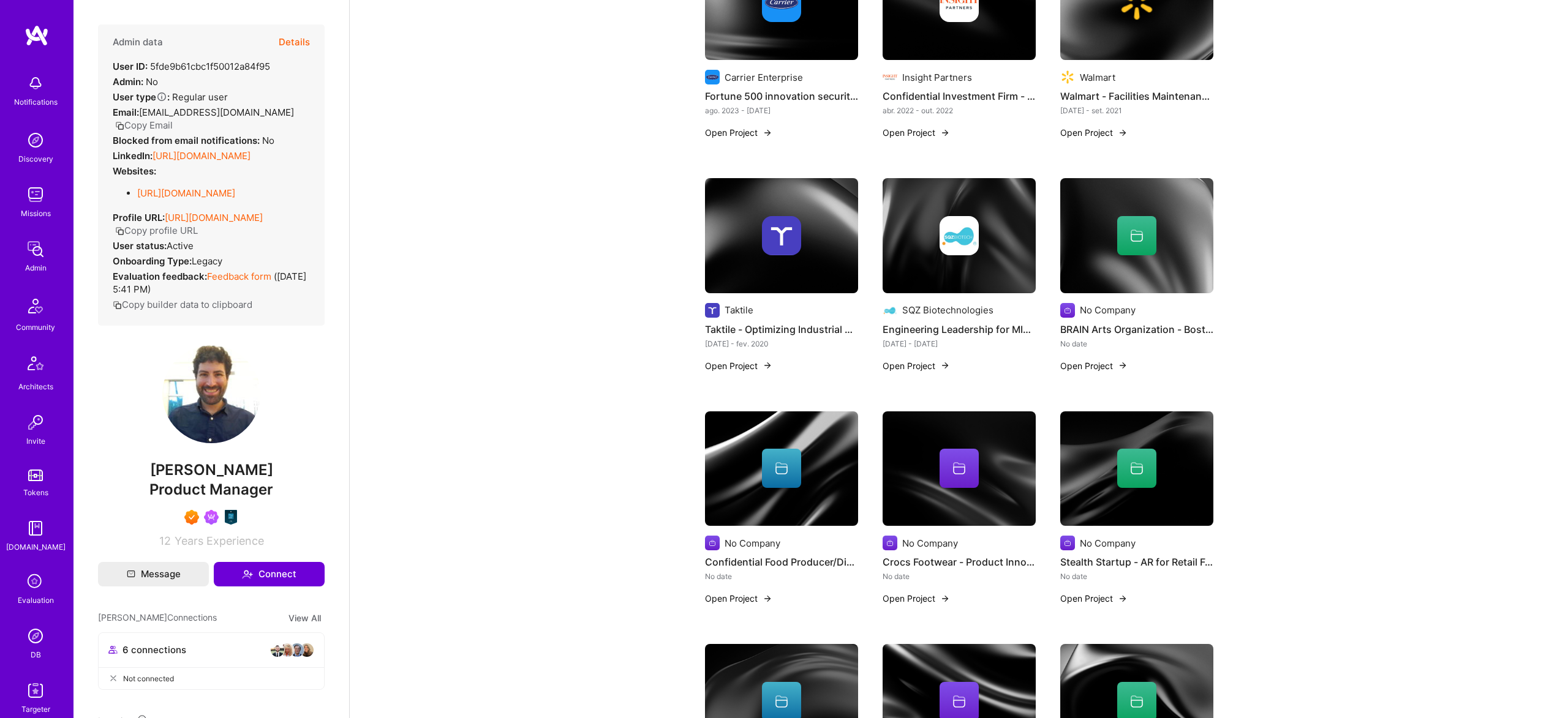
scroll to position [473, 0]
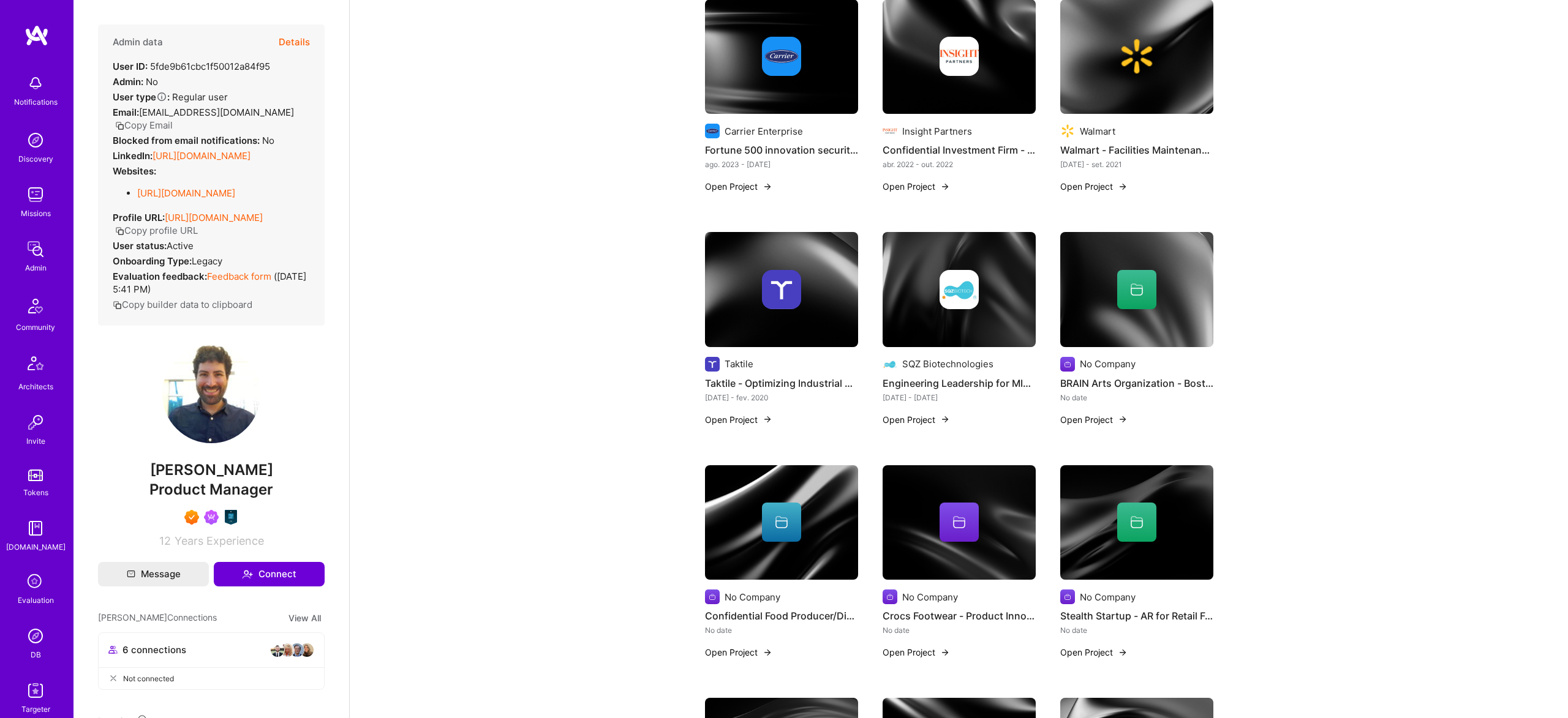
click at [1119, 82] on img at bounding box center [1137, 57] width 153 height 115
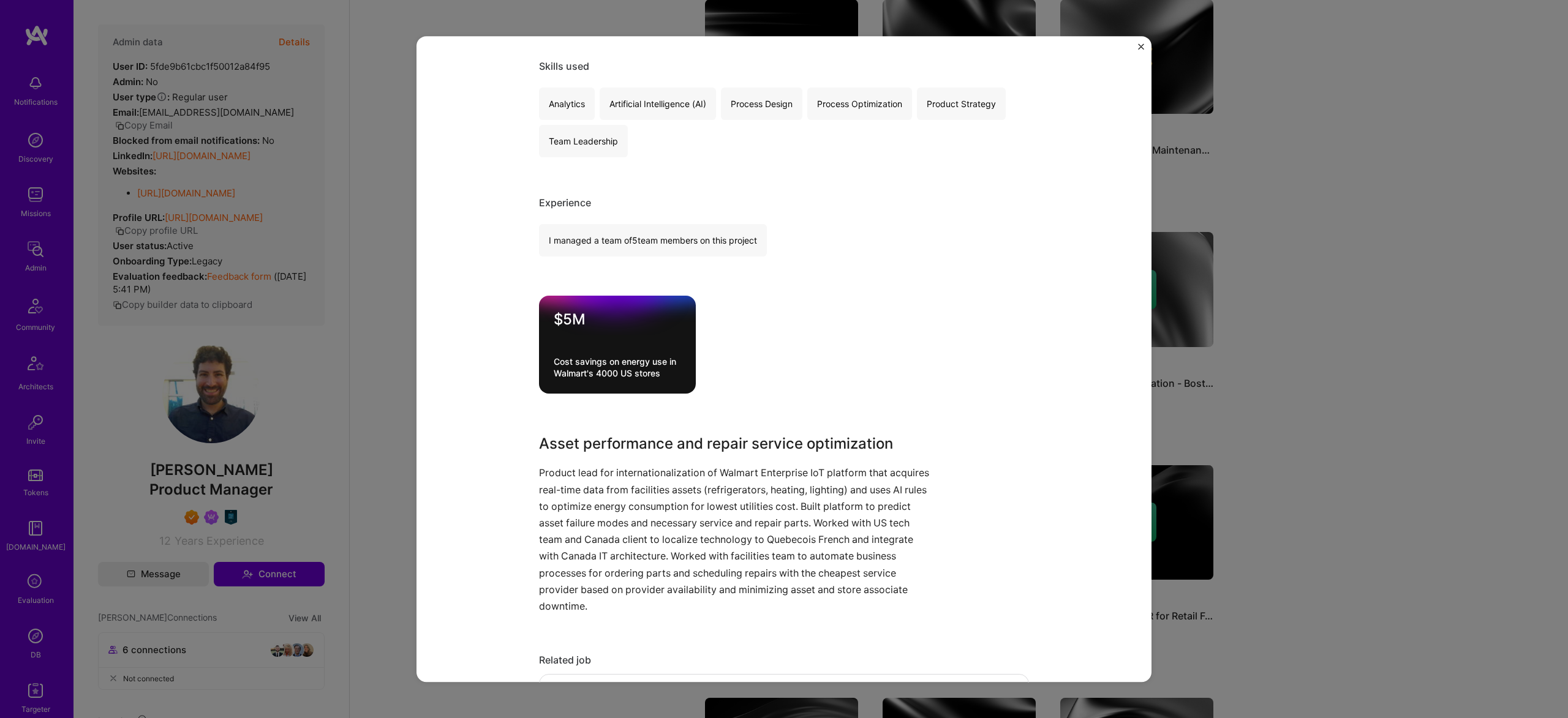
scroll to position [227, 0]
click at [1375, 279] on div "Walmart - Facilities Maintenance Service Optimization Platform Walmart Retail R…" at bounding box center [784, 359] width 1568 height 718
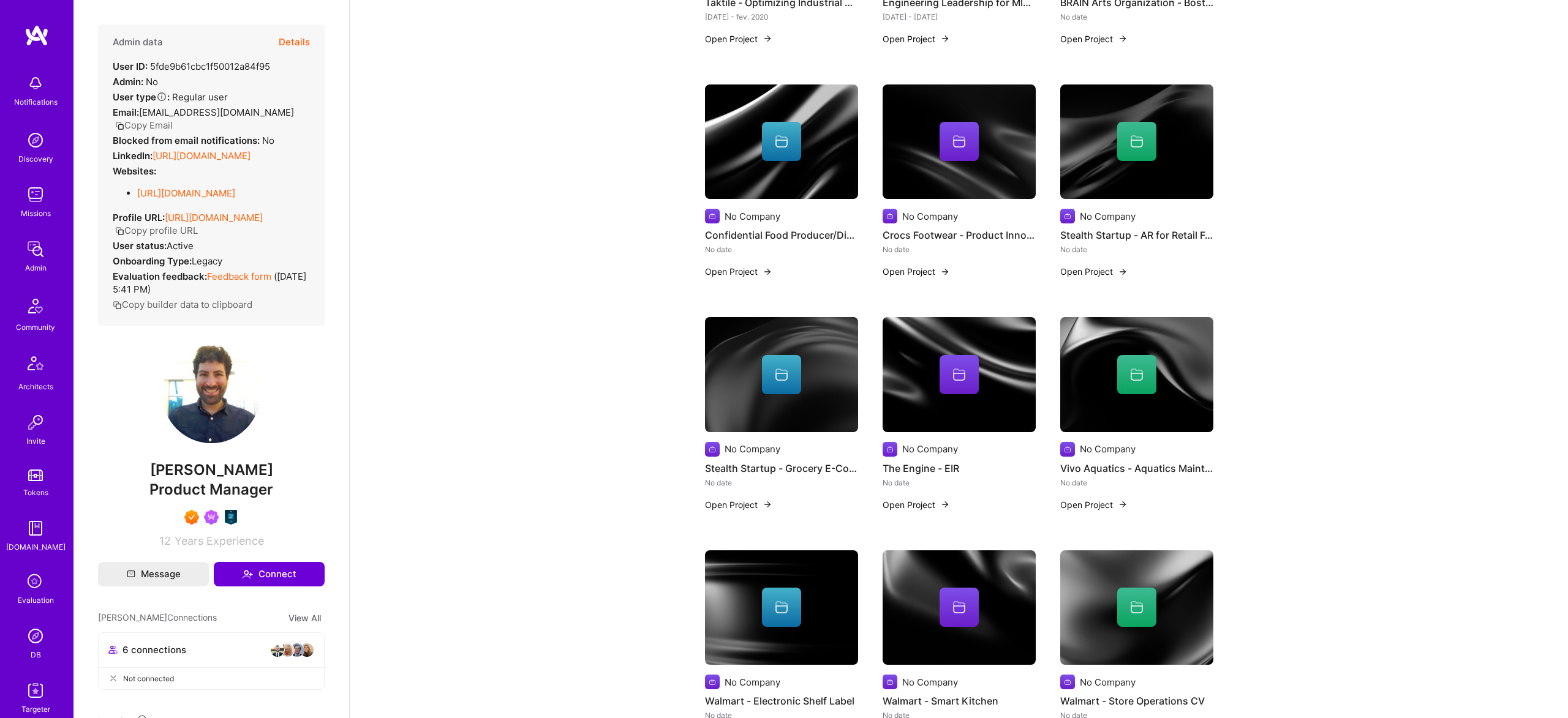
scroll to position [857, 0]
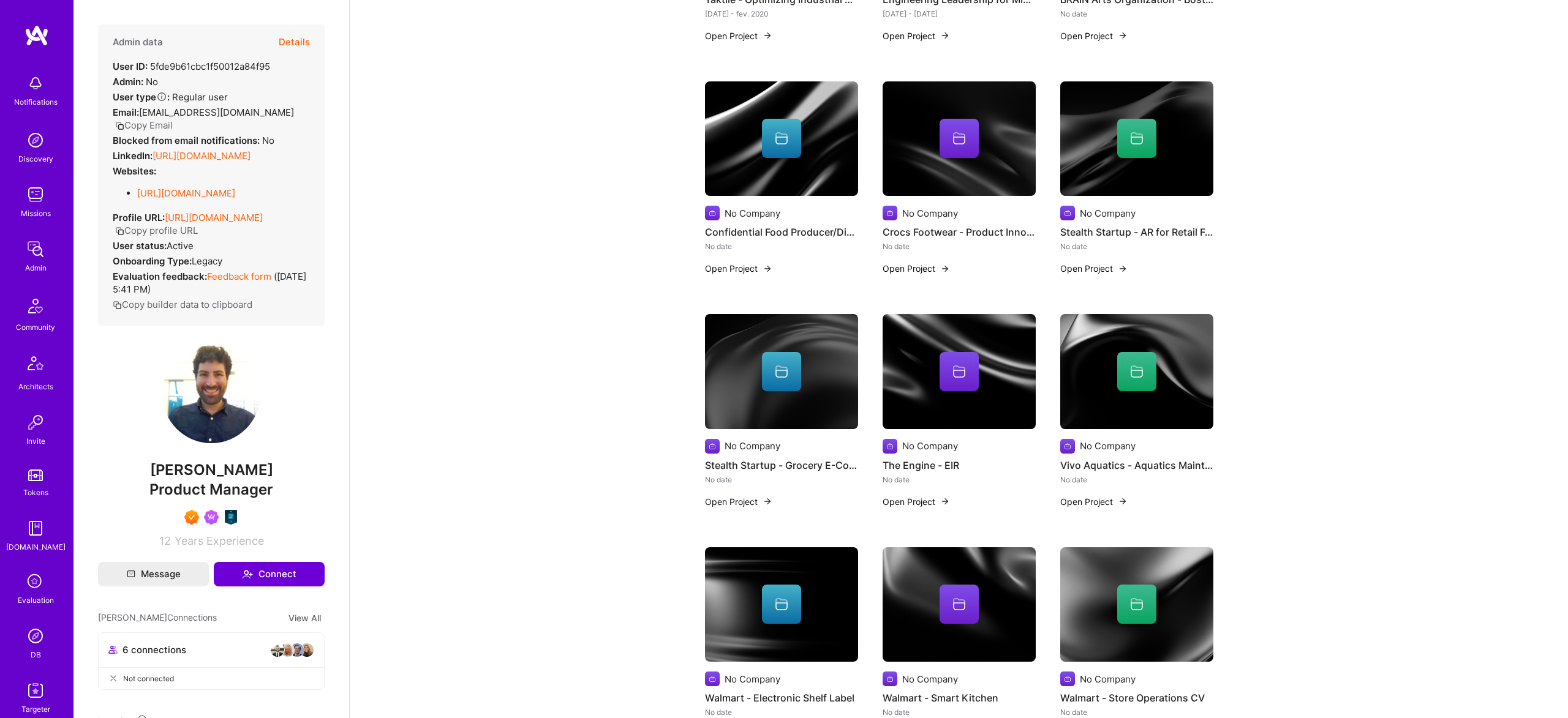
click at [232, 150] on link "https://linkedin.com/in/bralower" at bounding box center [201, 155] width 98 height 12
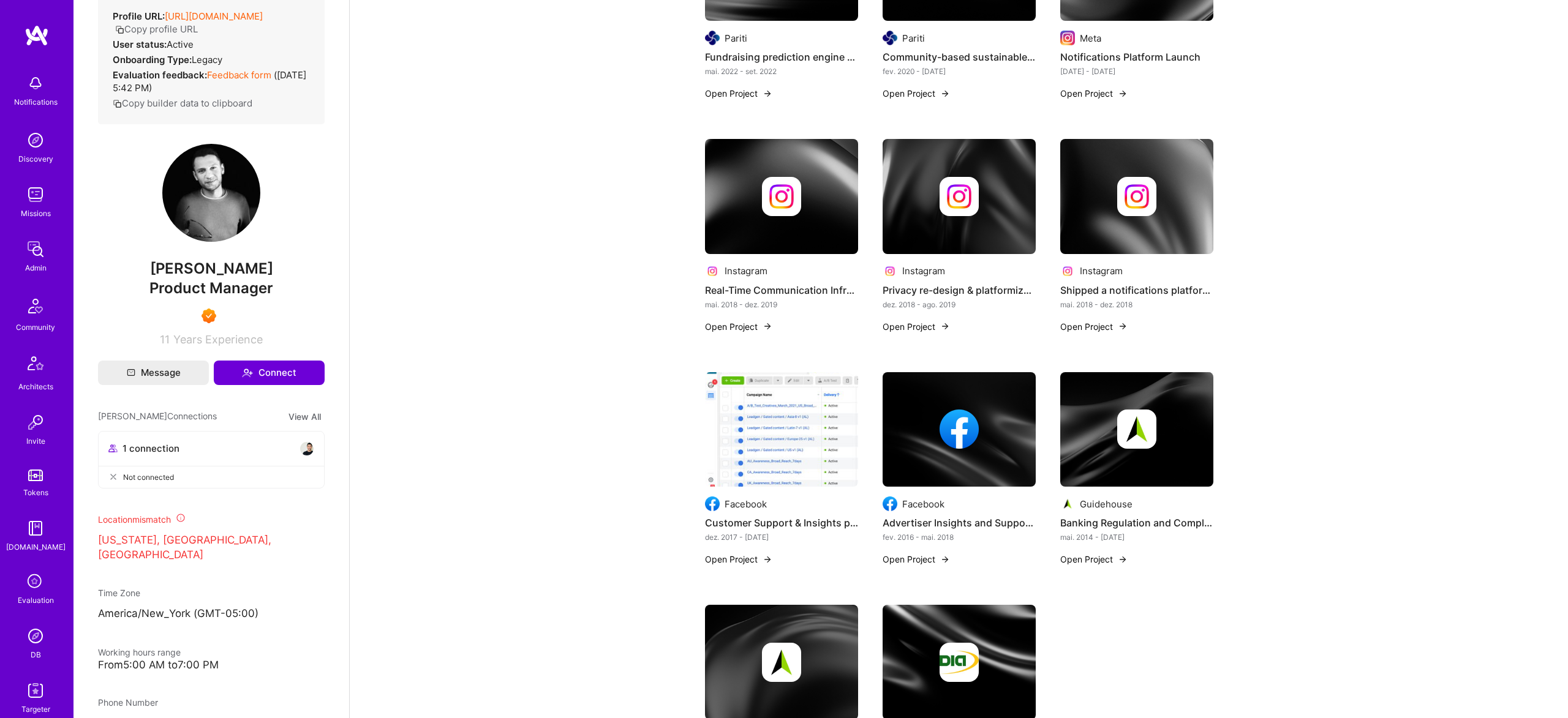
scroll to position [688, 0]
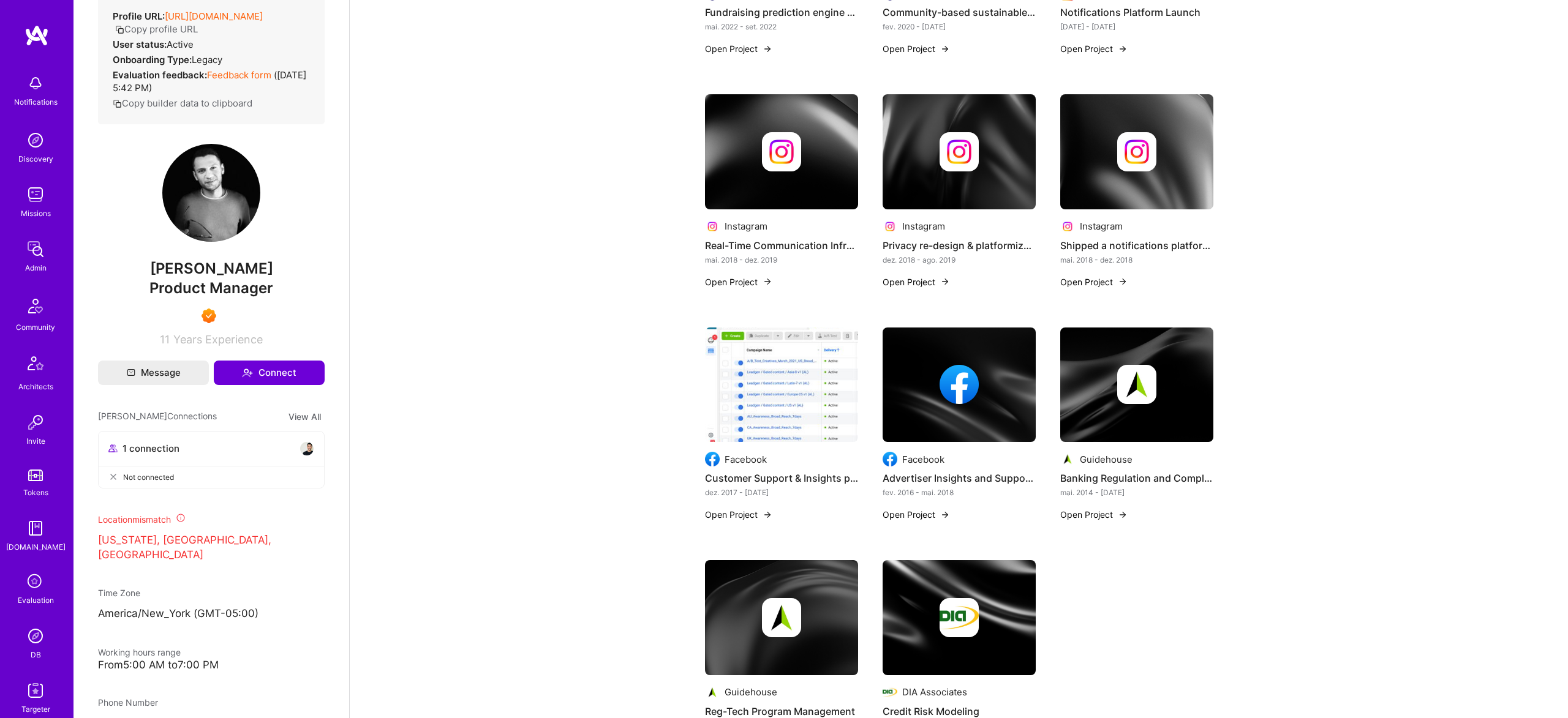
click at [763, 398] on img at bounding box center [781, 385] width 153 height 115
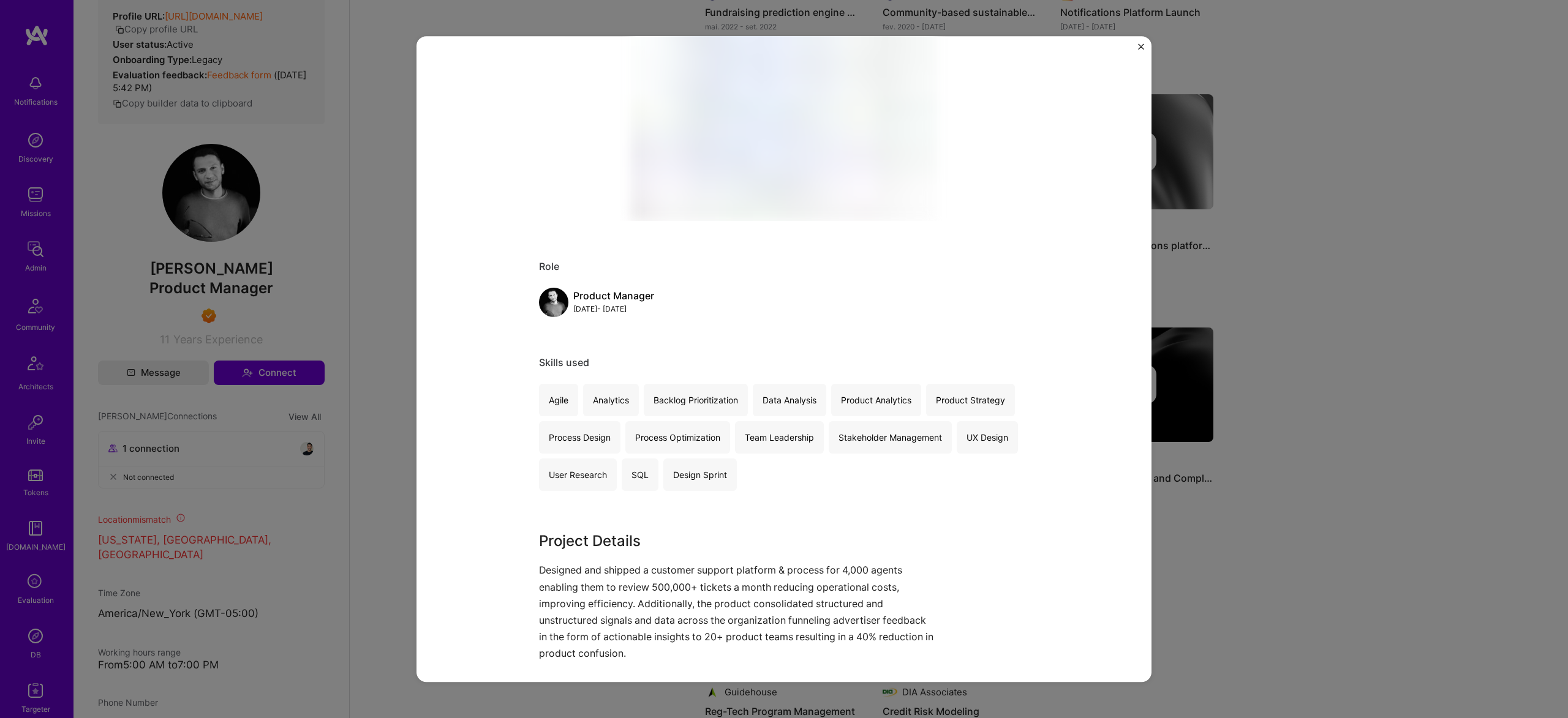
scroll to position [362, 0]
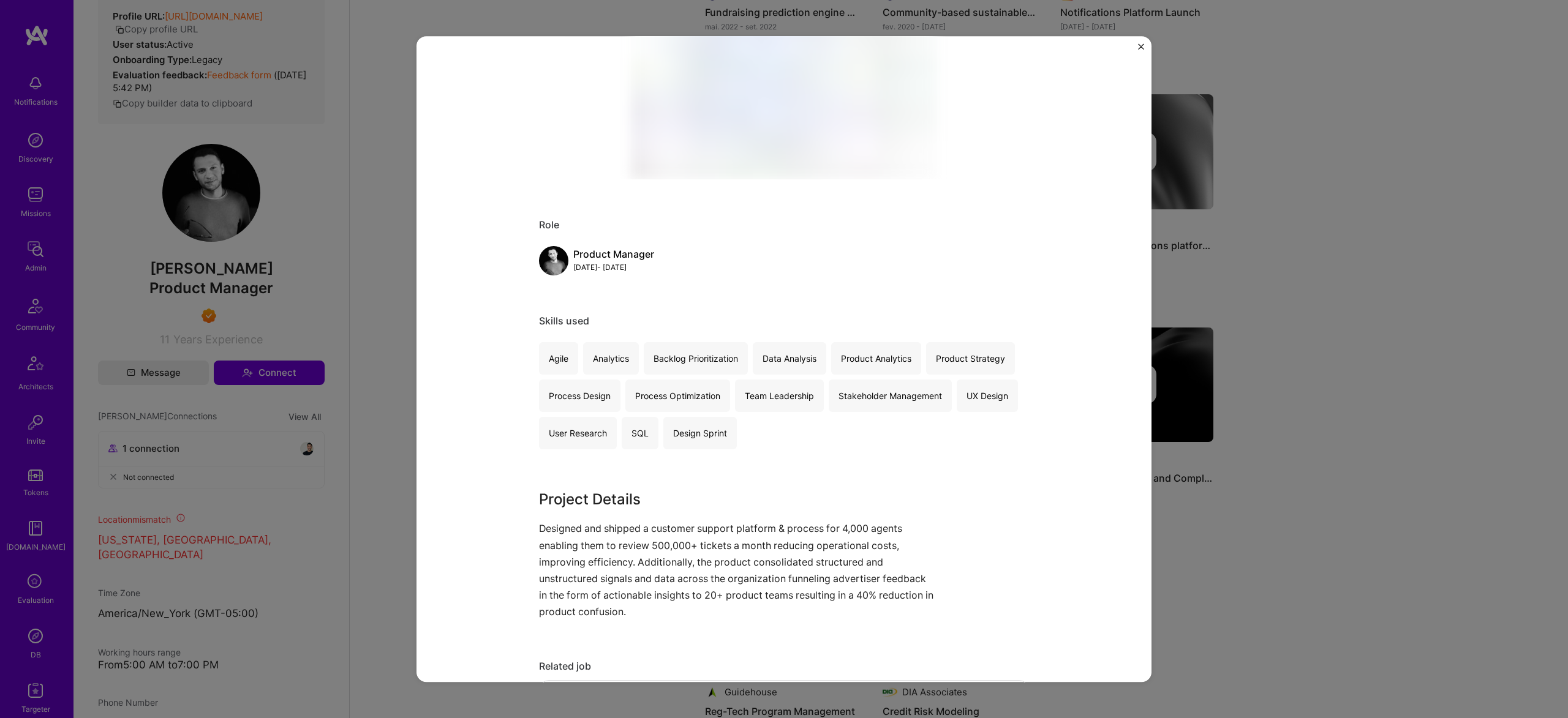
drag, startPoint x: 1336, startPoint y: 342, endPoint x: 1220, endPoint y: 345, distance: 116.0
click at [1333, 343] on div "Customer Support & Insights platform (0→1 product development) Facebook Adverti…" at bounding box center [784, 359] width 1568 height 718
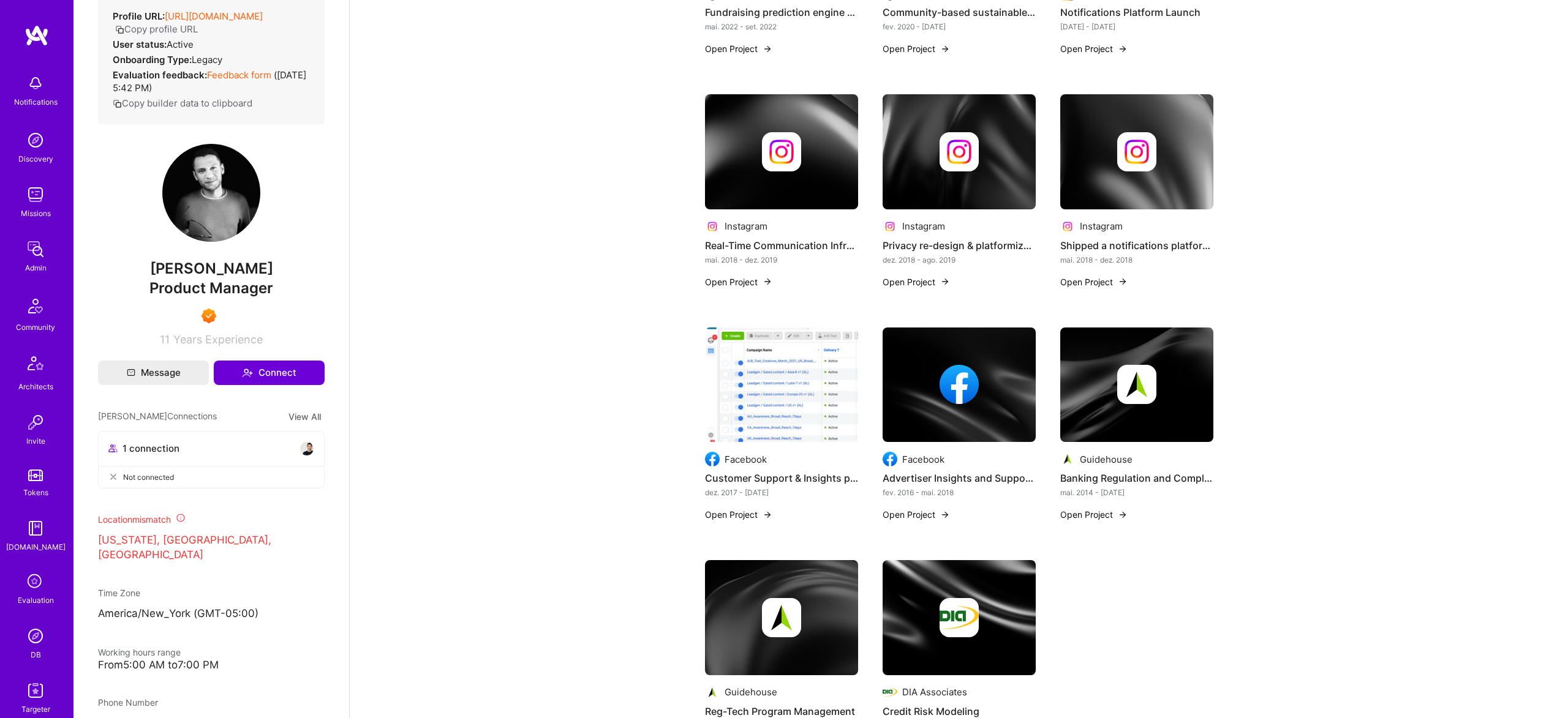
click at [919, 354] on img at bounding box center [959, 385] width 153 height 115
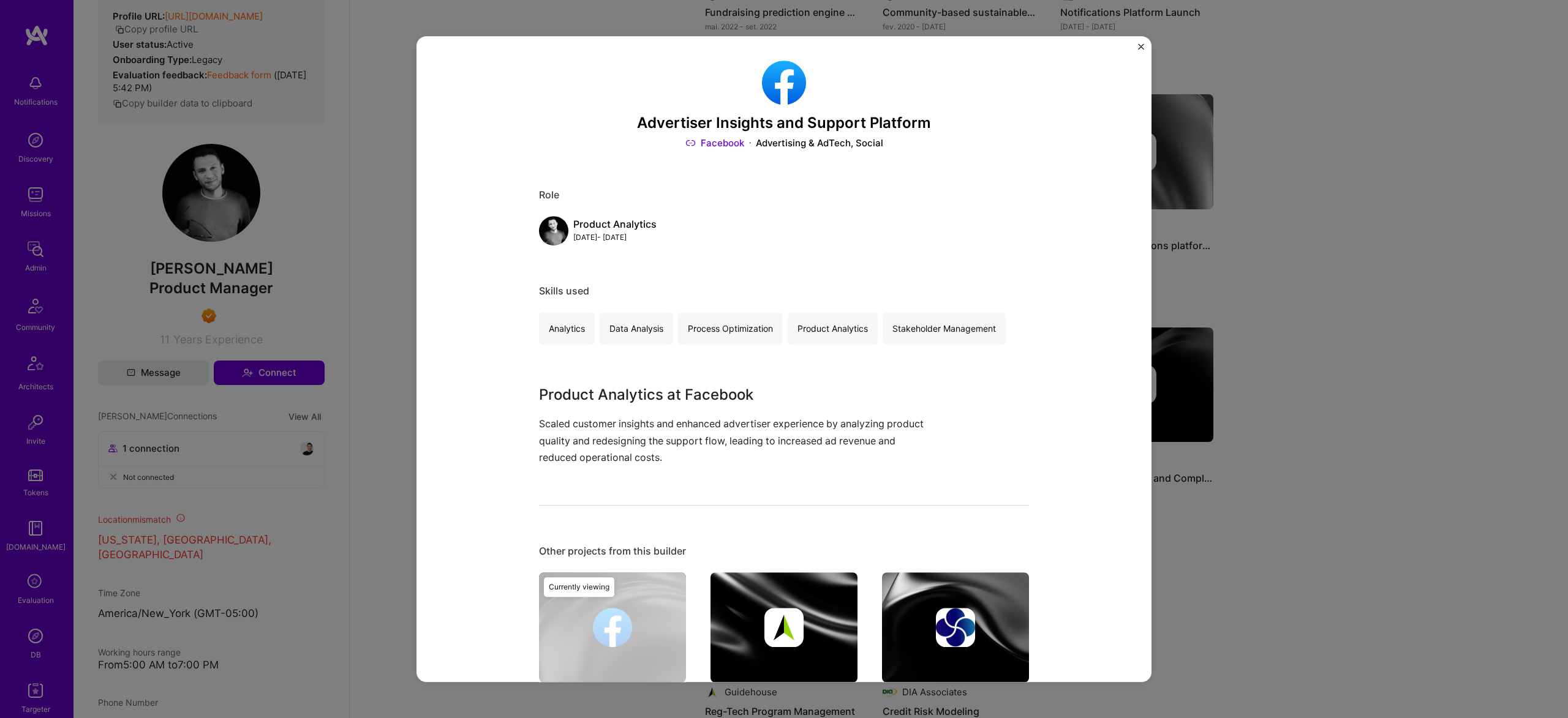
drag, startPoint x: 1192, startPoint y: 253, endPoint x: 1184, endPoint y: 141, distance: 112.3
click at [1192, 252] on div "Advertiser Insights and Support Platform Facebook Advertising & AdTech, Social …" at bounding box center [784, 359] width 1568 height 718
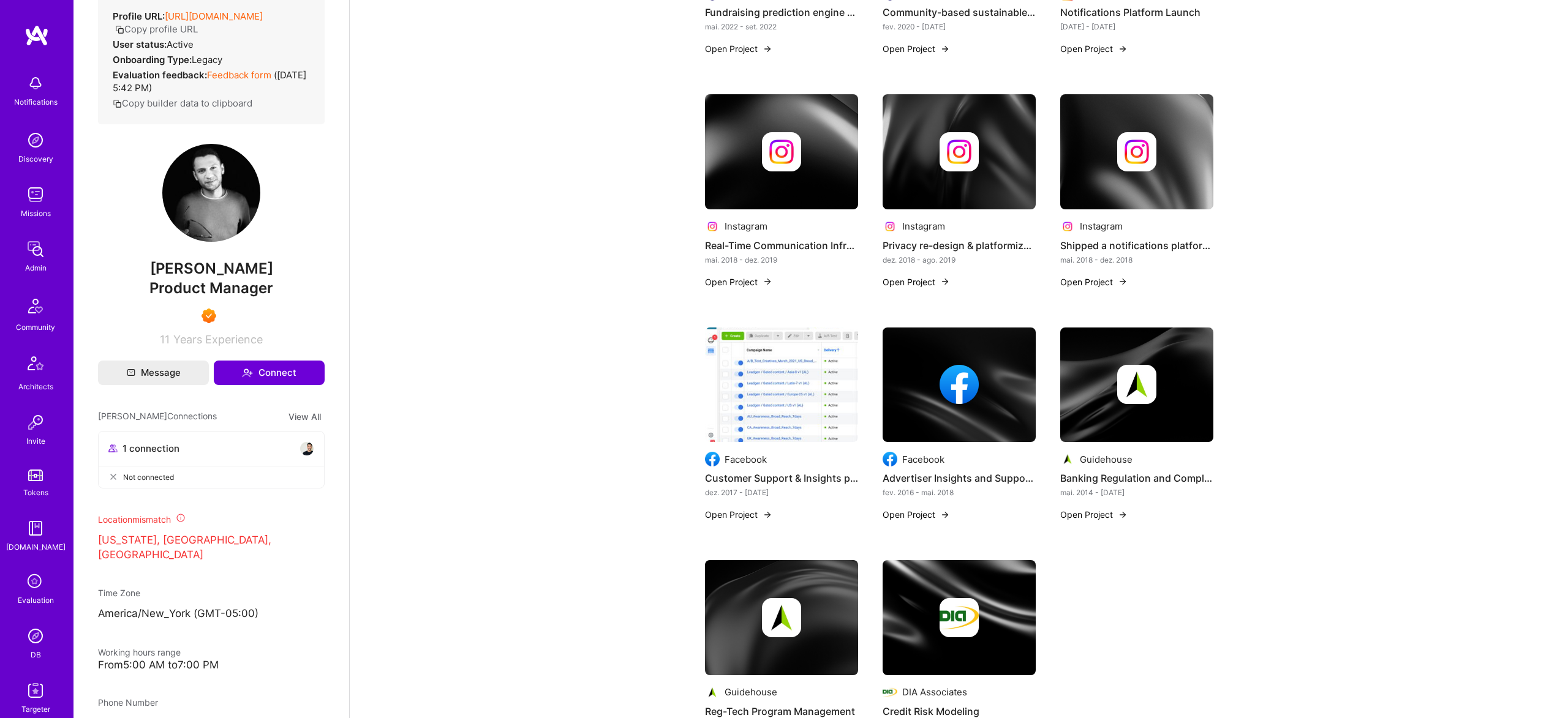
click at [1182, 136] on div at bounding box center [1137, 152] width 153 height 39
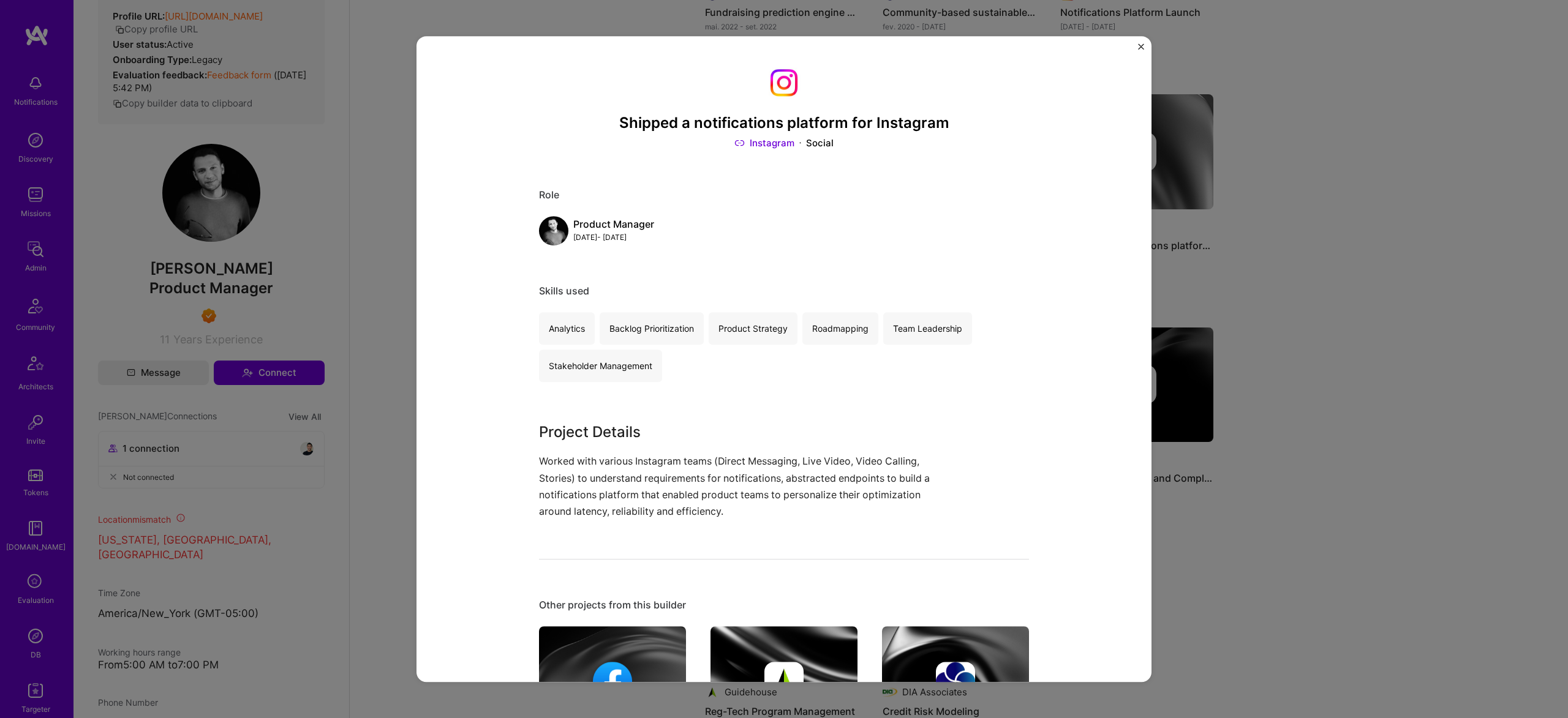
drag, startPoint x: 1291, startPoint y: 221, endPoint x: 1227, endPoint y: 221, distance: 64.0
click at [1291, 221] on div "Shipped a notifications platform for Instagram Instagram Social Role Product Ma…" at bounding box center [784, 359] width 1568 height 718
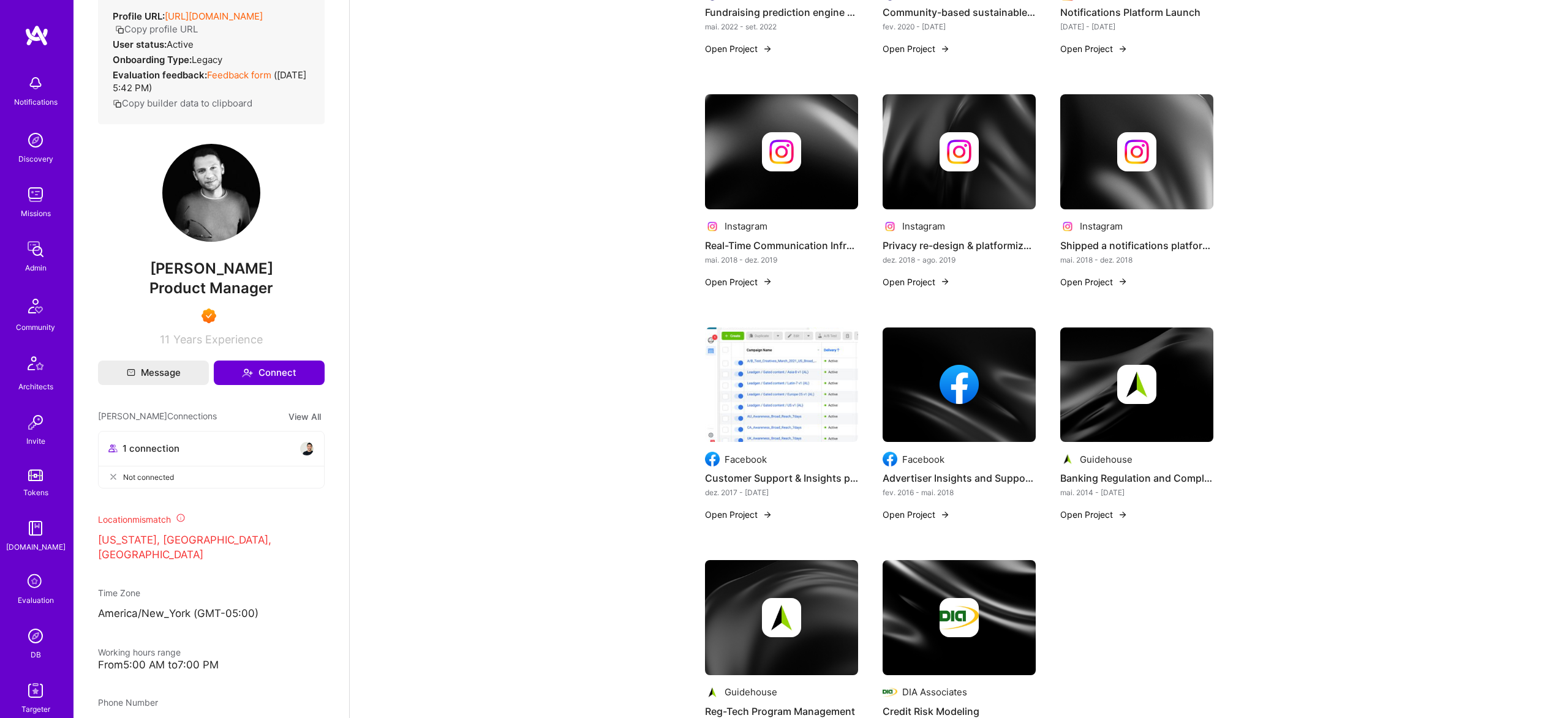
click at [928, 171] on div at bounding box center [959, 153] width 153 height 118
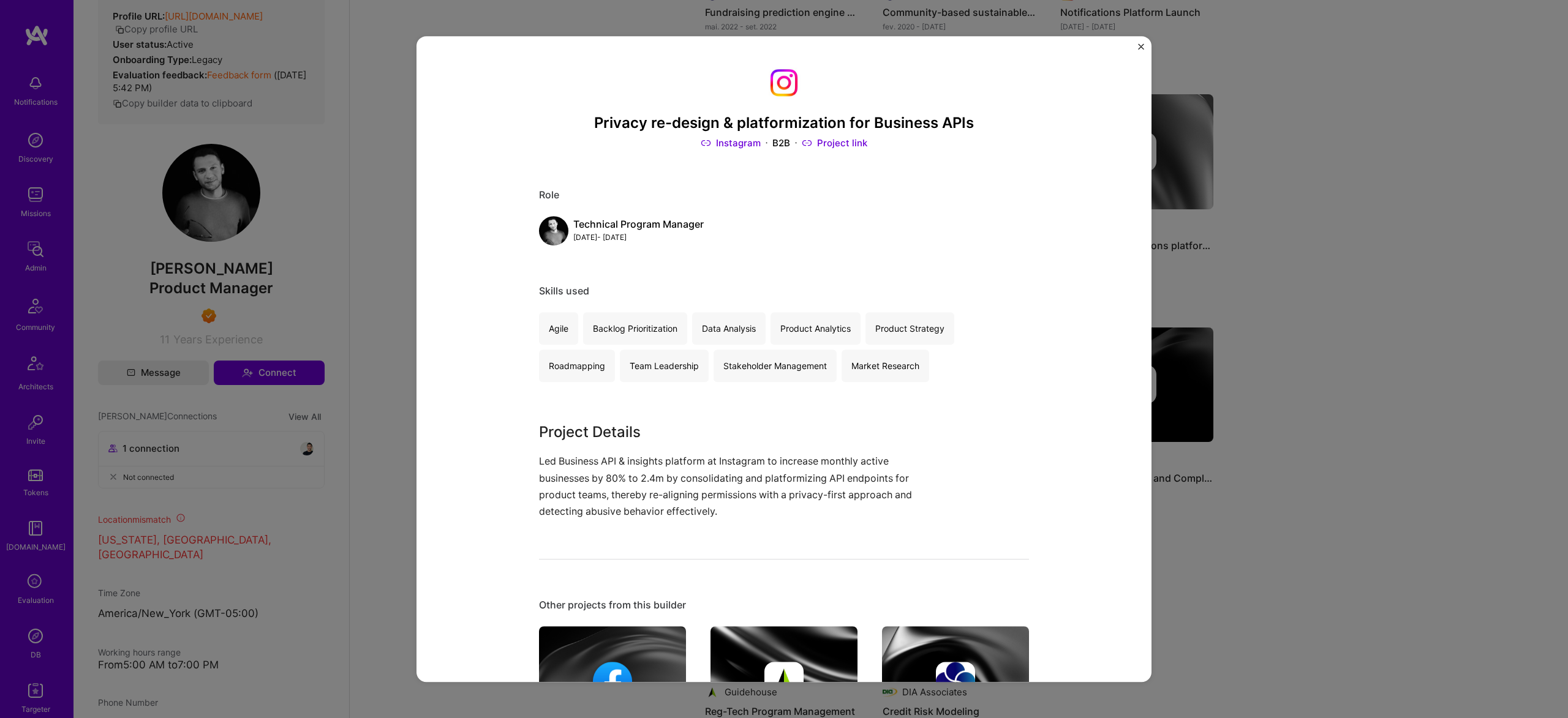
click at [1407, 179] on div "Privacy re-design & platformization for Business APIs Instagram B2B Project lin…" at bounding box center [784, 359] width 1568 height 718
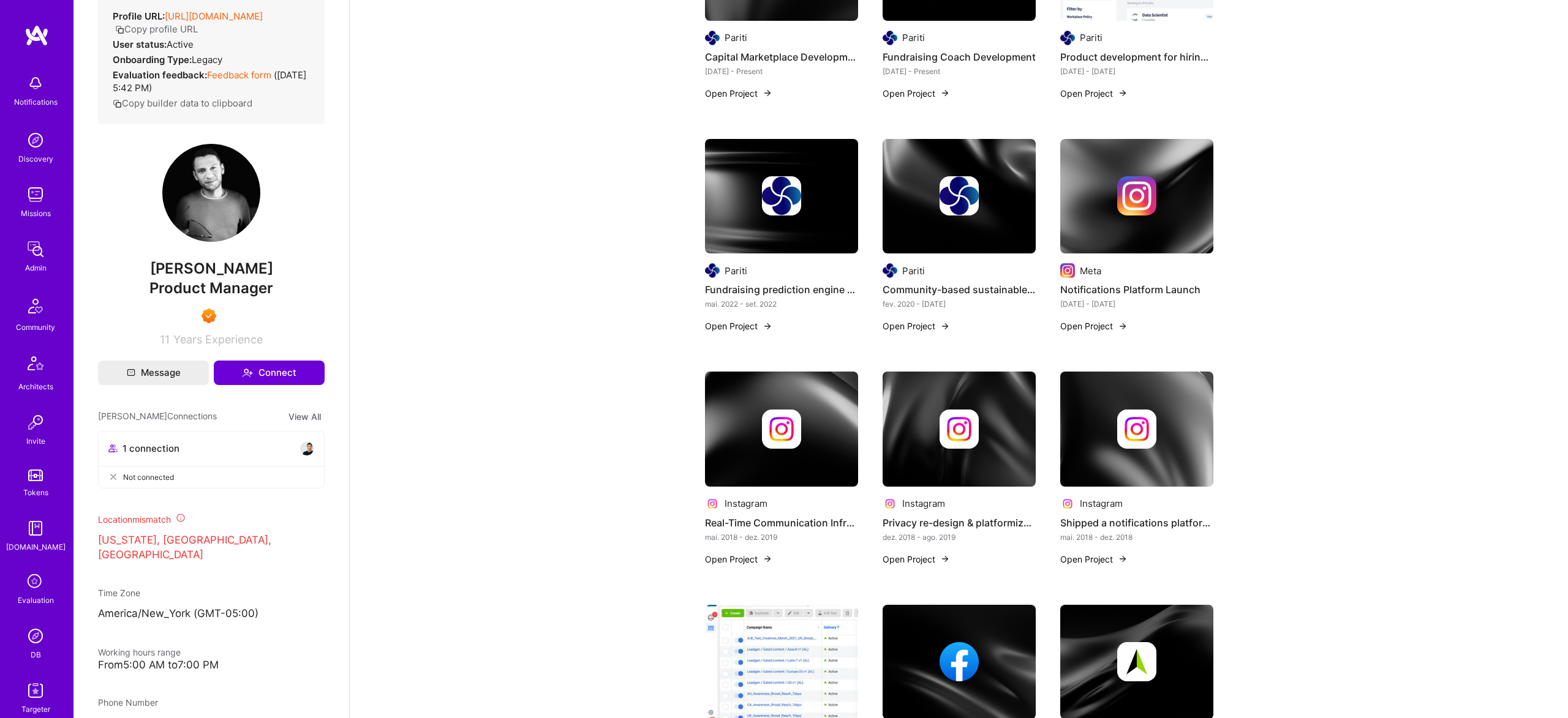
click at [1157, 197] on div at bounding box center [1137, 196] width 153 height 39
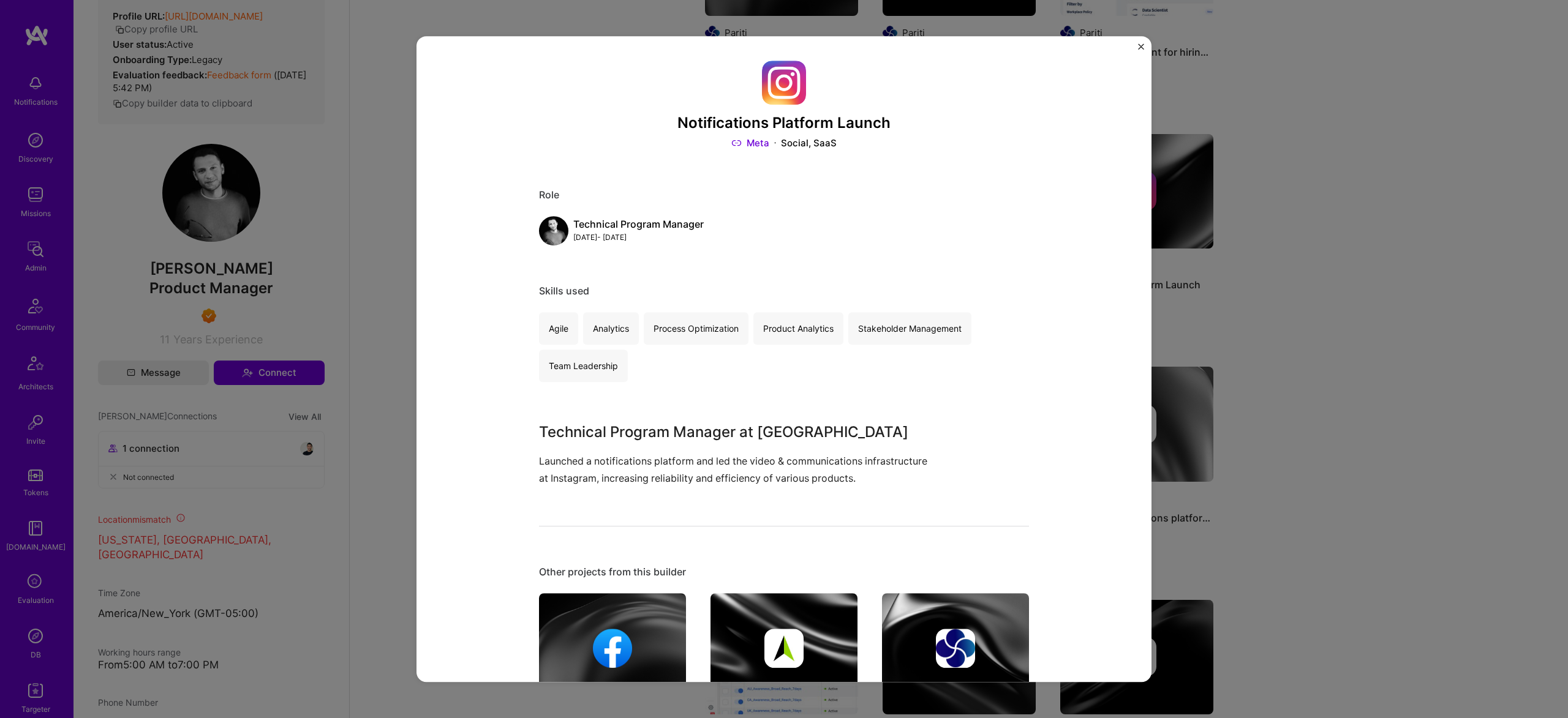
click at [1280, 212] on div "Notifications Platform Launch Meta Social, SaaS Role Technical Program Manager …" at bounding box center [784, 359] width 1568 height 718
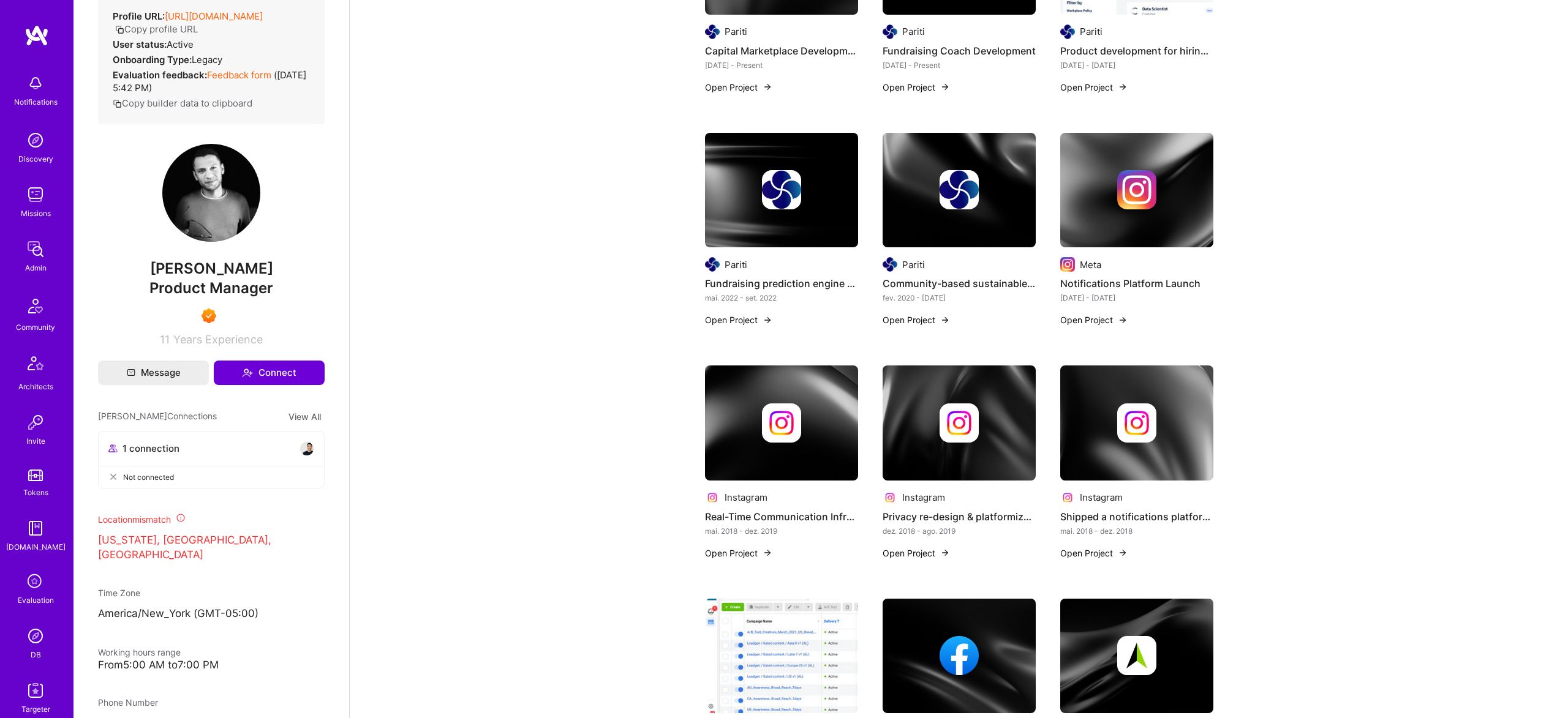
scroll to position [206, 0]
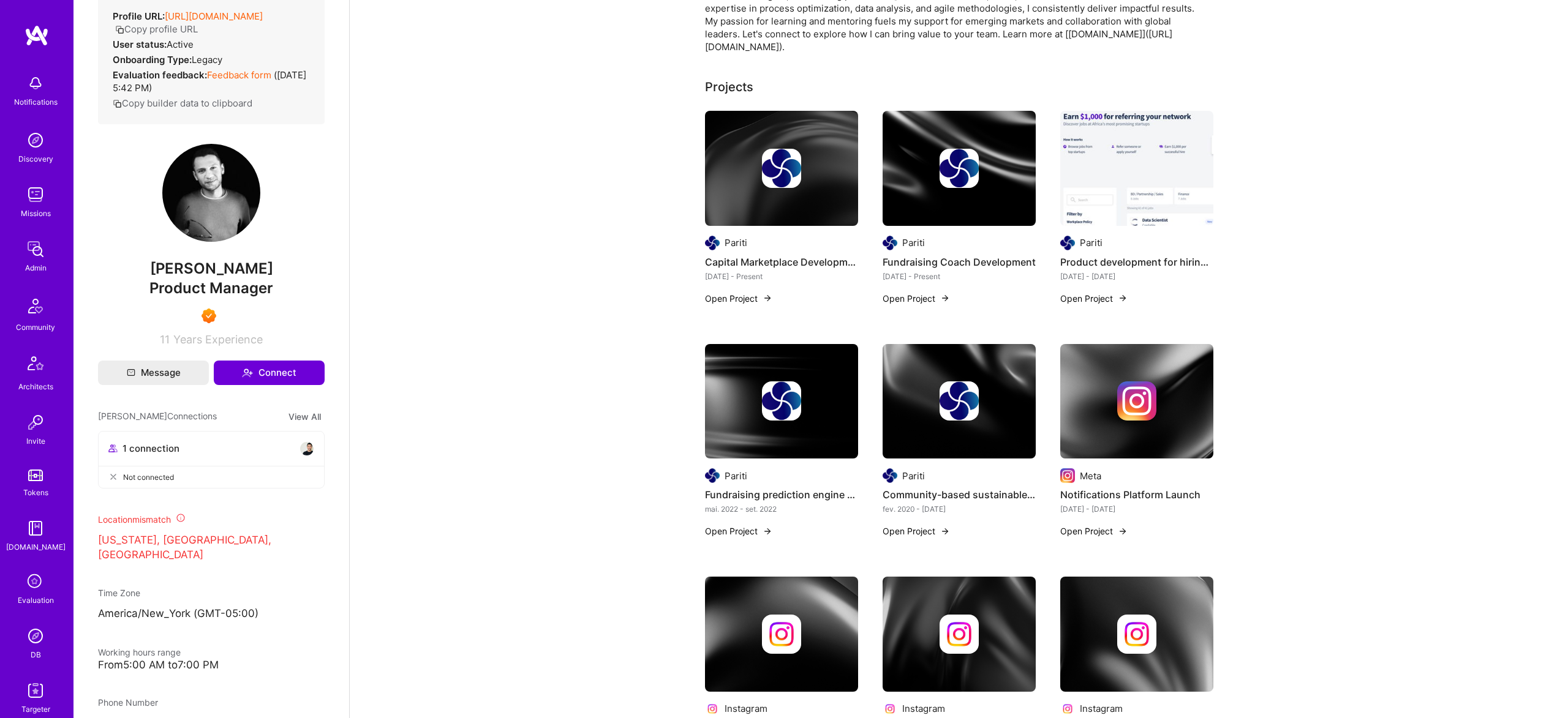
click at [1130, 177] on img at bounding box center [1137, 169] width 153 height 115
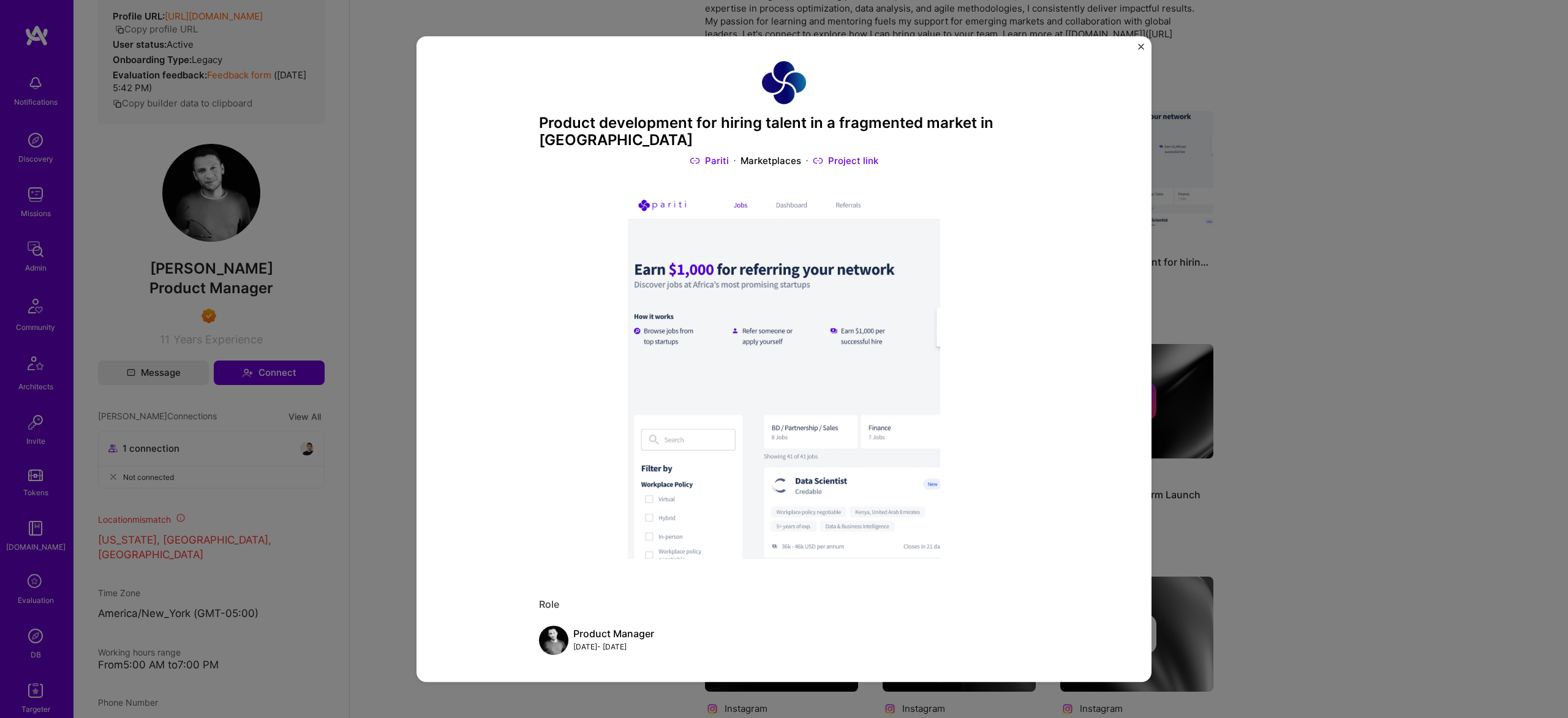
click at [1190, 278] on div "Product development for hiring talent in a fragmented market in [GEOGRAPHIC_DAT…" at bounding box center [784, 359] width 1568 height 718
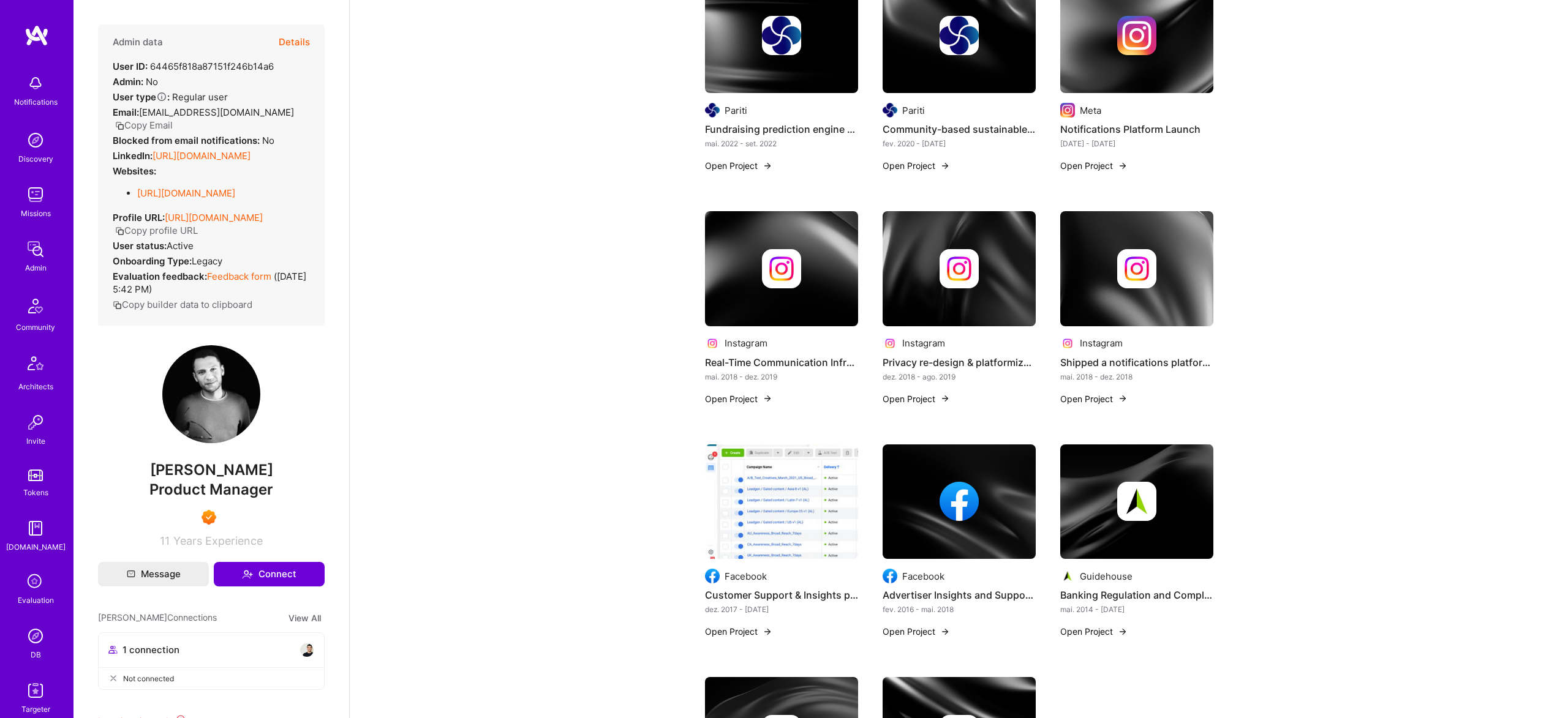
click at [217, 154] on link "[URL][DOMAIN_NAME]" at bounding box center [201, 155] width 98 height 12
click at [0, 0] on div "Notifications Discovery Missions Admin Community Architects Invite Tokens [DOMA…" at bounding box center [784, 584] width 1568 height 2311
